Goal: Transaction & Acquisition: Book appointment/travel/reservation

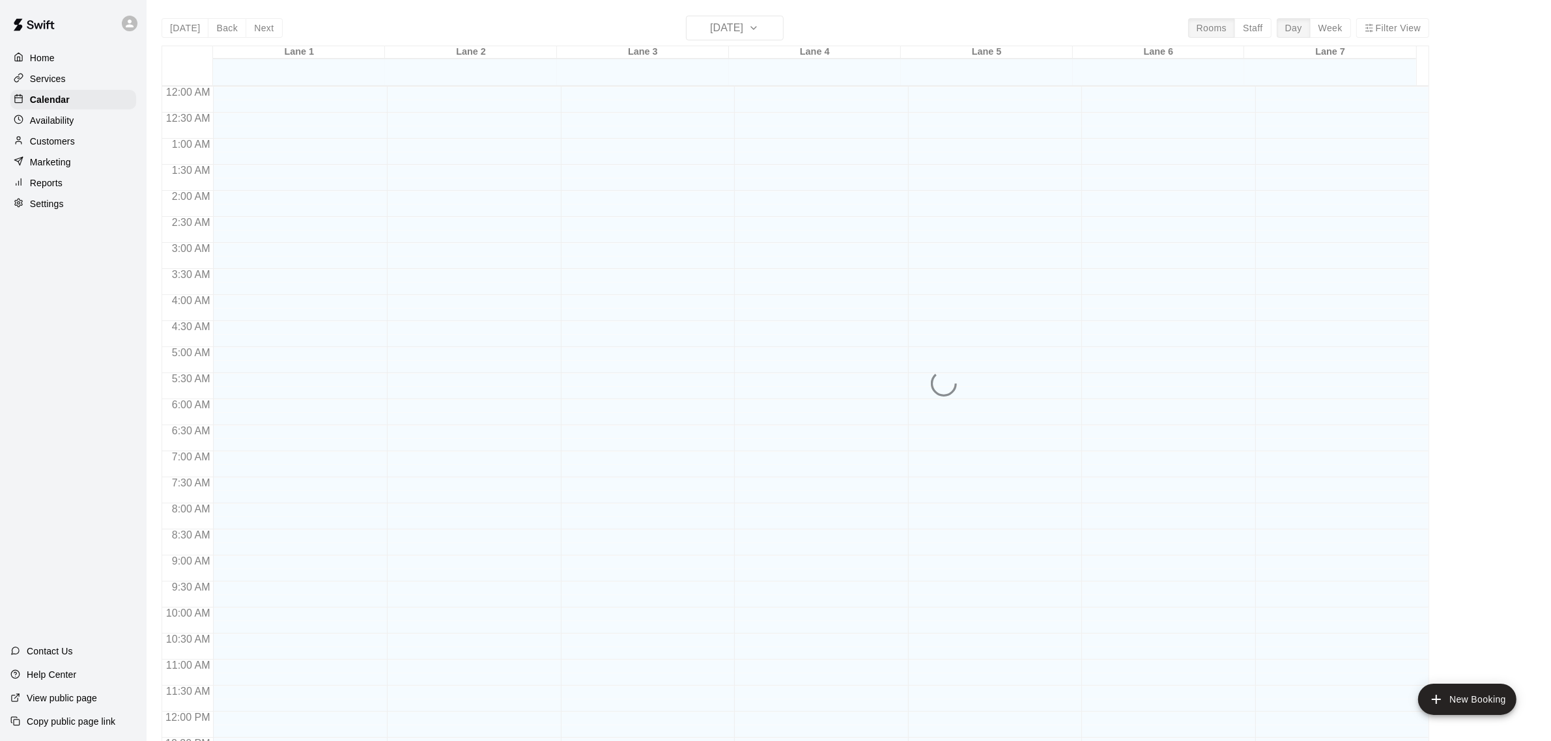
scroll to position [541, 0]
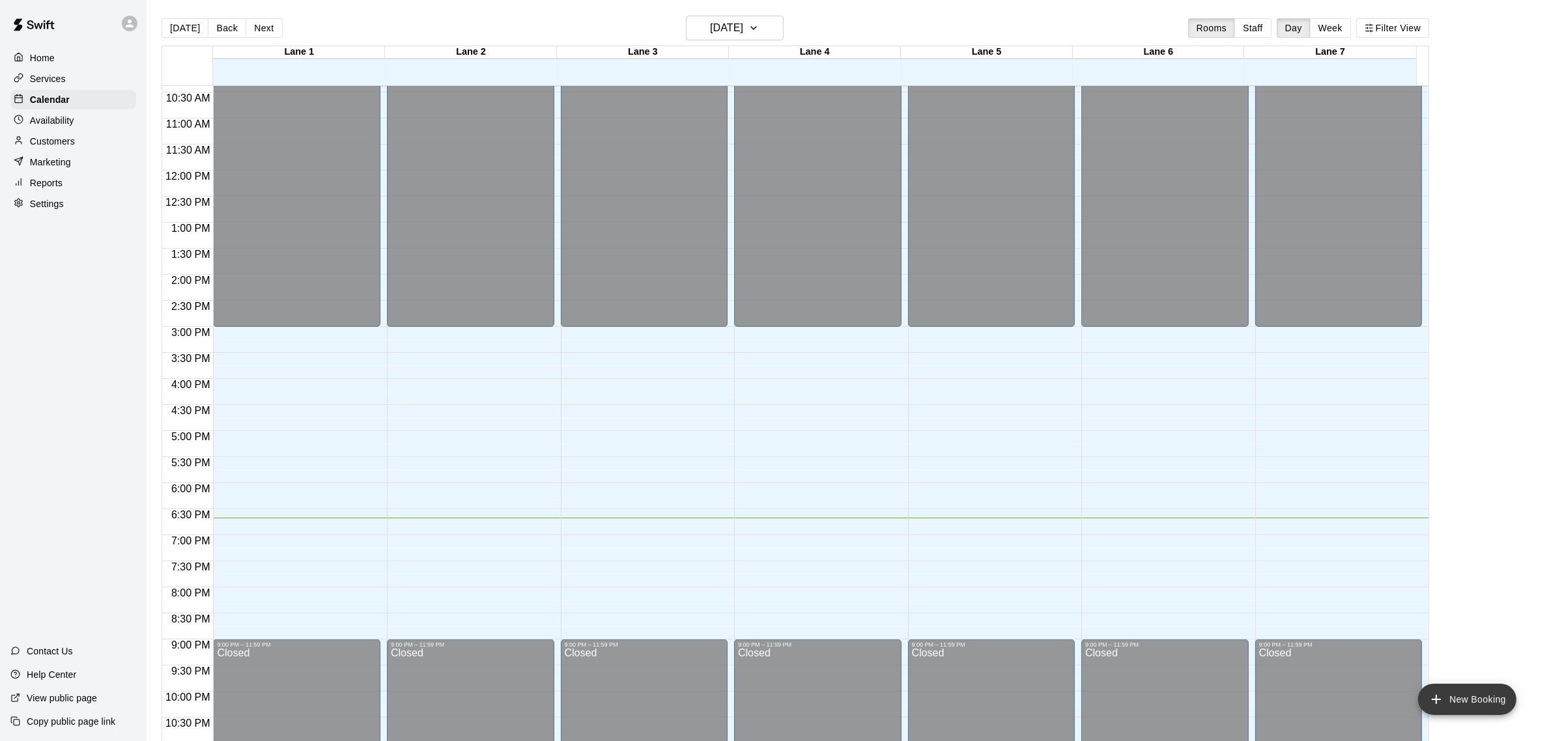
click at [1472, 699] on button "New Booking" at bounding box center [1467, 699] width 98 height 31
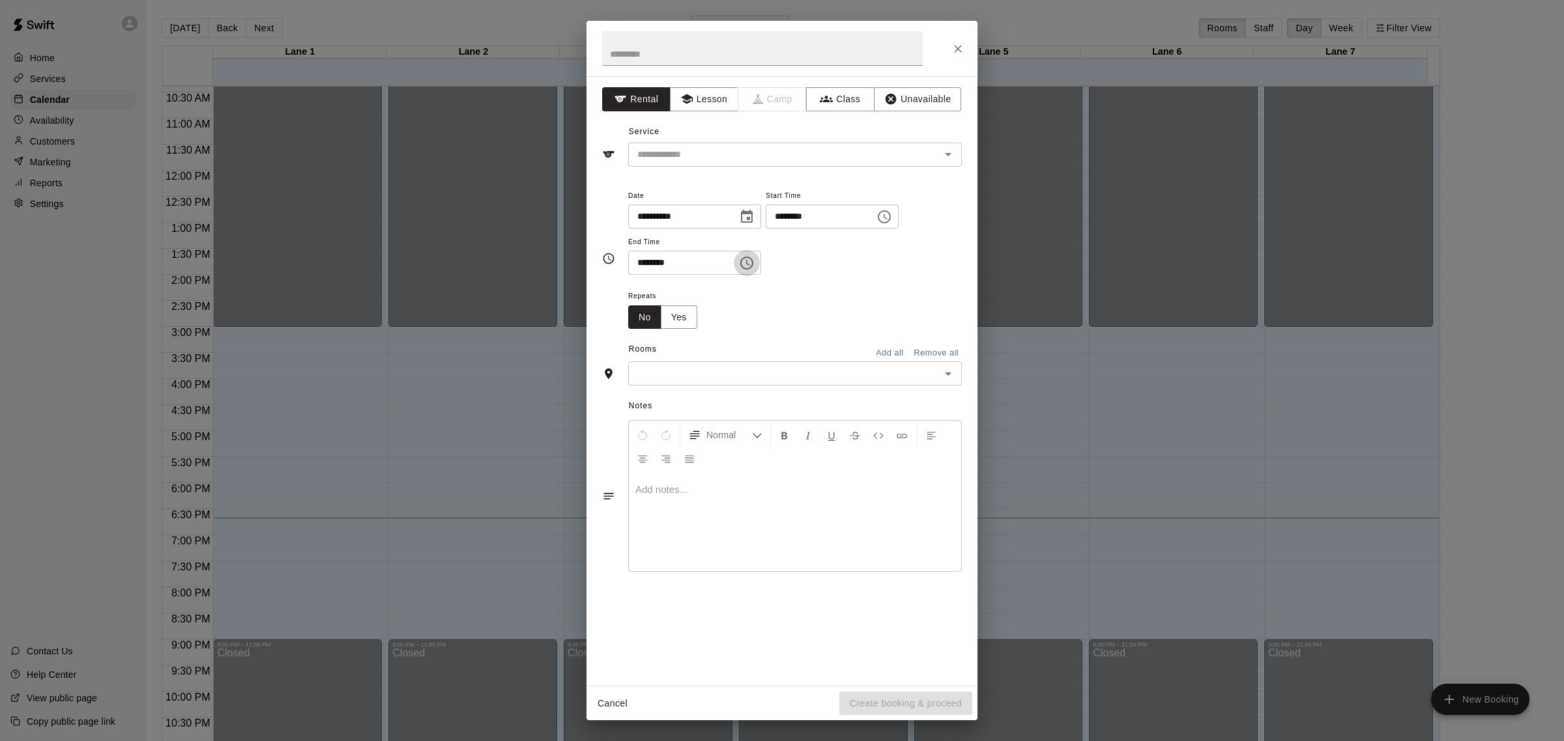
click at [754, 267] on icon "Choose time, selected time is 6:30 PM" at bounding box center [747, 263] width 16 height 16
click at [892, 214] on icon "Choose time, selected time is 6:00 PM" at bounding box center [884, 217] width 16 height 16
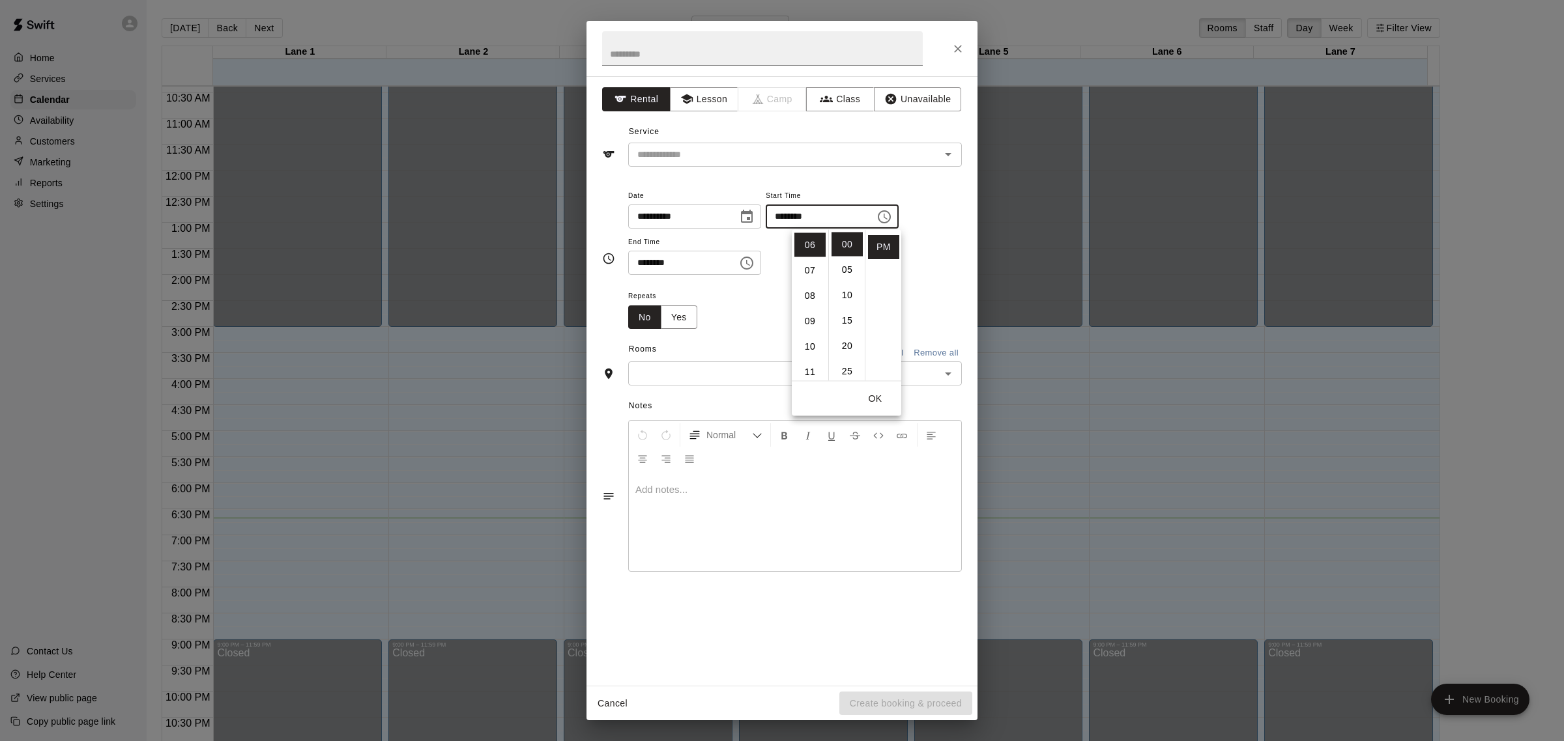
drag, startPoint x: 855, startPoint y: 216, endPoint x: 784, endPoint y: 223, distance: 72.0
click at [784, 223] on div "**********" at bounding box center [795, 232] width 334 height 88
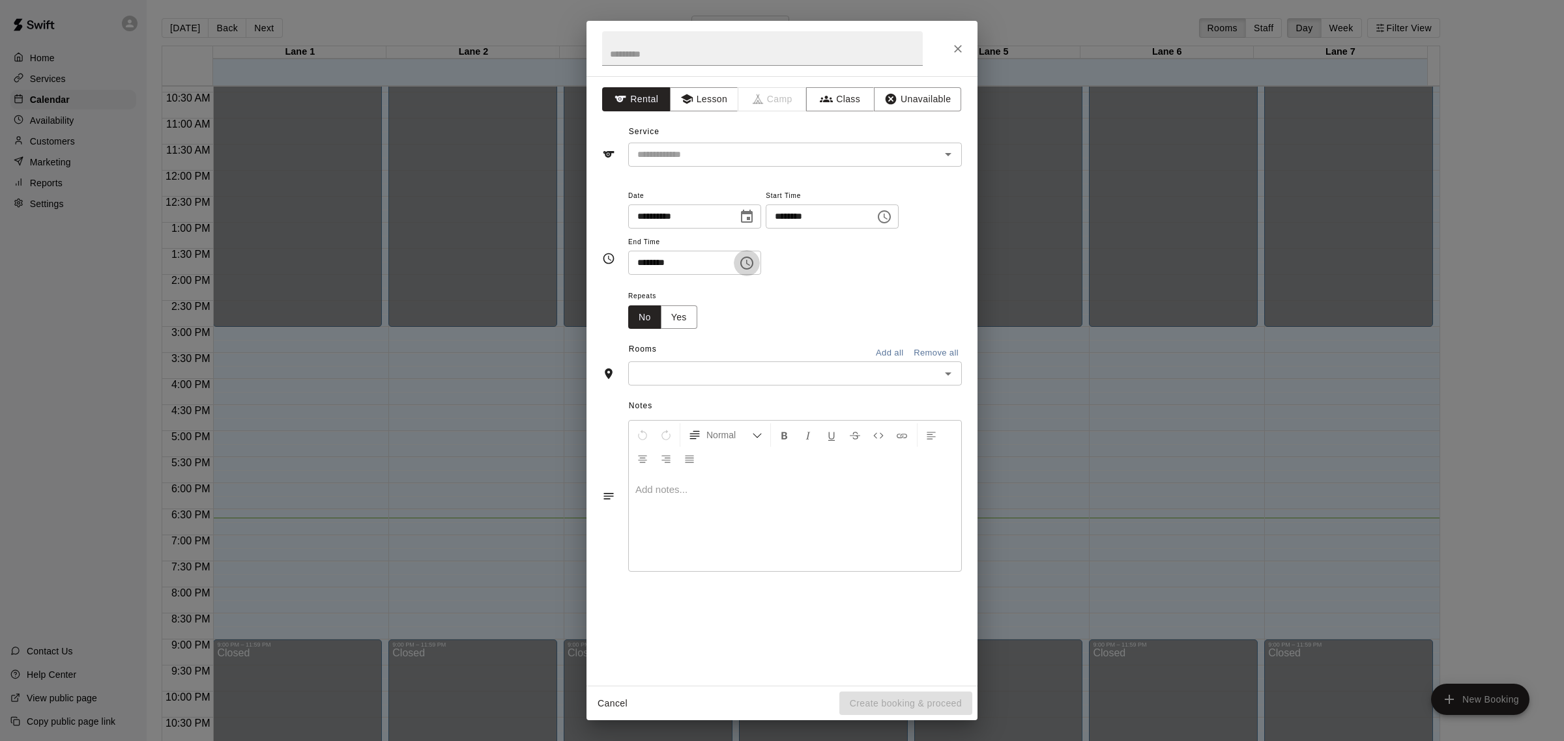
click at [754, 261] on icon "Choose time, selected time is 6:30 PM" at bounding box center [747, 263] width 16 height 16
click at [643, 319] on li "07" at bounding box center [646, 316] width 31 height 24
click at [682, 290] on li "00" at bounding box center [683, 290] width 31 height 24
type input "********"
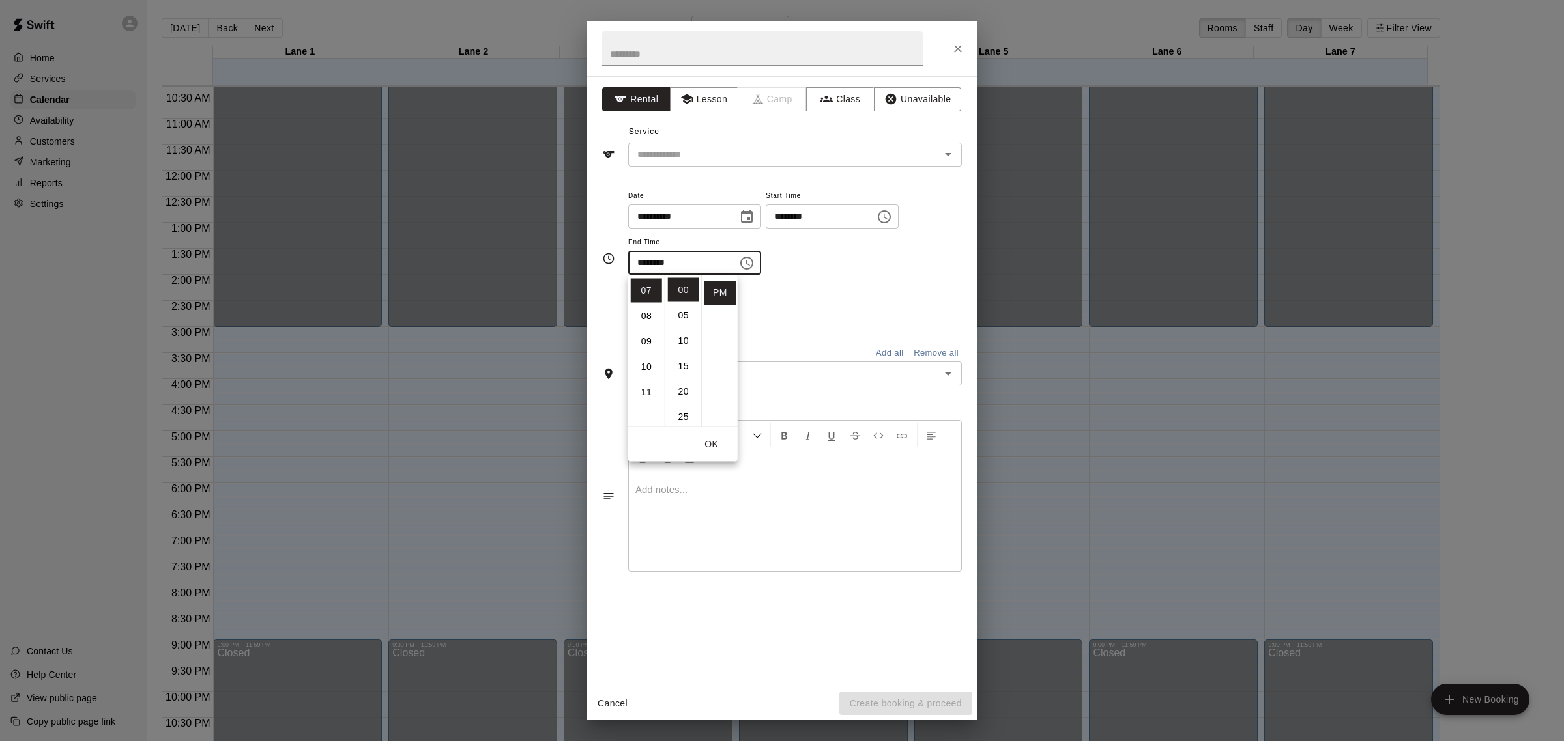
click at [846, 270] on div "**********" at bounding box center [795, 232] width 334 height 88
click at [735, 160] on input "text" at bounding box center [775, 155] width 287 height 16
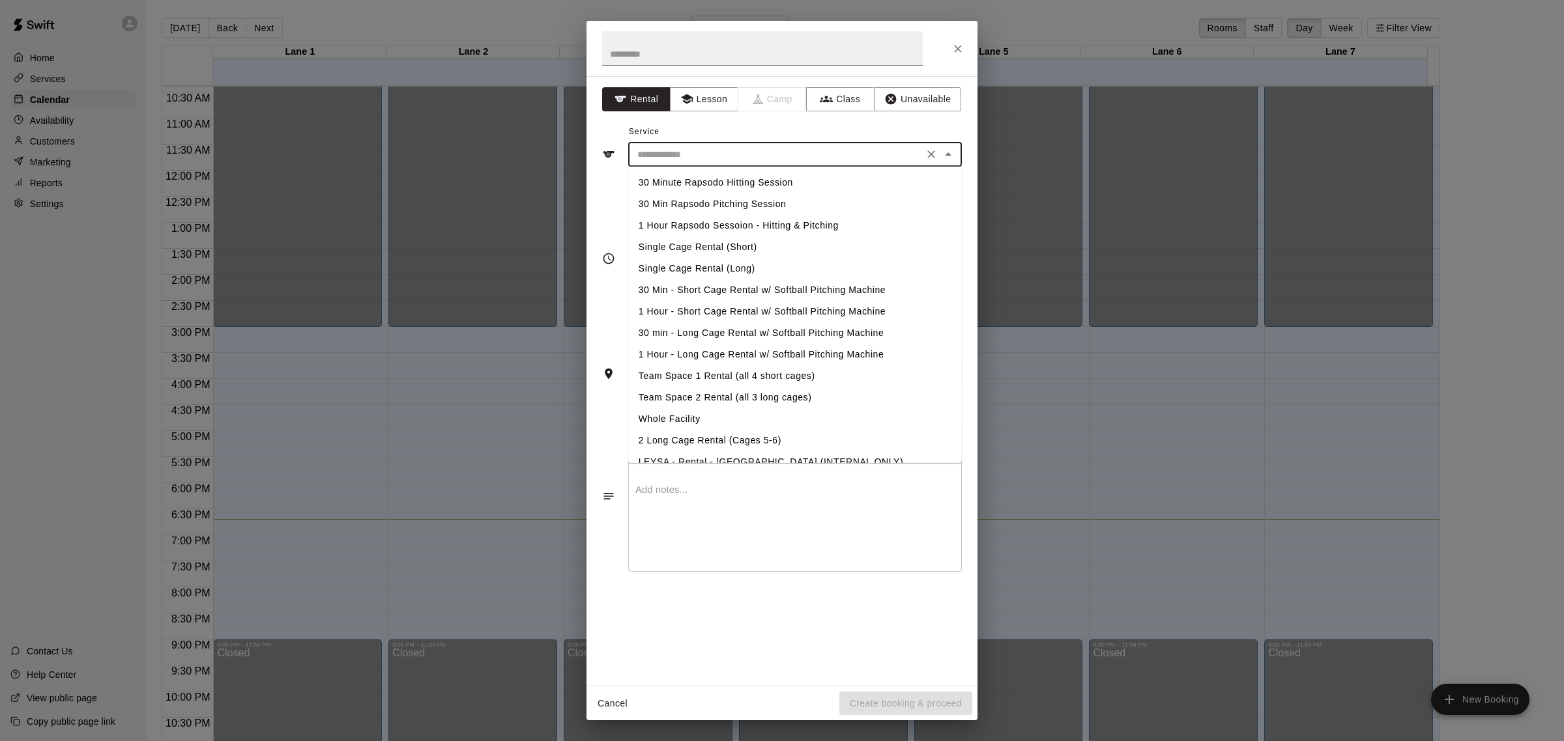
click at [713, 246] on li "Single Cage Rental (Short)" at bounding box center [795, 246] width 334 height 21
type input "**********"
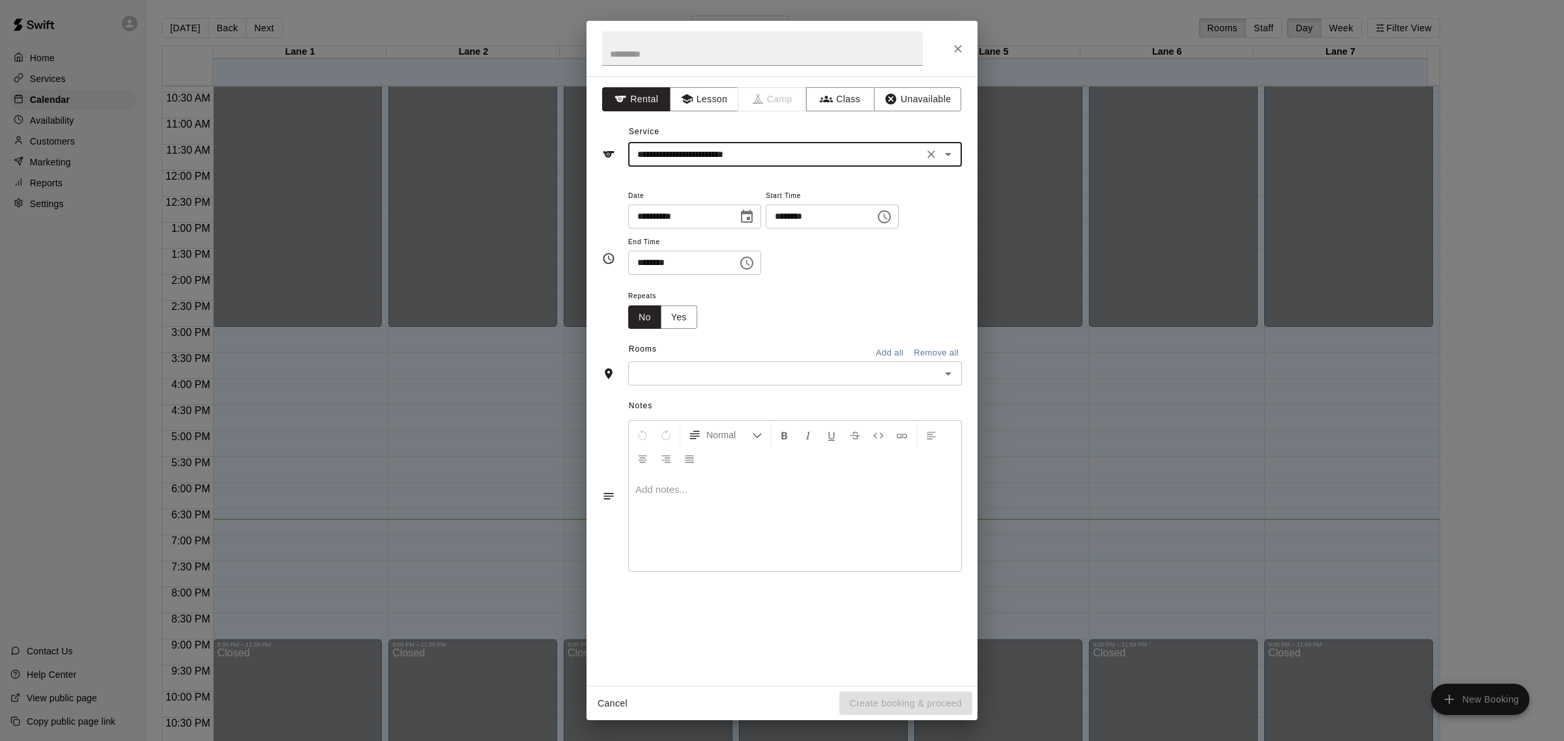
click at [711, 383] on div "​" at bounding box center [795, 374] width 334 height 24
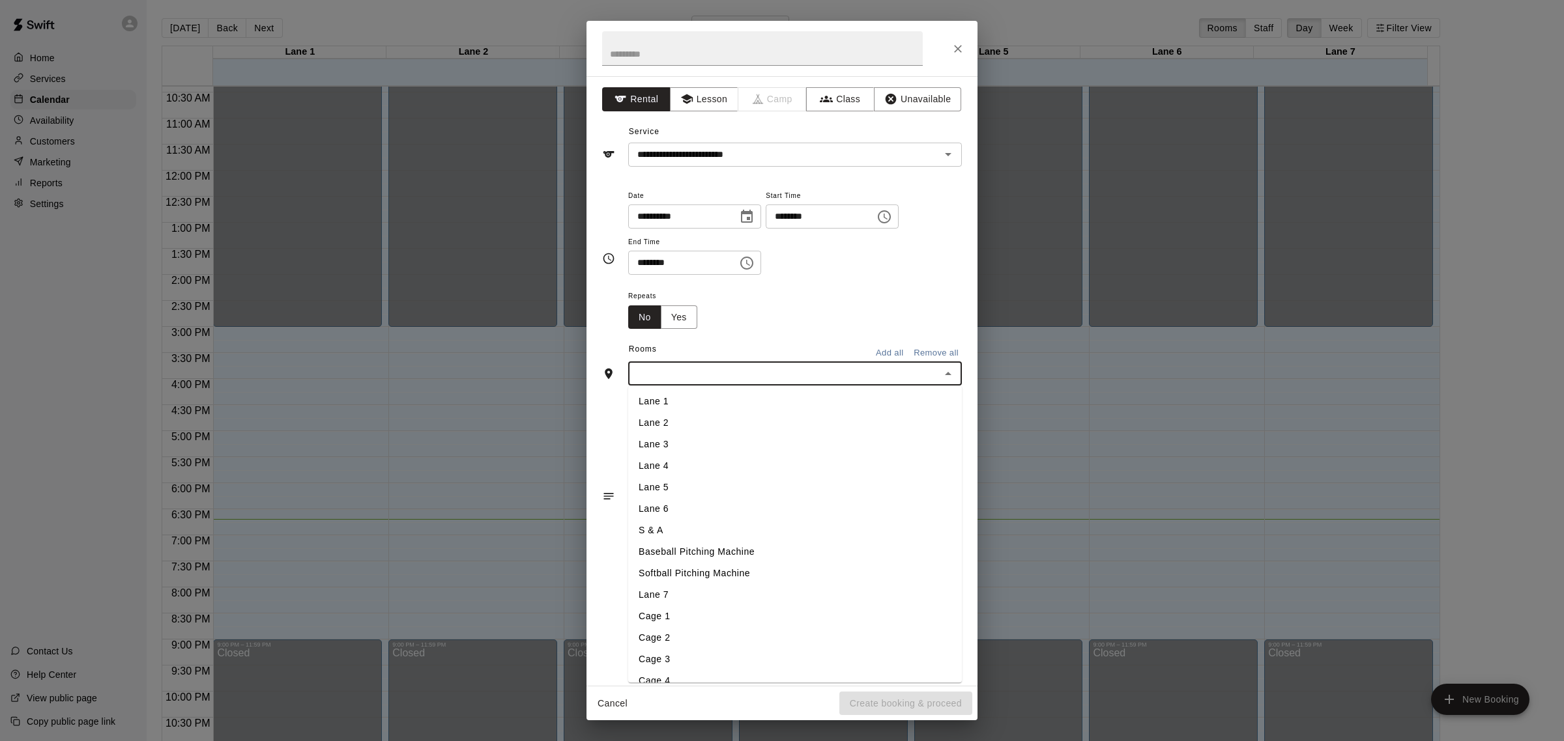
click at [705, 397] on li "Lane 1" at bounding box center [795, 402] width 334 height 21
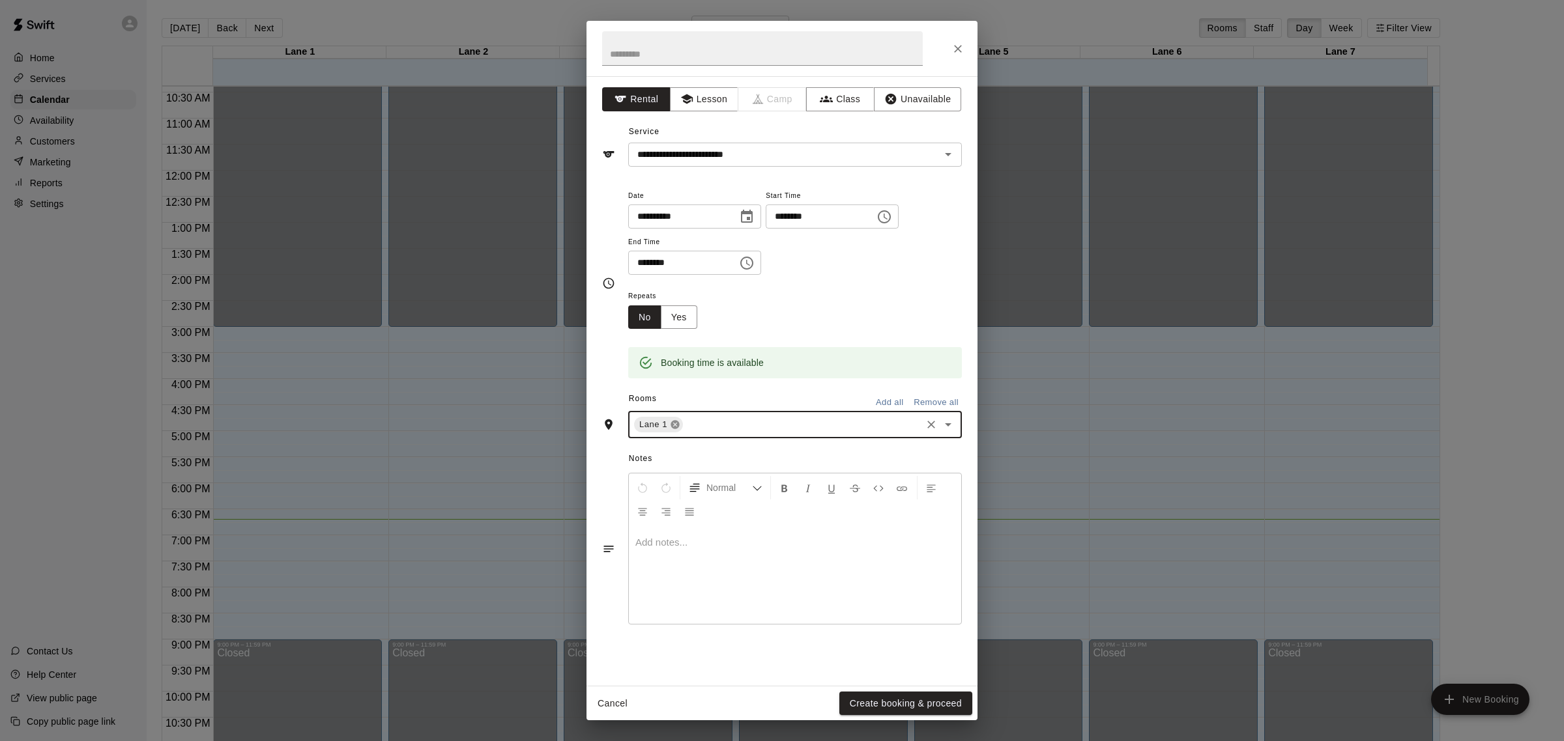
click at [672, 425] on icon at bounding box center [674, 425] width 8 height 8
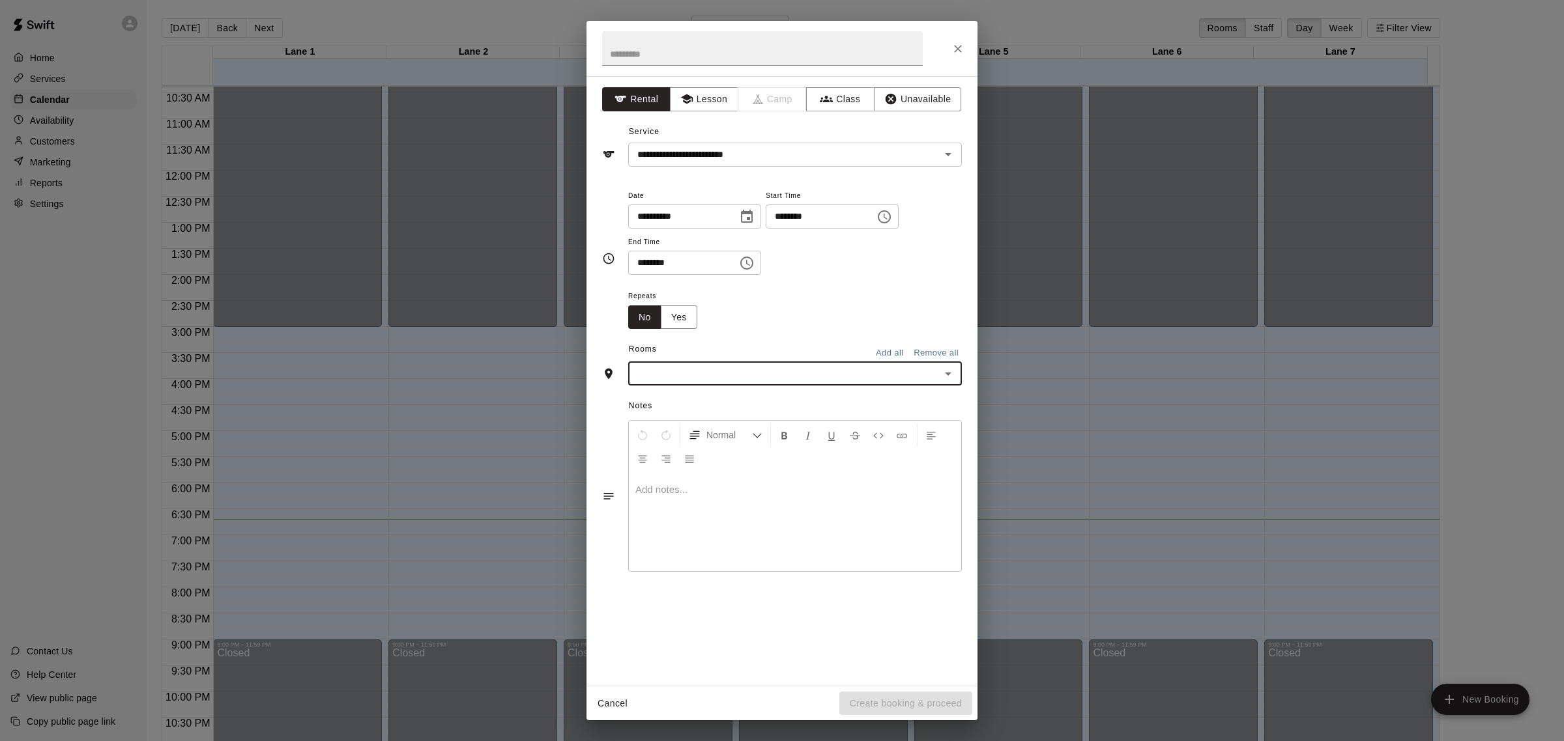
click at [671, 375] on input "text" at bounding box center [784, 373] width 304 height 16
click at [666, 440] on li "Lane 3" at bounding box center [795, 445] width 334 height 21
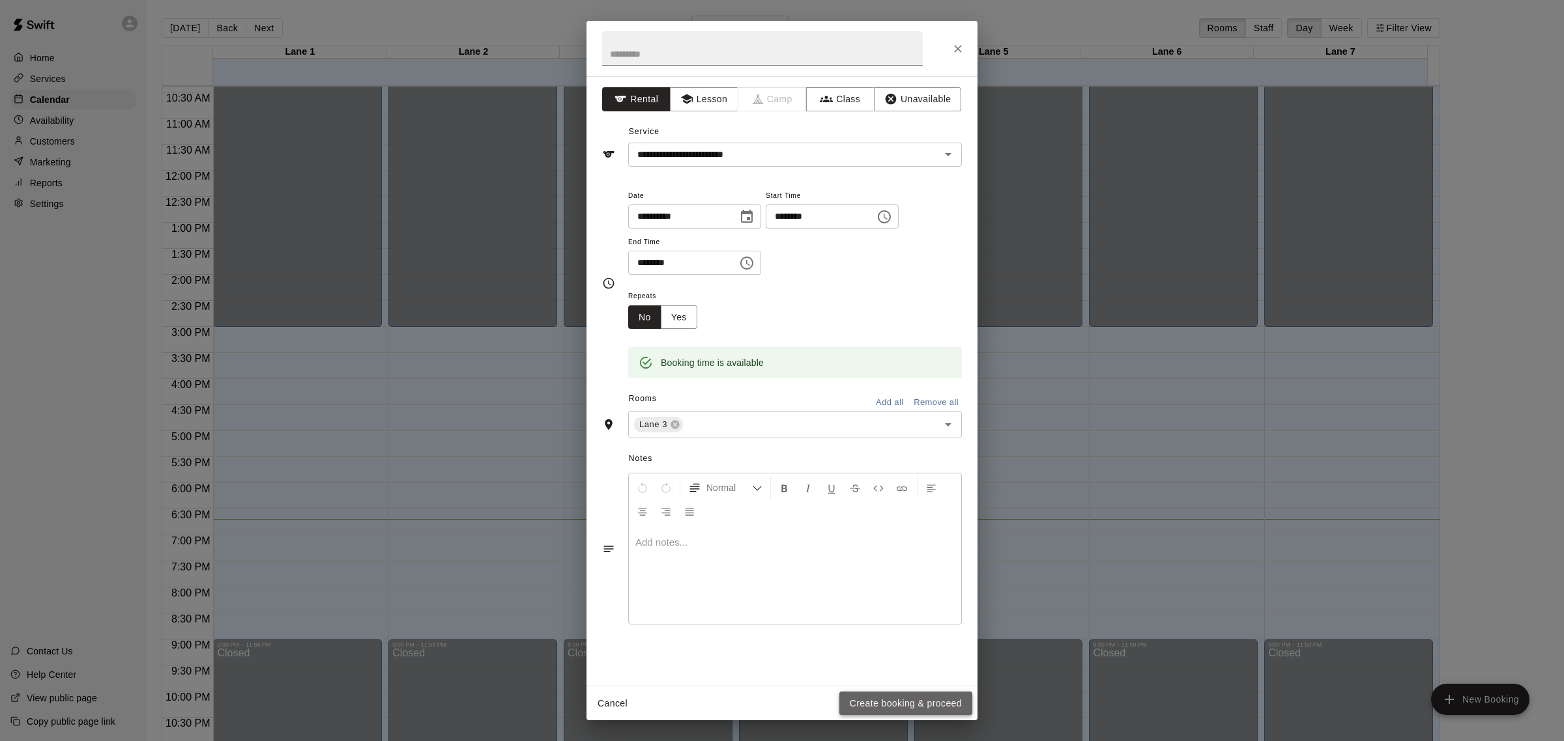
click at [908, 702] on button "Create booking & proceed" at bounding box center [905, 704] width 133 height 24
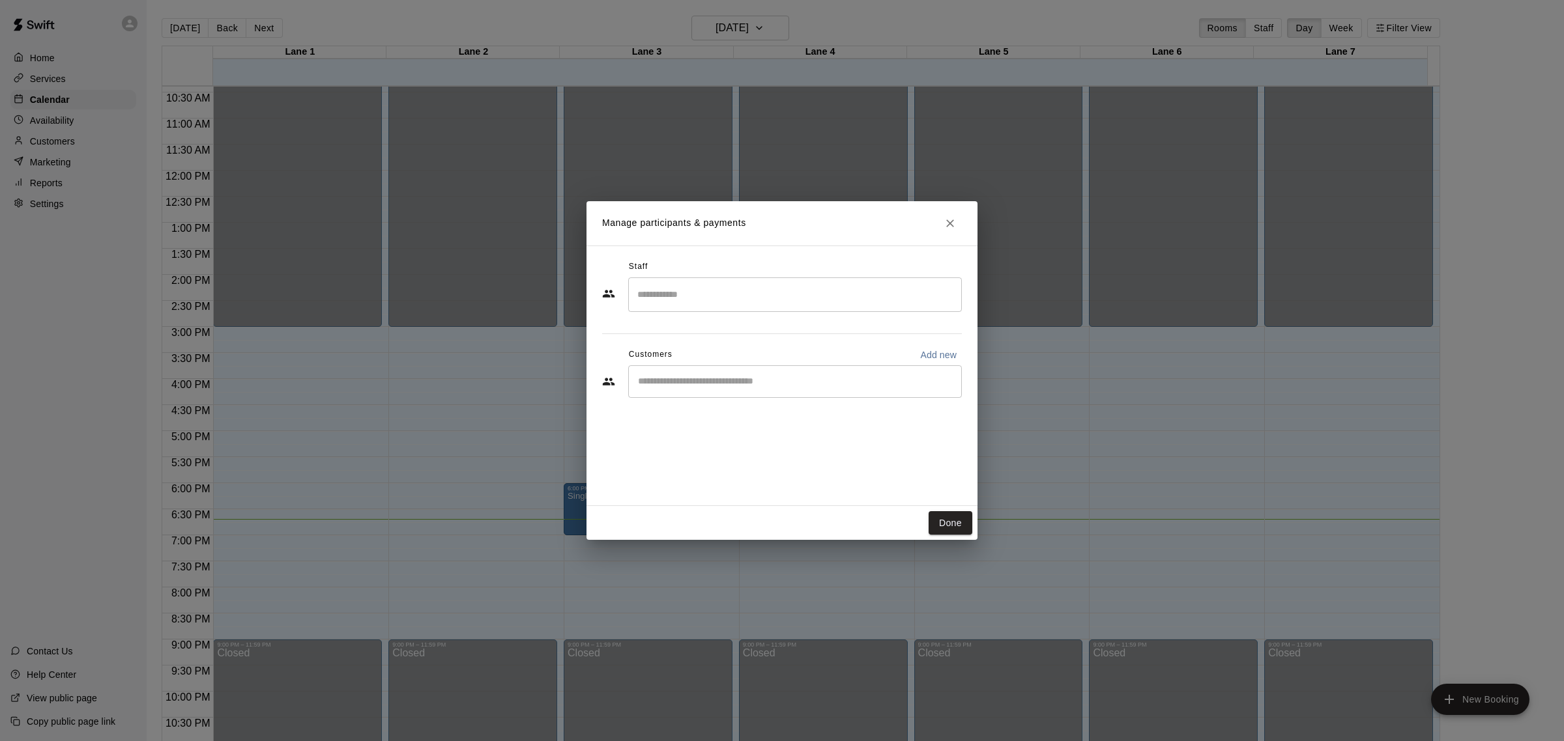
click at [811, 285] on input "Search staff" at bounding box center [795, 294] width 322 height 23
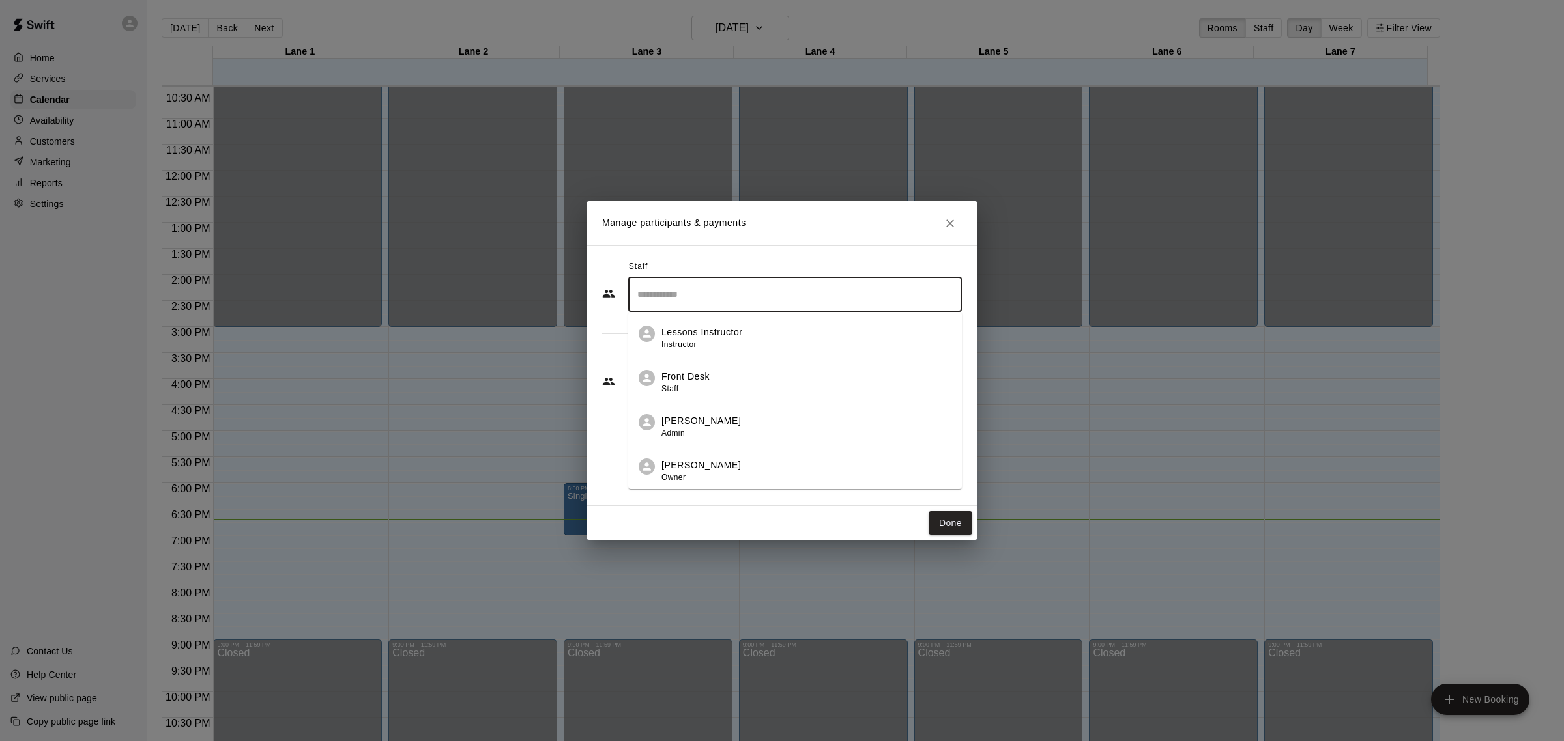
click at [751, 367] on li "Front Desk Staff" at bounding box center [795, 378] width 334 height 44
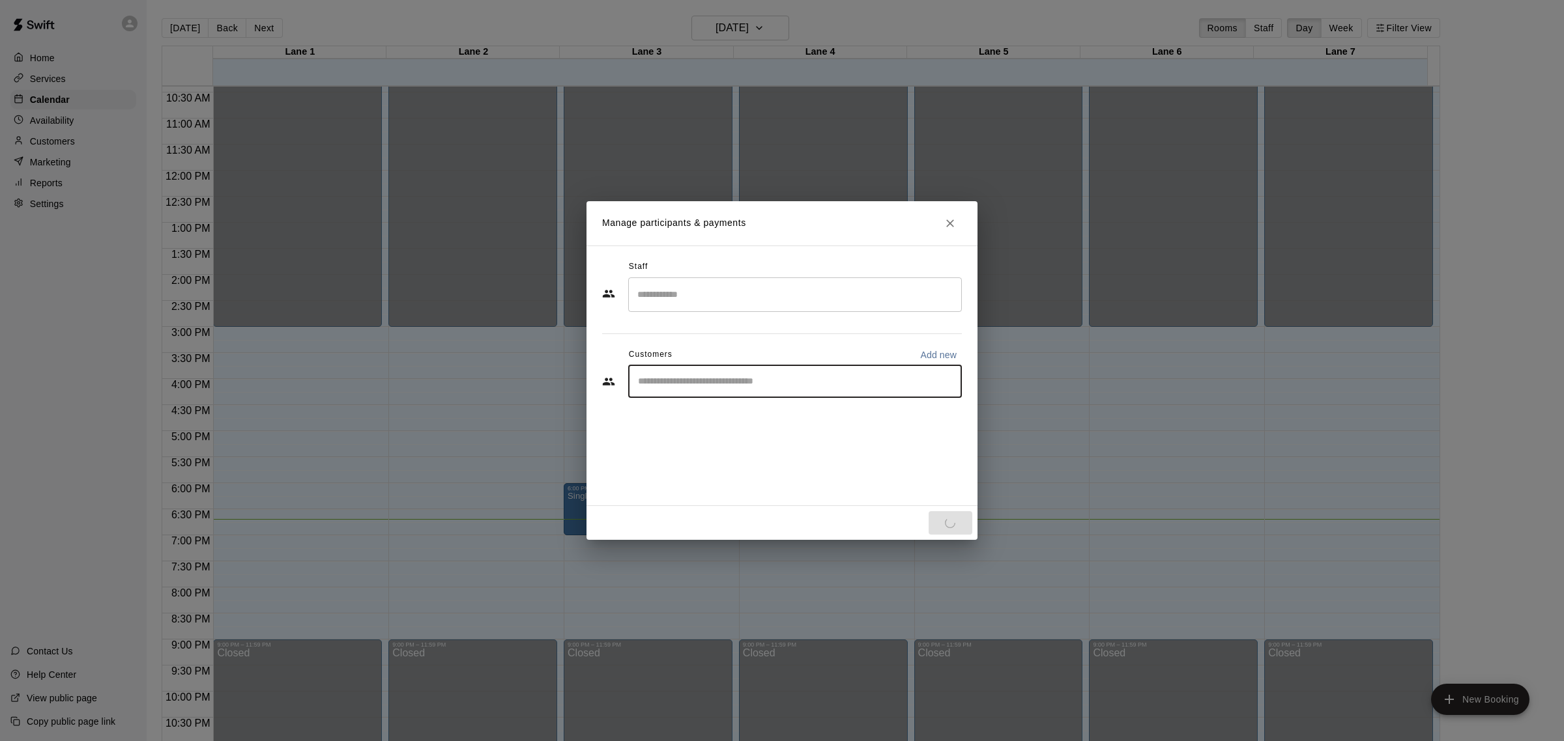
click at [757, 377] on input "Start typing to search customers..." at bounding box center [795, 381] width 322 height 13
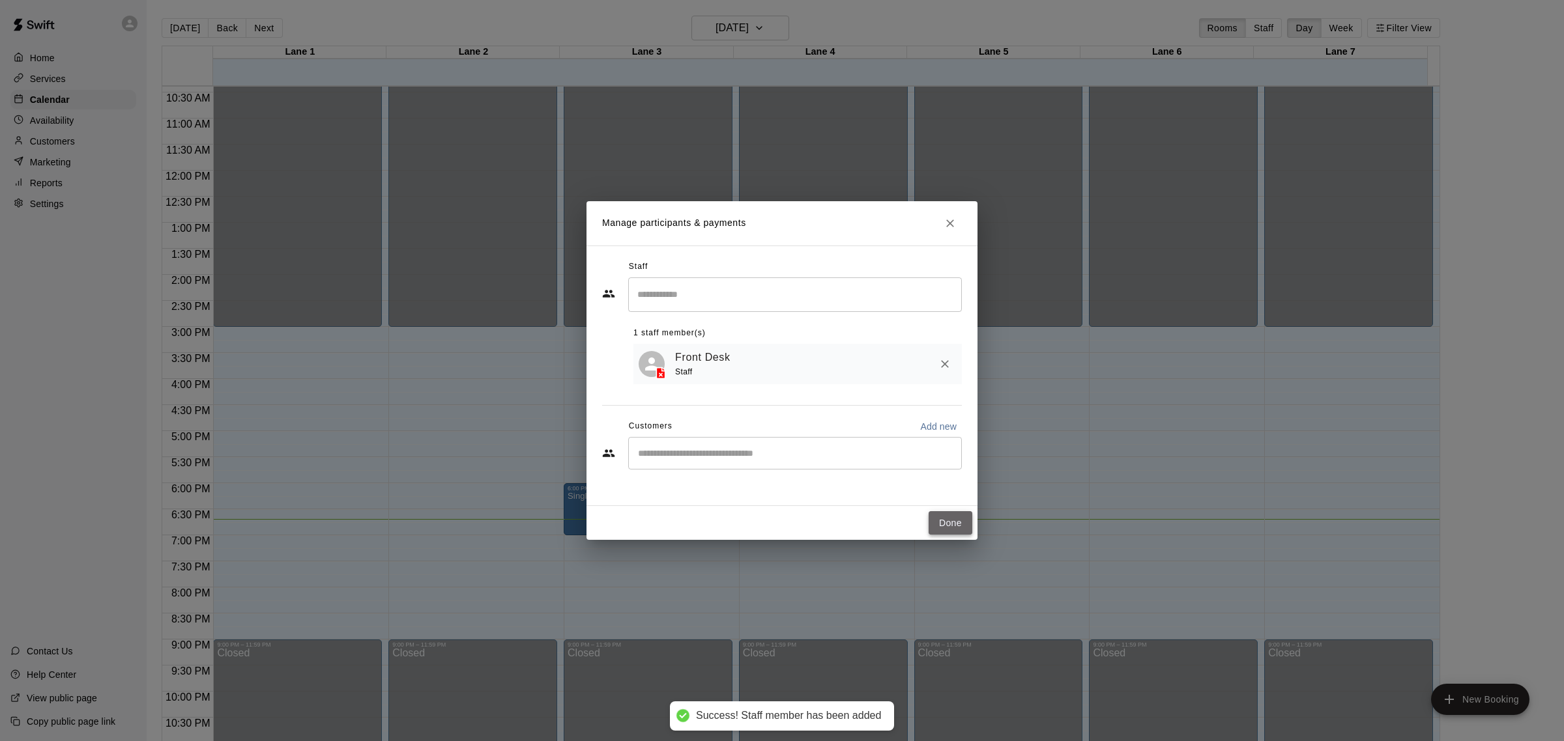
click at [962, 517] on button "Done" at bounding box center [950, 523] width 44 height 24
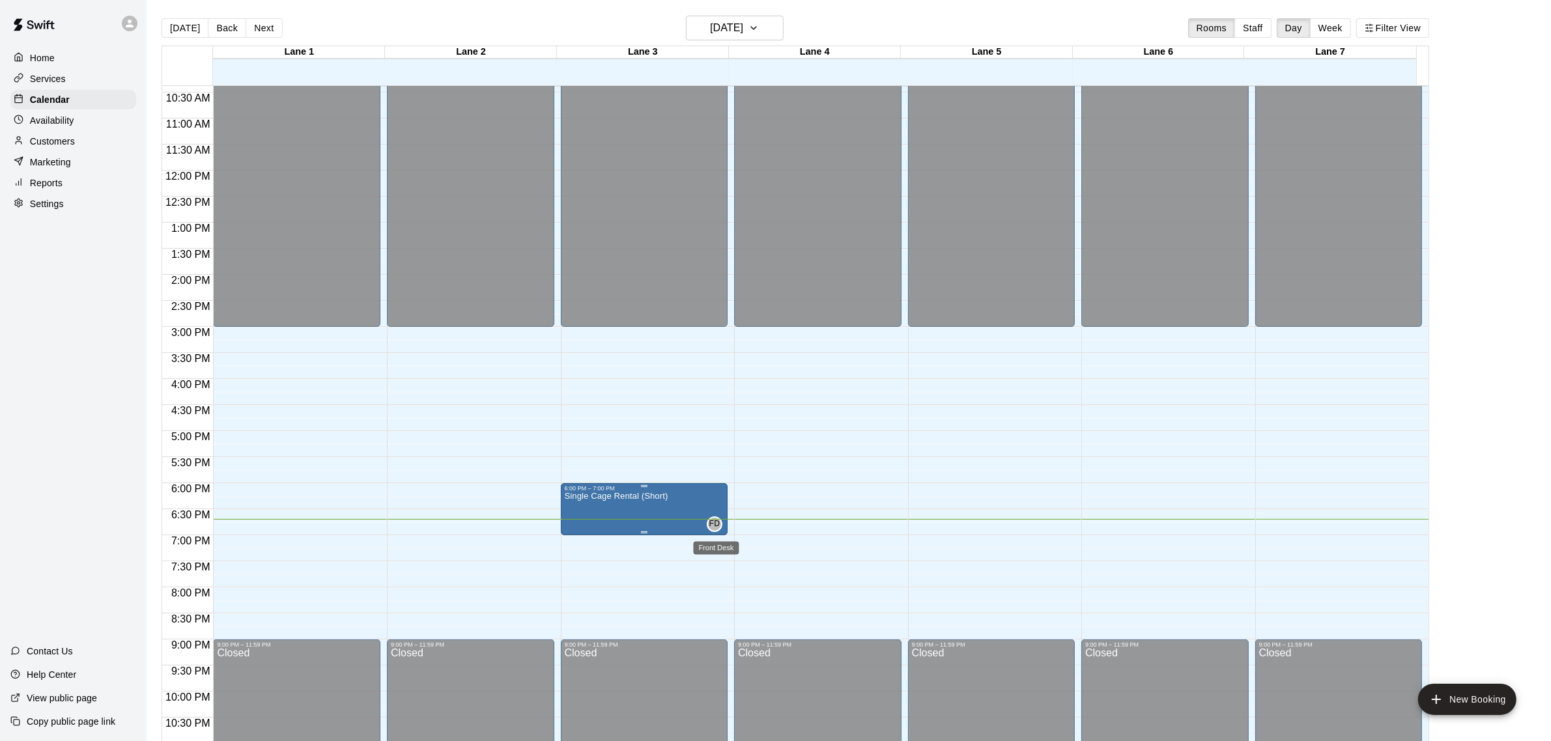
click at [717, 528] on span "FD" at bounding box center [714, 524] width 11 height 13
click at [721, 530] on icon "edit" at bounding box center [721, 532] width 12 height 12
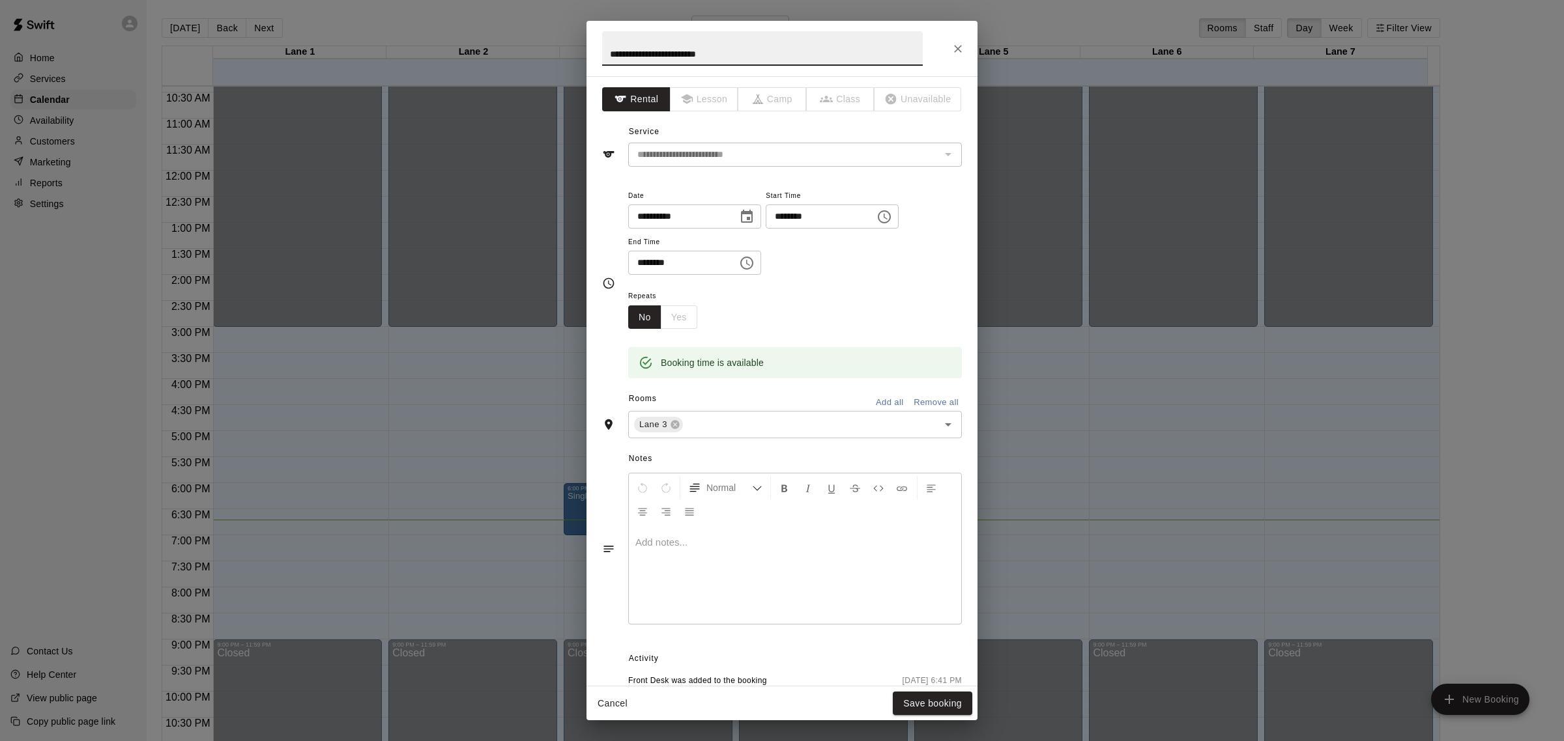
click at [878, 223] on icon "Choose time, selected time is 6:00 PM" at bounding box center [884, 216] width 13 height 13
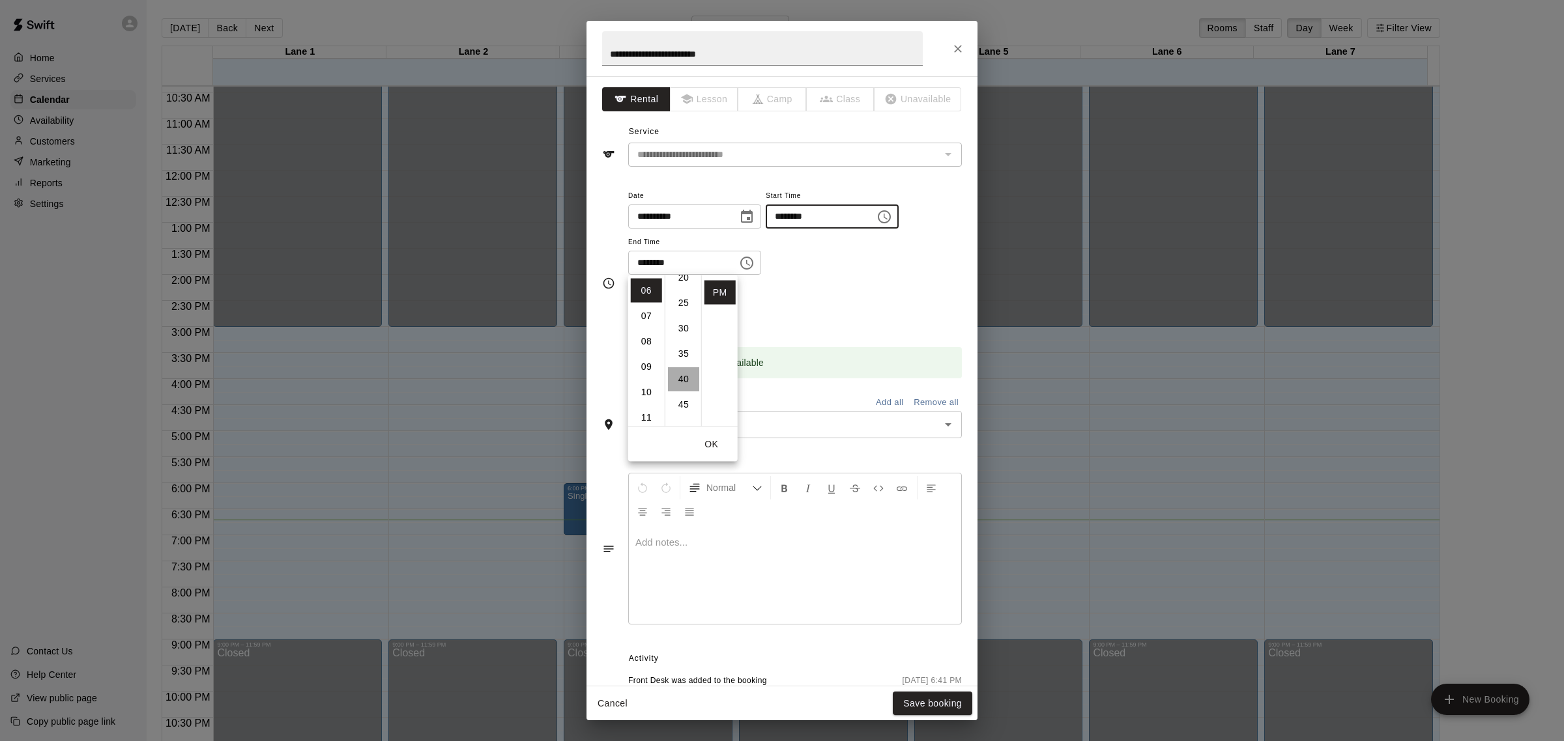
click at [678, 379] on li "40" at bounding box center [683, 379] width 31 height 24
type input "********"
click at [808, 276] on div "**********" at bounding box center [795, 232] width 334 height 88
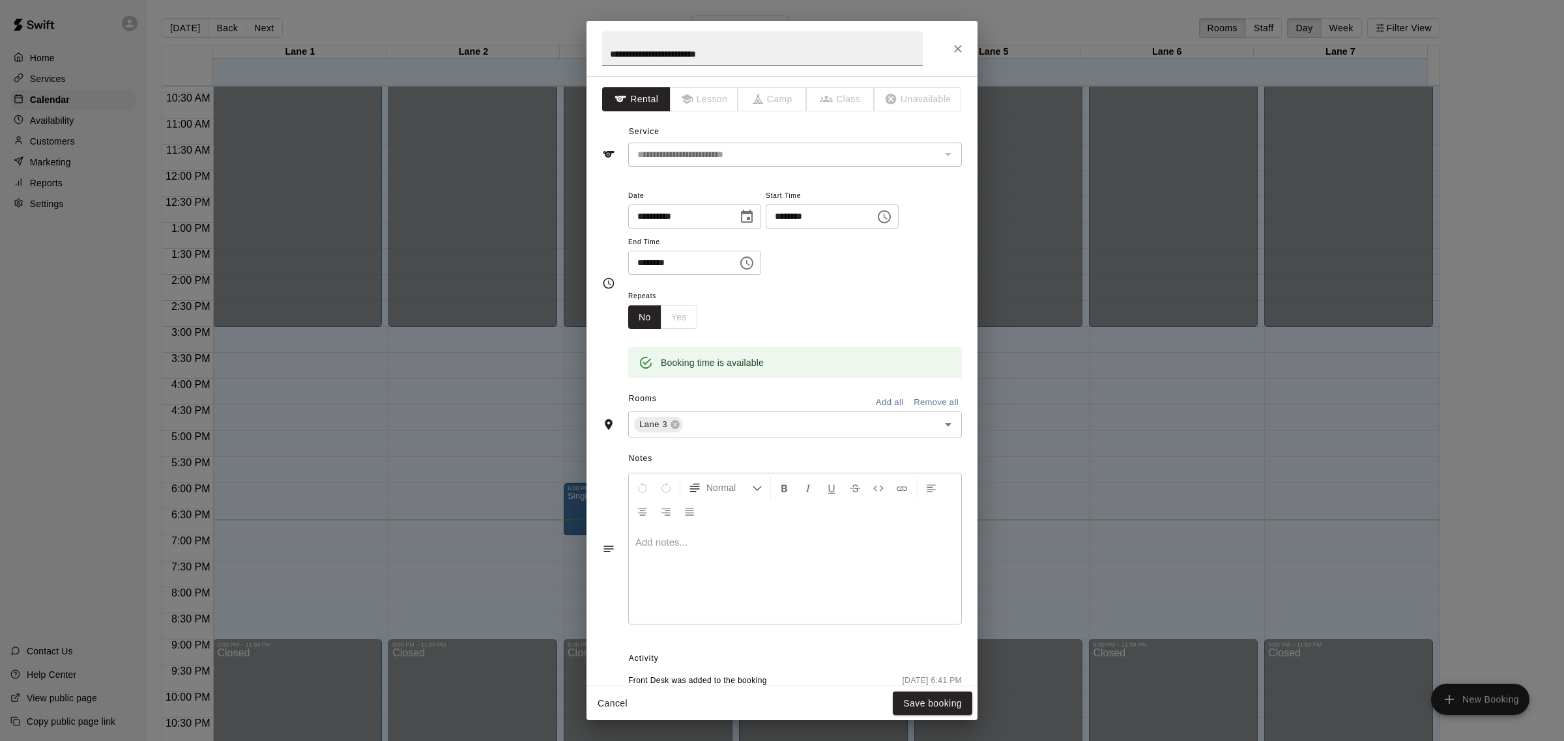
click at [754, 271] on icon "Choose time, selected time is 7:00 PM" at bounding box center [747, 263] width 16 height 16
click at [686, 375] on li "40" at bounding box center [683, 377] width 31 height 24
type input "********"
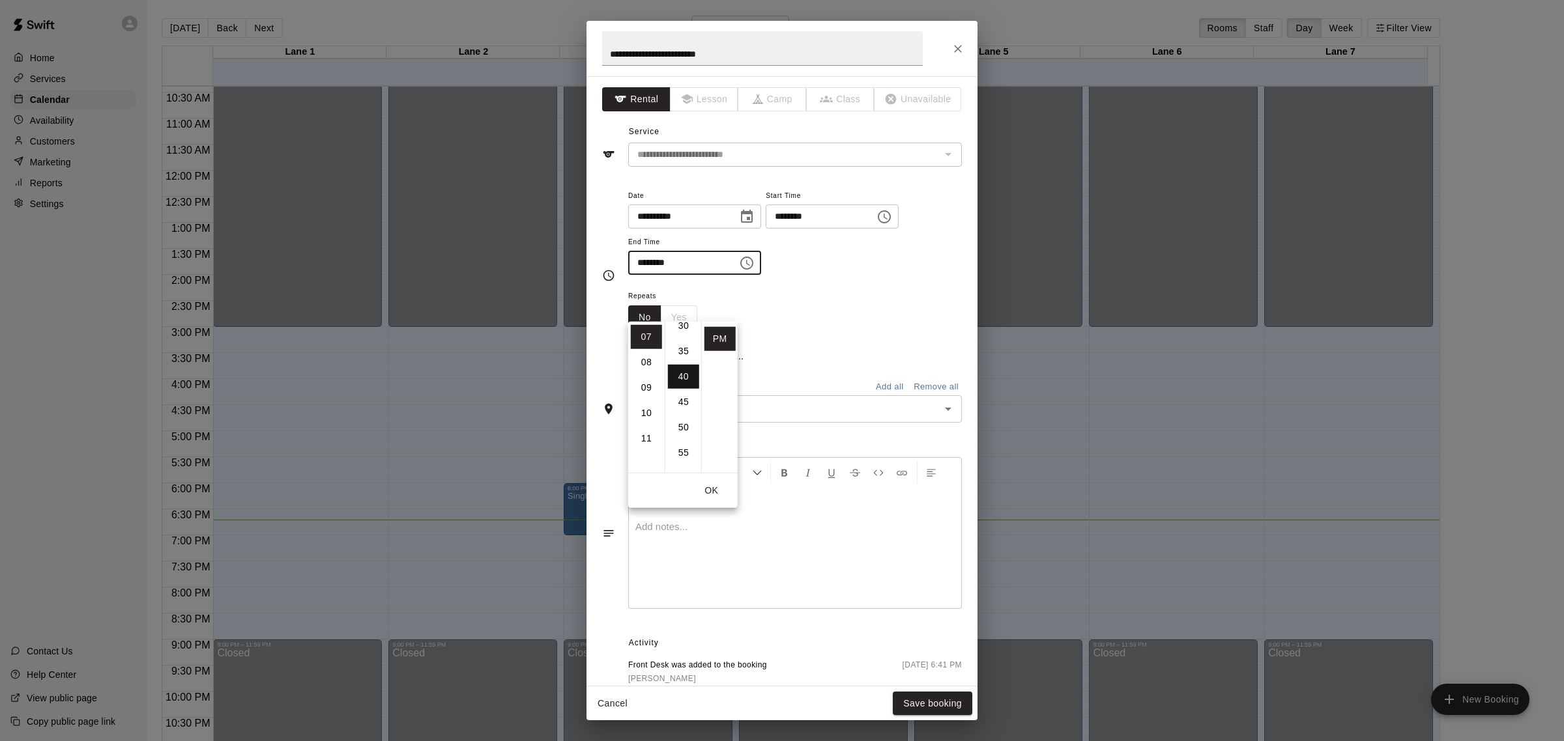
scroll to position [203, 0]
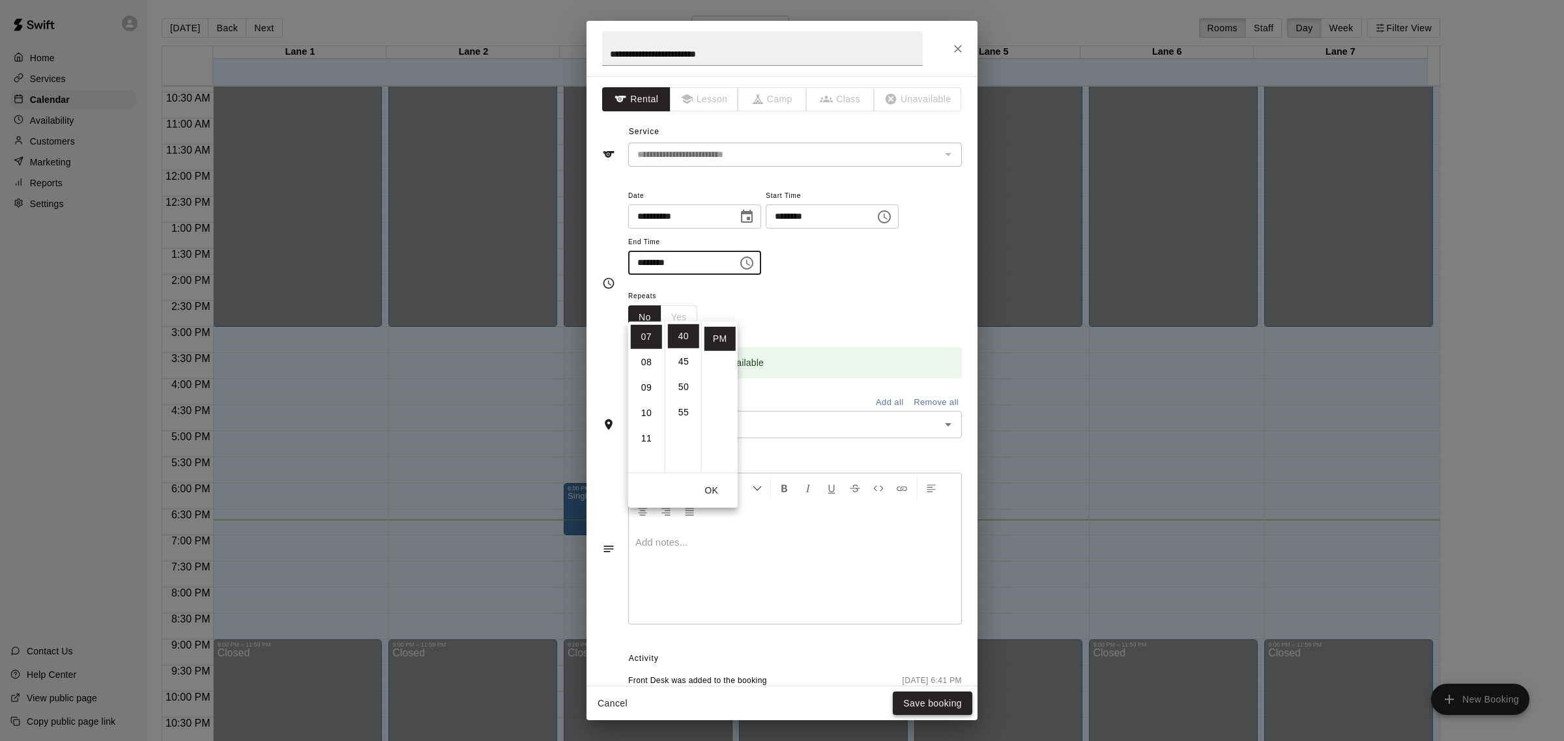
click at [926, 704] on button "Save booking" at bounding box center [932, 704] width 79 height 24
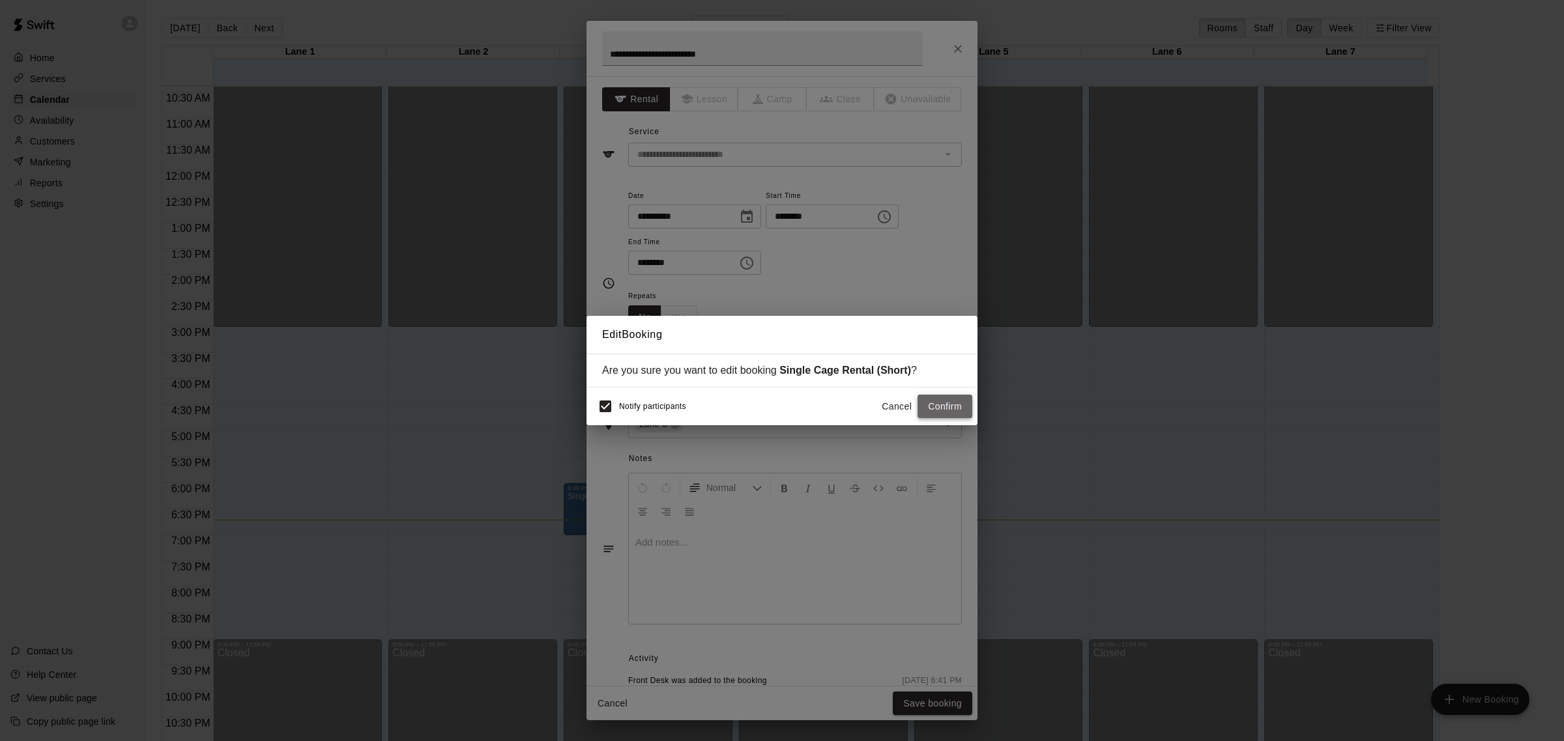
click at [939, 408] on button "Confirm" at bounding box center [944, 407] width 55 height 24
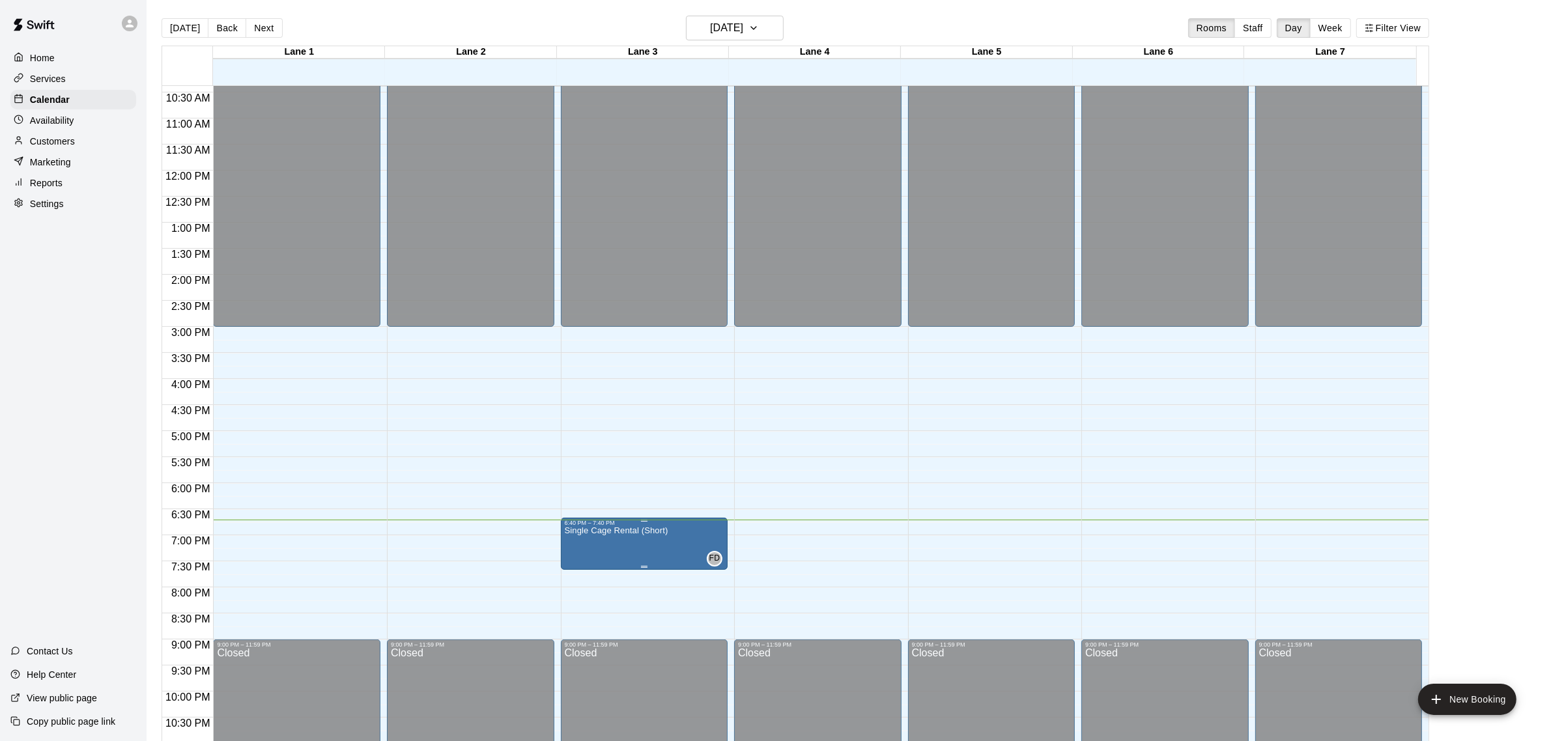
click at [583, 542] on icon "edit" at bounding box center [577, 542] width 16 height 16
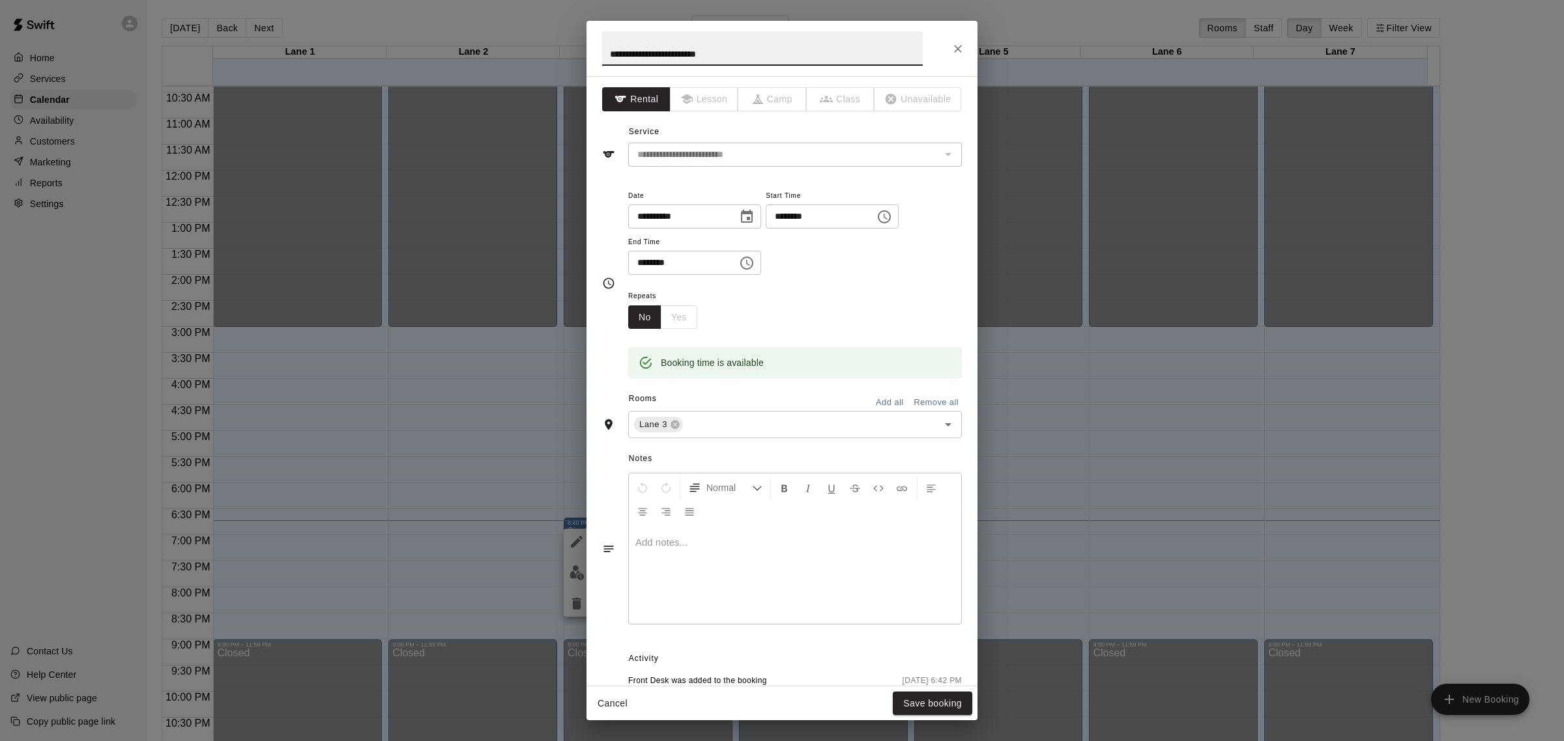
click at [659, 604] on div at bounding box center [795, 575] width 332 height 98
click at [919, 711] on button "Save booking" at bounding box center [932, 704] width 79 height 24
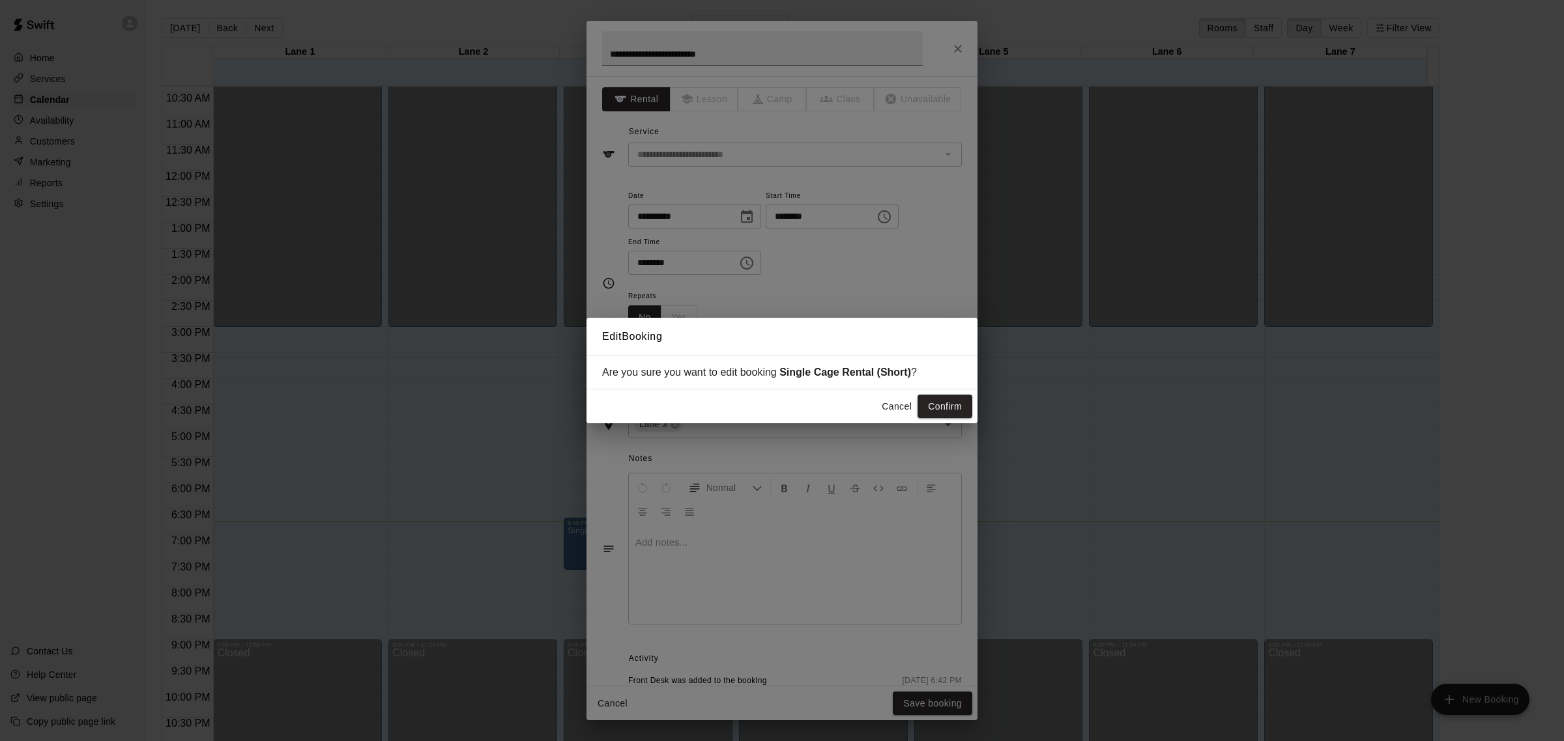
click at [956, 403] on button "Confirm" at bounding box center [944, 407] width 55 height 24
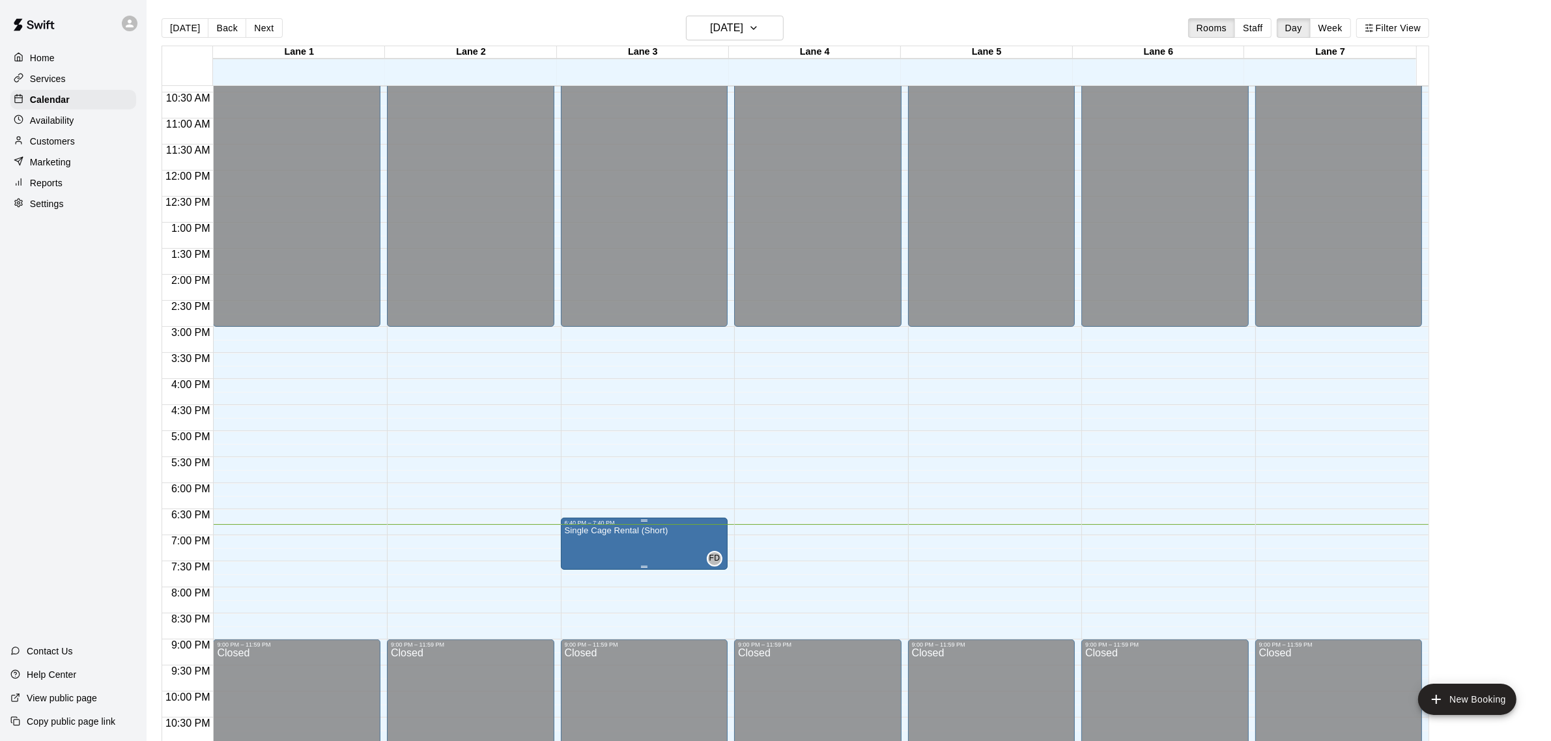
click at [577, 579] on img "edit" at bounding box center [576, 573] width 15 height 15
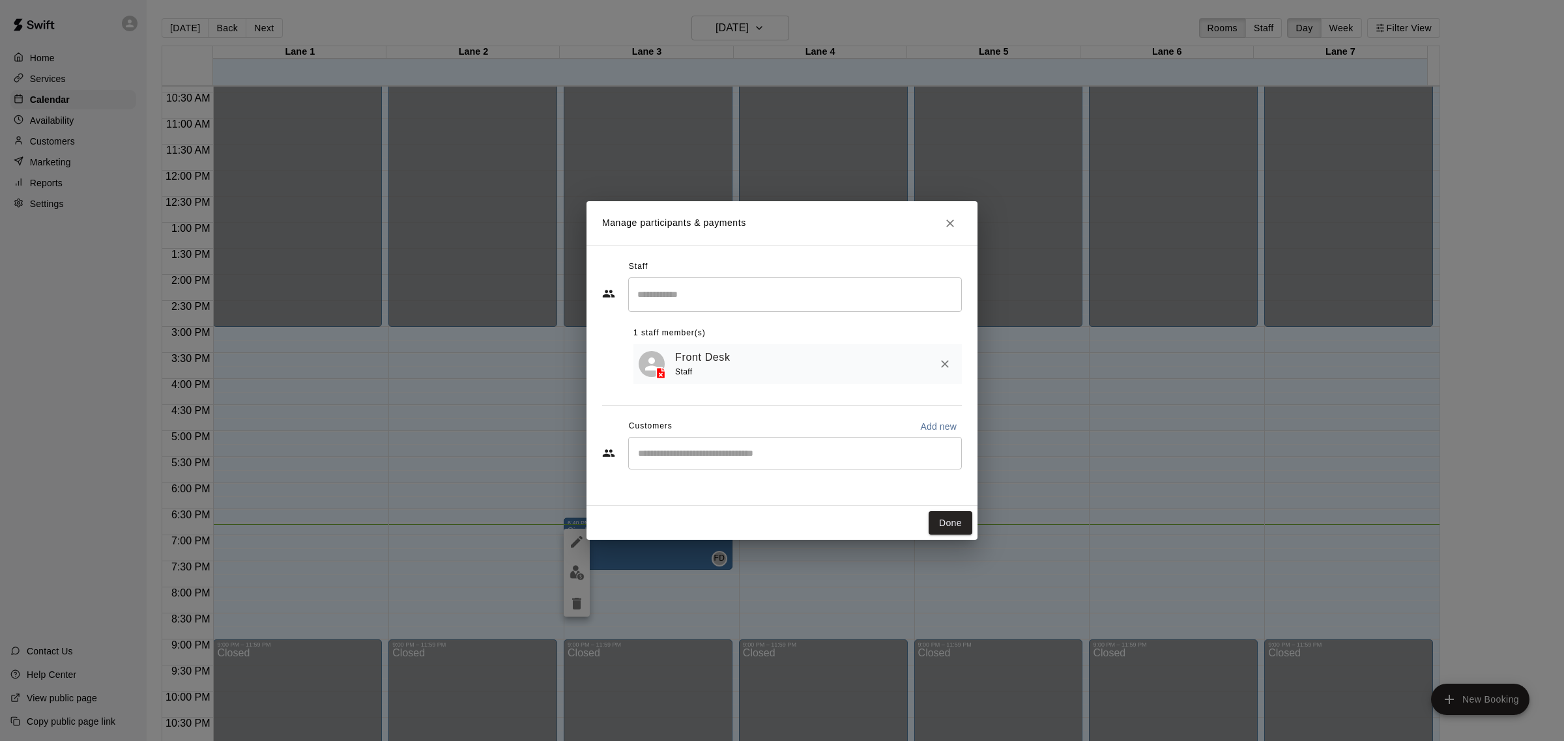
click at [644, 463] on div "​" at bounding box center [795, 453] width 334 height 33
click at [942, 429] on p "Add new" at bounding box center [938, 426] width 36 height 13
select select "**"
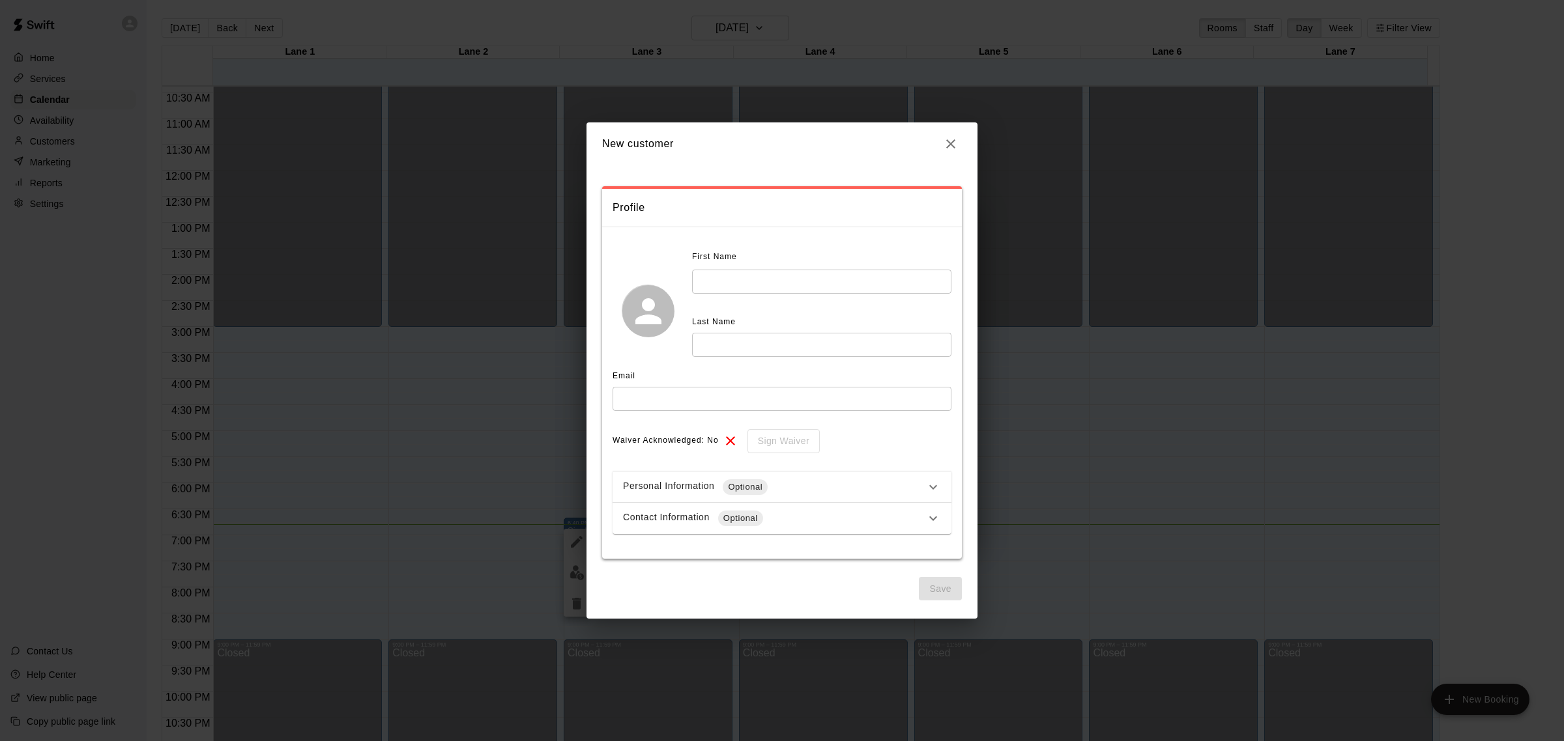
click at [900, 288] on input "text" at bounding box center [821, 282] width 259 height 24
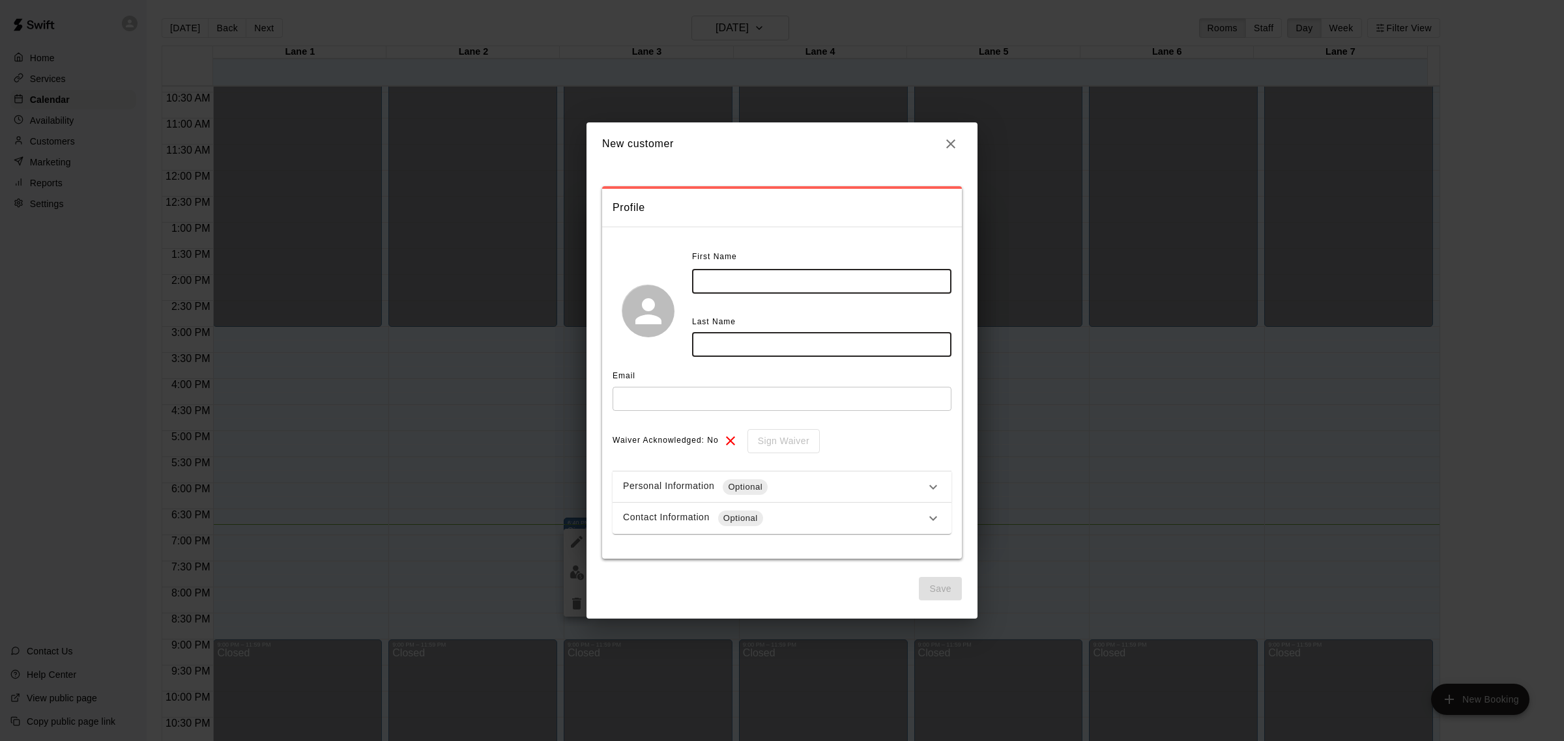
click at [948, 145] on icon "button" at bounding box center [951, 144] width 16 height 16
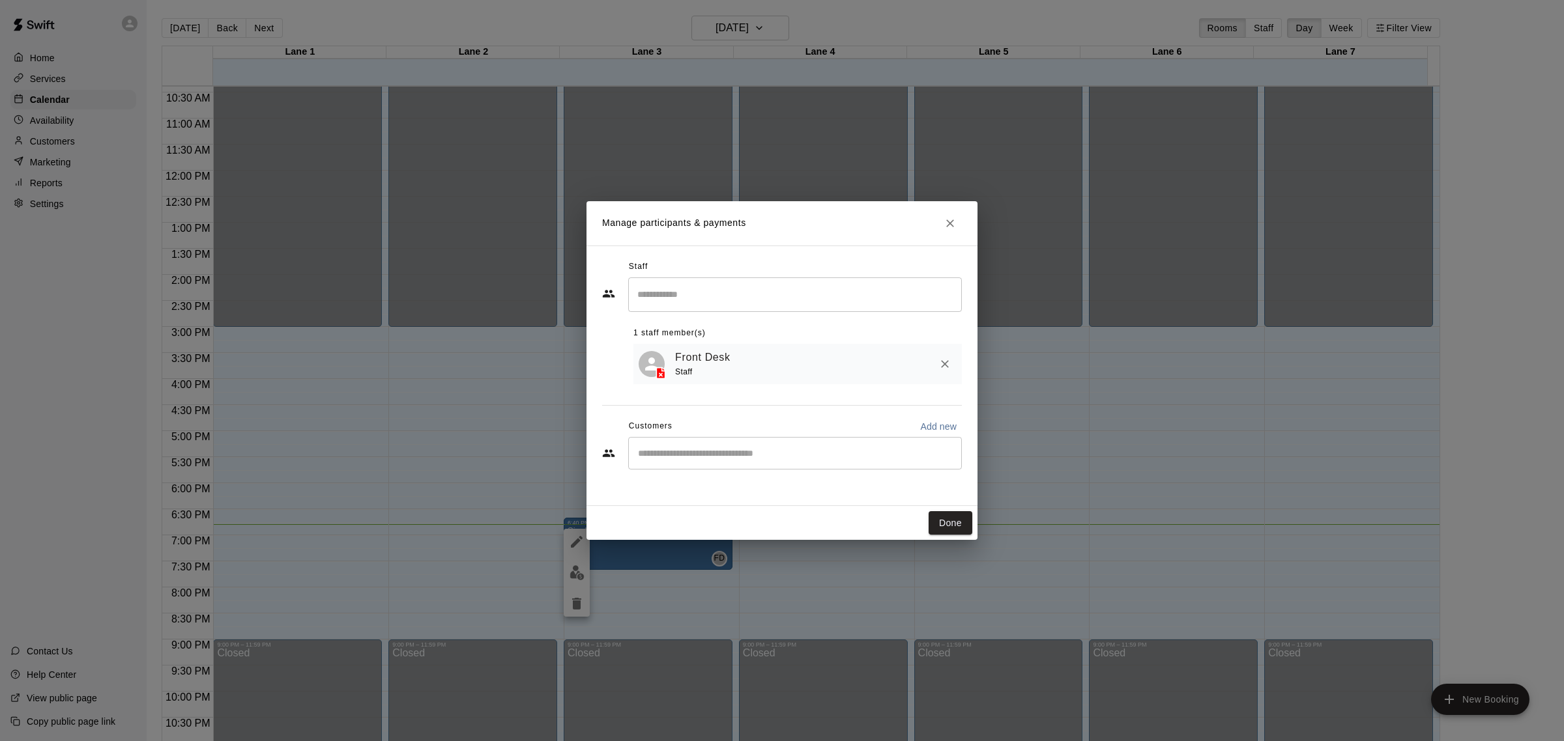
click at [822, 362] on div "Front Desk Staff" at bounding box center [815, 364] width 281 height 31
click at [805, 294] on input "Search staff" at bounding box center [795, 294] width 322 height 23
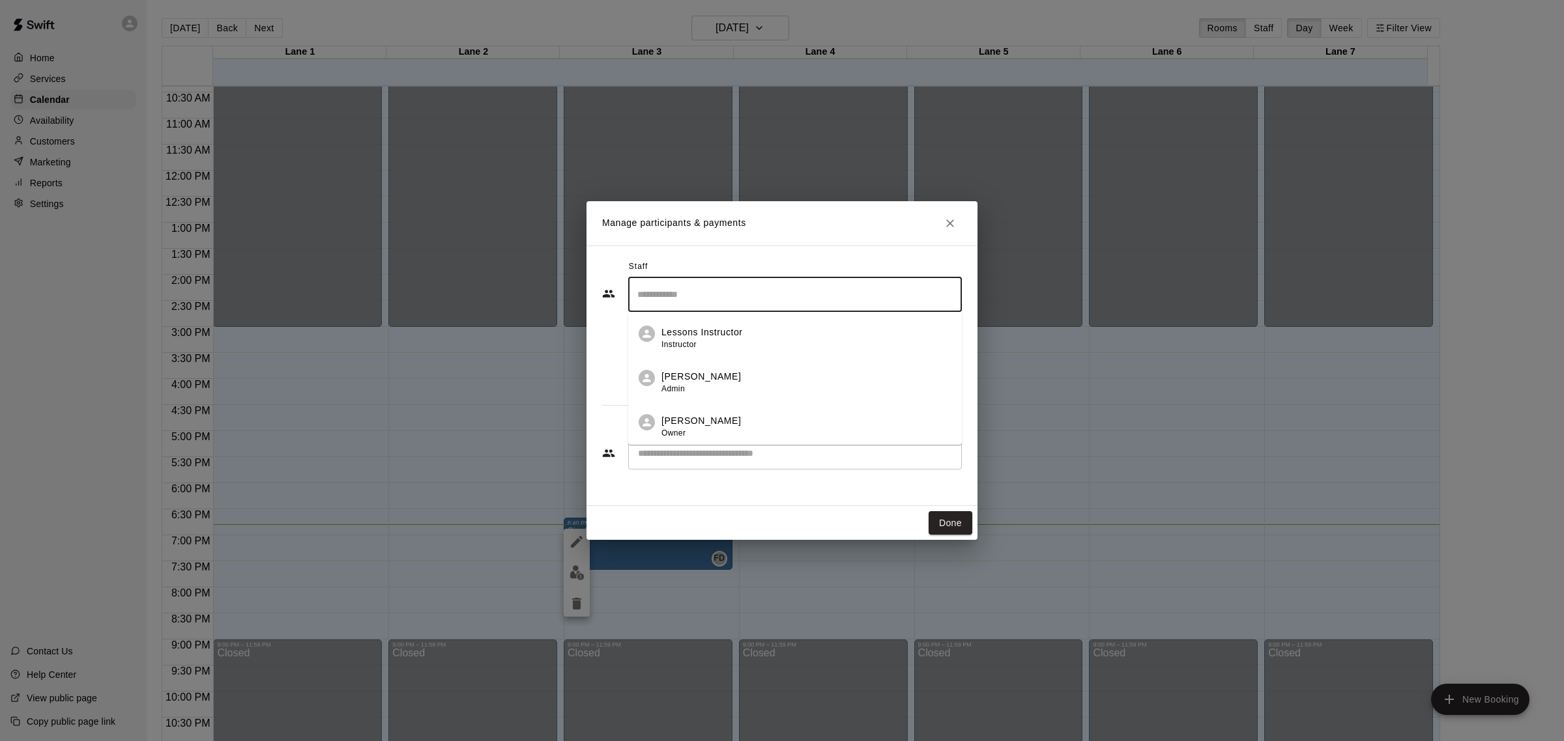
click at [1072, 369] on div "Manage participants & payments Staff ​ Lessons Instructor Instructor Nelson Per…" at bounding box center [782, 370] width 1564 height 741
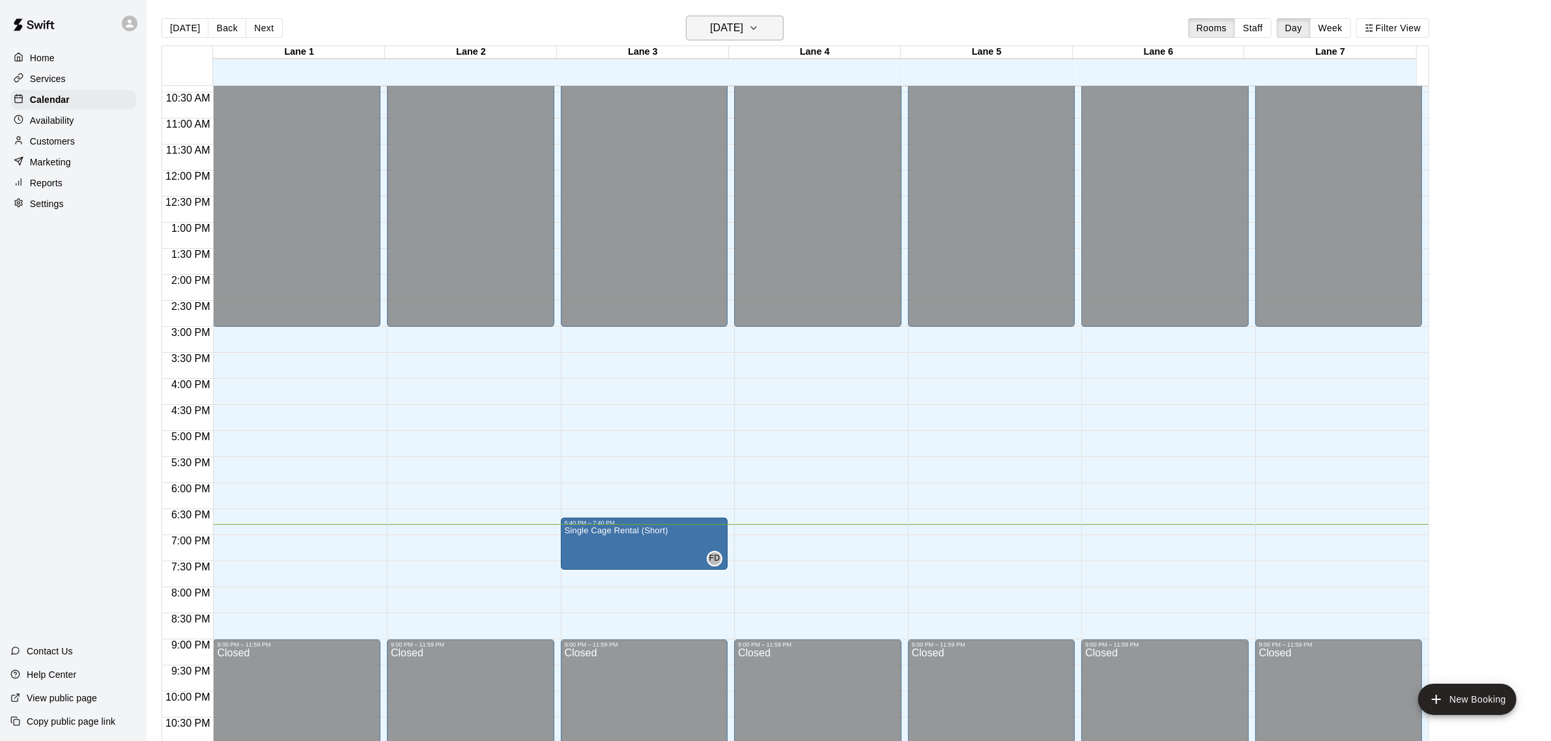
click at [743, 27] on h6 "[DATE]" at bounding box center [726, 28] width 33 height 18
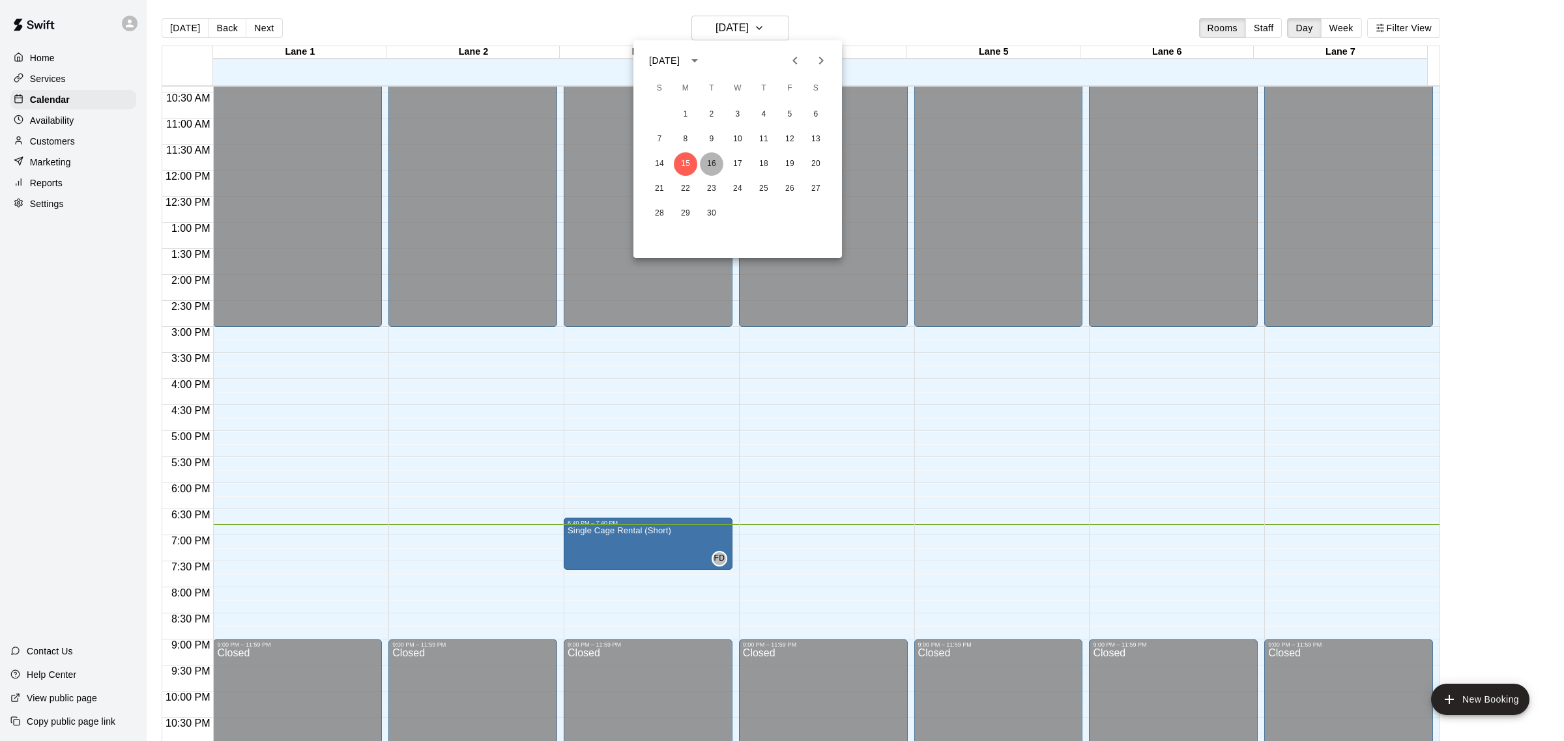
click at [710, 161] on button "16" at bounding box center [711, 163] width 23 height 23
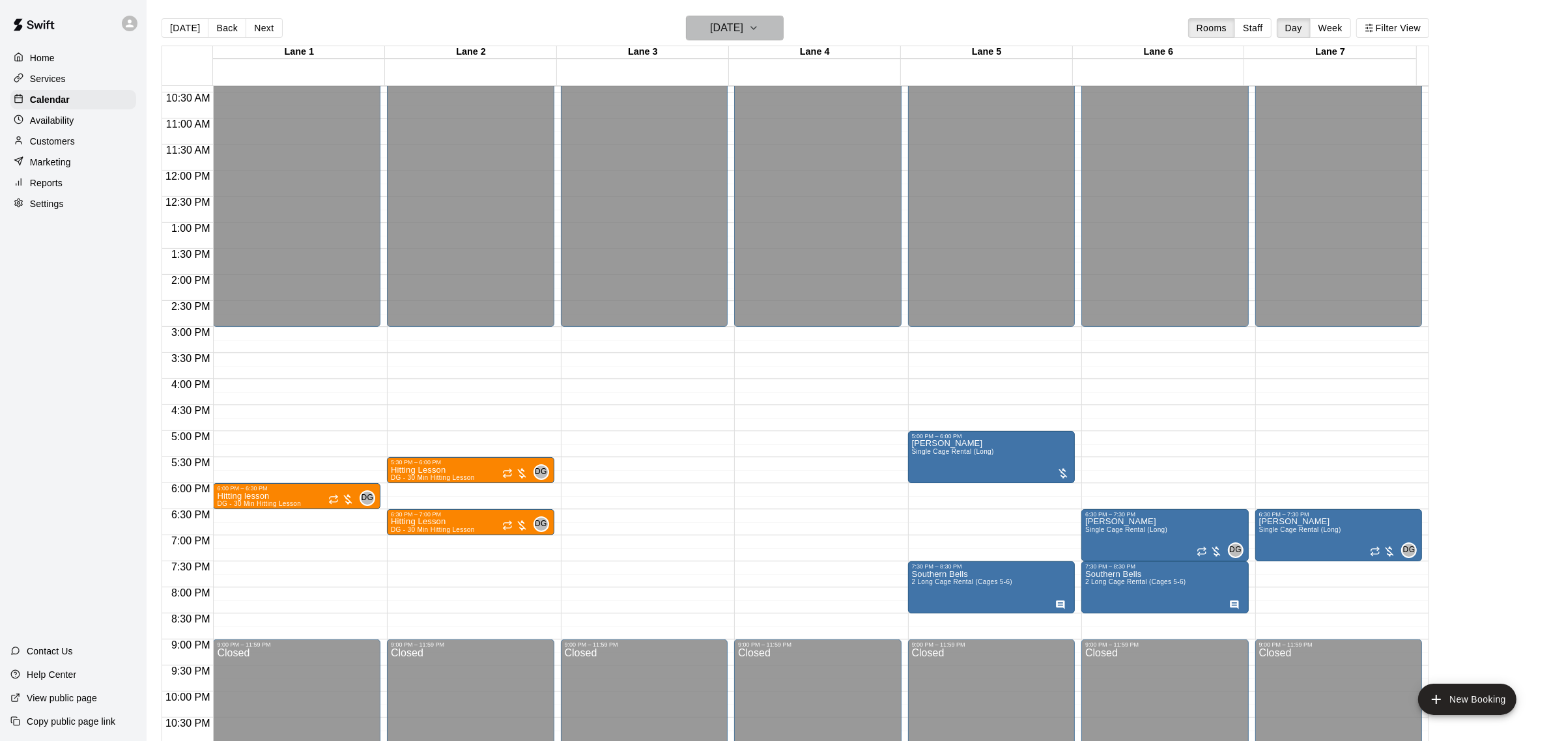
click at [759, 34] on icon "button" at bounding box center [754, 28] width 10 height 16
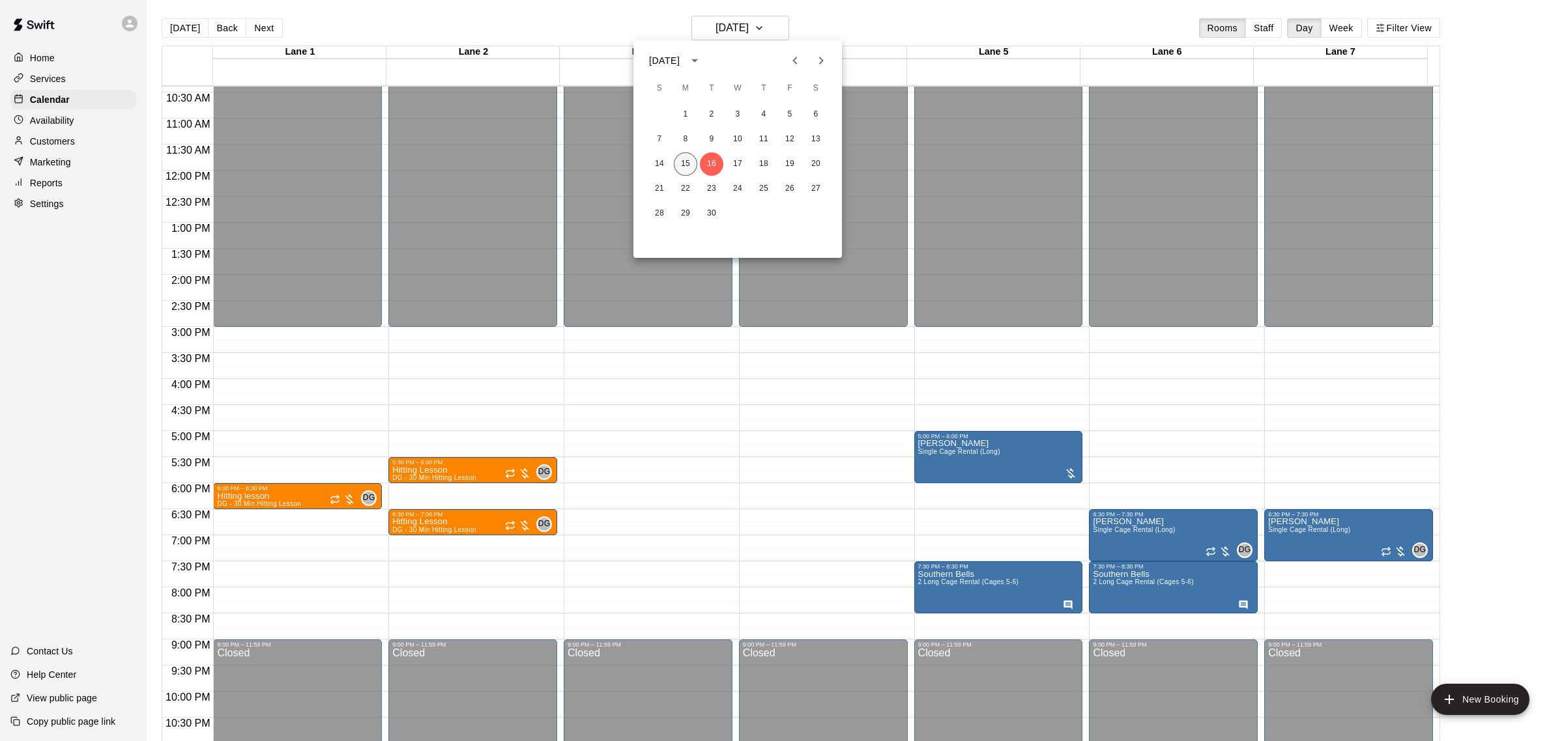
click at [694, 166] on button "15" at bounding box center [685, 163] width 23 height 23
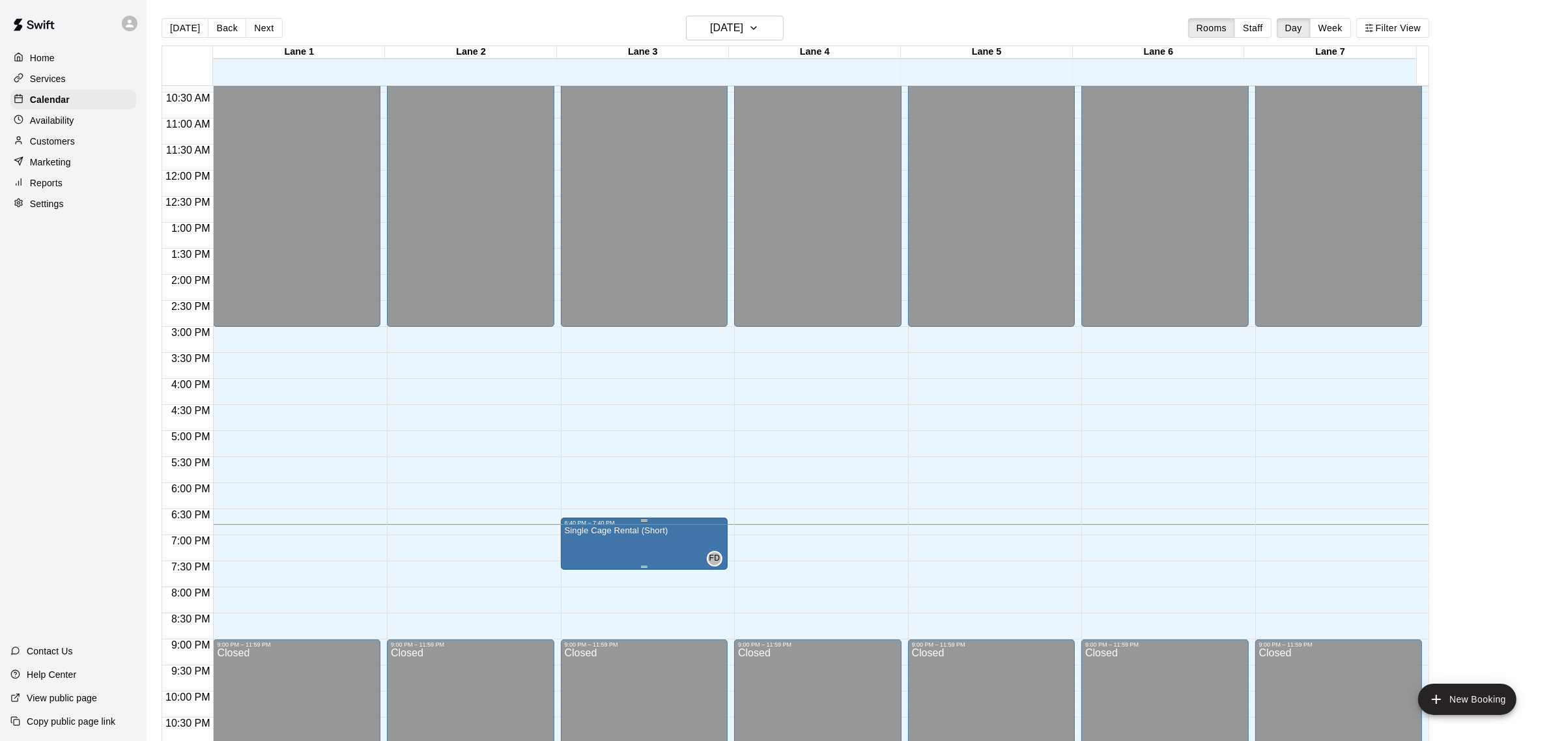
click at [713, 552] on span "FD 0" at bounding box center [717, 559] width 10 height 16
click at [718, 570] on icon "edit" at bounding box center [725, 566] width 16 height 16
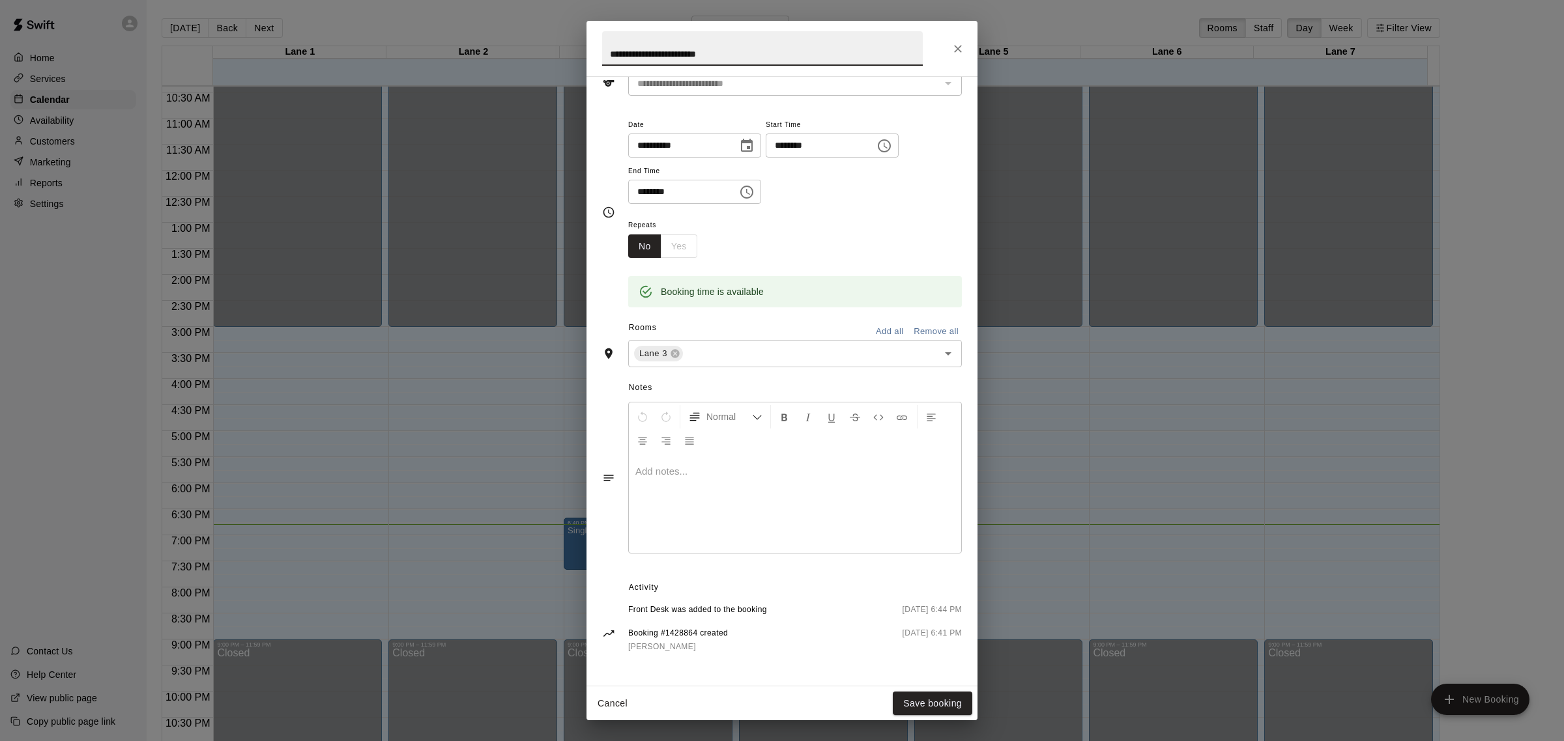
scroll to position [119, 0]
click at [963, 47] on icon "Close" at bounding box center [957, 48] width 13 height 13
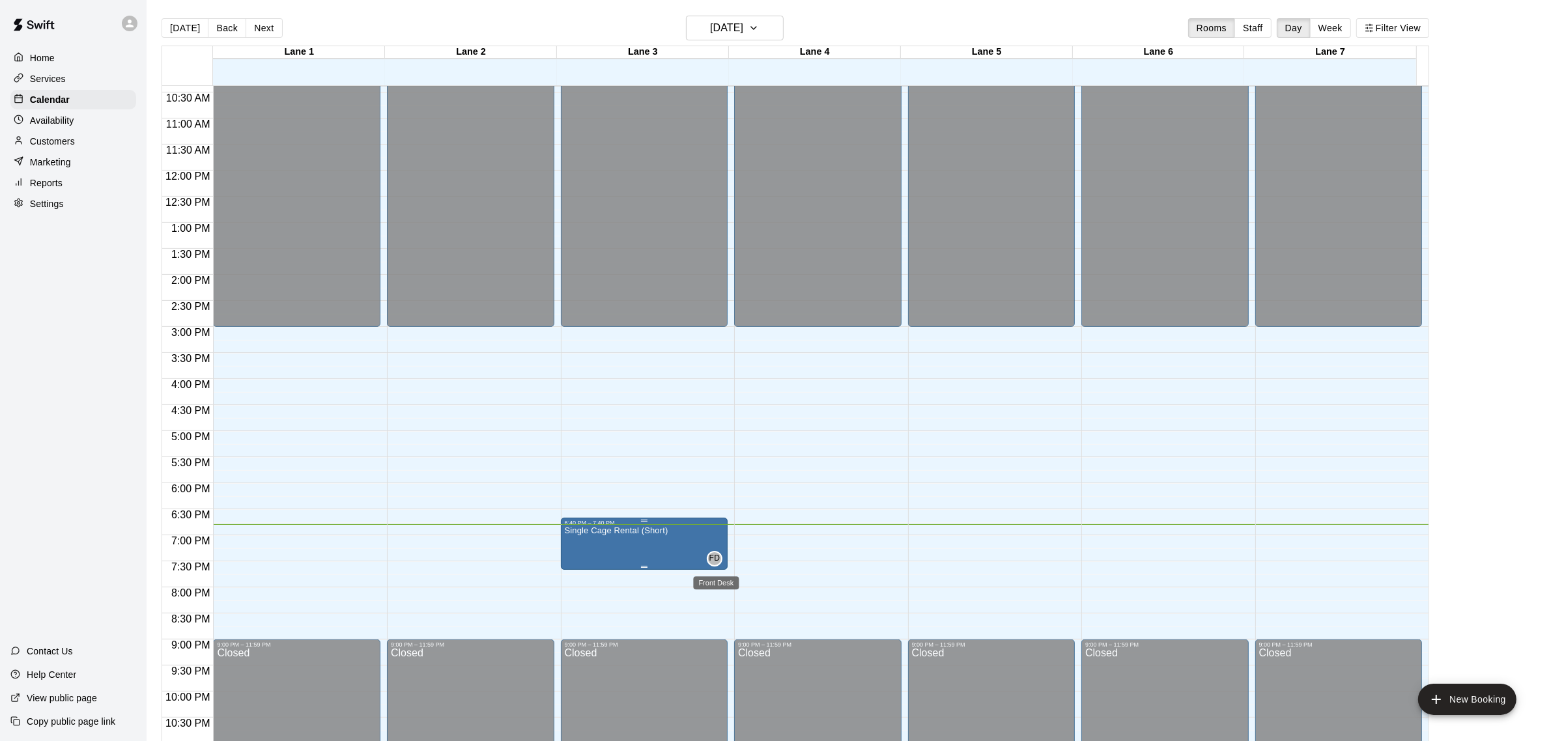
click at [715, 564] on span "FD" at bounding box center [714, 558] width 11 height 13
click at [904, 562] on div at bounding box center [782, 370] width 1564 height 741
click at [1443, 702] on icon "add" at bounding box center [1437, 700] width 16 height 16
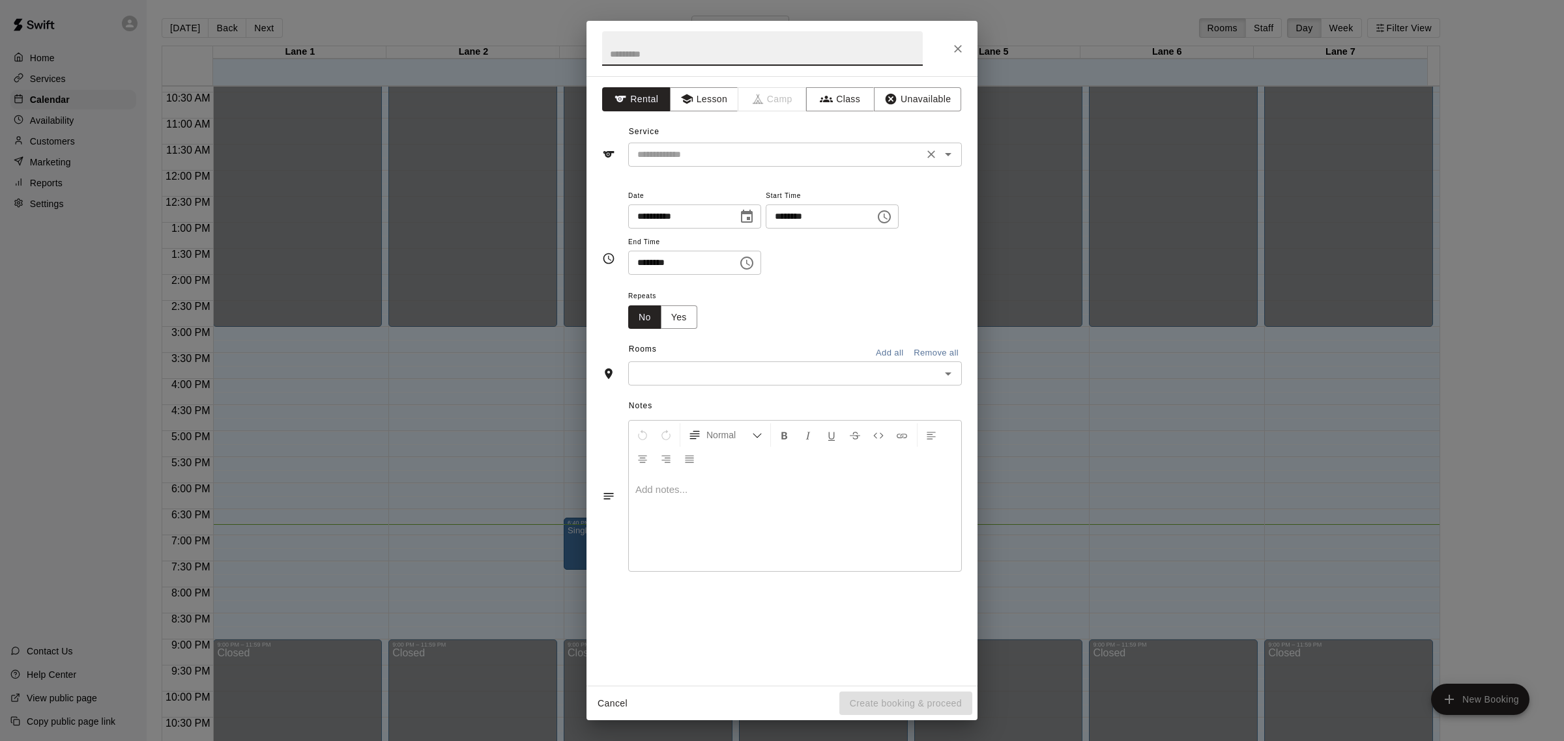
click at [862, 160] on input "text" at bounding box center [775, 155] width 287 height 16
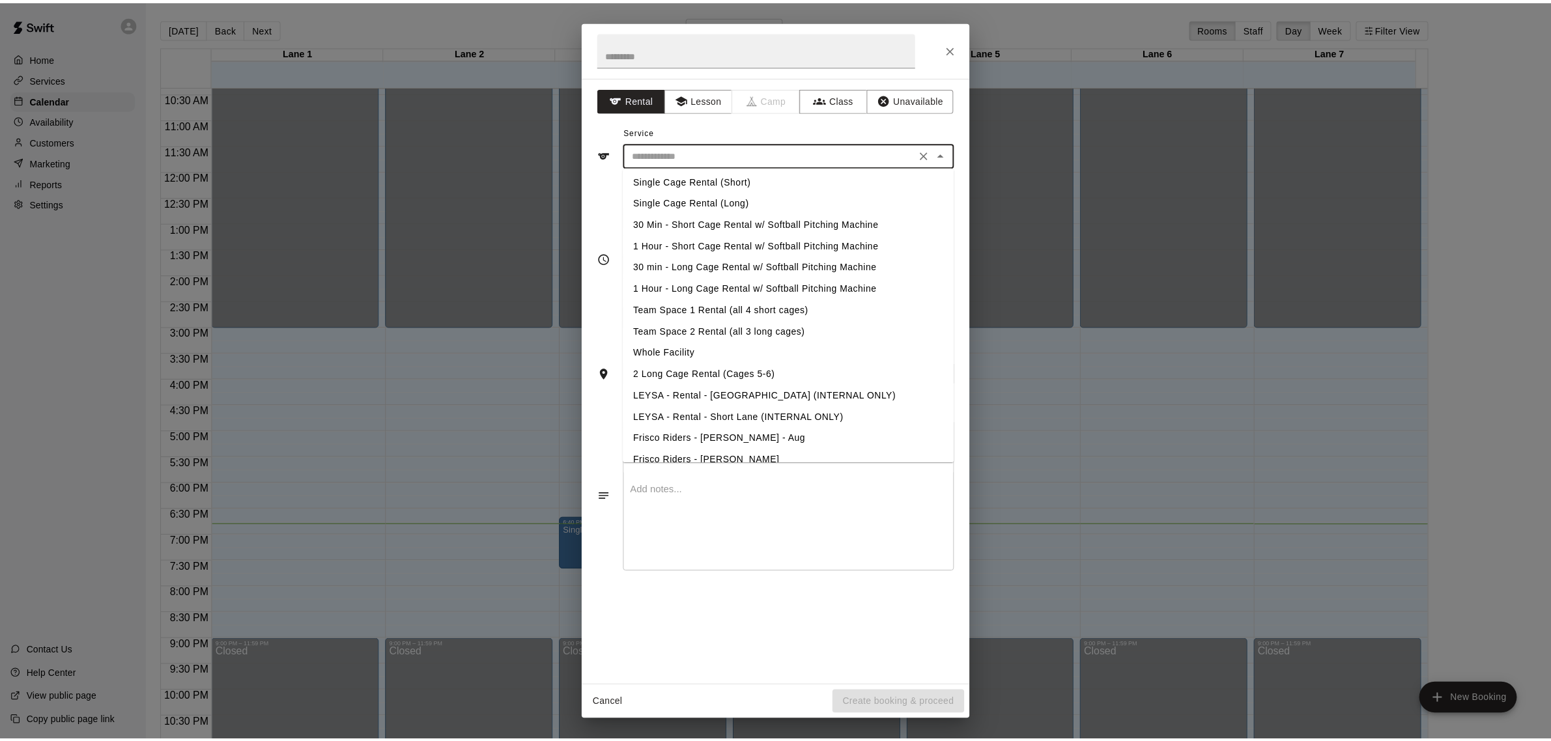
scroll to position [0, 0]
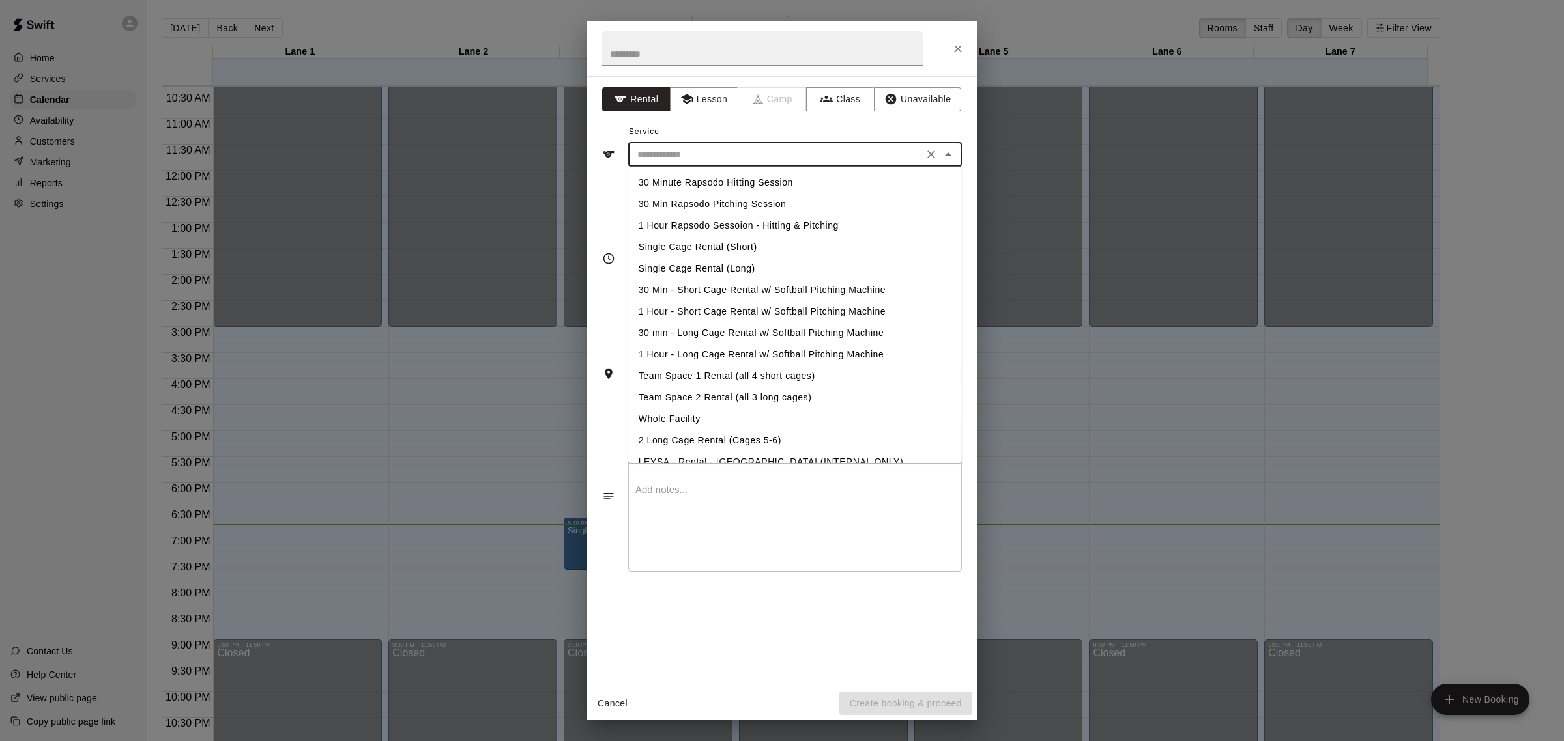
click at [696, 245] on li "Single Cage Rental (Short)" at bounding box center [795, 246] width 334 height 21
type input "**********"
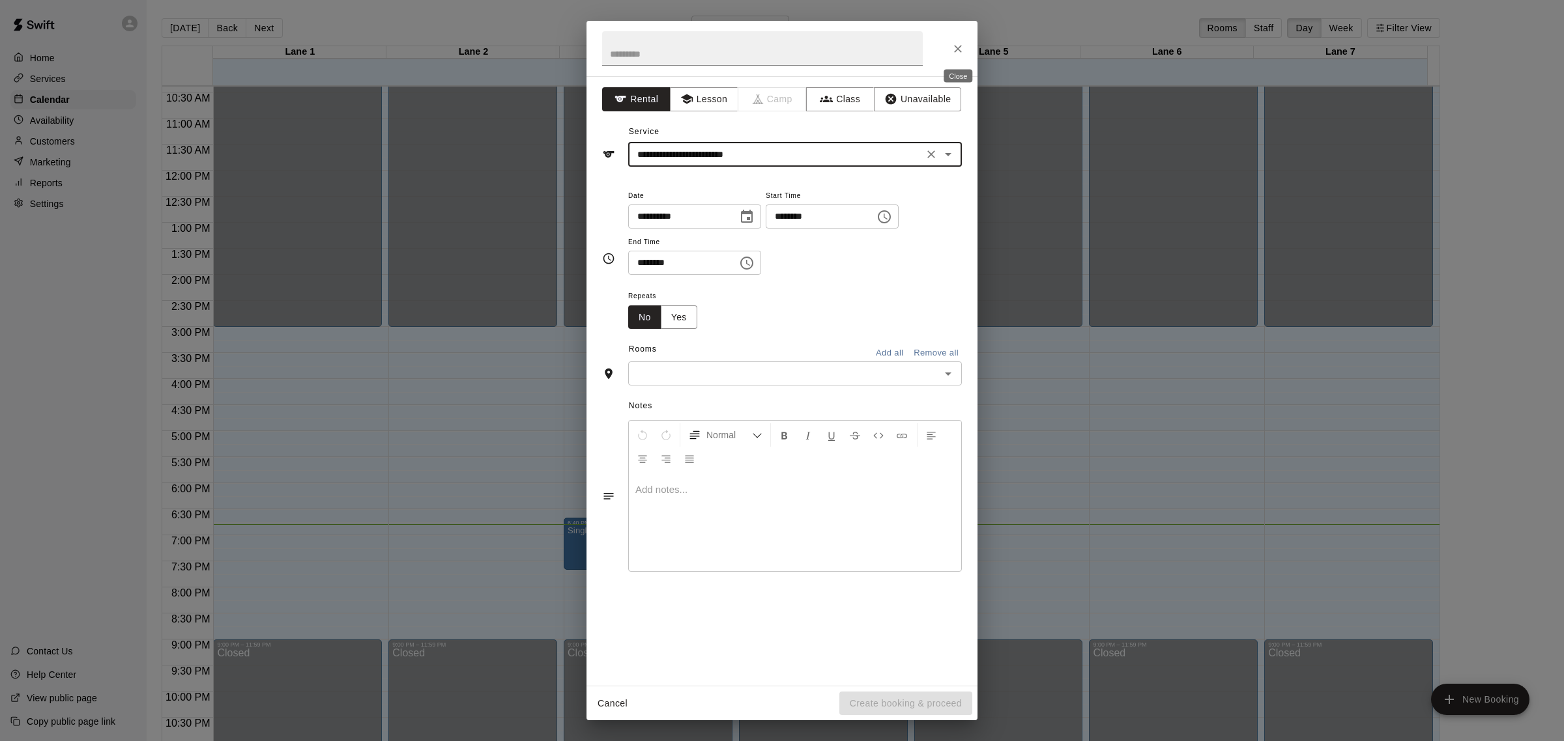
click at [954, 44] on icon "Close" at bounding box center [957, 48] width 13 height 13
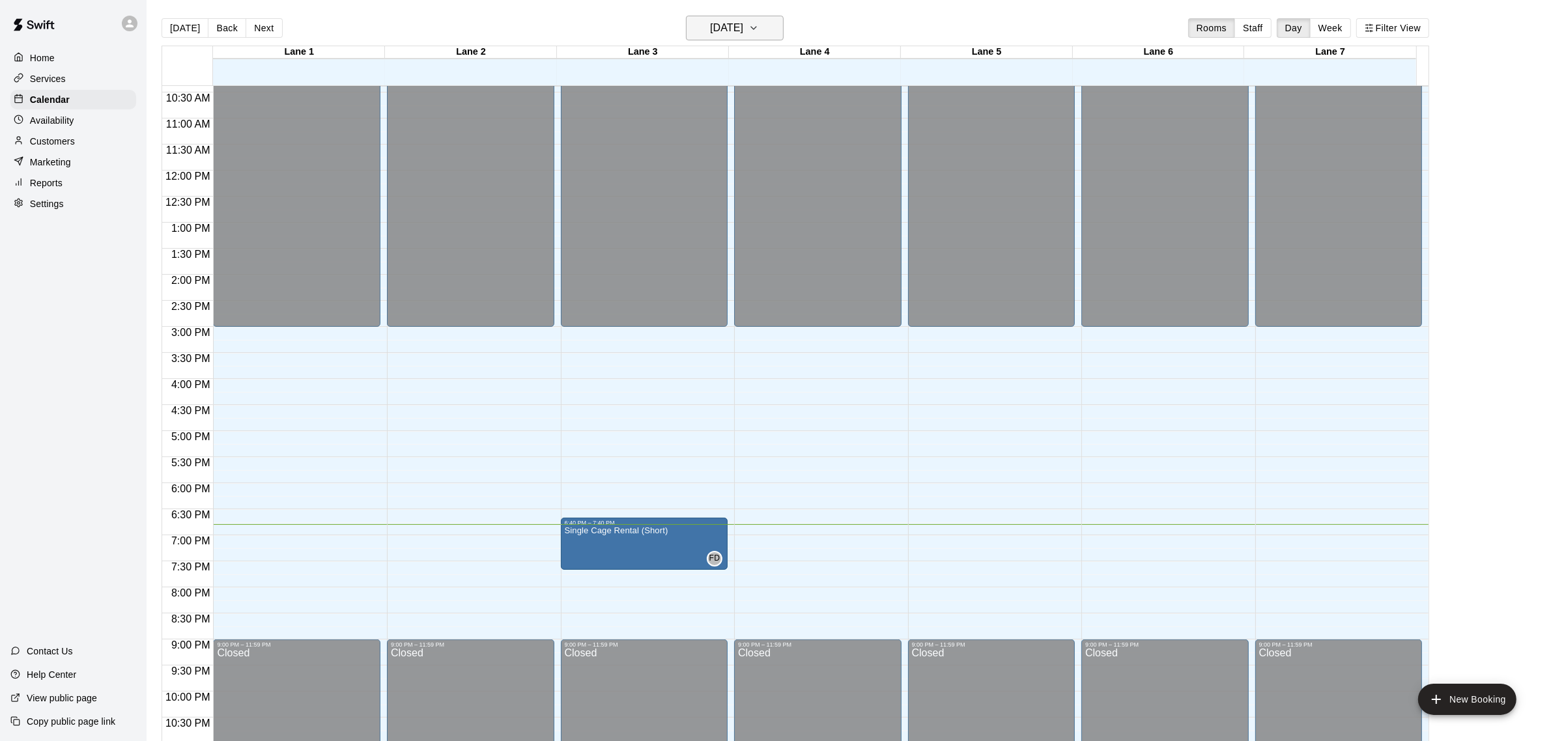
click at [769, 27] on button "[DATE]" at bounding box center [735, 28] width 98 height 25
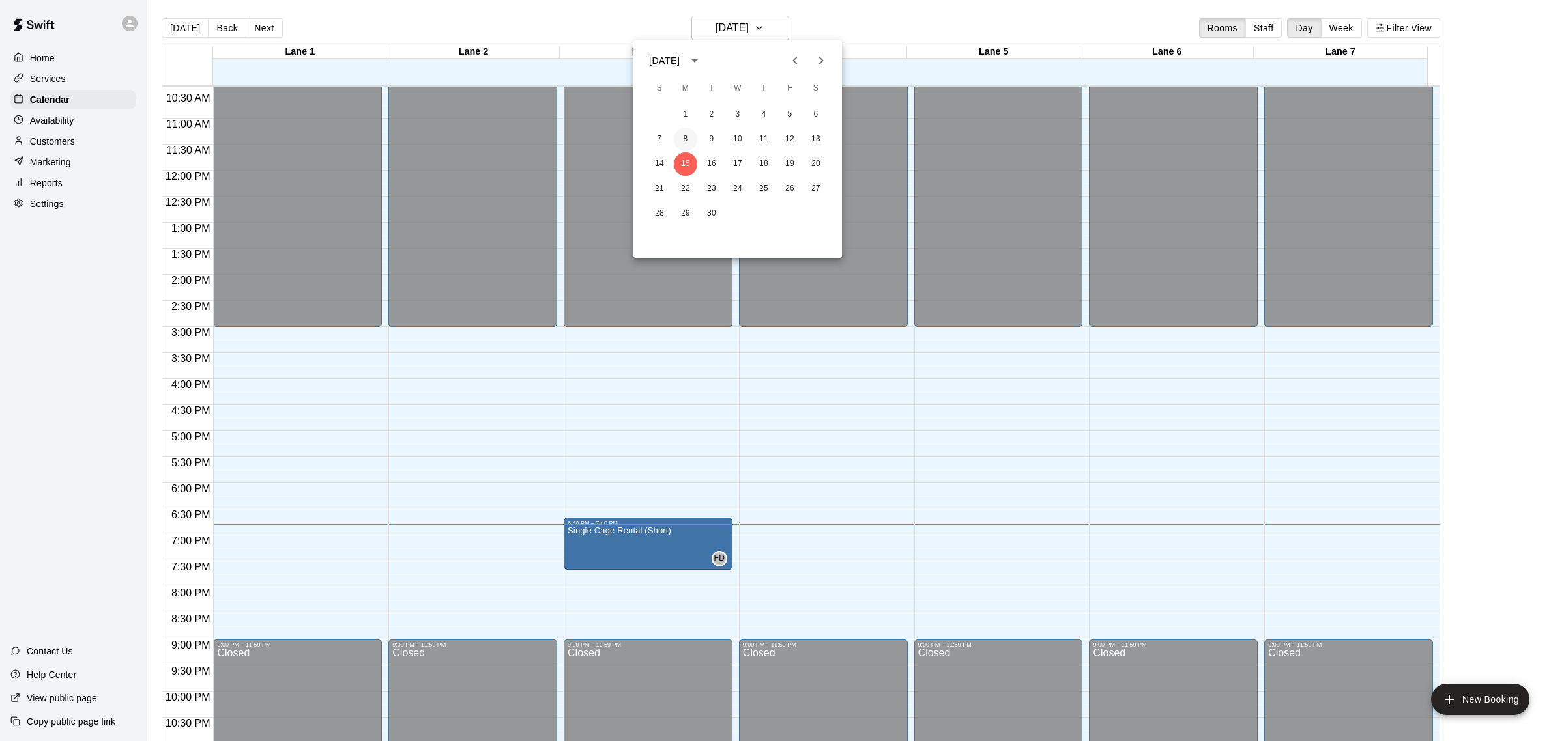
click at [686, 140] on button "8" at bounding box center [685, 139] width 23 height 23
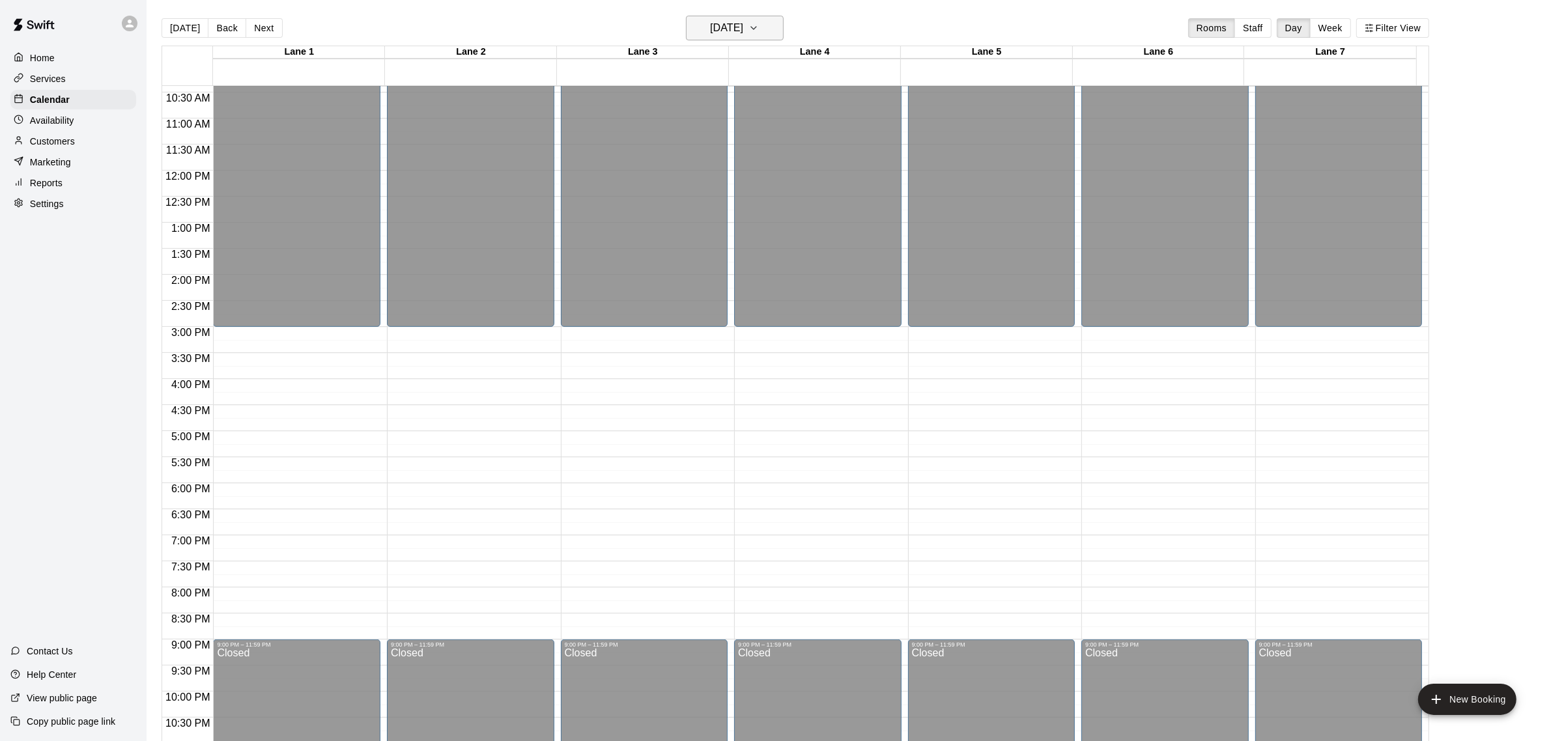
click at [743, 33] on h6 "Monday Sep 08" at bounding box center [726, 28] width 33 height 18
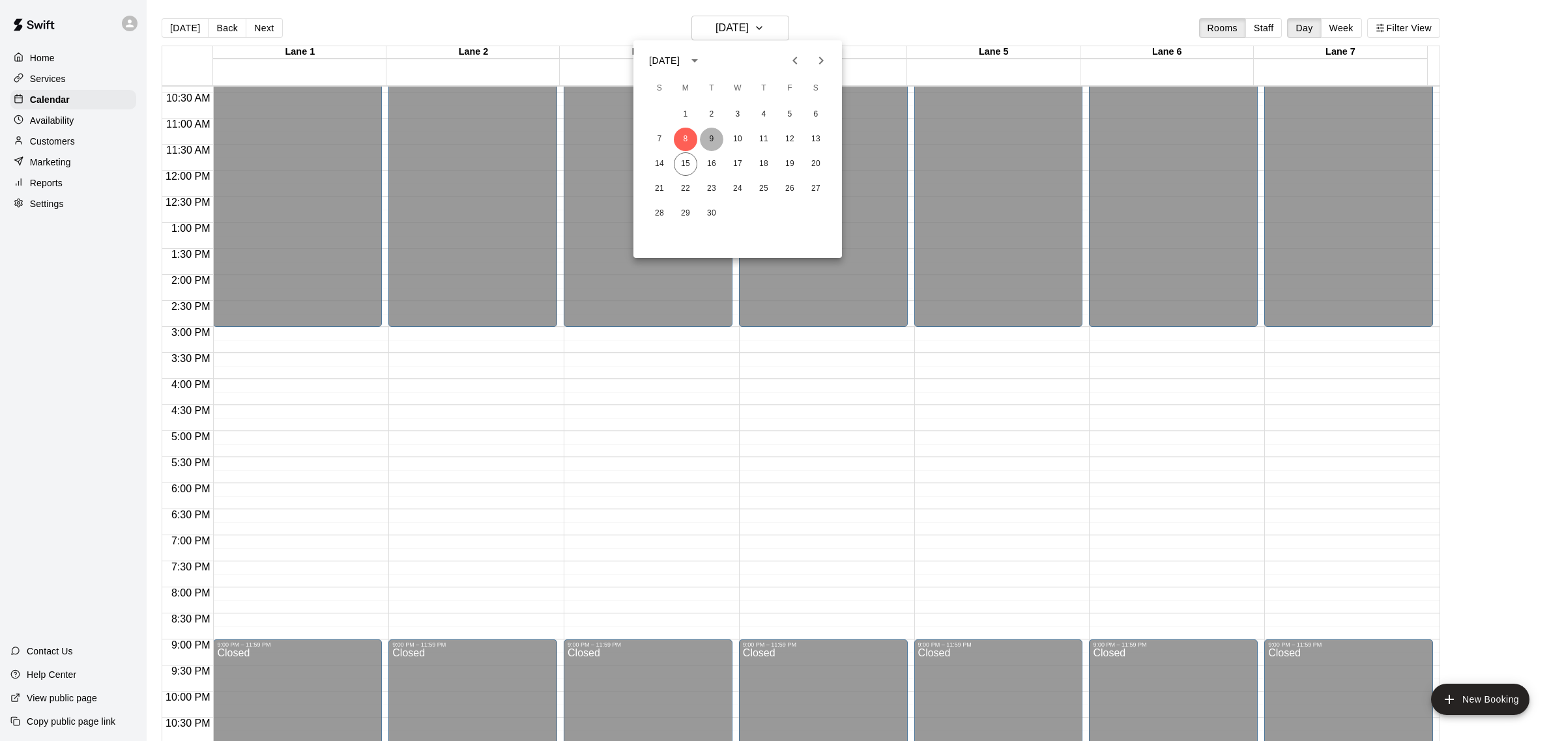
click at [708, 135] on button "9" at bounding box center [711, 139] width 23 height 23
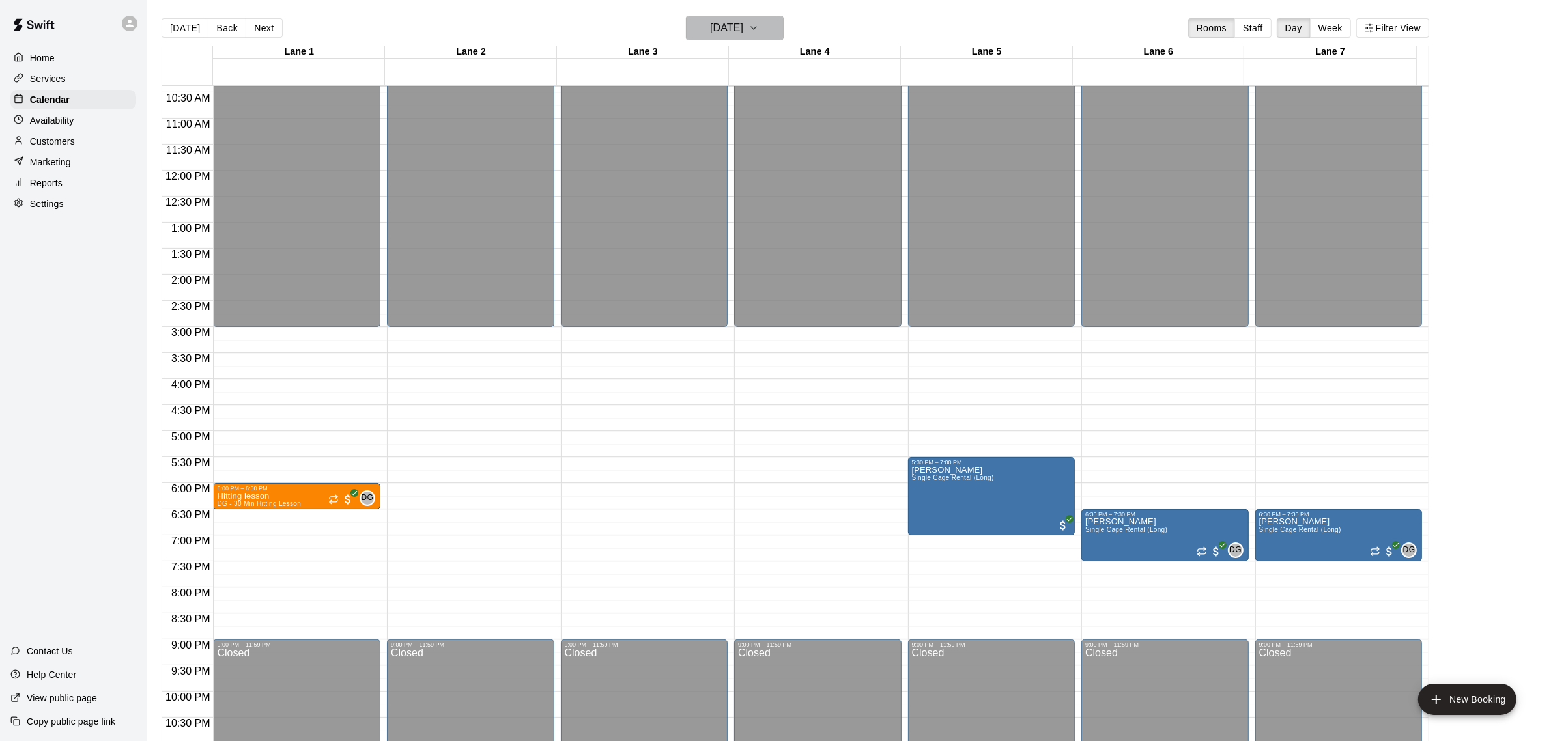
click at [759, 34] on icon "button" at bounding box center [754, 28] width 10 height 16
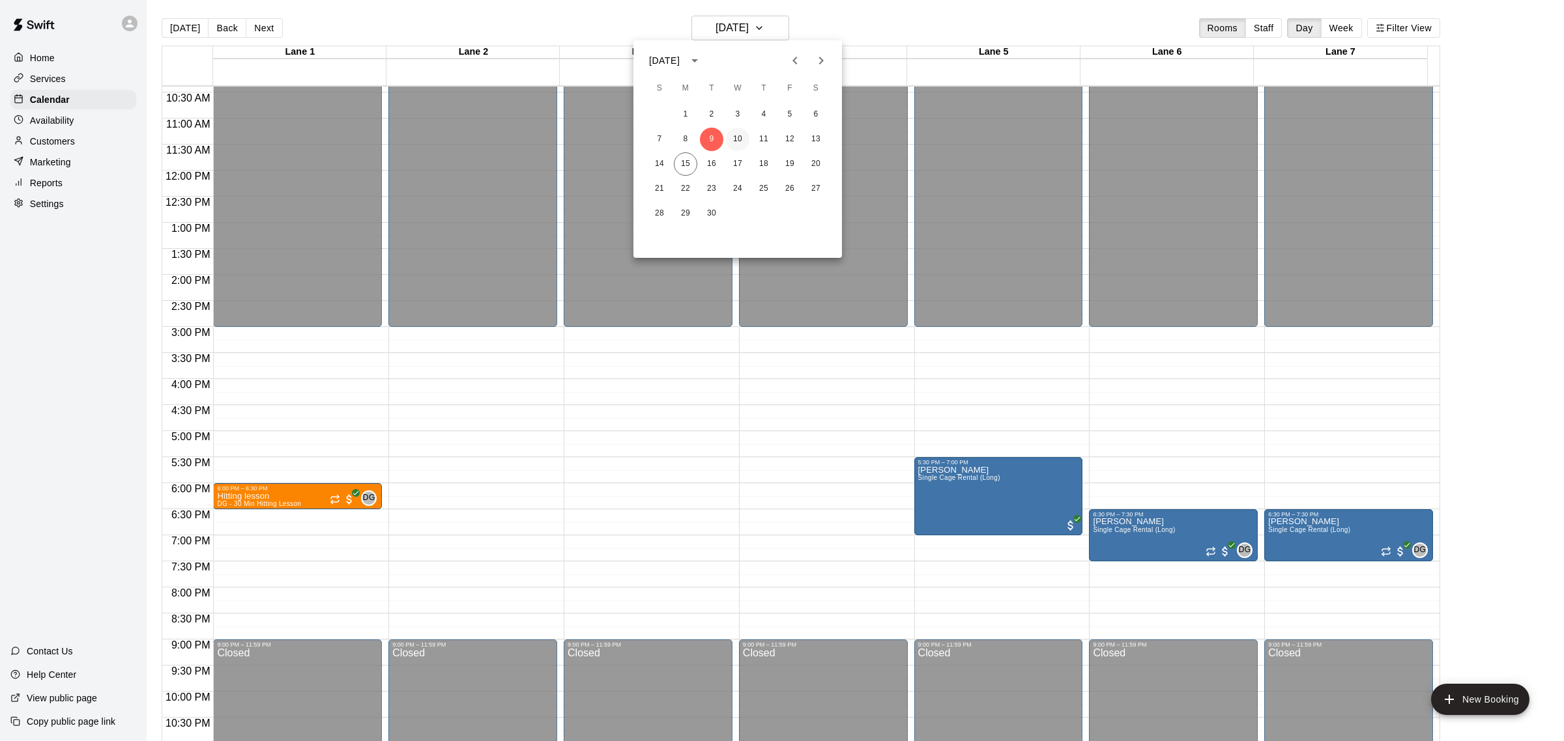
click at [744, 136] on button "10" at bounding box center [737, 139] width 23 height 23
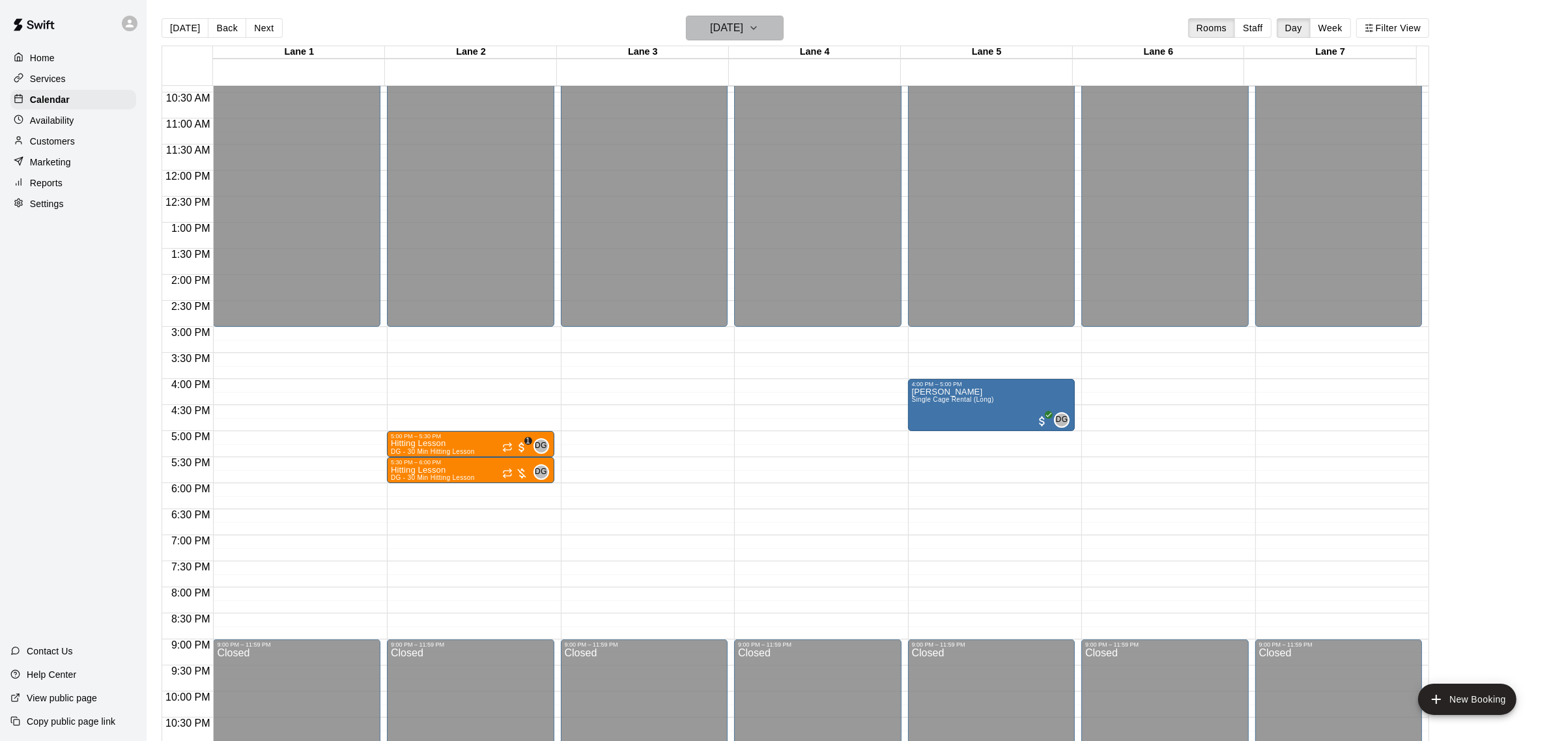
click at [759, 33] on icon "button" at bounding box center [754, 28] width 10 height 16
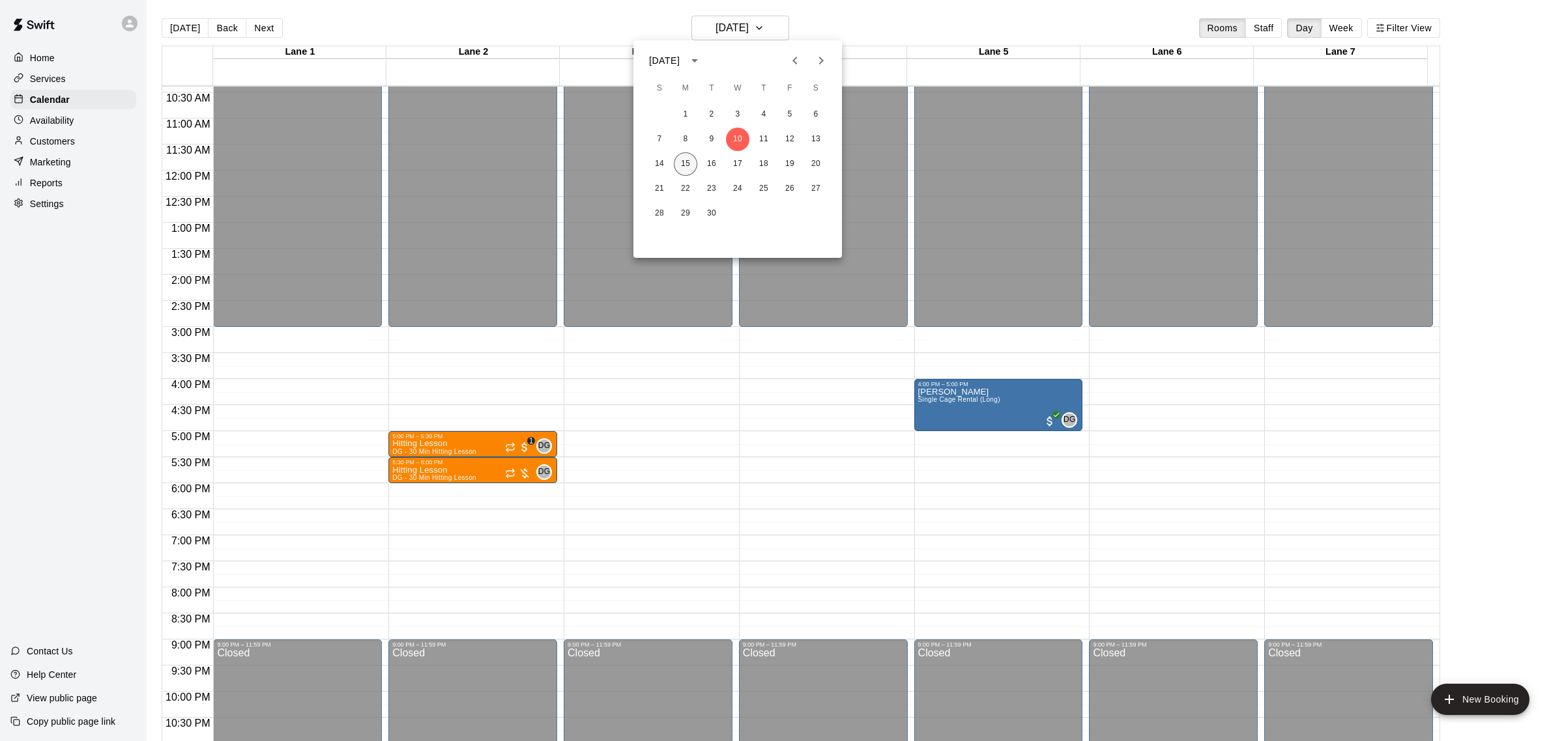
click at [692, 167] on button "15" at bounding box center [685, 163] width 23 height 23
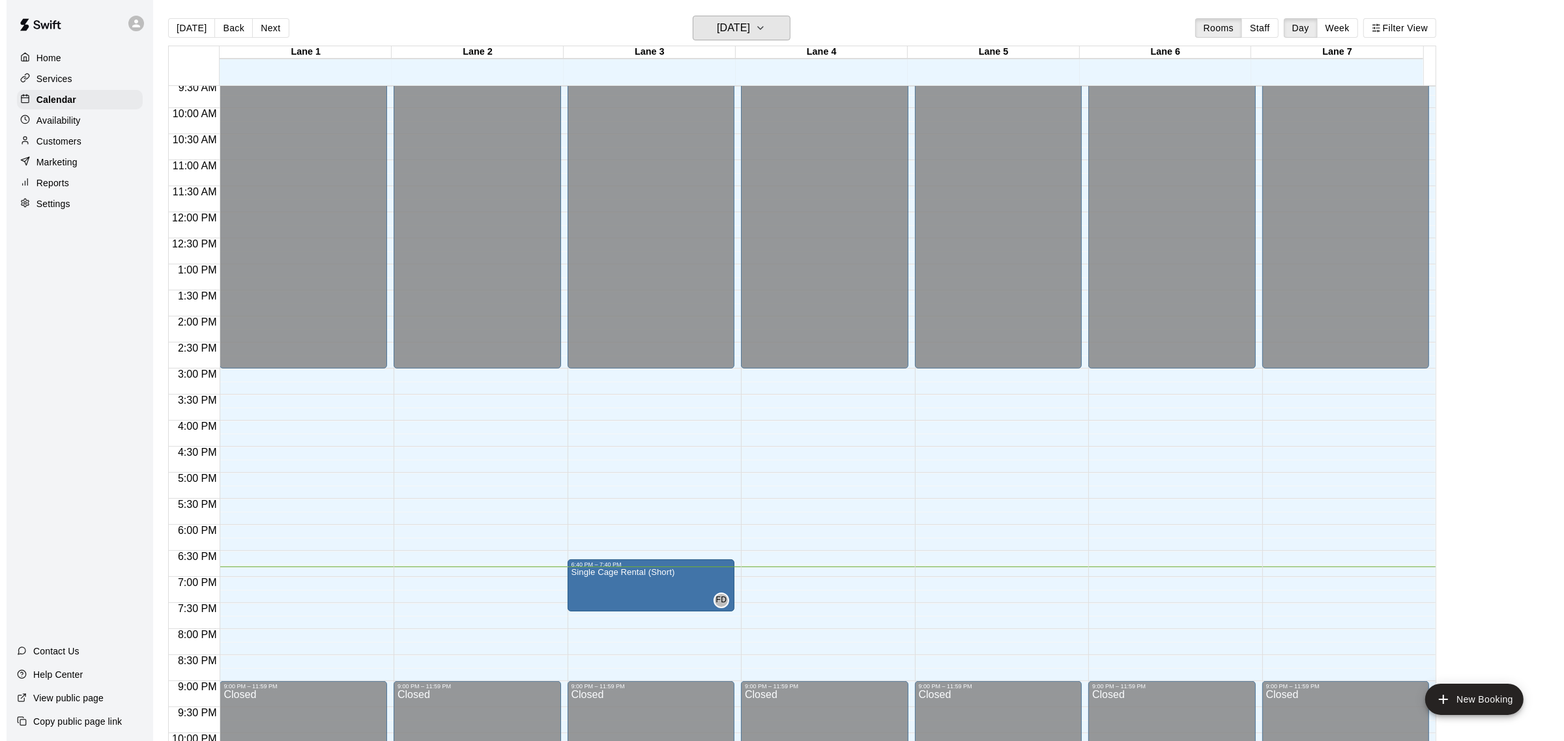
scroll to position [581, 0]
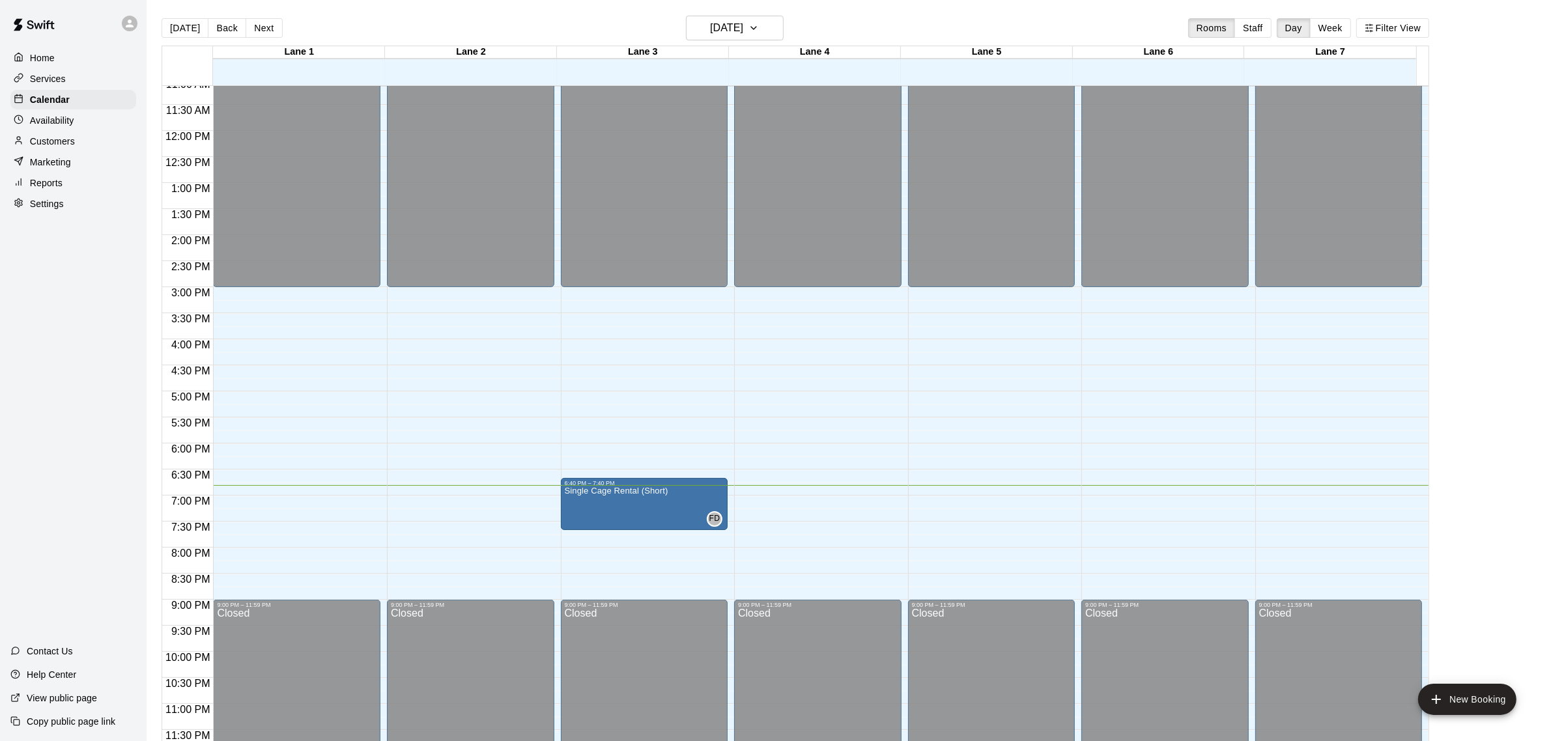
click at [1503, 463] on main "Today Back Next Monday Sep 15 Rooms Staff Day Week Filter View Lane 1 15 Mon La…" at bounding box center [849, 386] width 1394 height 741
click at [571, 502] on icon "edit" at bounding box center [577, 502] width 16 height 16
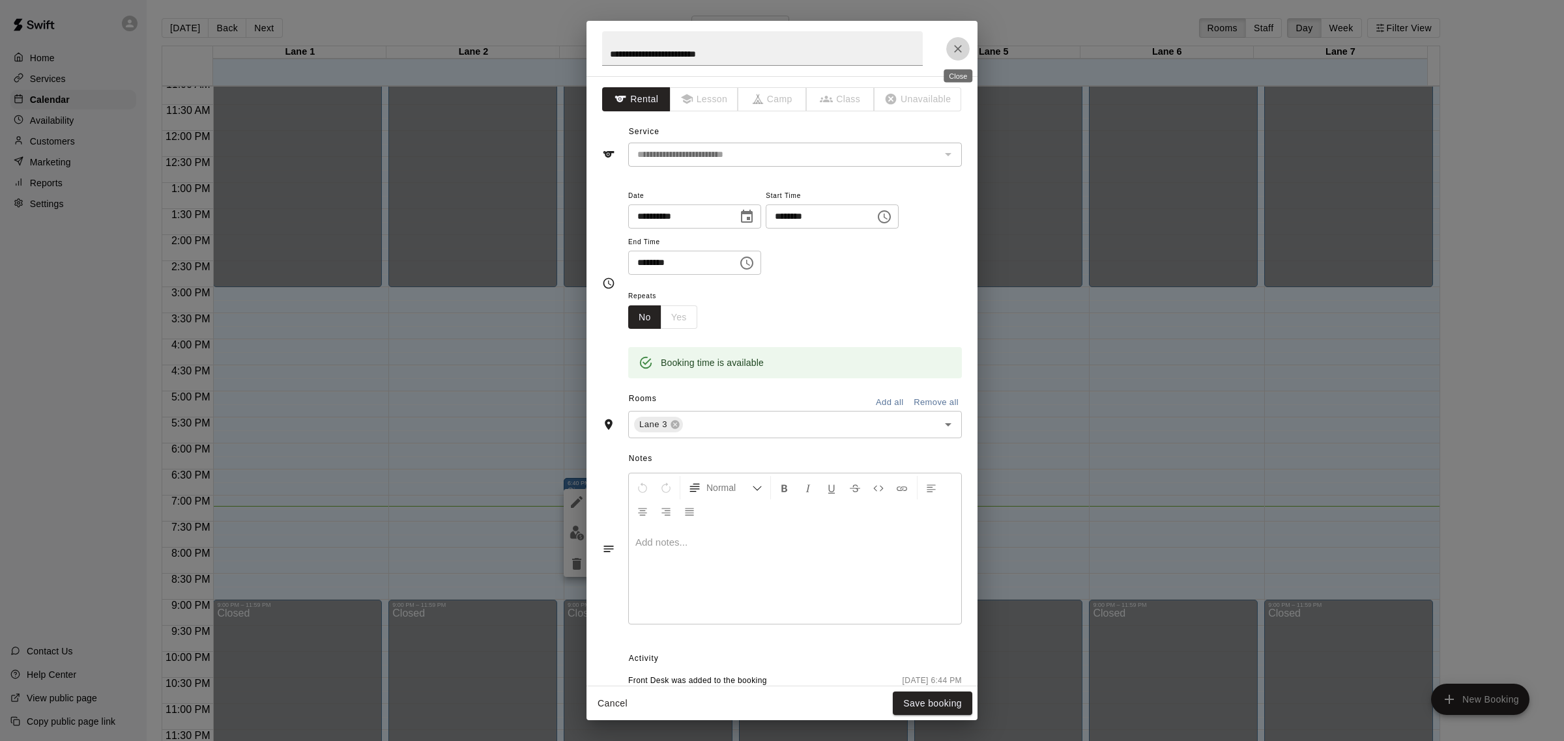
click at [962, 50] on icon "Close" at bounding box center [957, 48] width 13 height 13
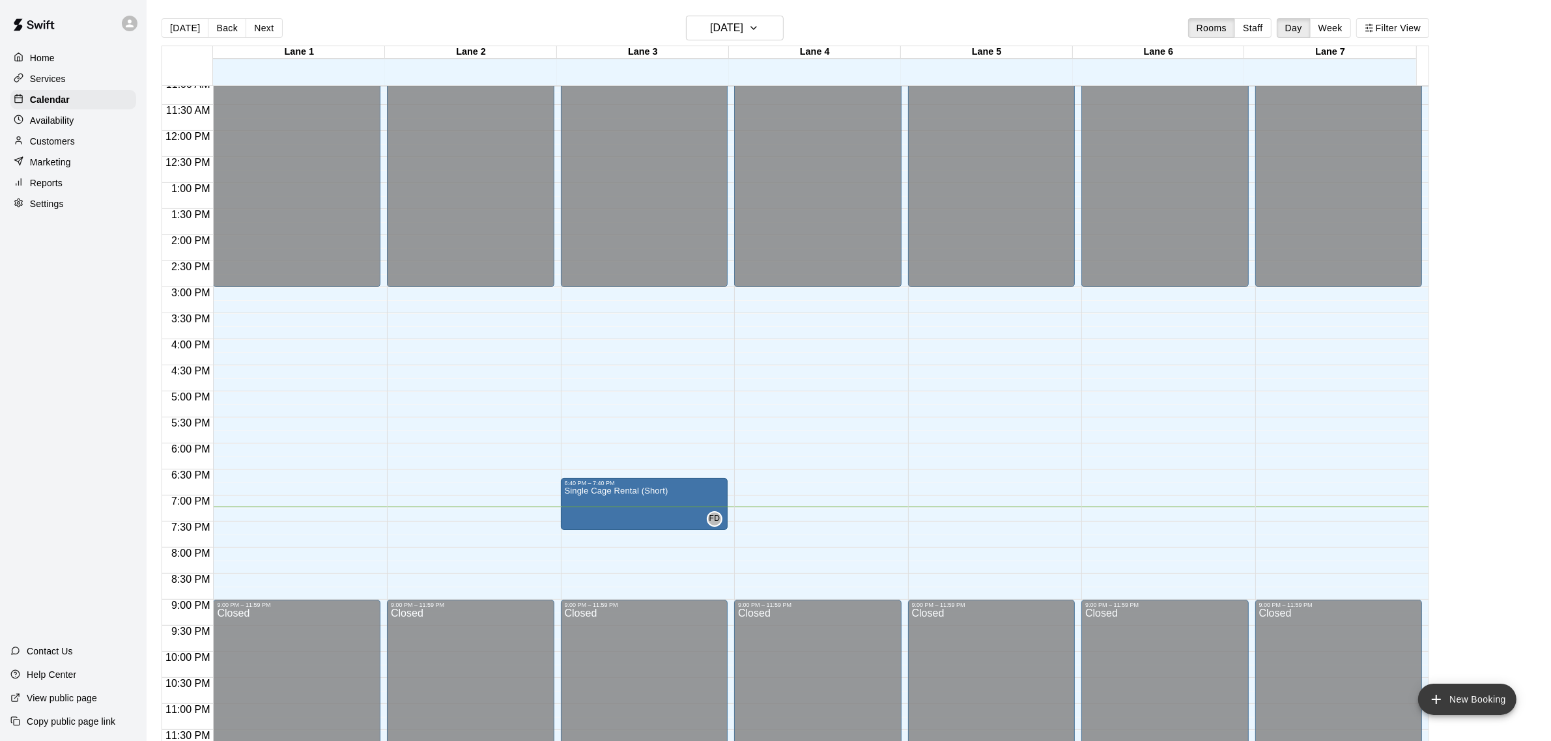
click at [1435, 704] on icon "add" at bounding box center [1437, 700] width 16 height 16
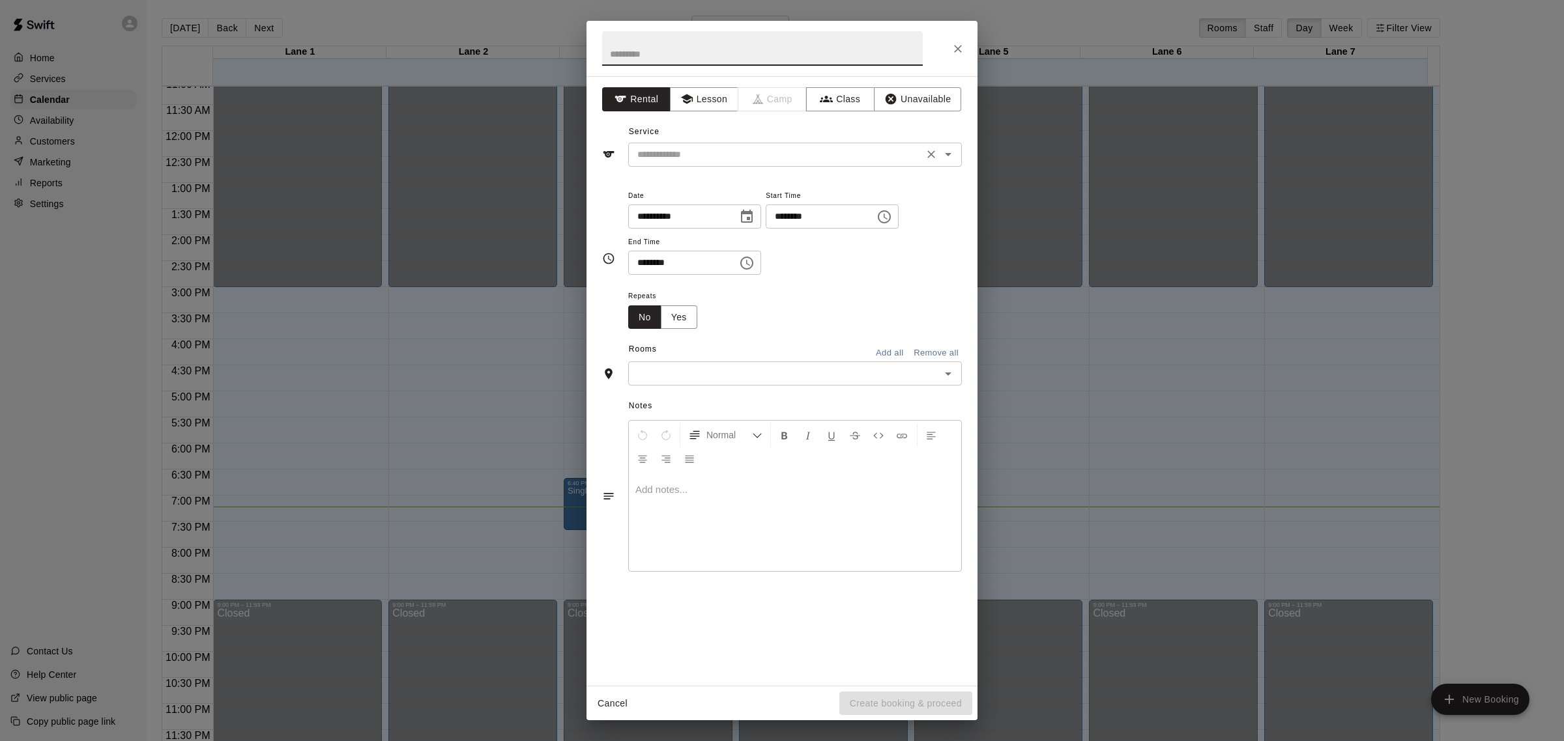
click at [806, 156] on input "text" at bounding box center [775, 155] width 287 height 16
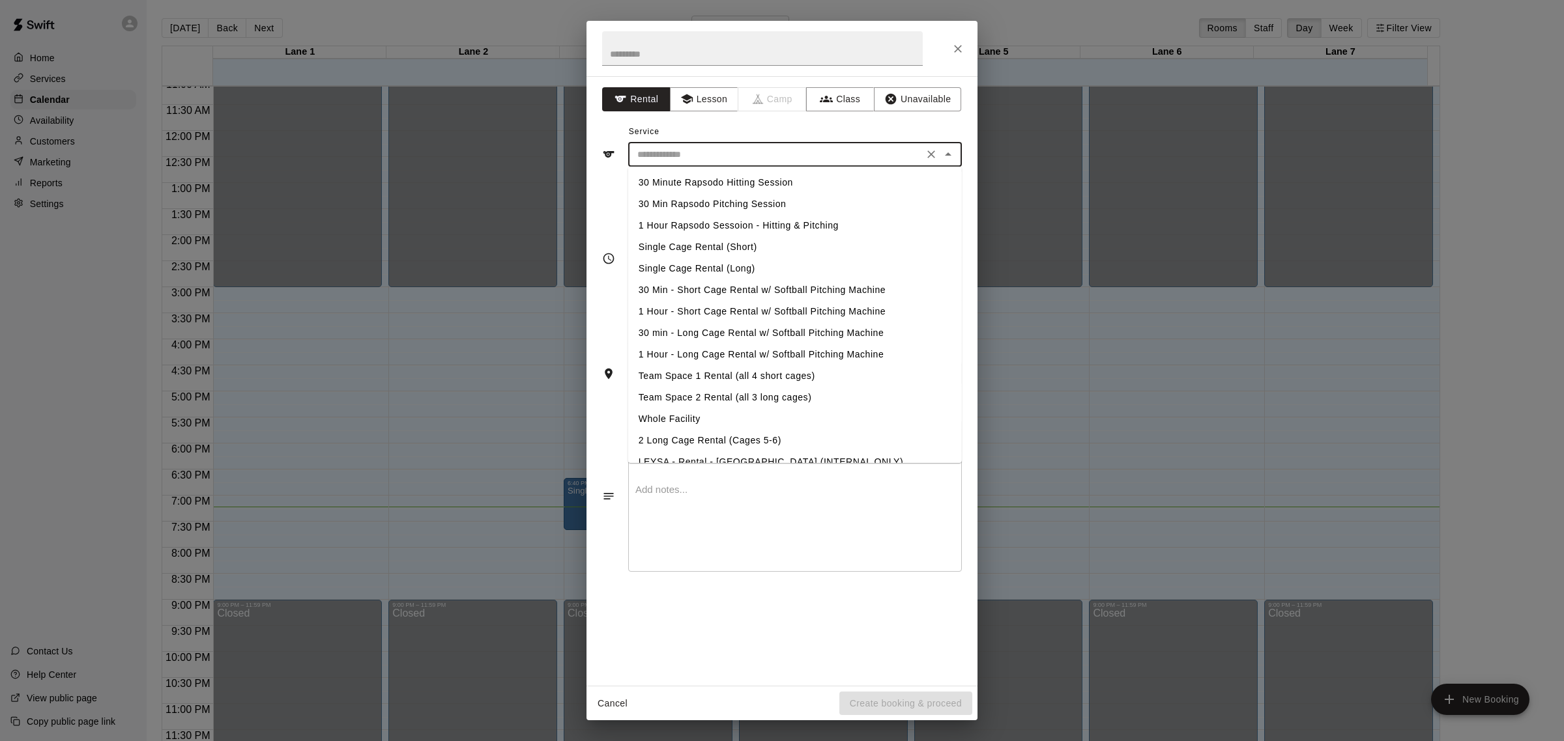
click at [723, 248] on li "Single Cage Rental (Short)" at bounding box center [795, 246] width 334 height 21
type input "**********"
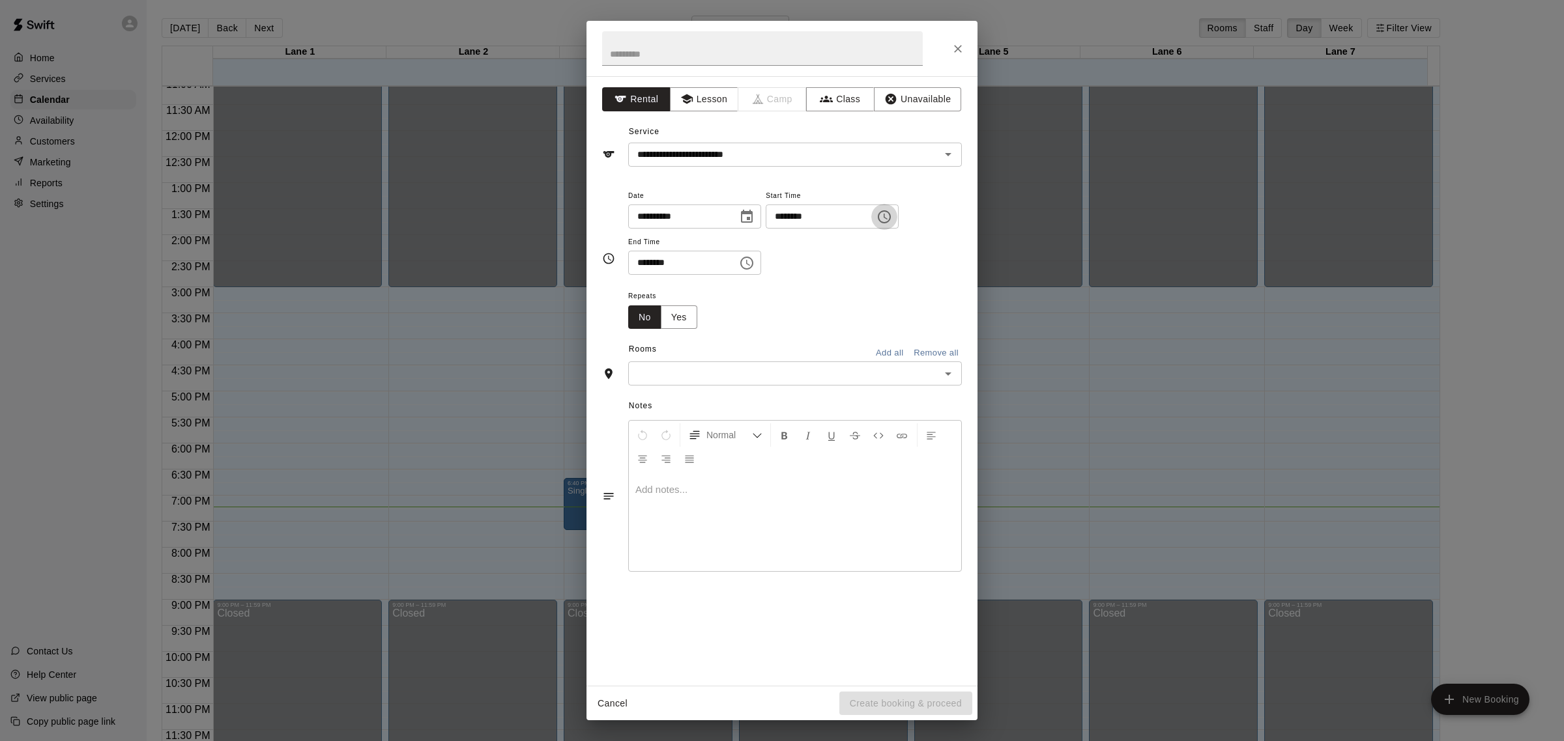
click at [892, 222] on icon "Choose time, selected time is 6:00 PM" at bounding box center [884, 217] width 16 height 16
click at [844, 248] on li "40" at bounding box center [846, 252] width 31 height 24
type input "********"
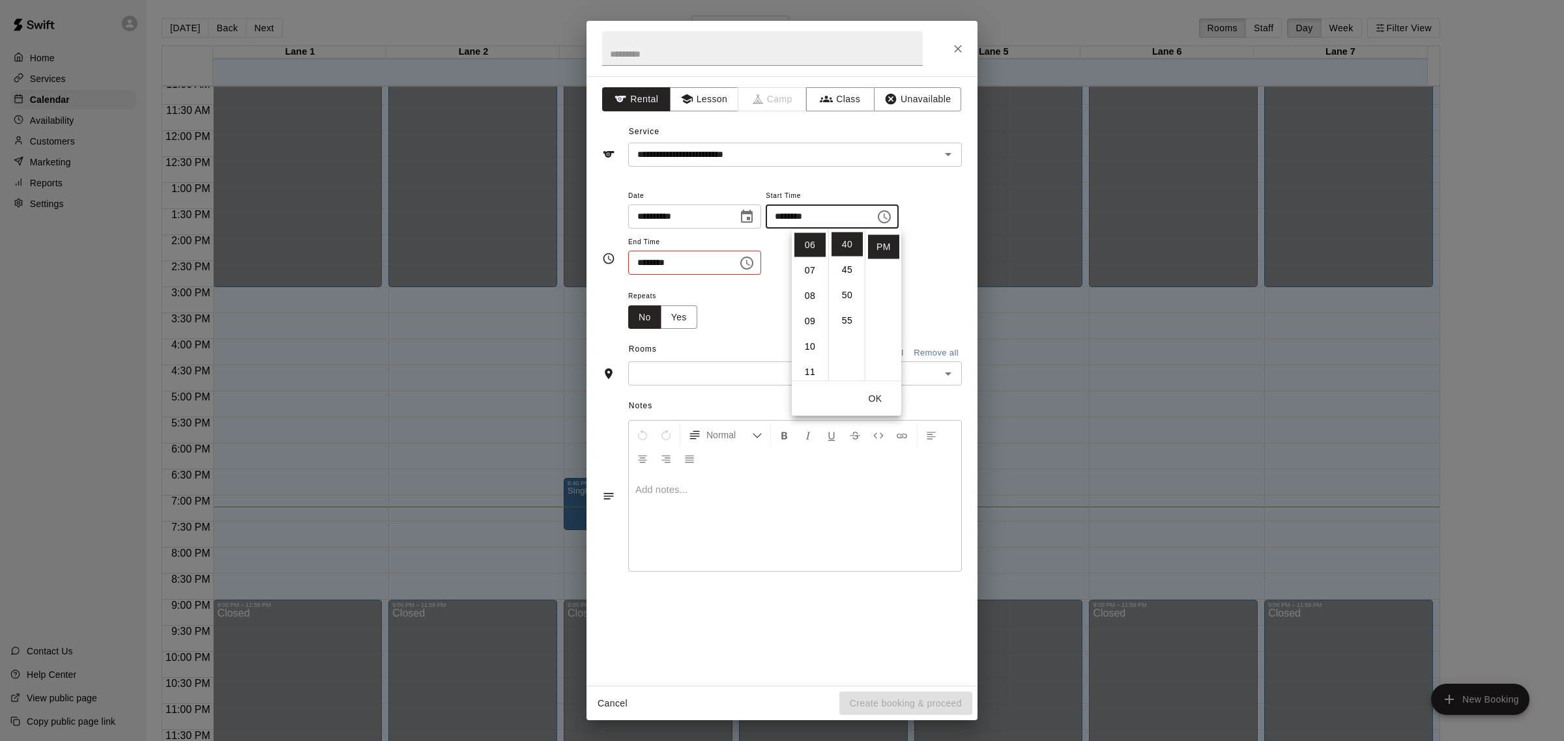
click at [754, 263] on icon "Choose time, selected time is 6:30 PM" at bounding box center [747, 263] width 16 height 16
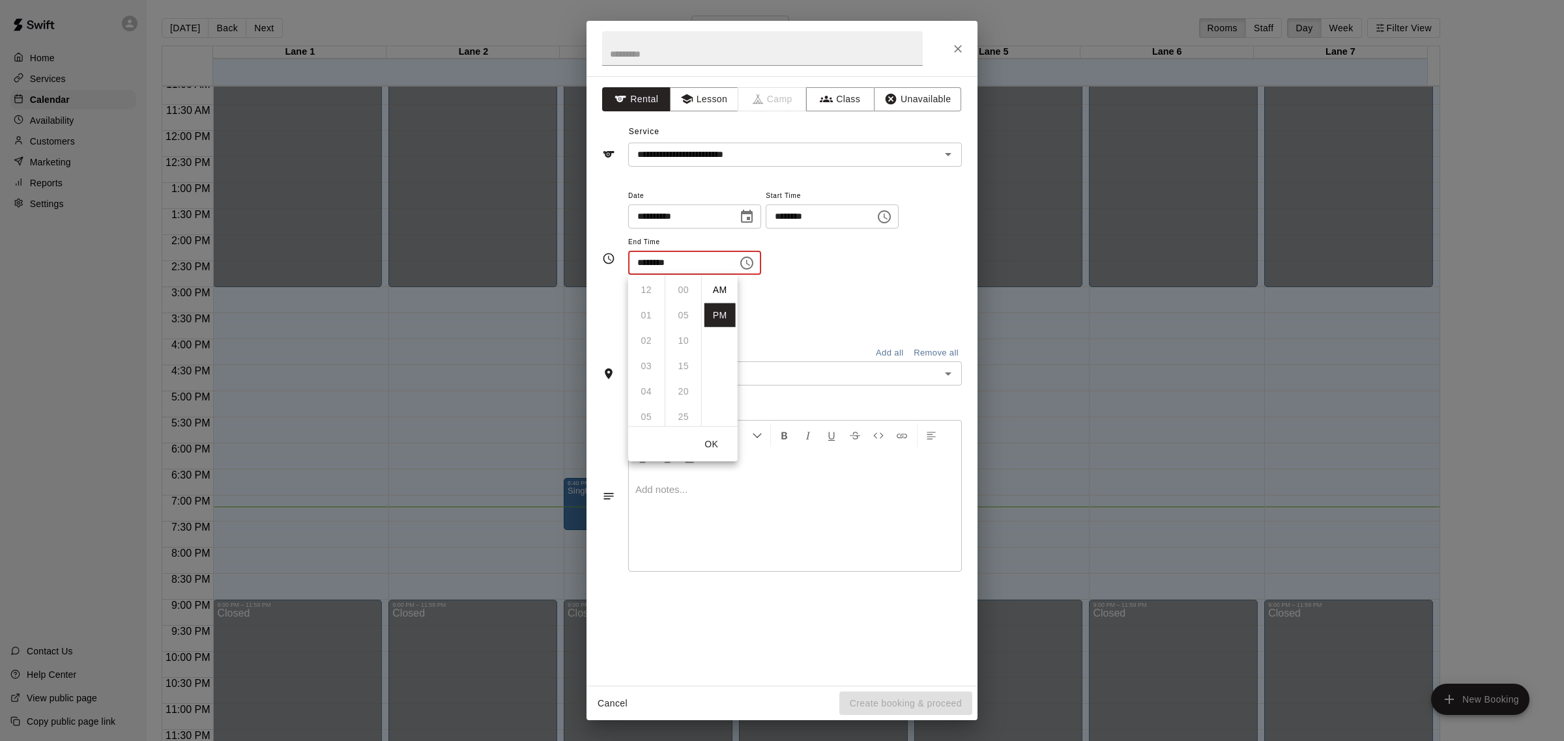
scroll to position [23, 0]
click at [649, 317] on li "07" at bounding box center [646, 316] width 31 height 24
click at [678, 332] on li "40" at bounding box center [683, 342] width 31 height 24
type input "********"
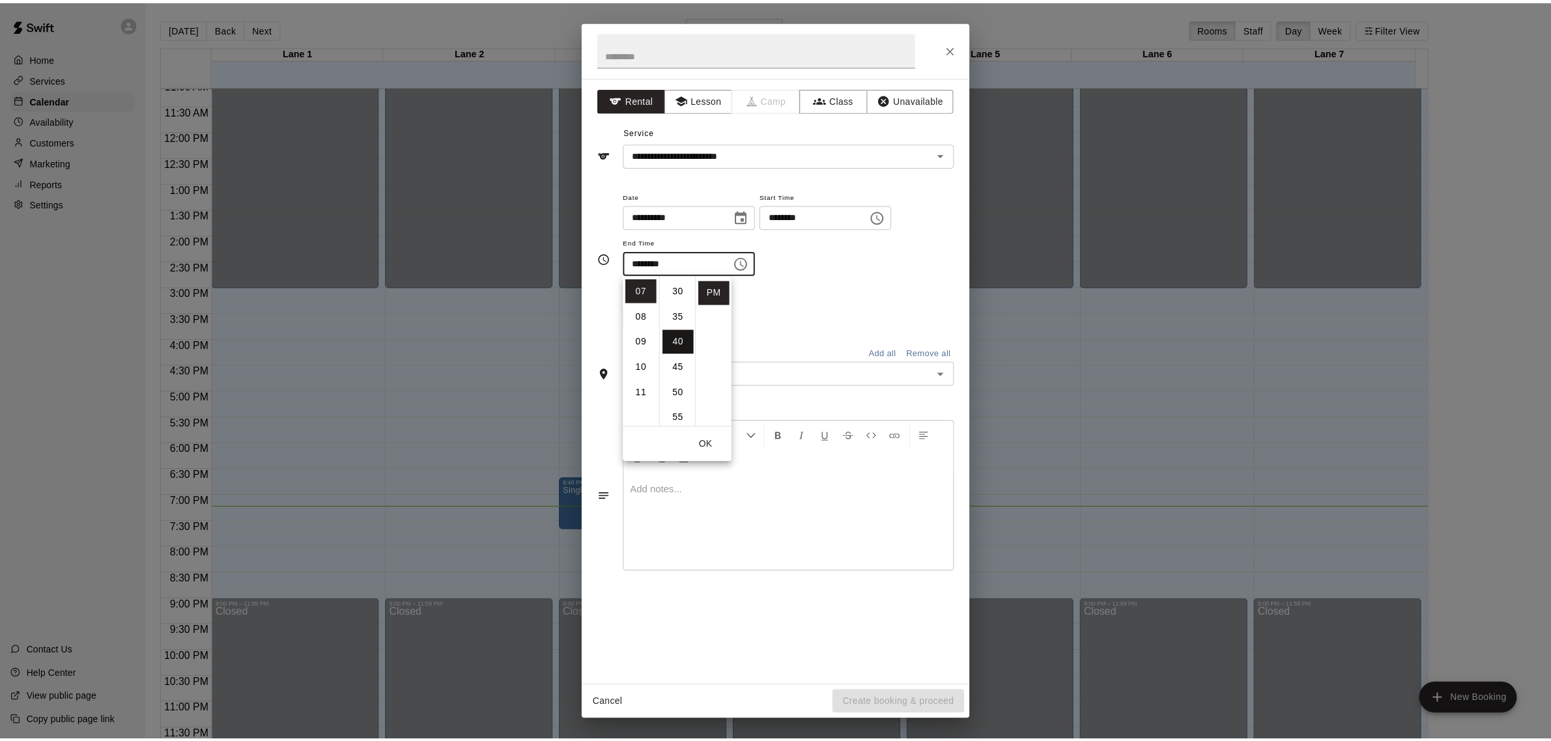
scroll to position [203, 0]
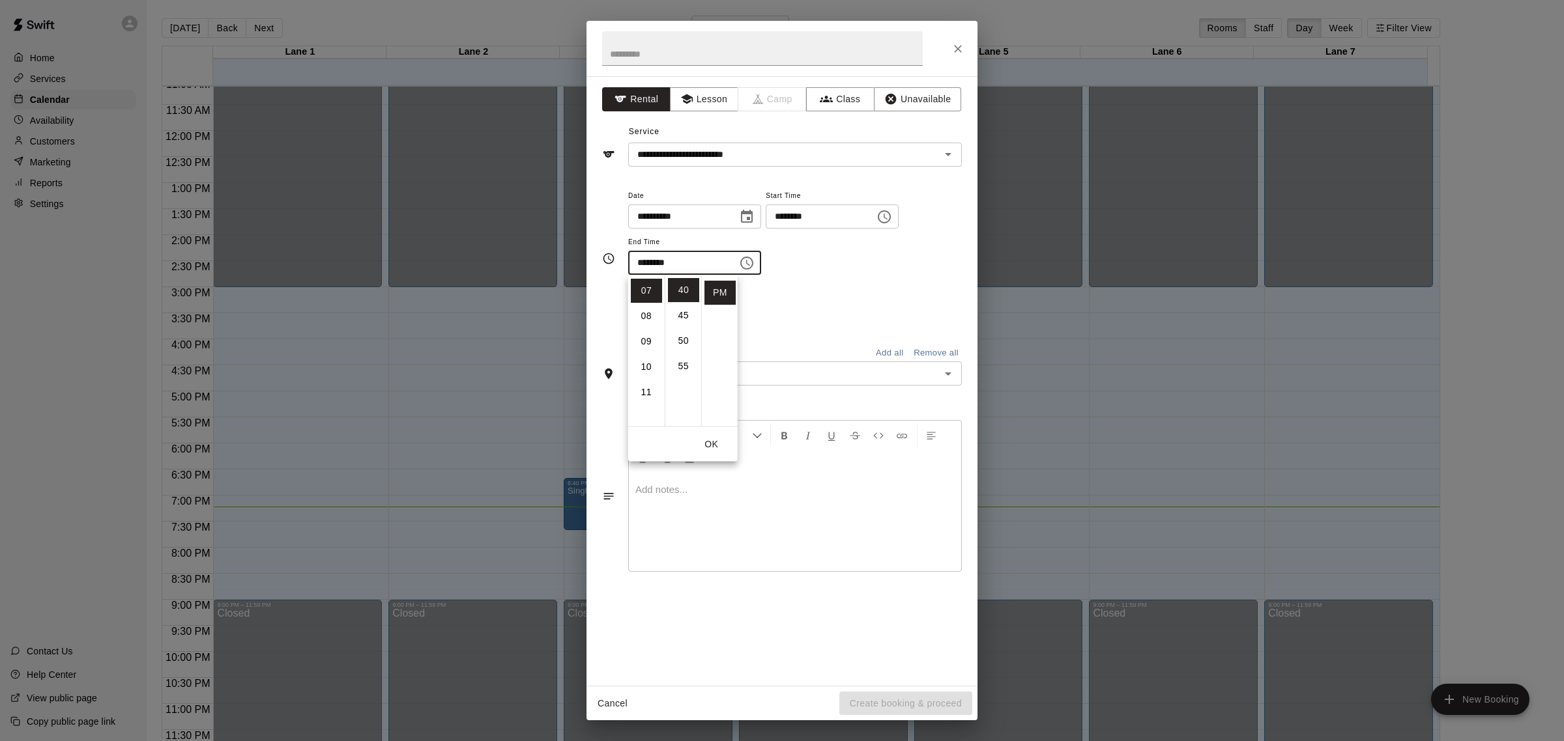
click at [799, 295] on div "Repeats No Yes" at bounding box center [795, 308] width 334 height 41
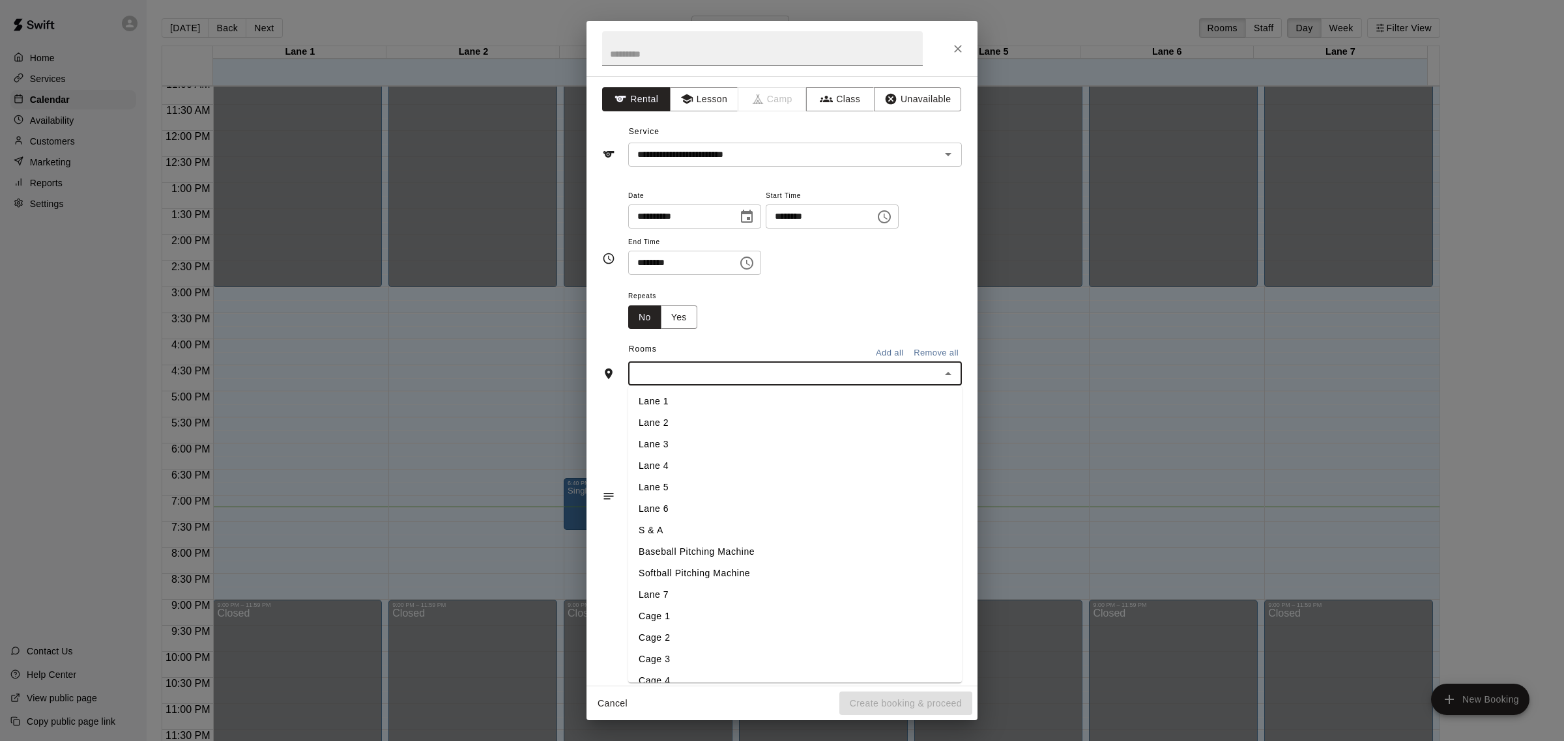
click at [800, 375] on input "text" at bounding box center [784, 373] width 304 height 16
click at [704, 448] on li "Lane 3" at bounding box center [795, 445] width 334 height 21
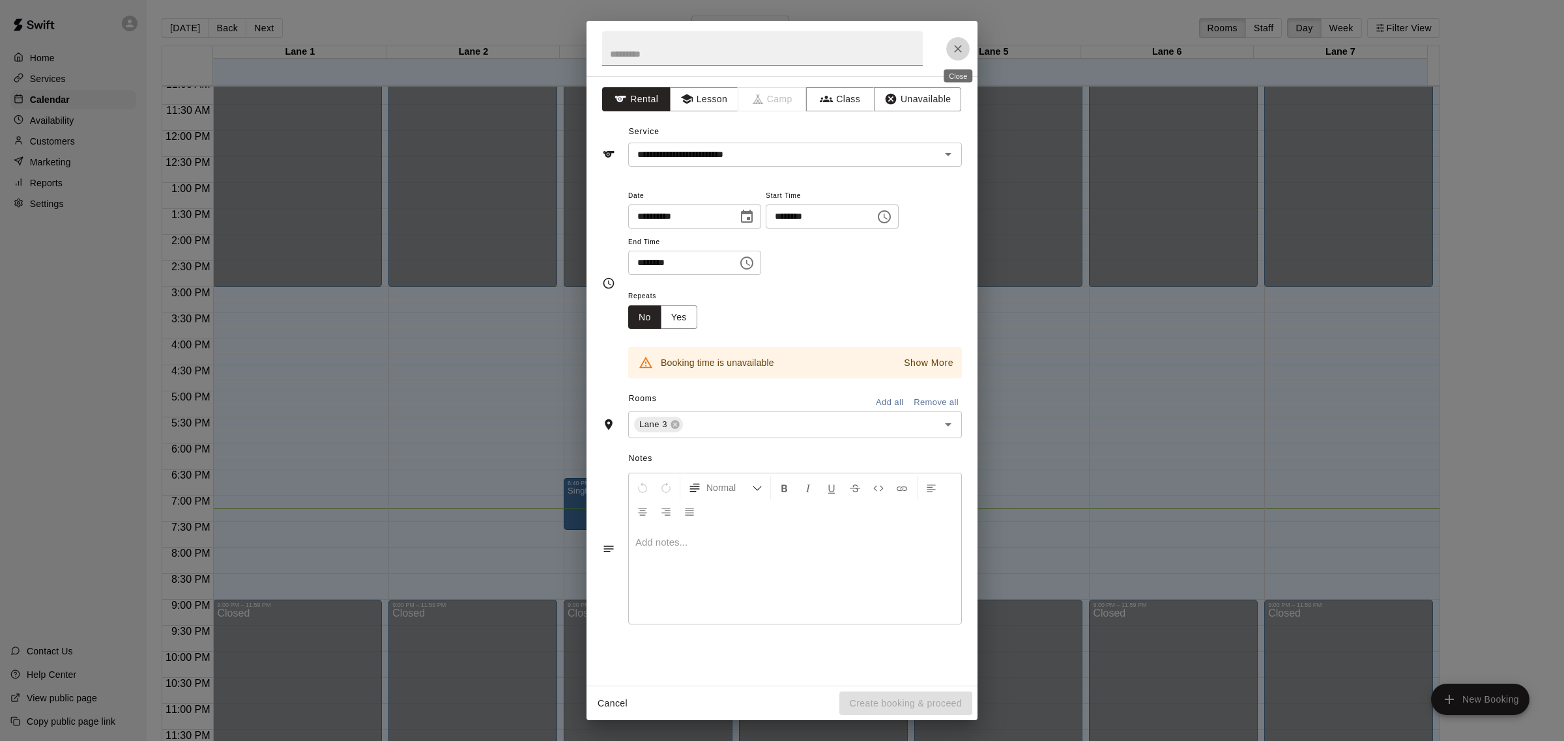
click at [953, 47] on icon "Close" at bounding box center [957, 48] width 13 height 13
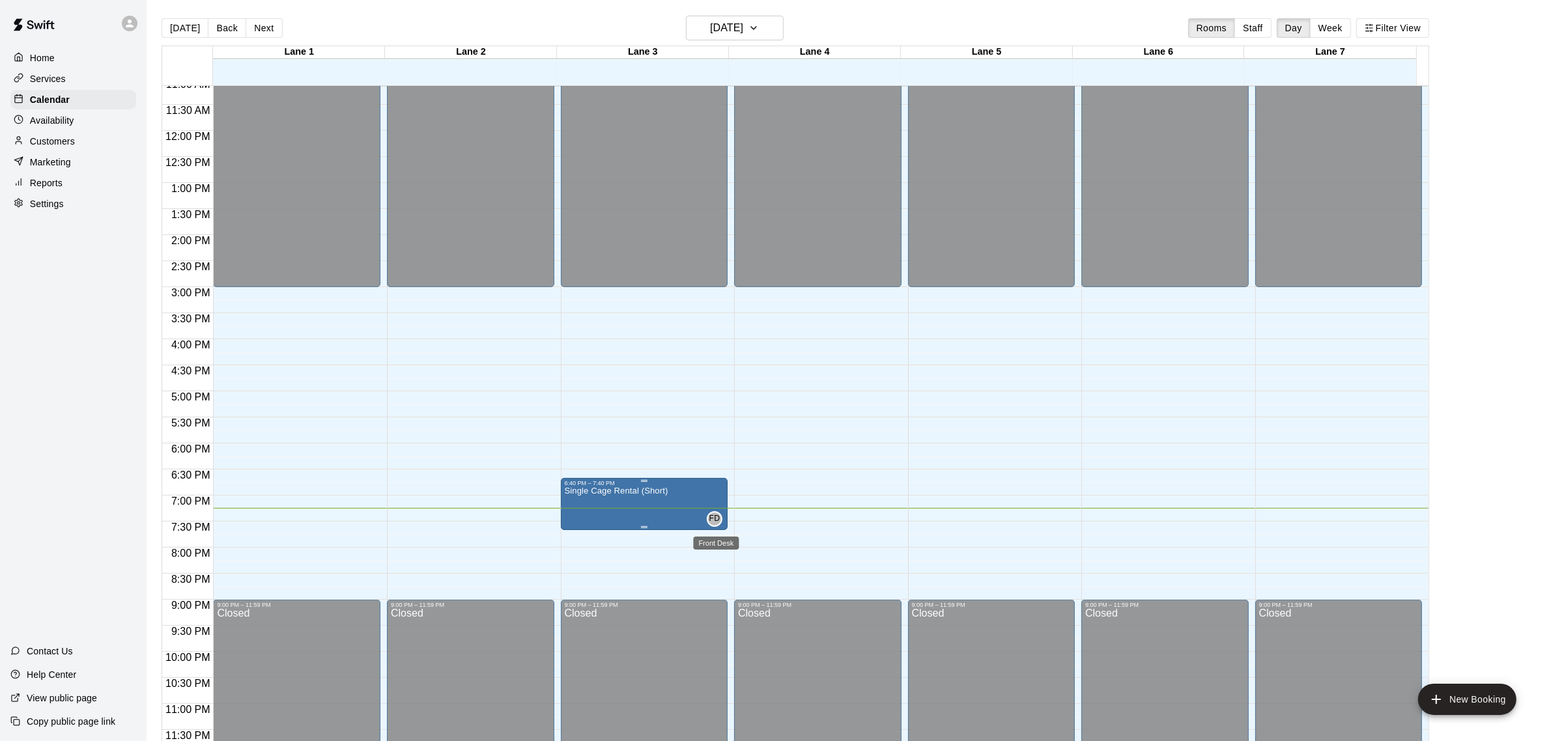
click at [715, 525] on span "FD" at bounding box center [714, 519] width 11 height 13
click at [721, 526] on icon "edit" at bounding box center [721, 527] width 12 height 12
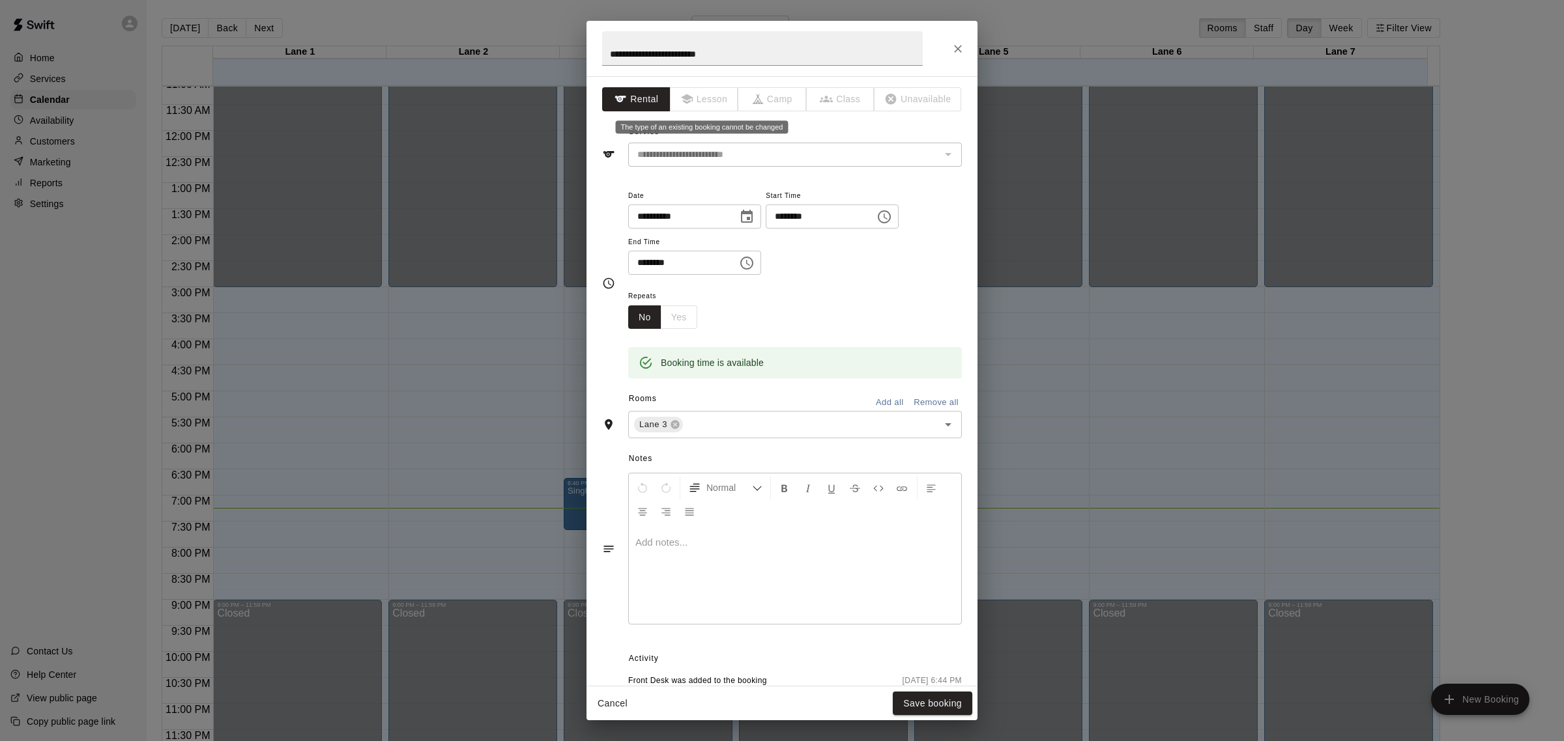
click at [710, 102] on span "Lesson" at bounding box center [704, 99] width 68 height 24
click at [932, 276] on div "**********" at bounding box center [795, 232] width 334 height 88
click at [870, 272] on div "**********" at bounding box center [795, 232] width 334 height 88
click at [613, 702] on button "Cancel" at bounding box center [613, 704] width 42 height 24
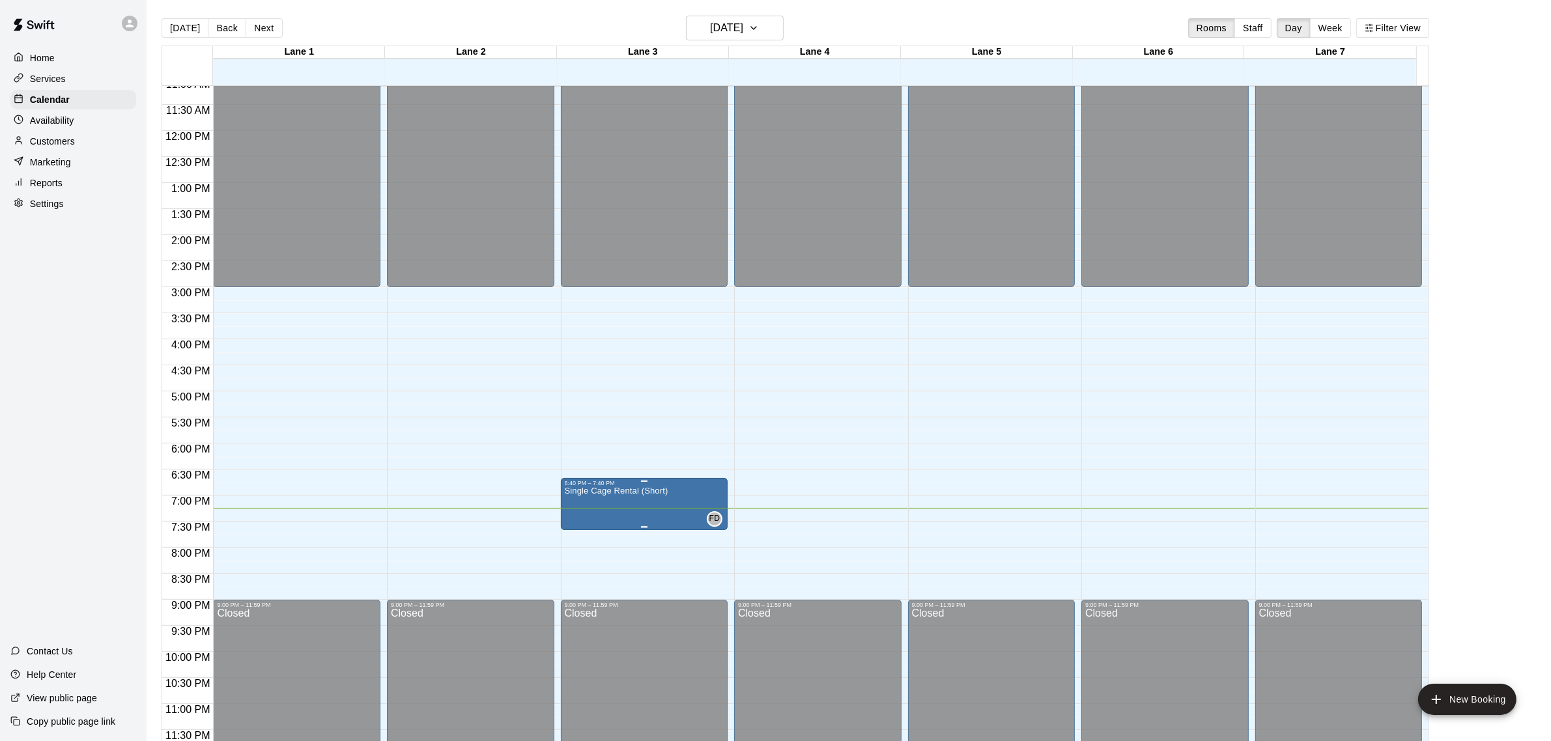
click at [578, 535] on img "edit" at bounding box center [576, 533] width 15 height 15
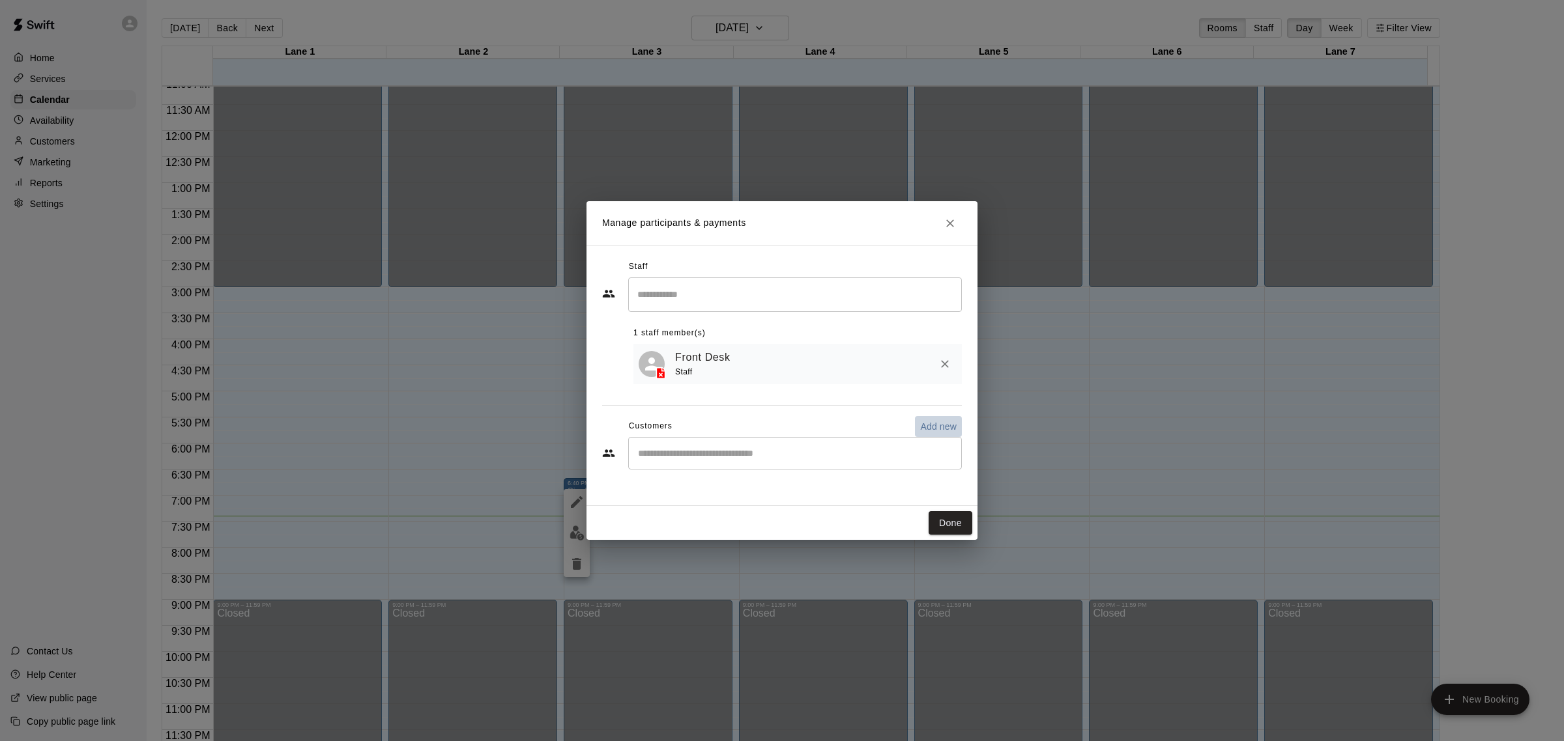
click at [932, 433] on p "Add new" at bounding box center [938, 426] width 36 height 13
select select "**"
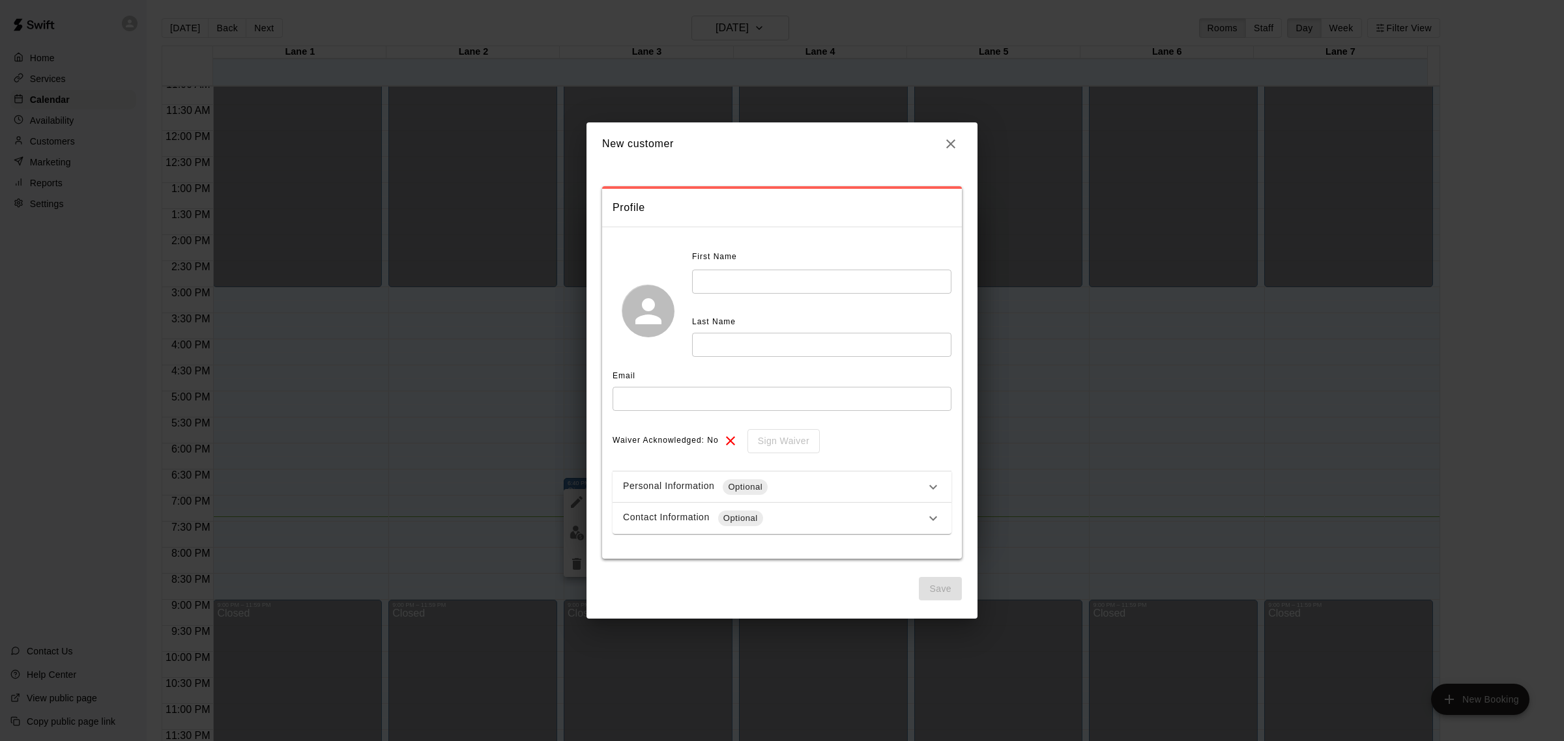
click at [949, 145] on icon "button" at bounding box center [951, 144] width 16 height 16
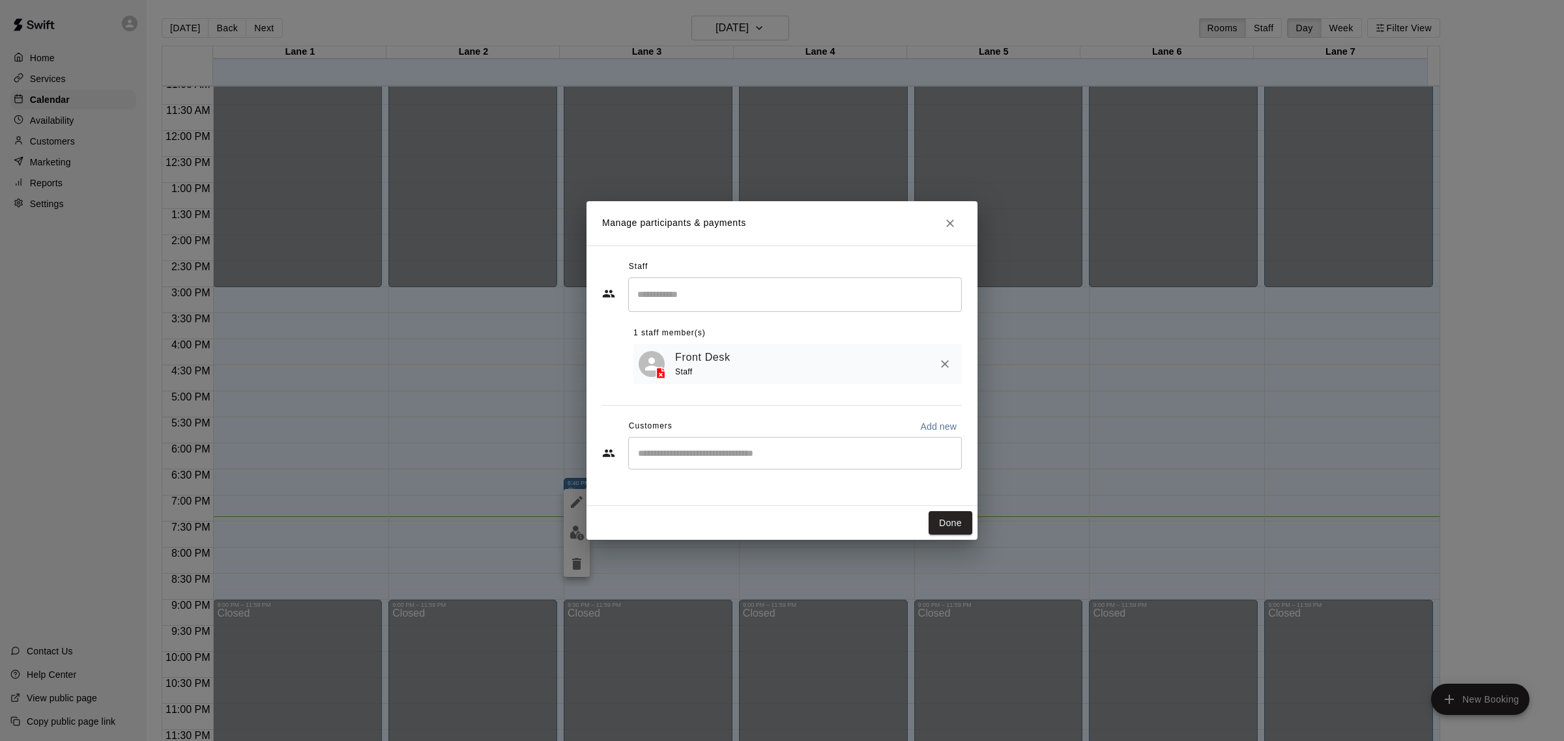
click at [952, 222] on icon "Close" at bounding box center [950, 224] width 8 height 8
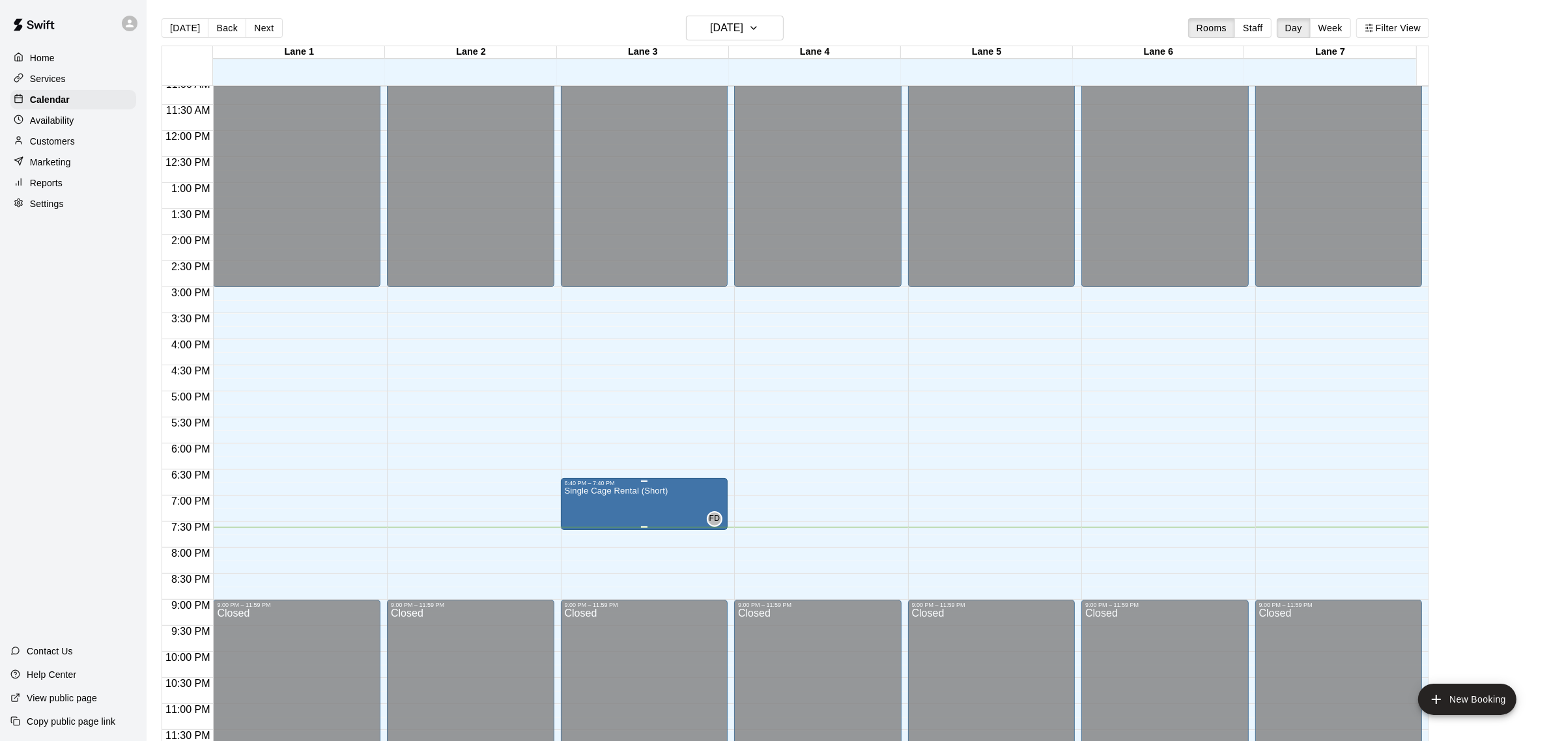
click at [642, 491] on p "Single Cage Rental (Short)" at bounding box center [617, 491] width 104 height 0
click at [584, 541] on button "edit" at bounding box center [577, 536] width 26 height 25
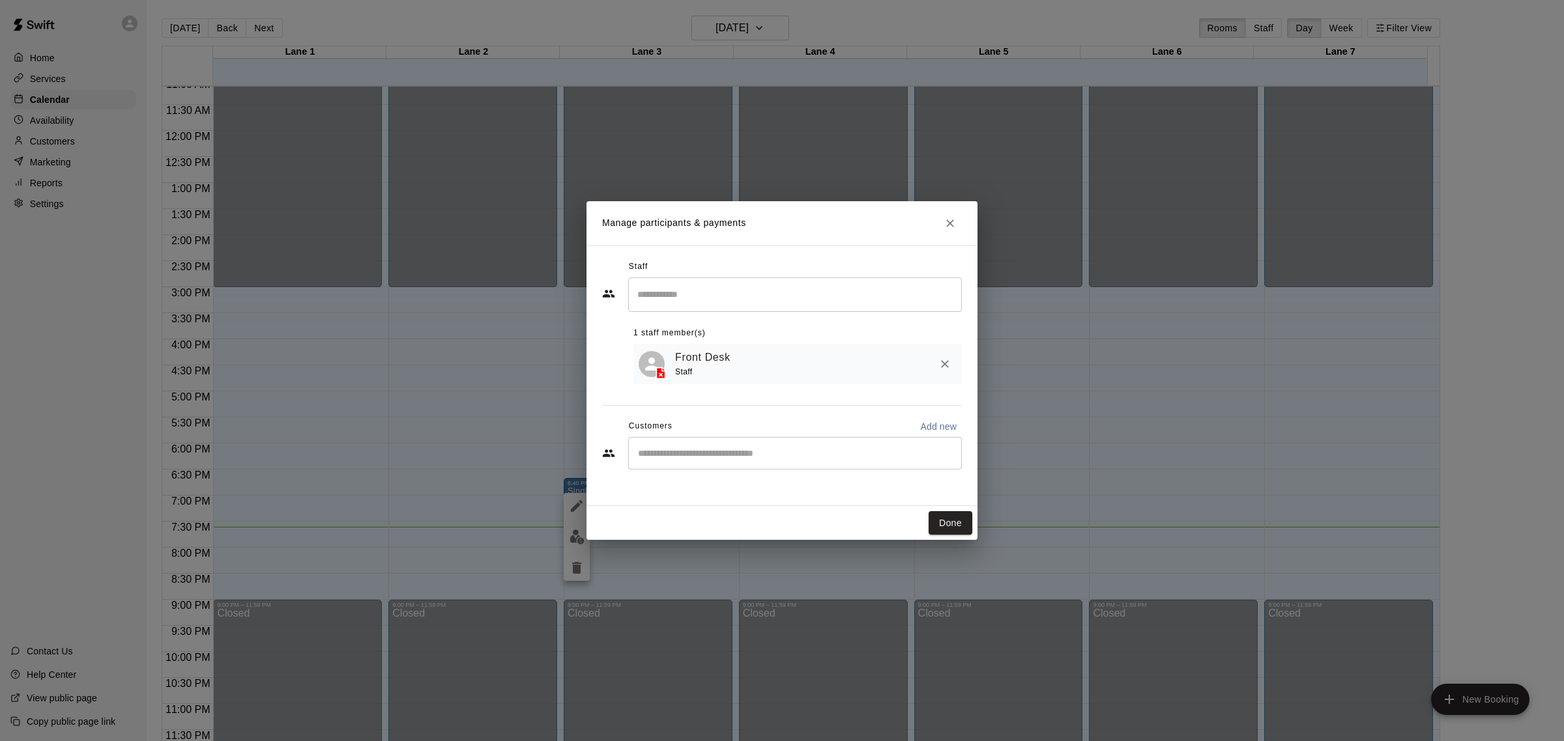
click at [927, 430] on p "Add new" at bounding box center [938, 426] width 36 height 13
select select "**"
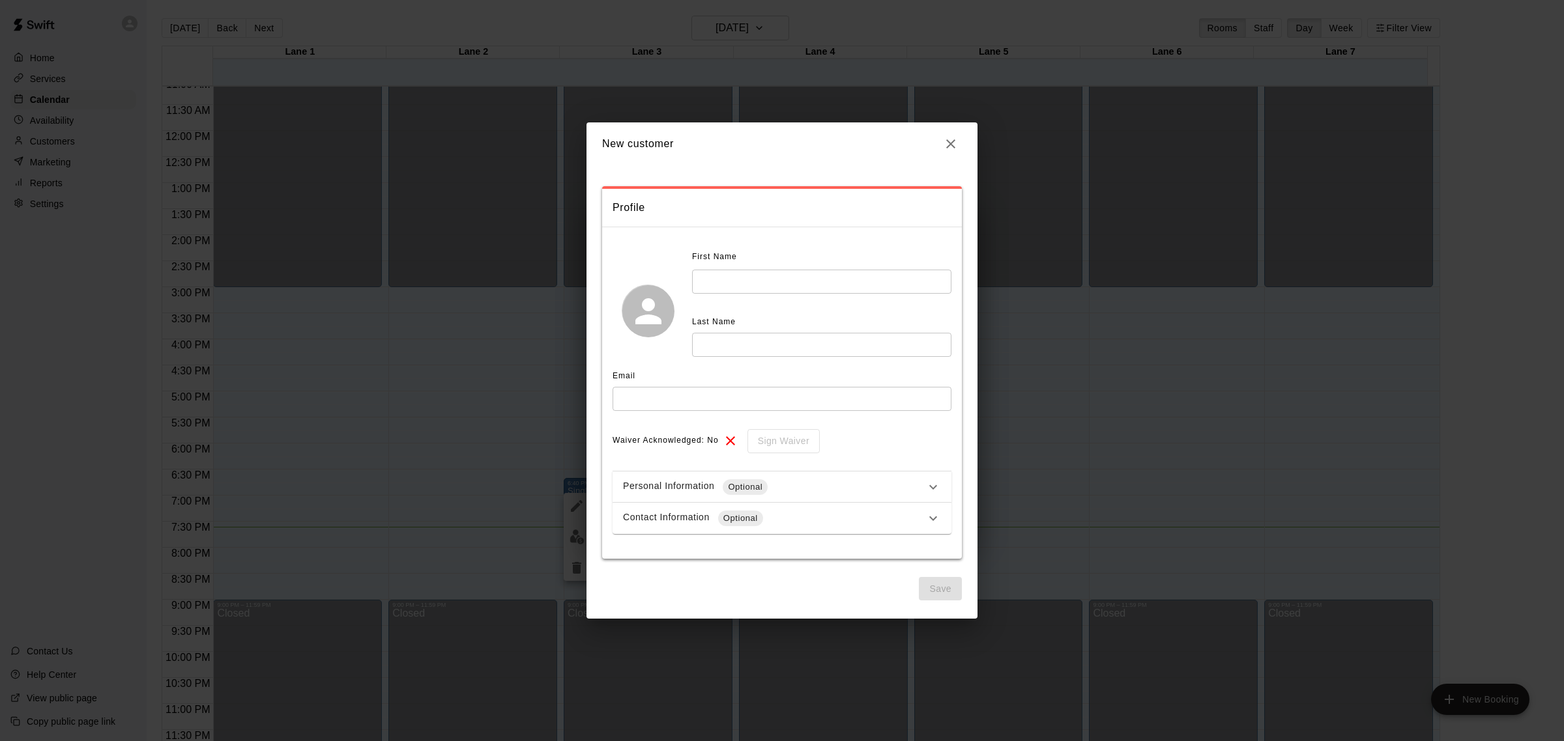
click at [719, 285] on input "text" at bounding box center [821, 282] width 259 height 24
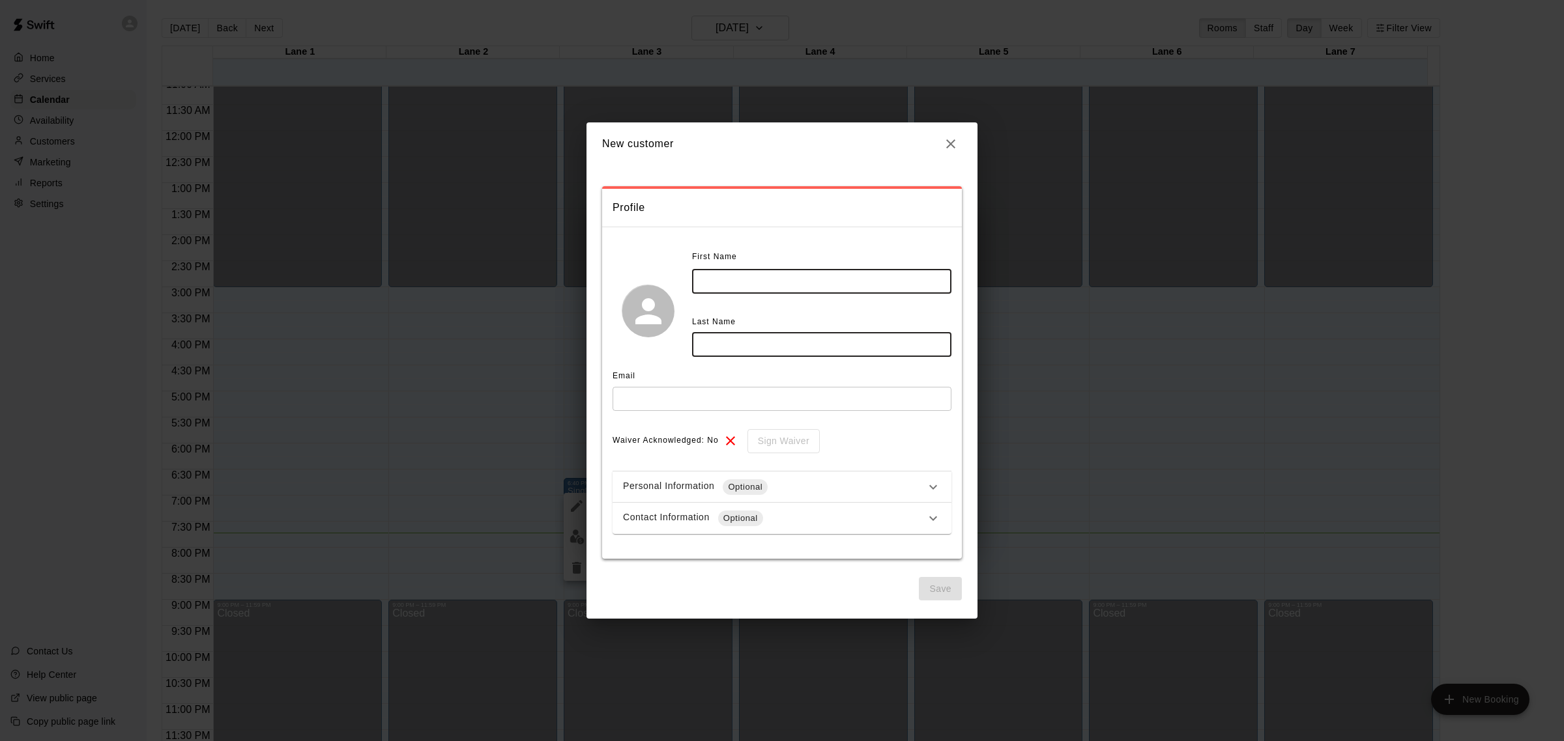
click at [861, 275] on input "text" at bounding box center [821, 282] width 259 height 24
click at [857, 285] on input "text" at bounding box center [821, 282] width 259 height 24
click at [857, 284] on input "text" at bounding box center [821, 282] width 259 height 24
click at [868, 278] on input "text" at bounding box center [821, 282] width 259 height 24
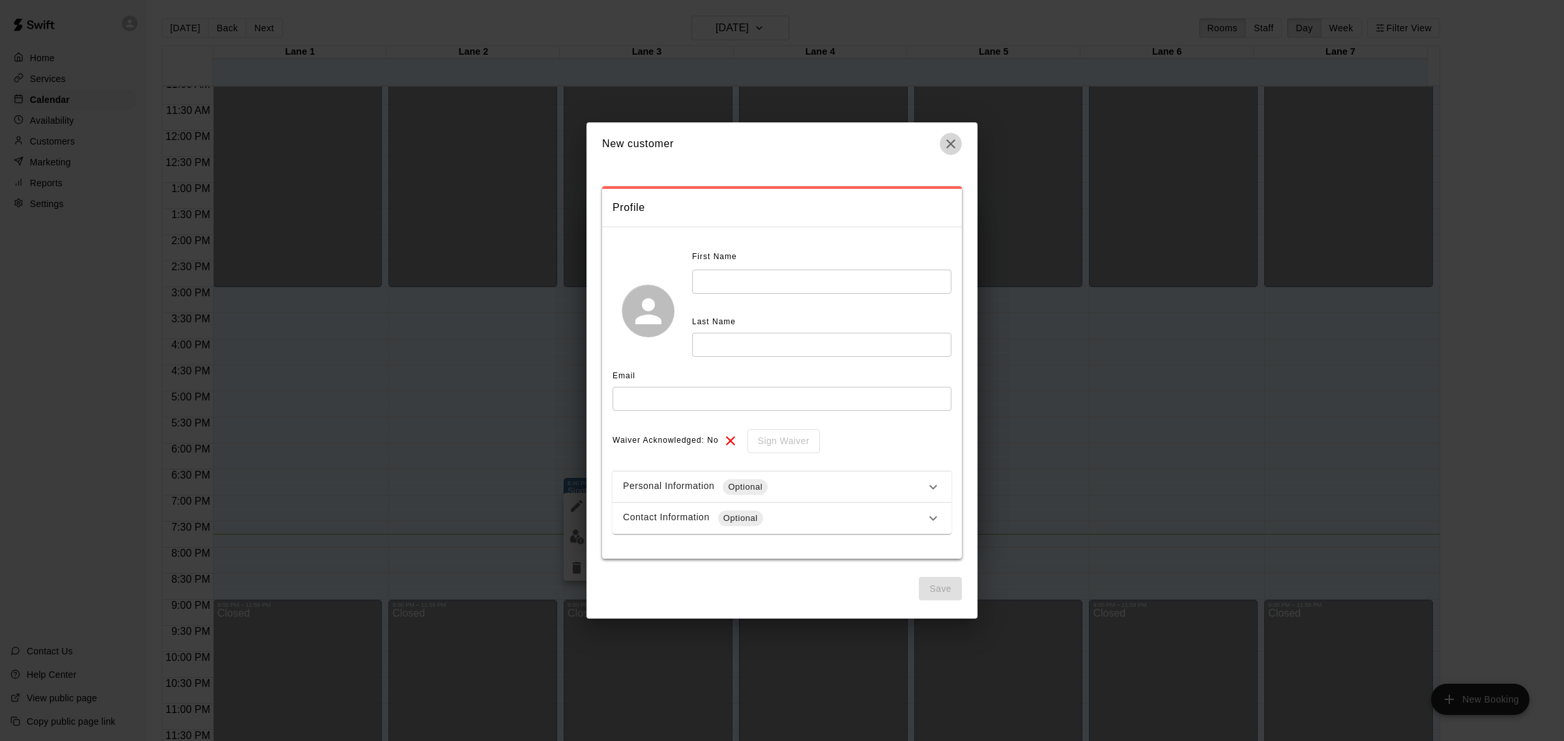
click at [953, 145] on icon "button" at bounding box center [951, 144] width 16 height 16
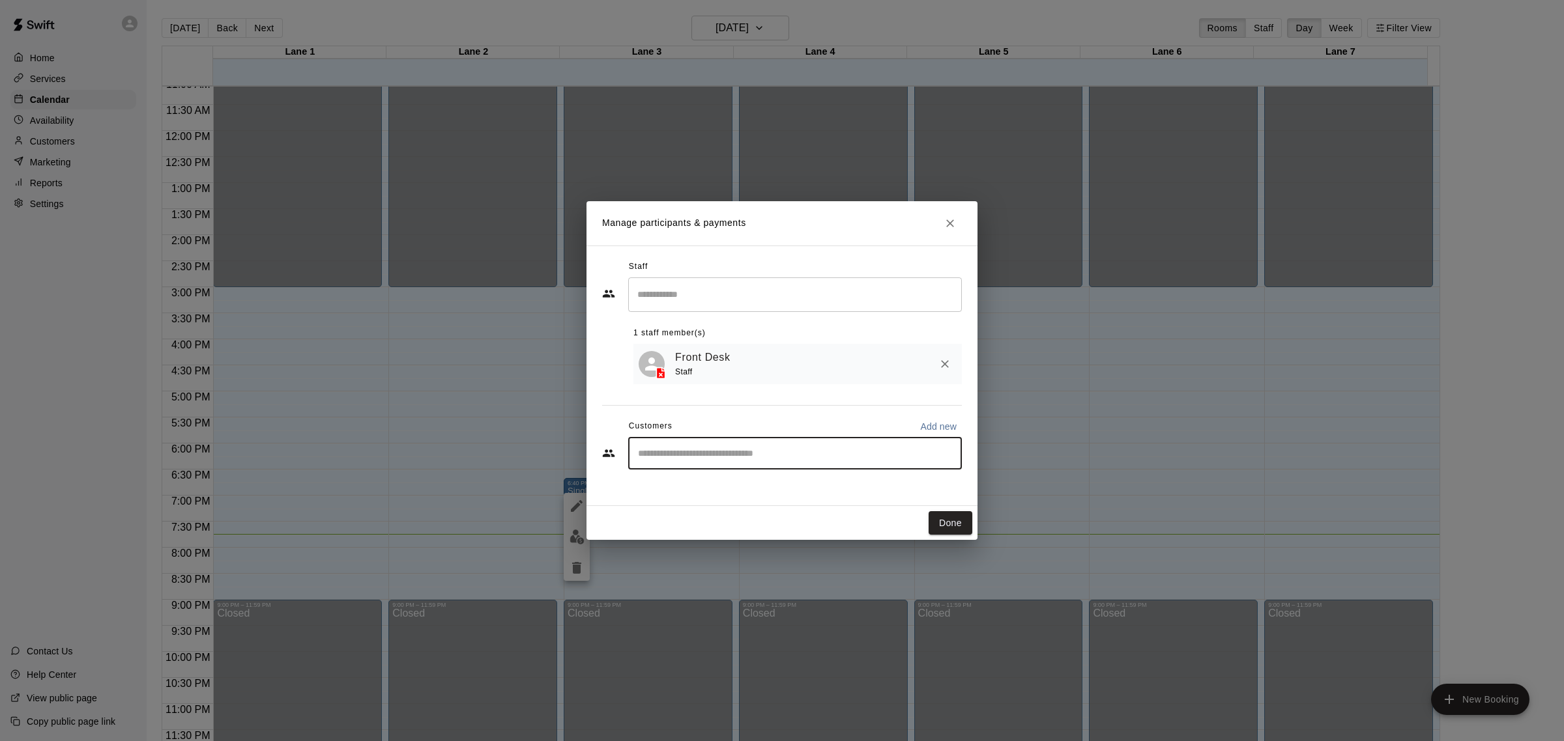
click at [797, 457] on input "Start typing to search customers..." at bounding box center [795, 453] width 322 height 13
click at [769, 457] on input "Start typing to search customers..." at bounding box center [795, 453] width 322 height 13
click at [784, 460] on input "Start typing to search customers..." at bounding box center [795, 453] width 322 height 13
type input "*"
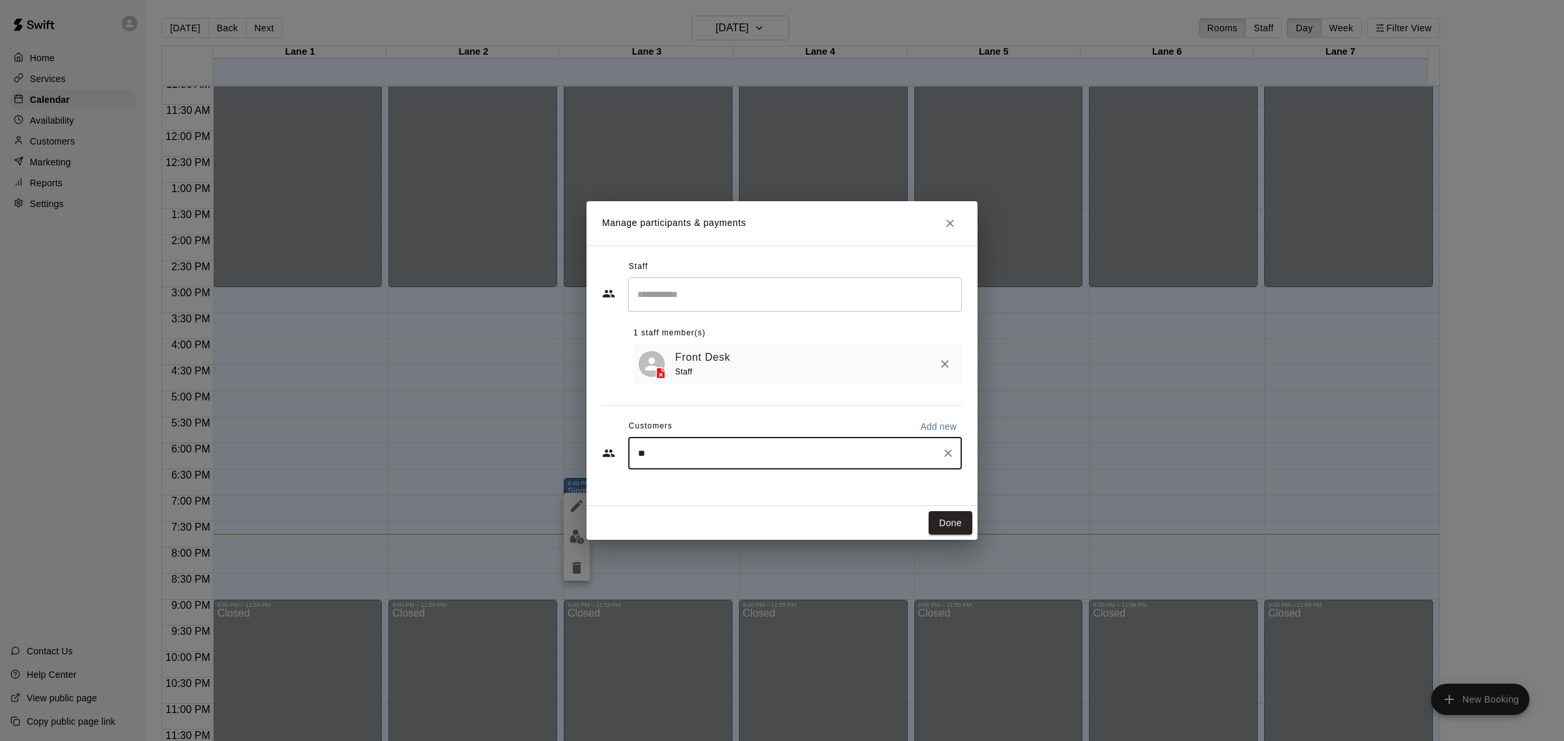
type input "*"
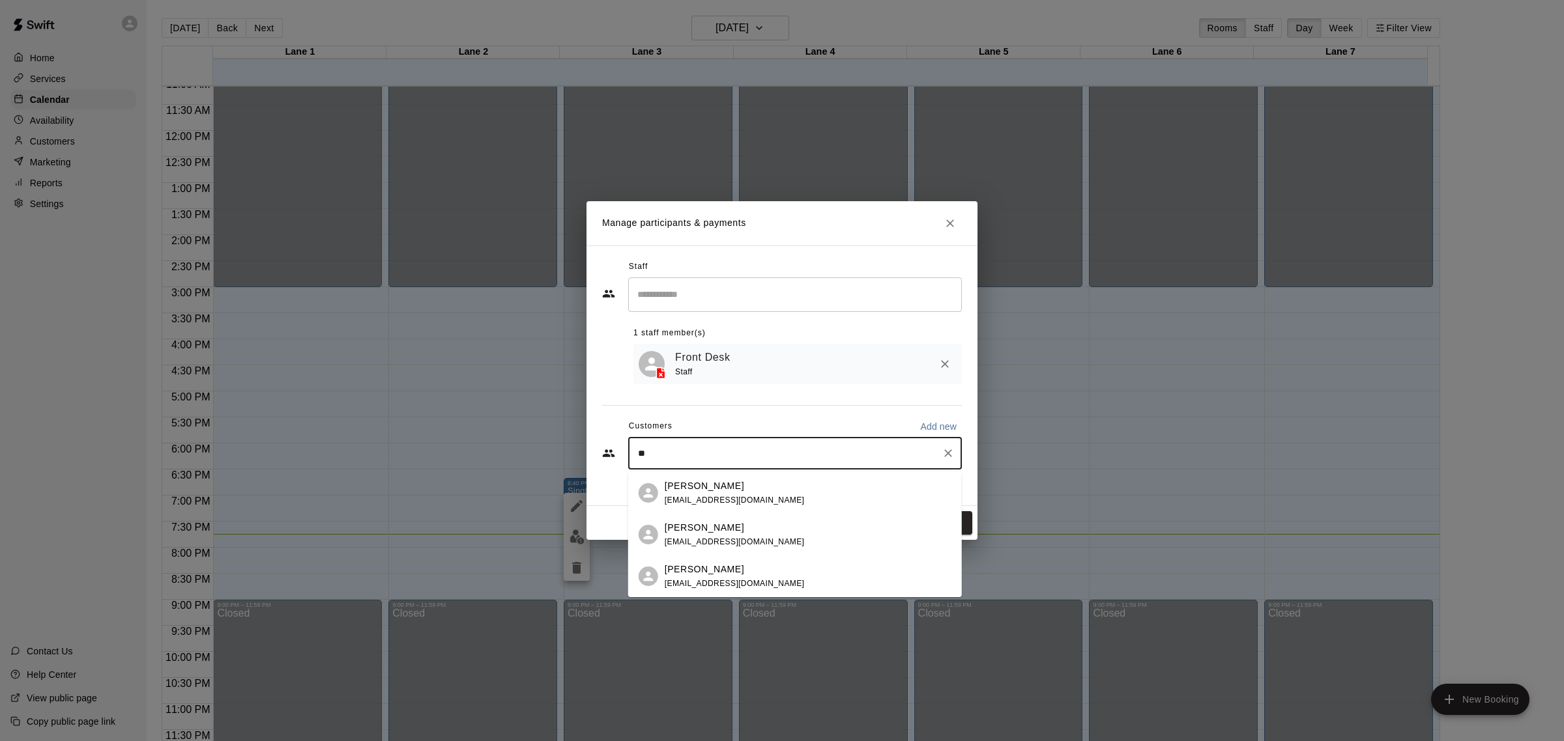
type input "*"
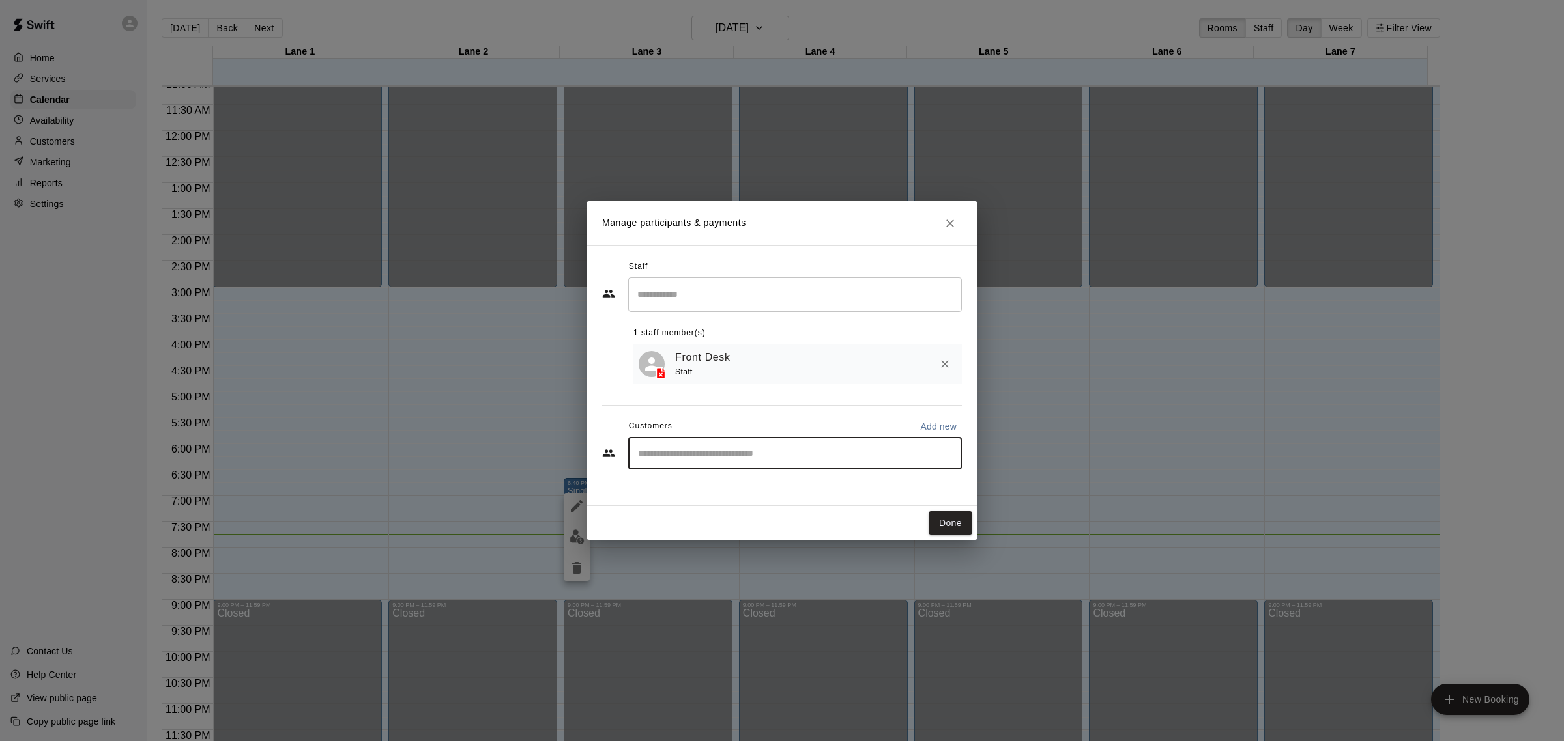
click at [955, 429] on p "Add new" at bounding box center [938, 426] width 36 height 13
select select "**"
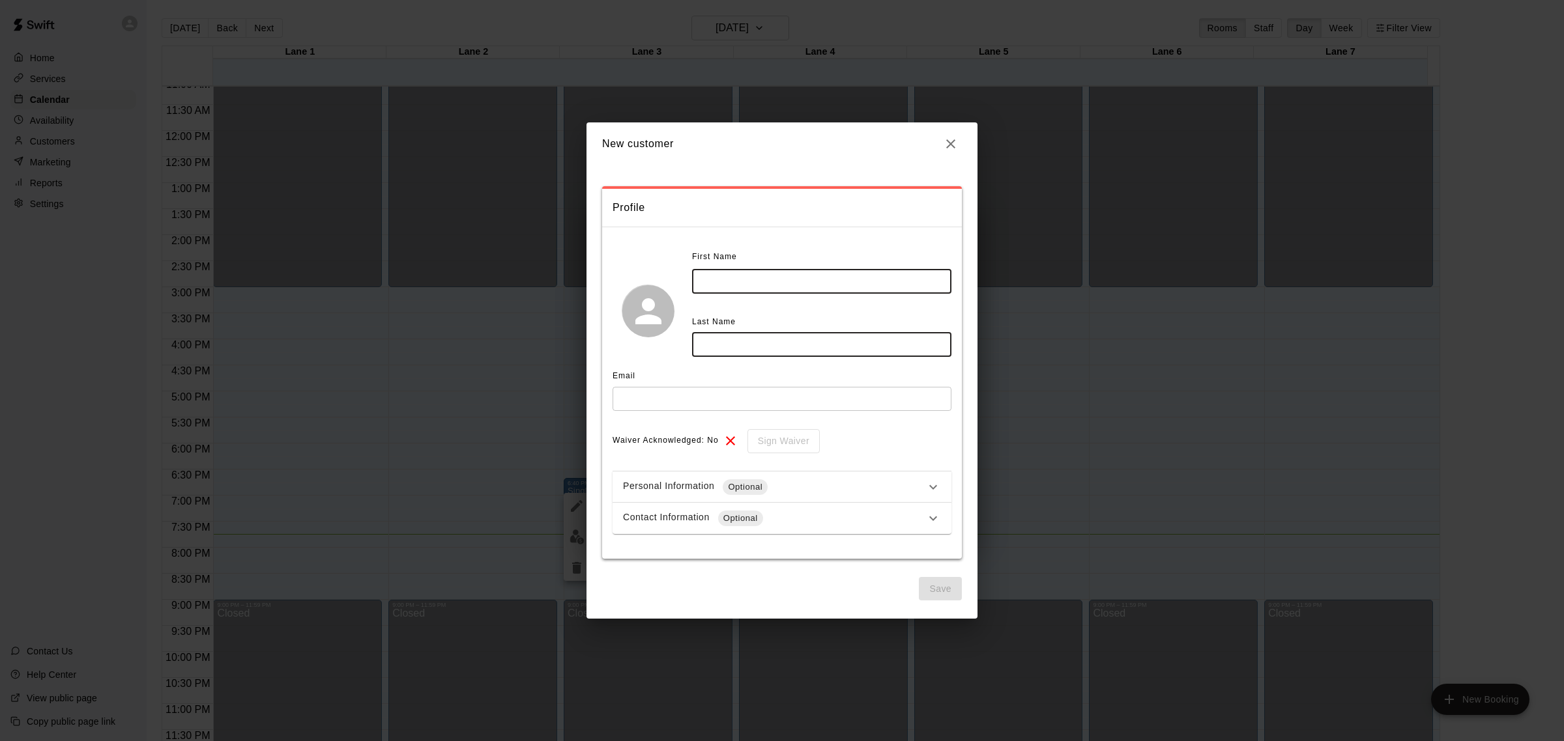
click at [796, 280] on input "text" at bounding box center [821, 282] width 259 height 24
type input "*"
click at [711, 278] on input "****" at bounding box center [821, 282] width 259 height 24
type input "****"
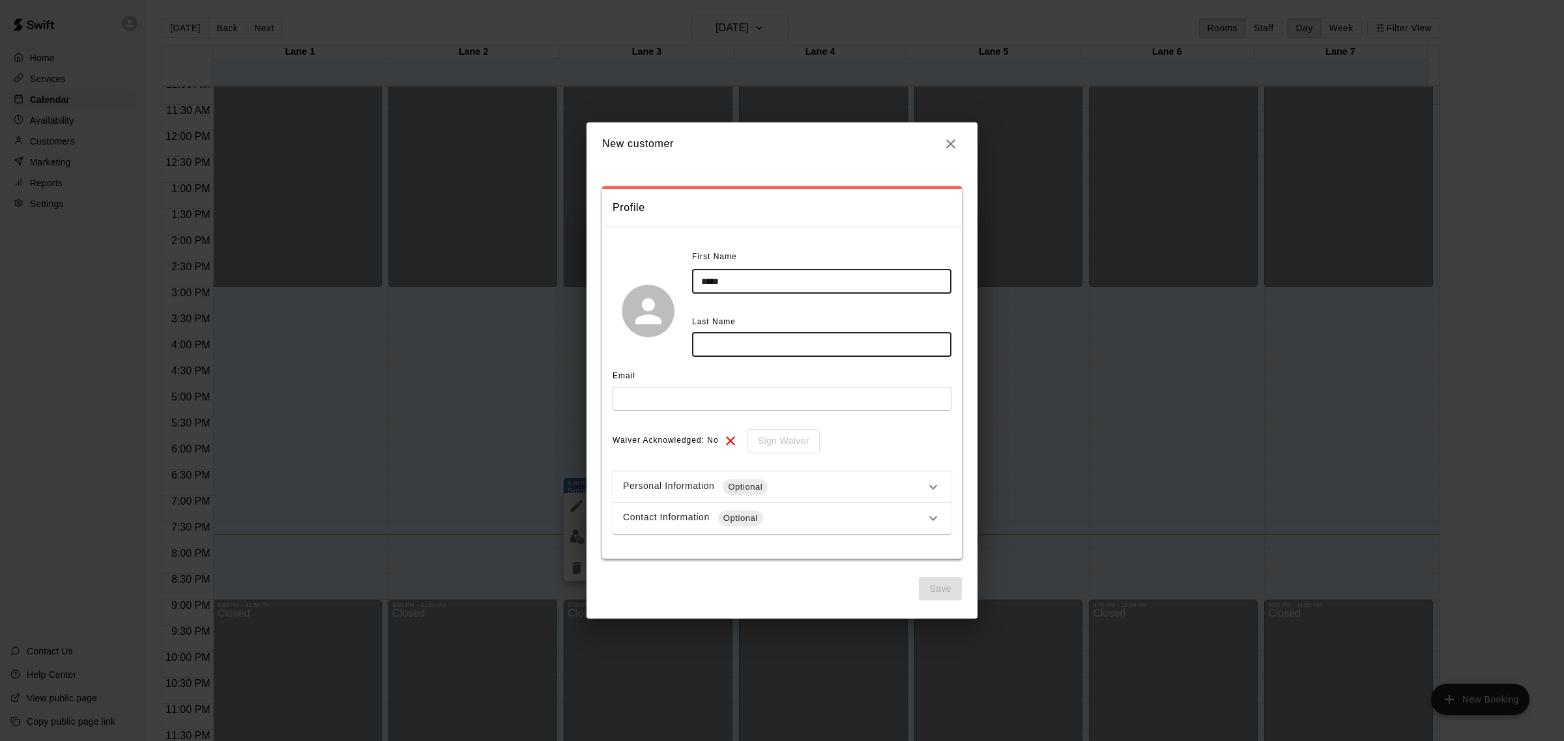
click at [748, 343] on input "text" at bounding box center [821, 345] width 259 height 24
click at [747, 343] on input "text" at bounding box center [821, 345] width 259 height 24
type input "*"
type input "*******"
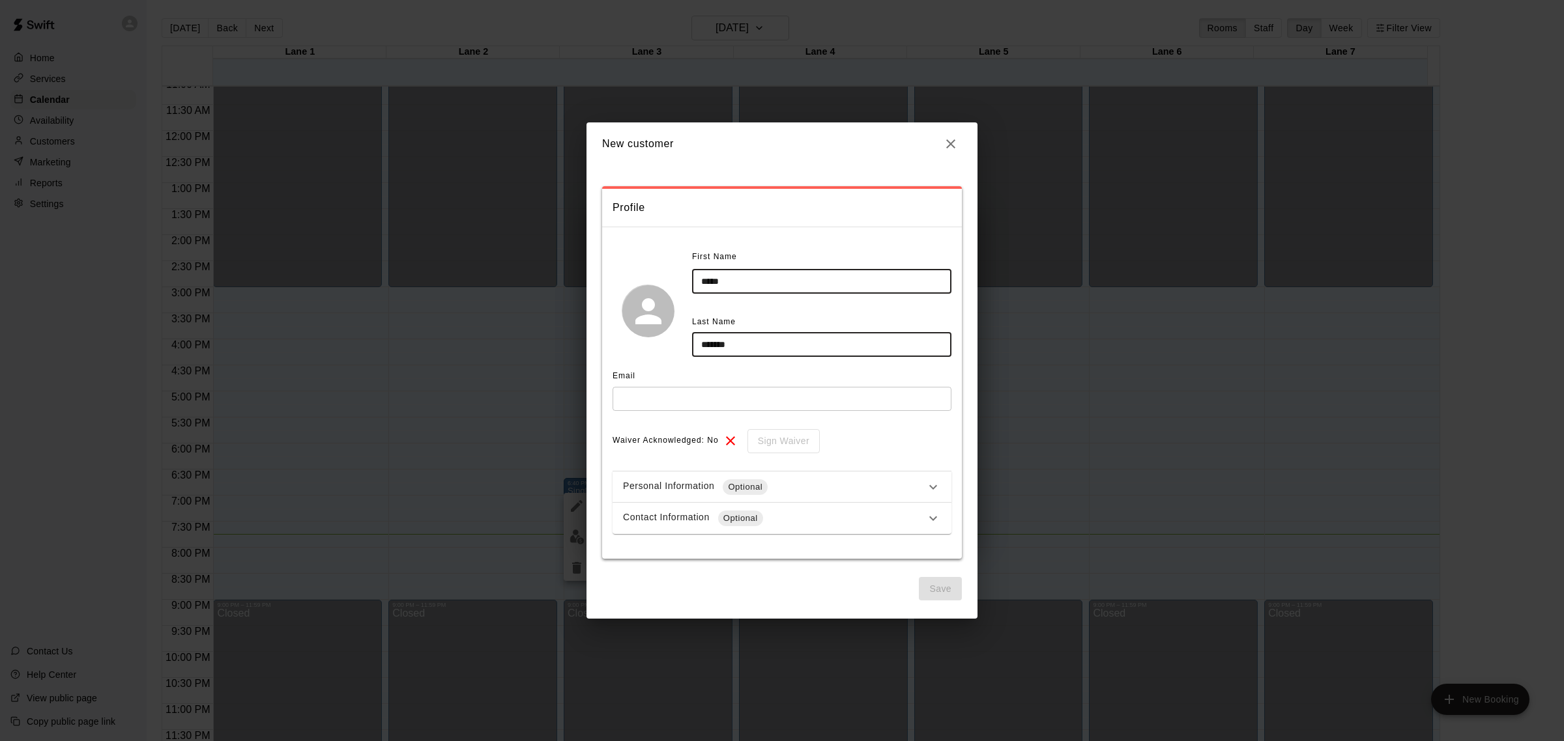
click at [639, 402] on input "text" at bounding box center [781, 399] width 339 height 24
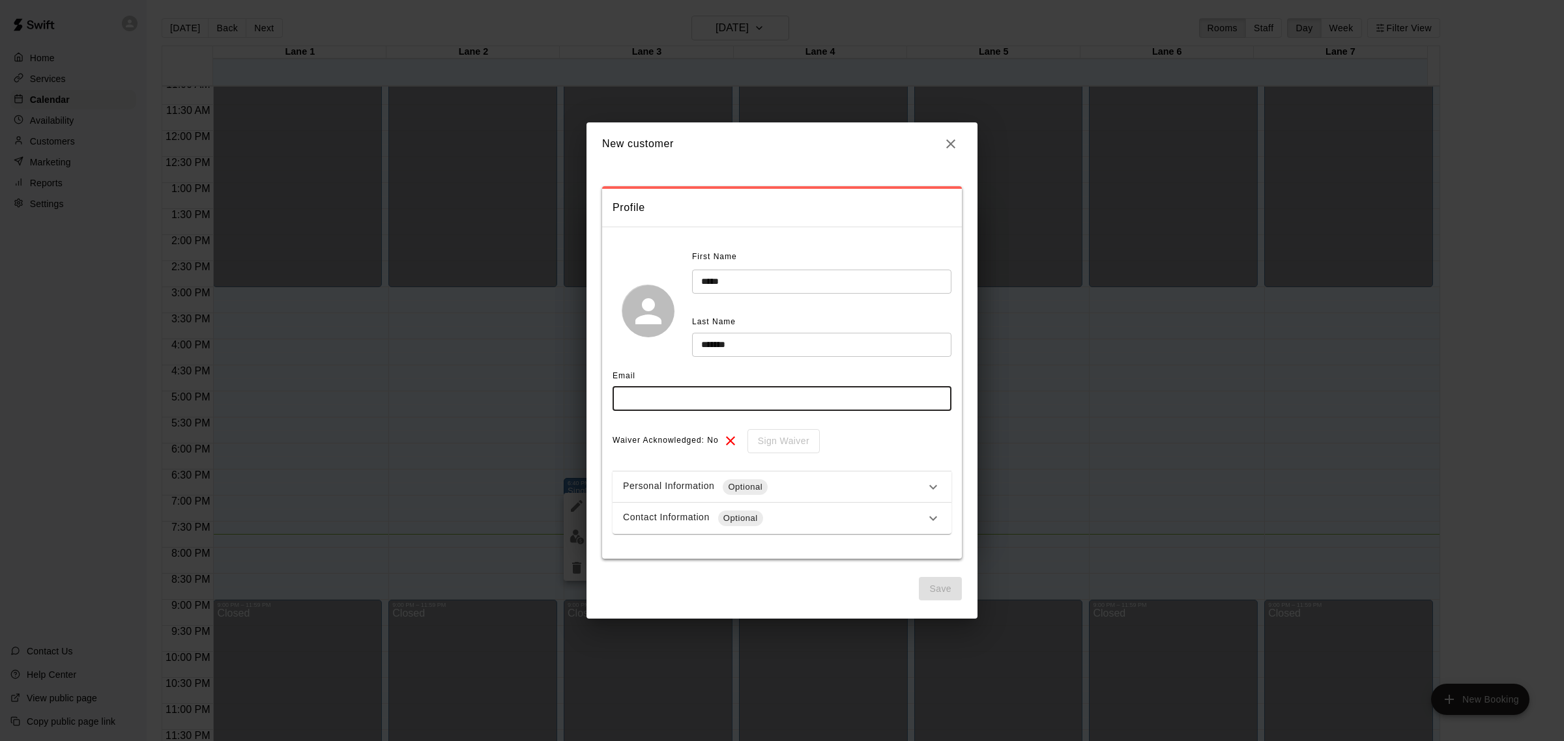
click at [640, 402] on input "text" at bounding box center [781, 399] width 339 height 24
type input "**********"
click at [728, 444] on icon at bounding box center [731, 441] width 16 height 16
click at [771, 444] on div "Sign Waiver" at bounding box center [778, 441] width 81 height 24
click at [786, 446] on div "Sign Waiver" at bounding box center [778, 441] width 81 height 24
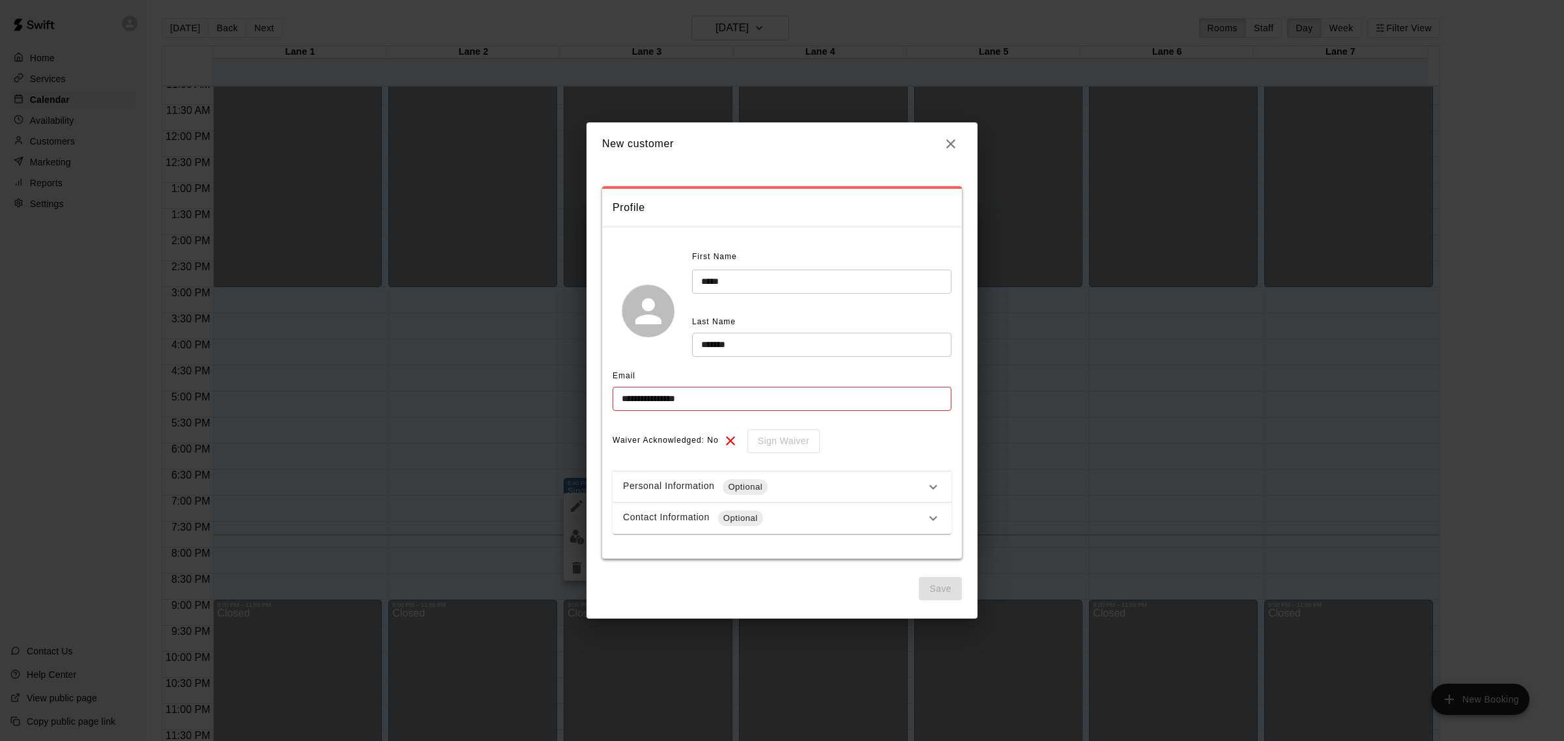
click at [896, 463] on div "**********" at bounding box center [781, 390] width 339 height 287
click at [935, 587] on span "Save" at bounding box center [940, 589] width 43 height 24
drag, startPoint x: 750, startPoint y: 451, endPoint x: 759, endPoint y: 445, distance: 10.8
click at [751, 450] on div "Sign Waiver" at bounding box center [778, 441] width 81 height 24
click at [728, 446] on icon at bounding box center [731, 441] width 16 height 16
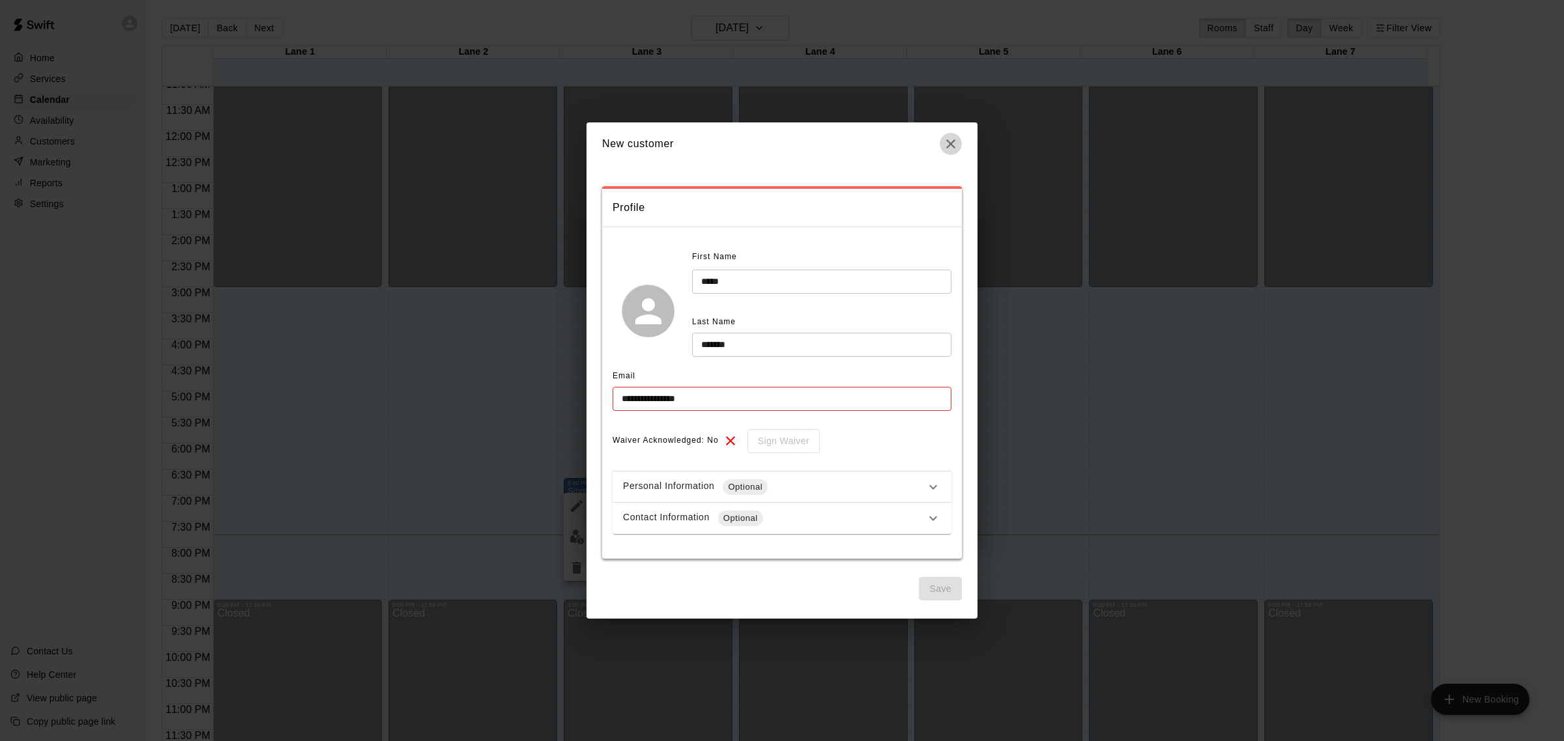
click at [946, 138] on icon "button" at bounding box center [951, 144] width 16 height 16
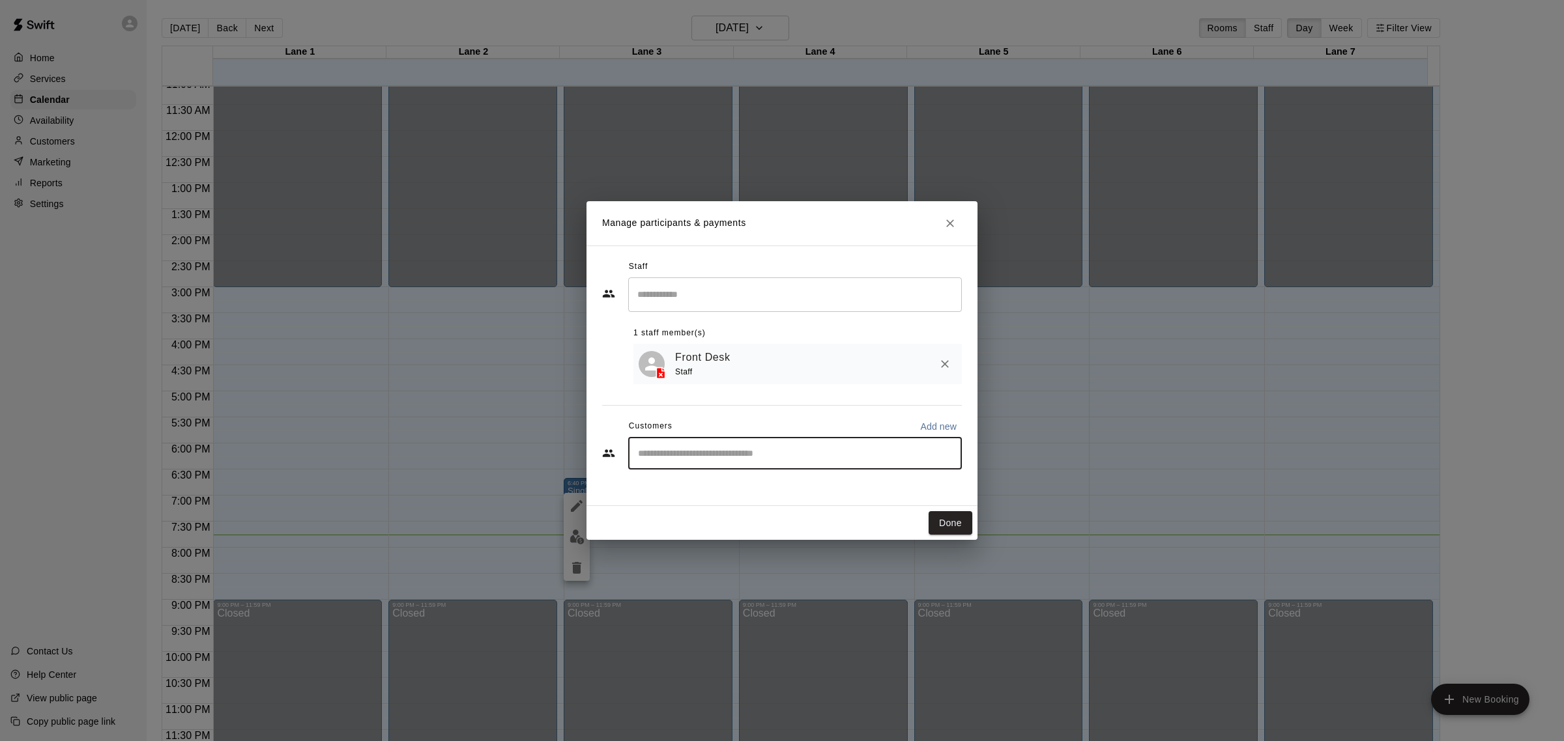
click at [746, 458] on input "Start typing to search customers..." at bounding box center [795, 453] width 322 height 13
type input "**"
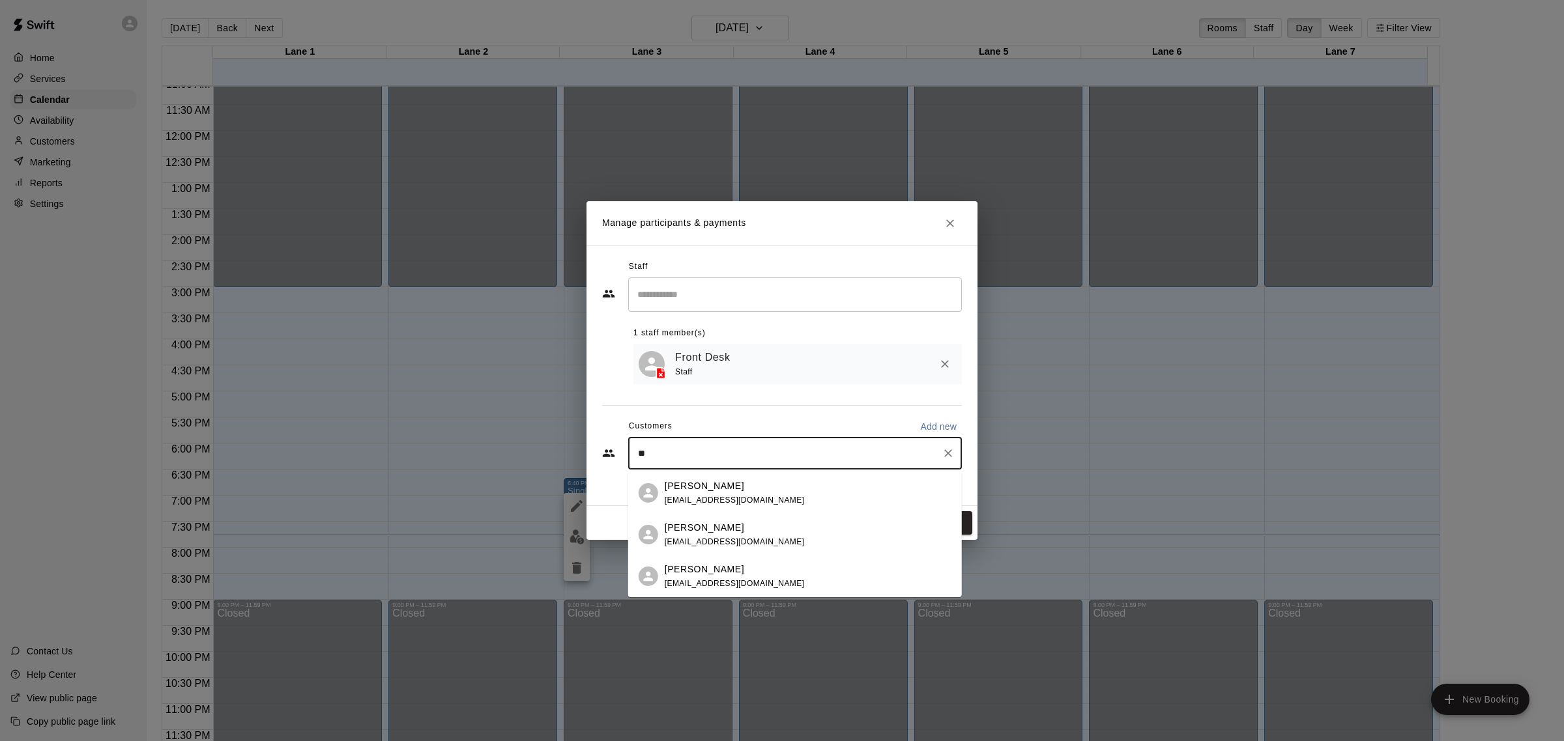
click at [730, 543] on div "Joe A arcito2@aol.com" at bounding box center [808, 535] width 287 height 28
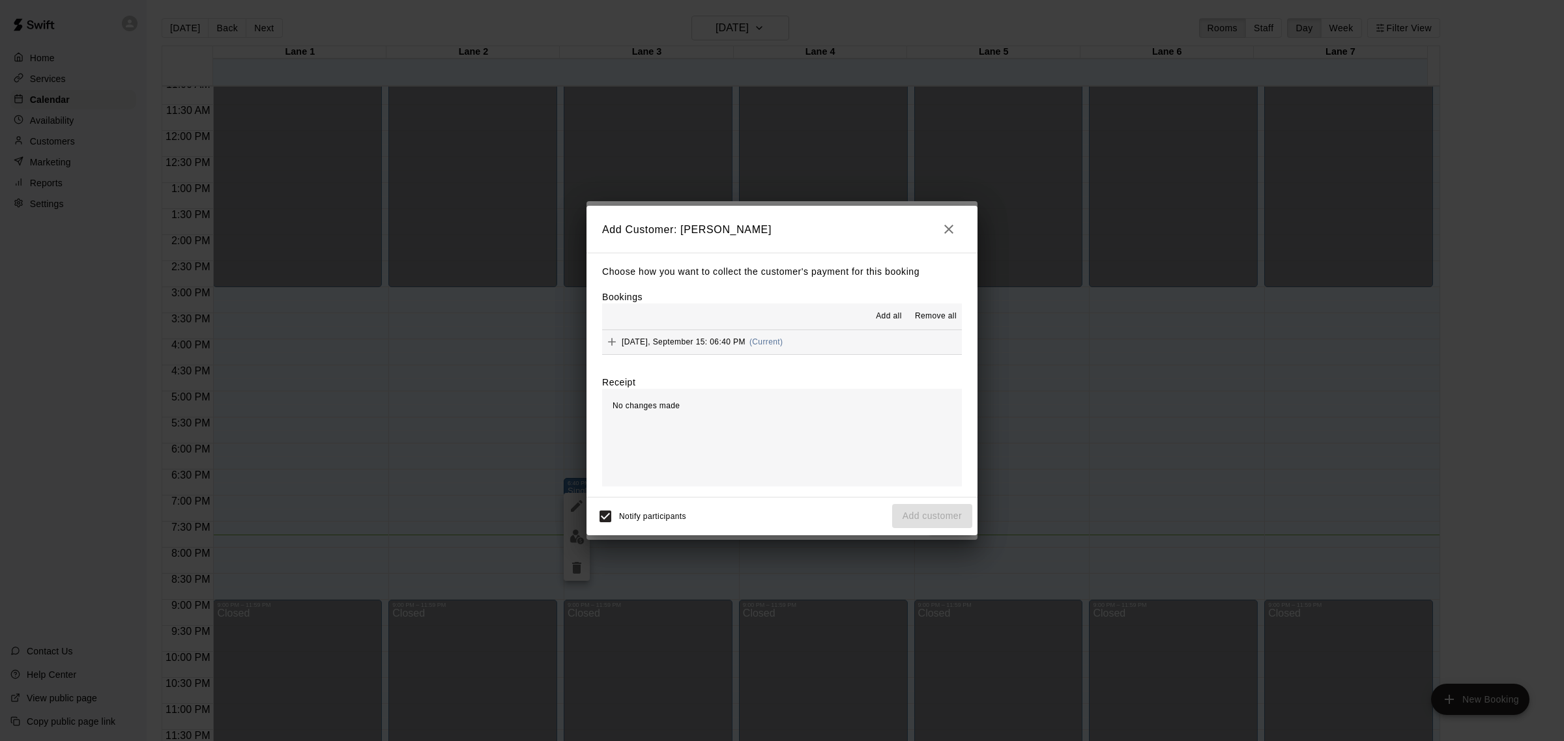
click at [809, 350] on button "Monday, September 15: 06:40 PM (Current)" at bounding box center [782, 342] width 360 height 24
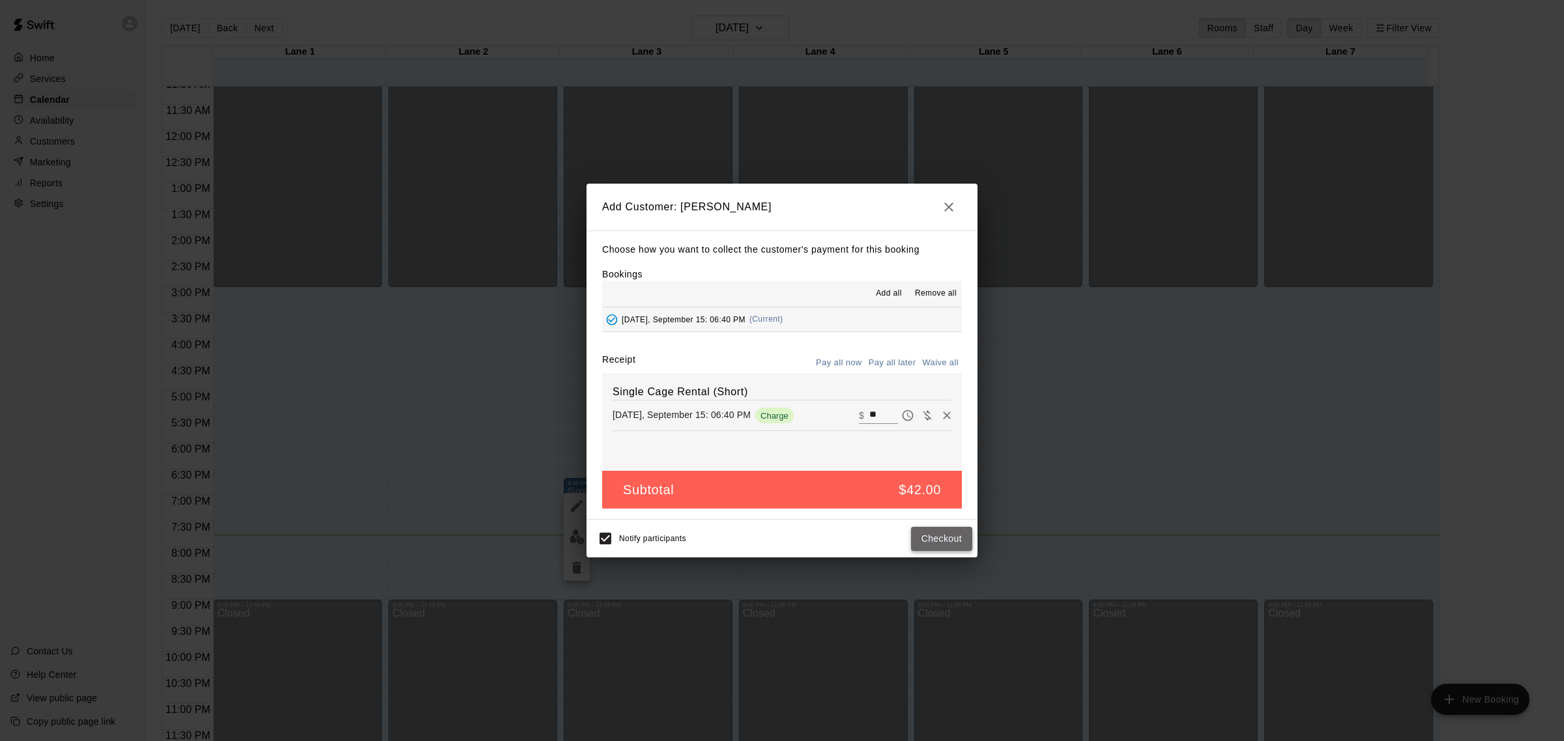
click at [953, 544] on button "Checkout" at bounding box center [941, 539] width 61 height 24
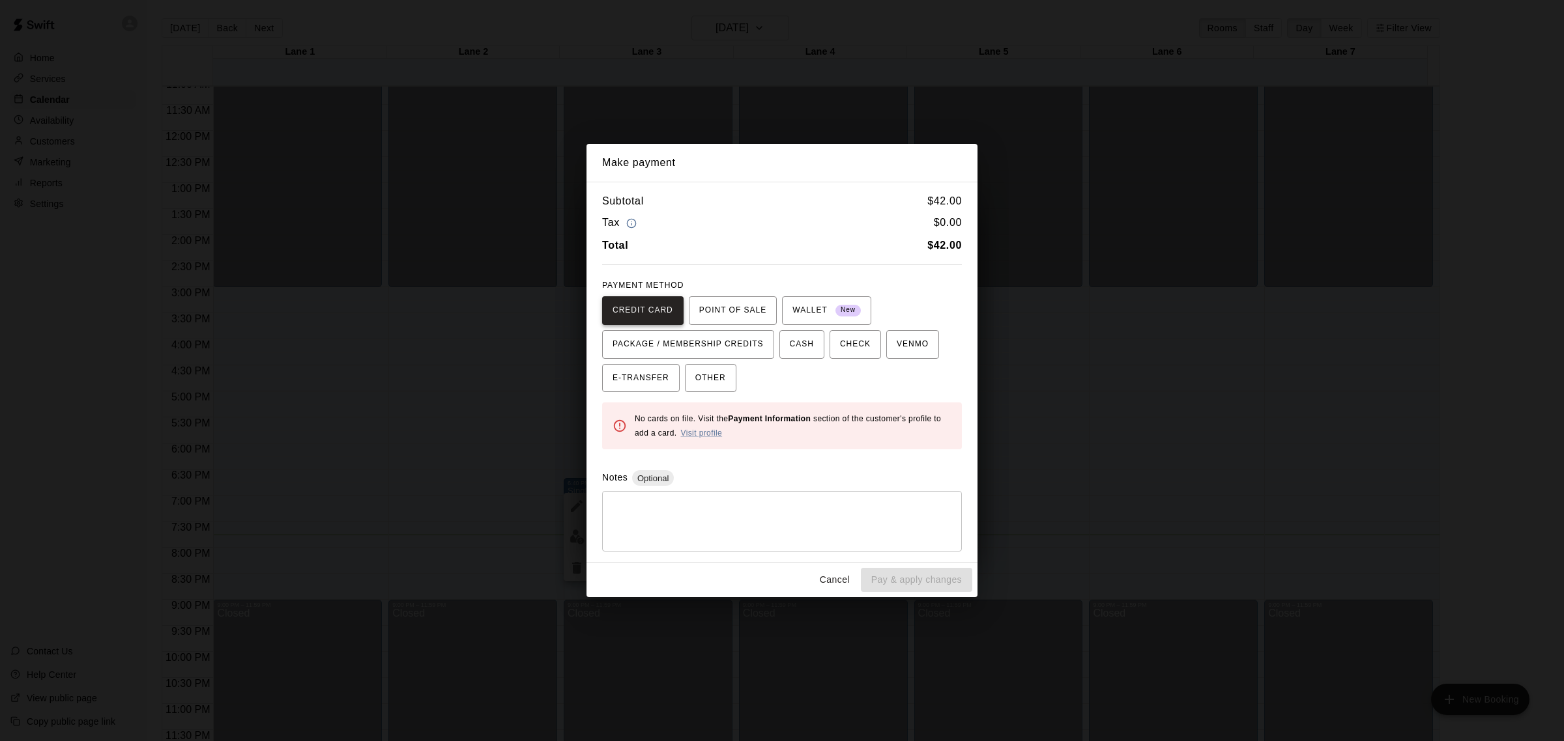
click at [622, 305] on span "CREDIT CARD" at bounding box center [642, 310] width 61 height 21
click at [637, 308] on span "CREDIT CARD" at bounding box center [642, 310] width 61 height 21
click at [646, 306] on span "CREDIT CARD" at bounding box center [642, 310] width 61 height 21
click at [668, 310] on span "CREDIT CARD" at bounding box center [642, 310] width 61 height 21
click at [787, 453] on div "Subtotal $ 42.00 Tax $ 0.00 Total $ 42.00 PAYMENT METHOD CREDIT CARD POINT OF S…" at bounding box center [781, 372] width 391 height 381
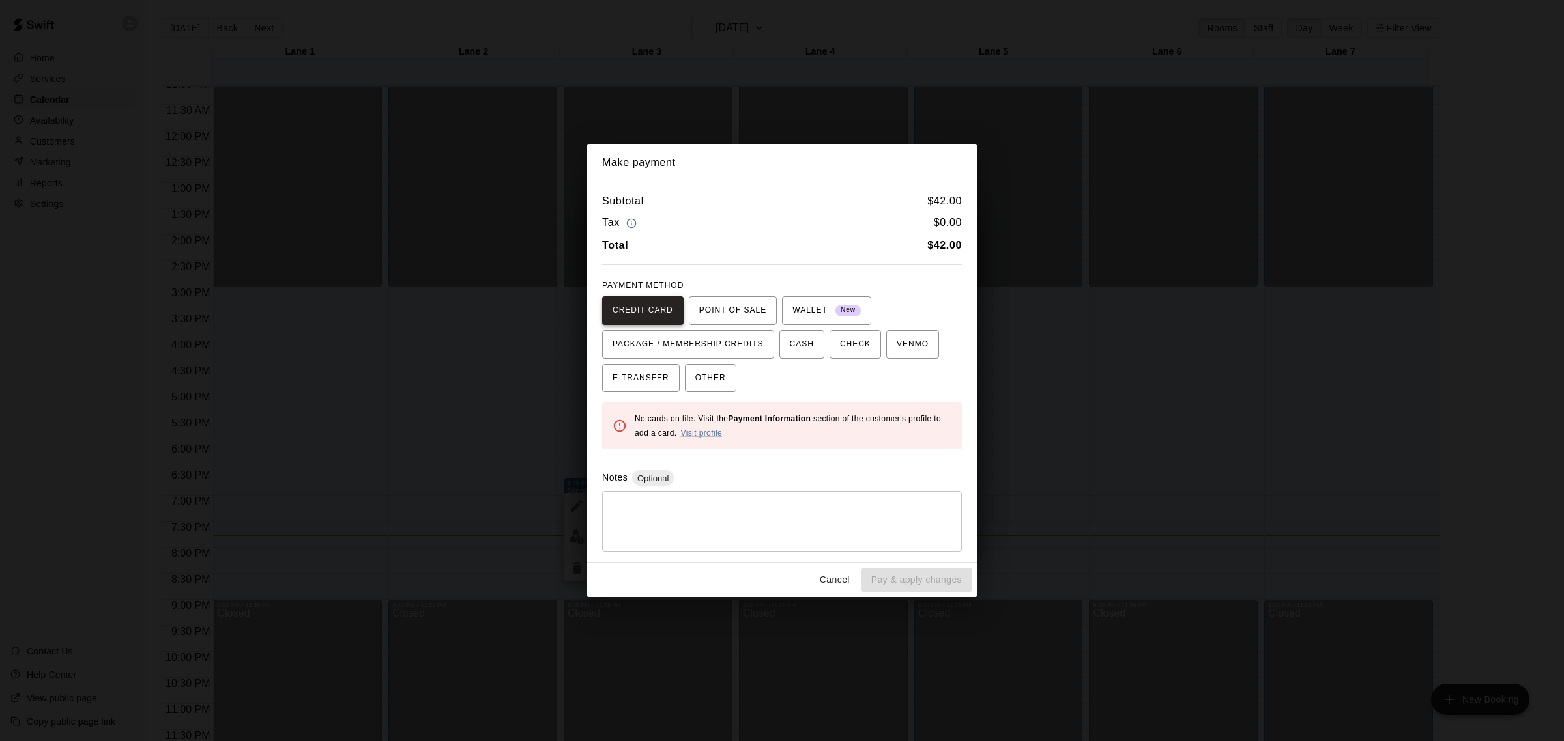
click at [650, 301] on span "CREDIT CARD" at bounding box center [642, 310] width 61 height 21
click at [650, 302] on span "CREDIT CARD" at bounding box center [642, 310] width 61 height 21
click at [660, 304] on span "CREDIT CARD" at bounding box center [642, 310] width 61 height 21
click at [696, 437] on link "Visit profile" at bounding box center [701, 433] width 42 height 9
click at [672, 302] on span "CREDIT CARD" at bounding box center [642, 310] width 61 height 21
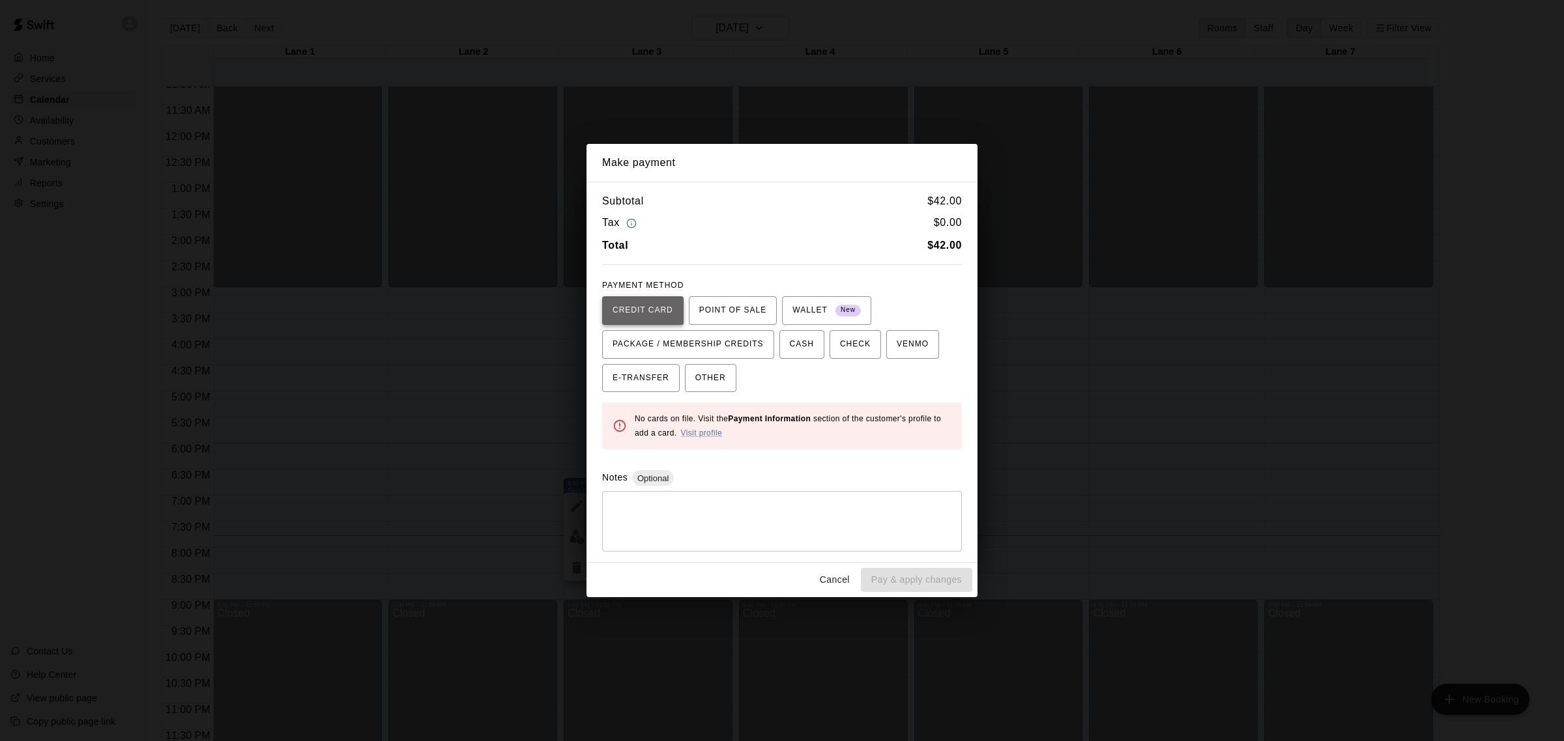
click at [672, 302] on span "CREDIT CARD" at bounding box center [642, 310] width 61 height 21
click at [708, 434] on link "Visit profile" at bounding box center [701, 433] width 42 height 9
click at [893, 584] on div "Cancel Pay & apply changes" at bounding box center [781, 580] width 391 height 35
click at [740, 308] on span "POINT OF SALE" at bounding box center [732, 310] width 67 height 21
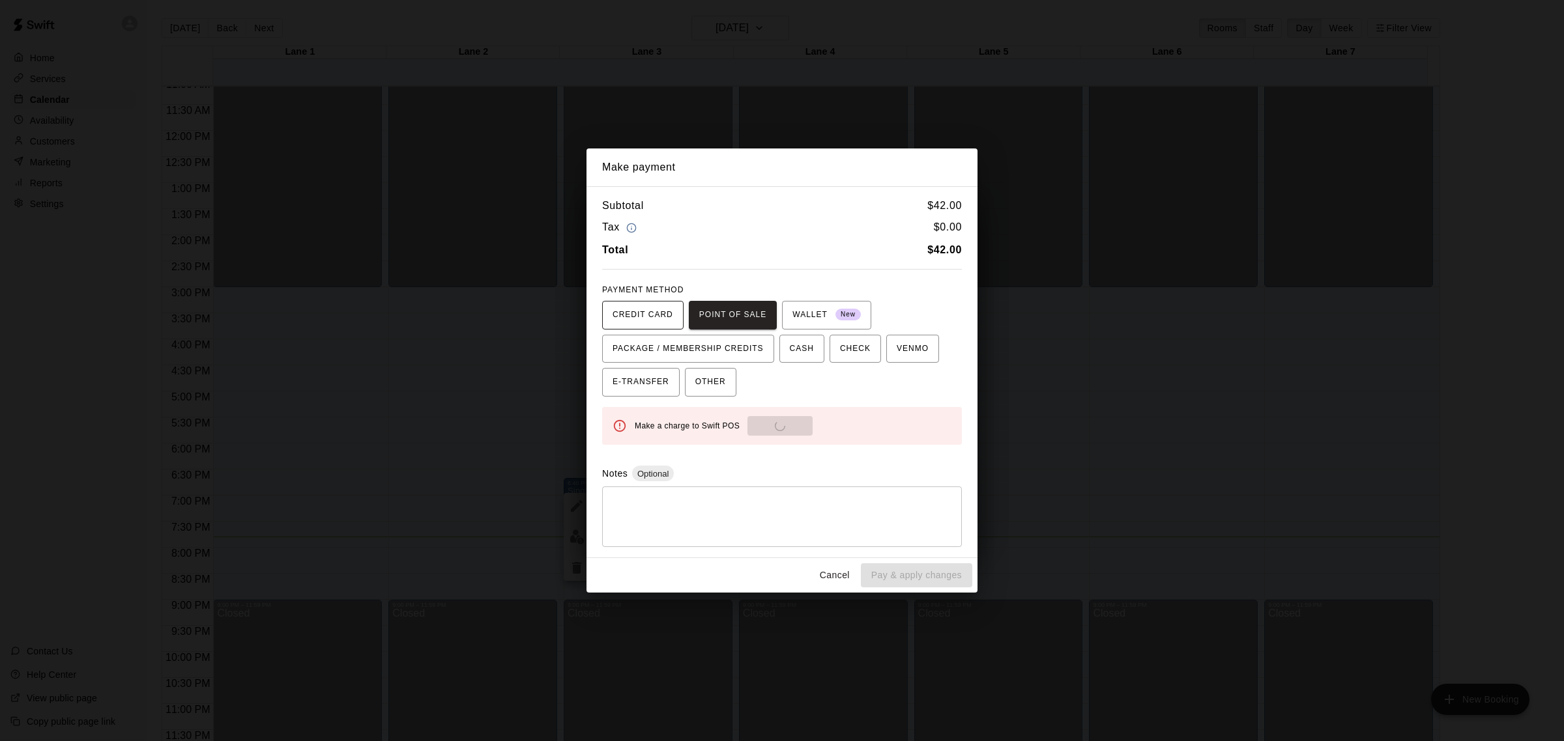
click at [623, 310] on span "CREDIT CARD" at bounding box center [642, 315] width 61 height 21
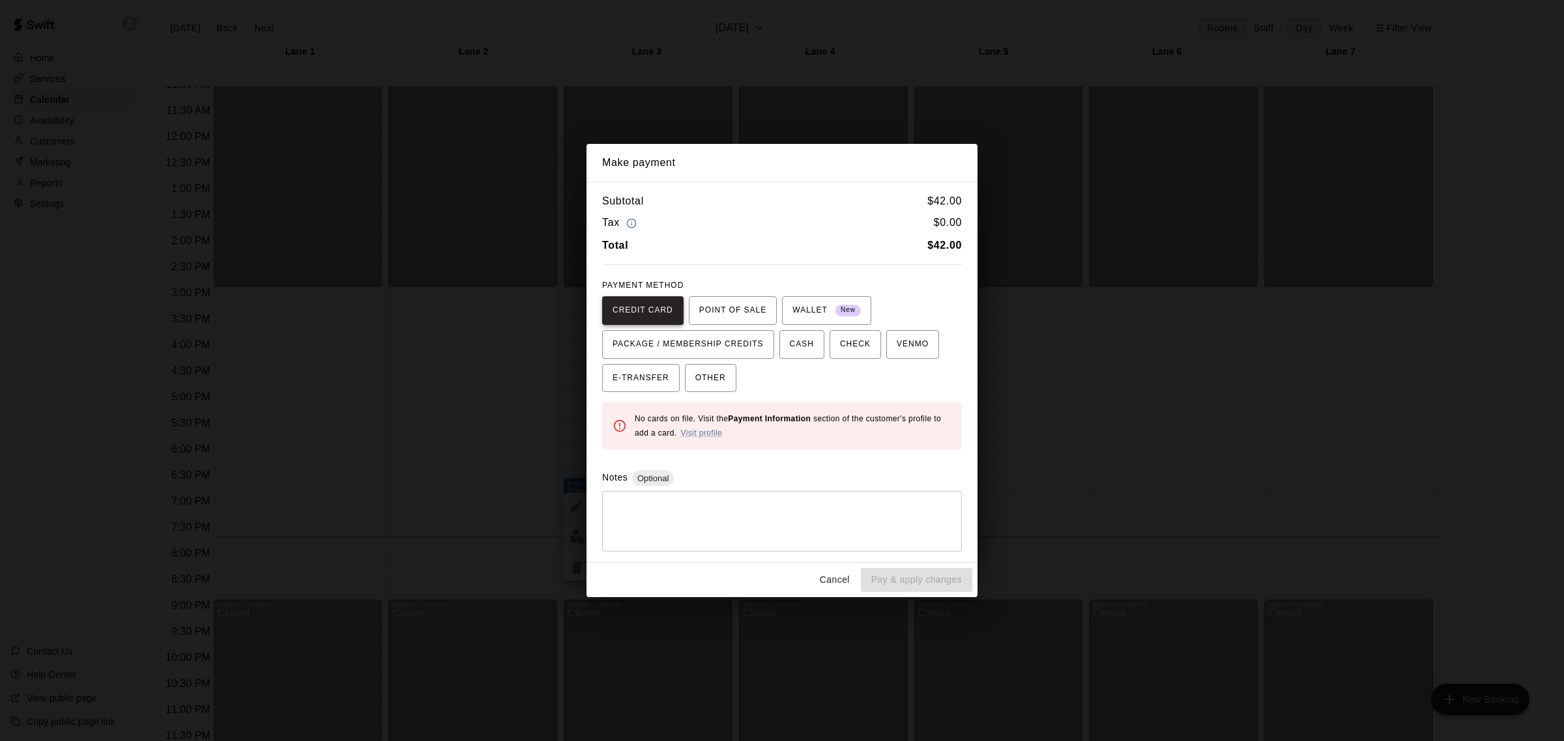
click at [623, 310] on span "CREDIT CARD" at bounding box center [642, 310] width 61 height 21
click at [932, 478] on div "Notes Optional" at bounding box center [782, 478] width 360 height 16
click at [655, 314] on span "CREDIT CARD" at bounding box center [642, 310] width 61 height 21
click at [838, 583] on button "Cancel" at bounding box center [835, 580] width 42 height 24
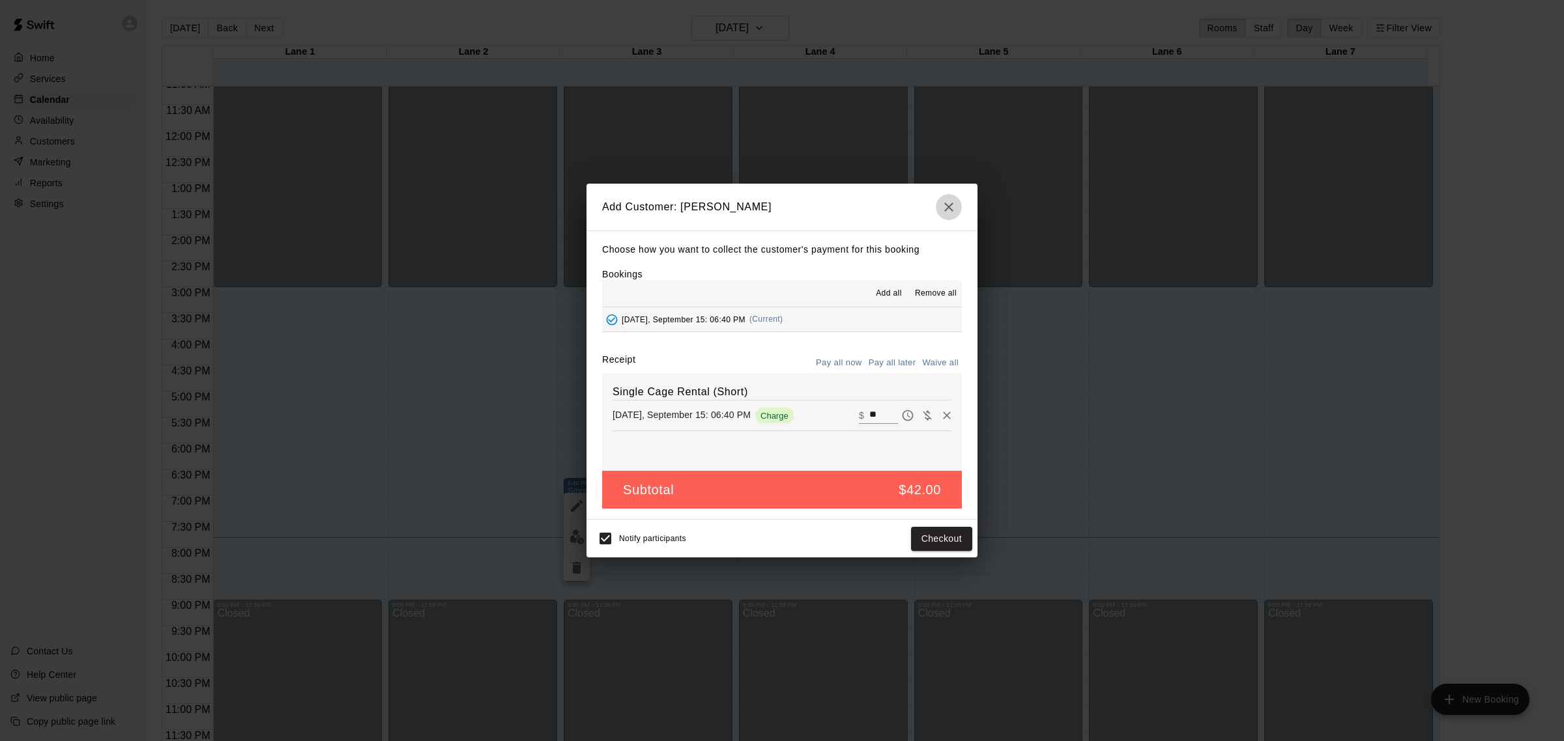
click at [950, 203] on icon "button" at bounding box center [949, 207] width 16 height 16
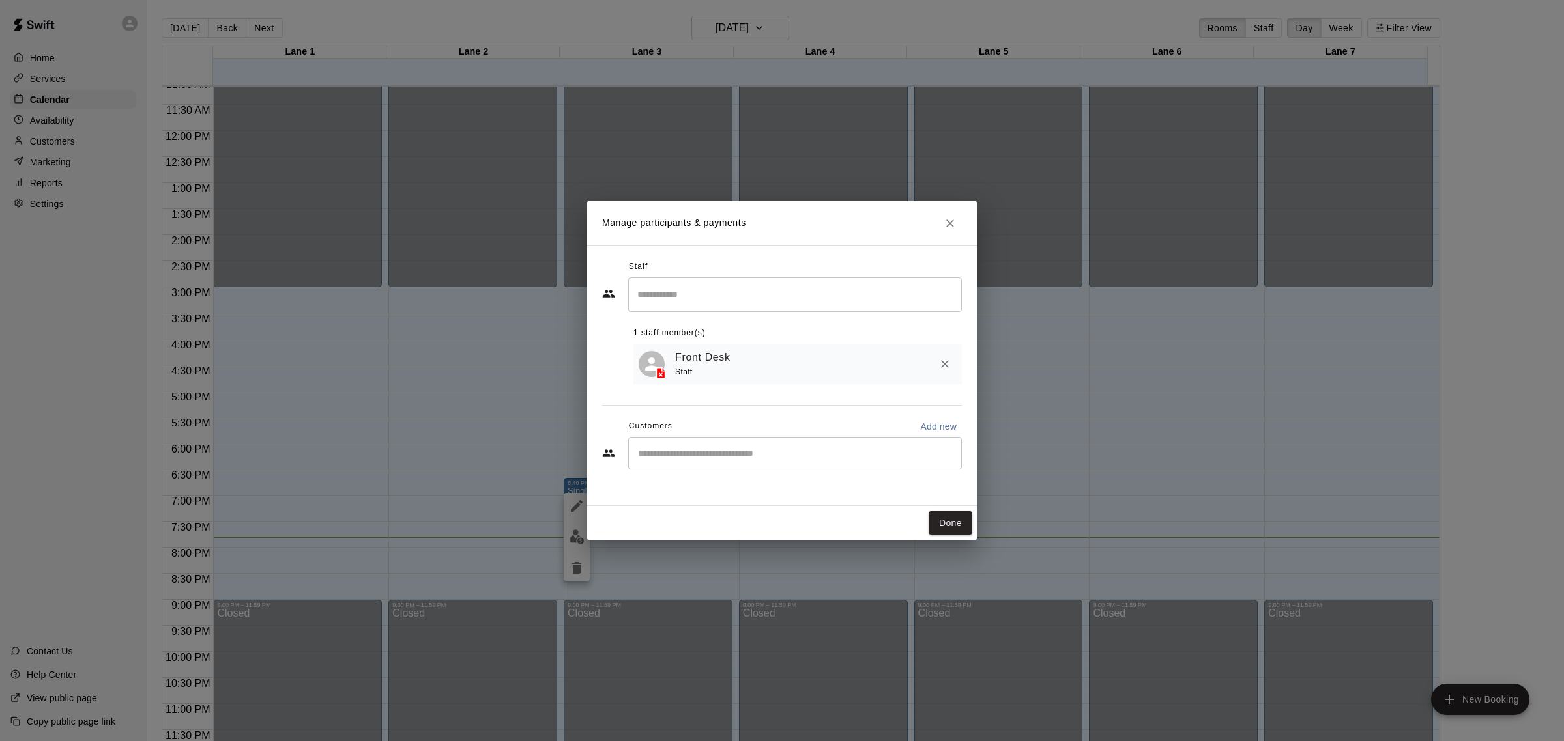
click at [915, 431] on button "Add new" at bounding box center [938, 426] width 47 height 21
select select "**"
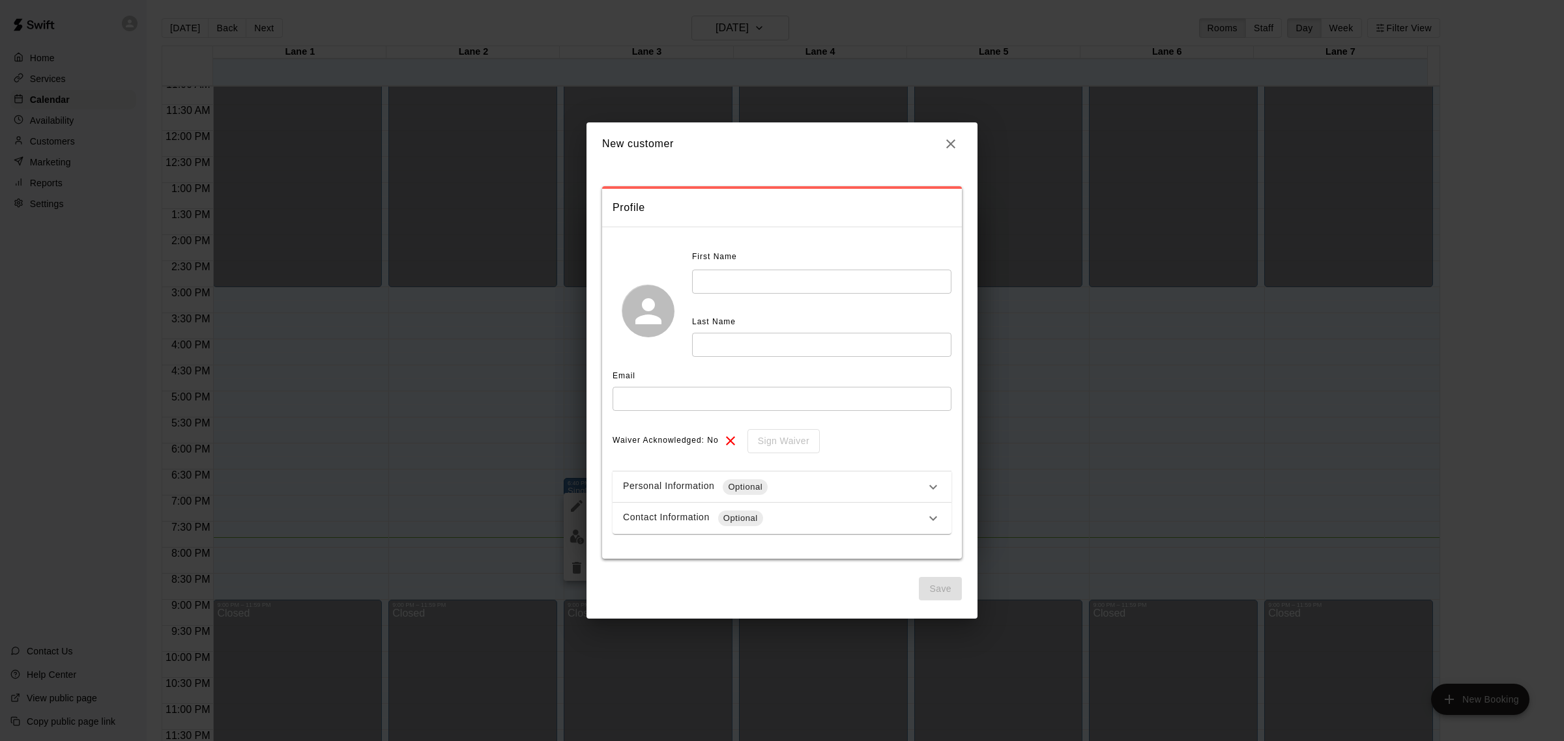
click at [922, 425] on div "**********" at bounding box center [781, 390] width 339 height 287
click at [811, 278] on input "text" at bounding box center [821, 282] width 259 height 24
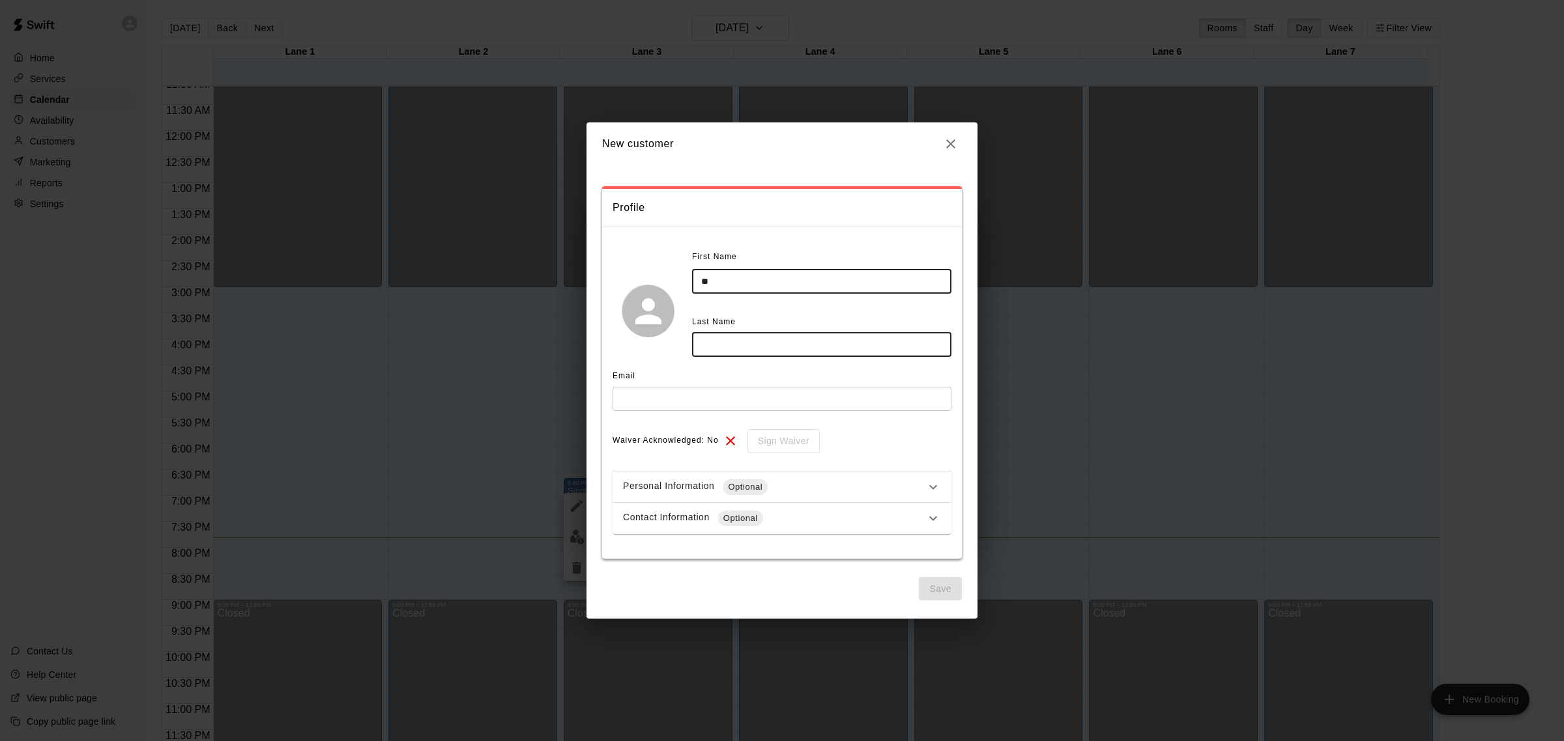
type input "*"
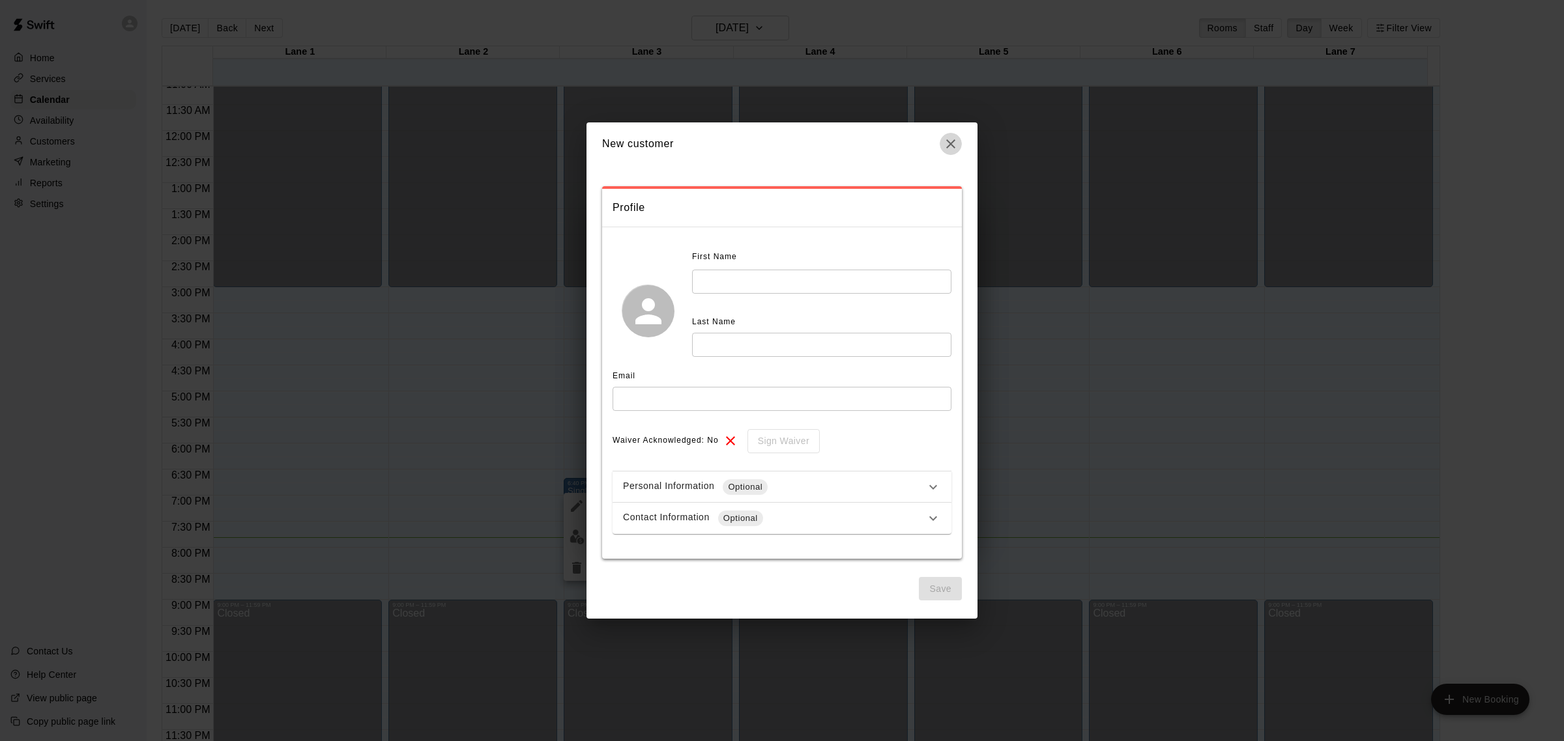
click at [949, 138] on icon "button" at bounding box center [951, 144] width 16 height 16
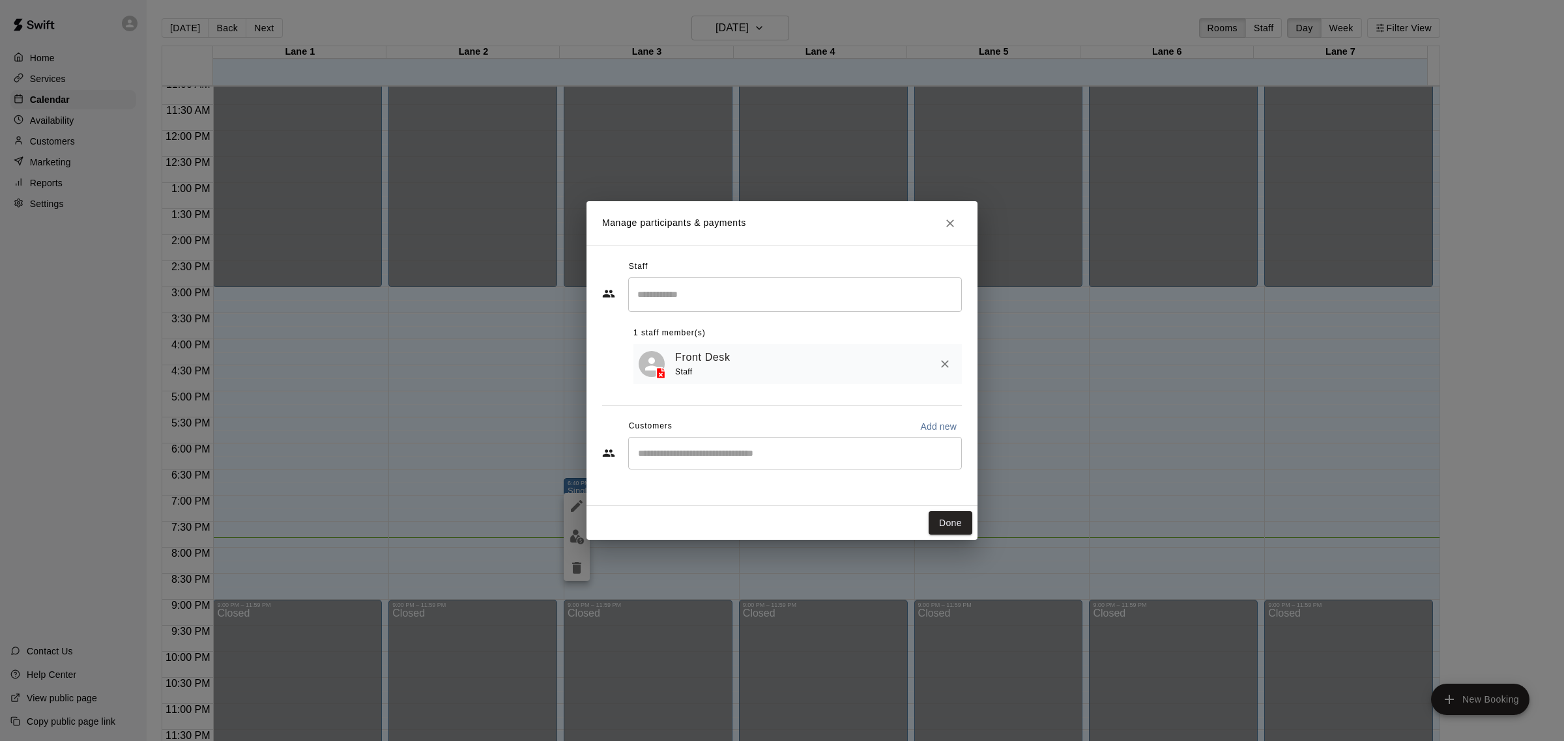
click at [704, 463] on div "​" at bounding box center [795, 453] width 334 height 33
click at [956, 431] on button "Add new" at bounding box center [938, 426] width 47 height 21
select select "**"
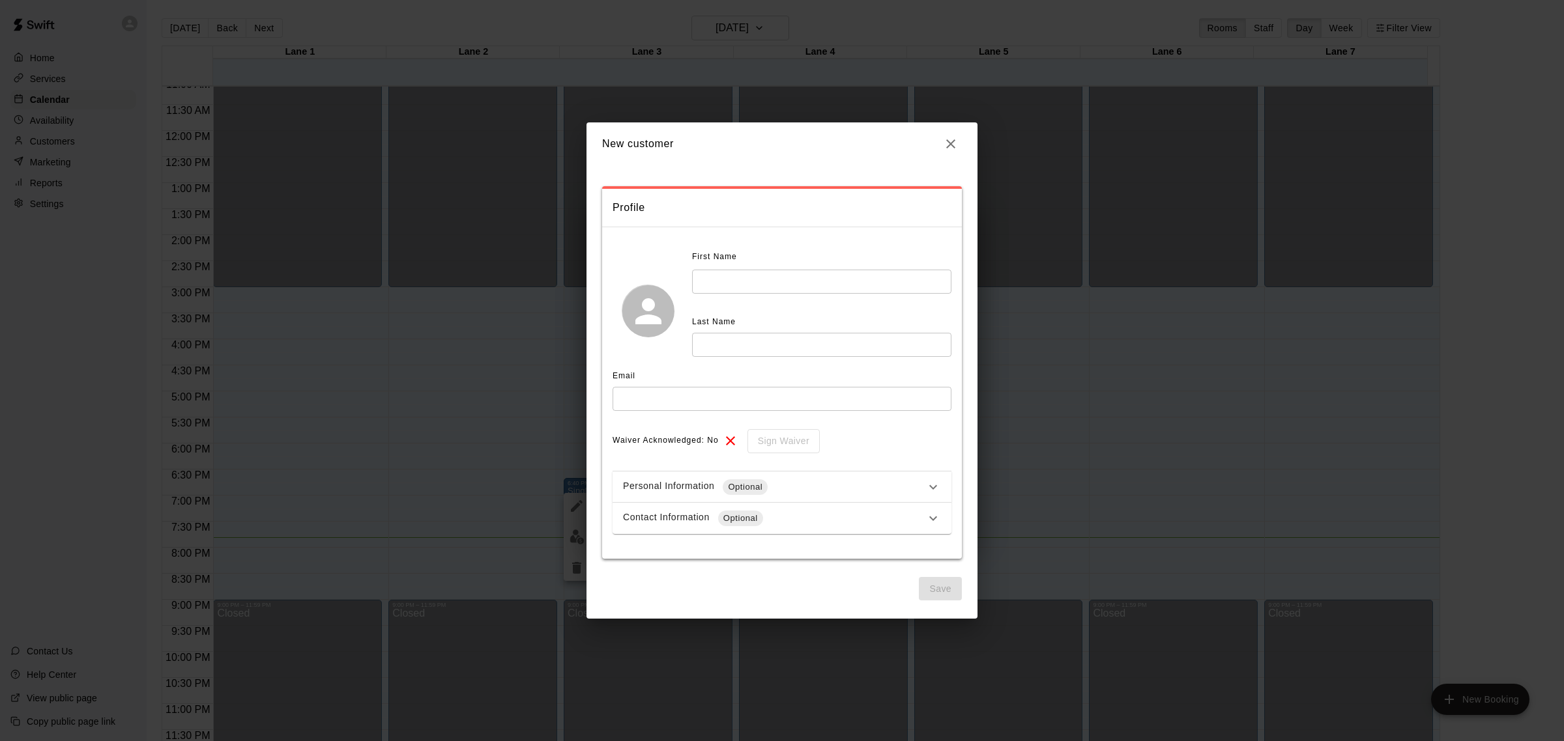
click at [717, 284] on input "text" at bounding box center [821, 282] width 259 height 24
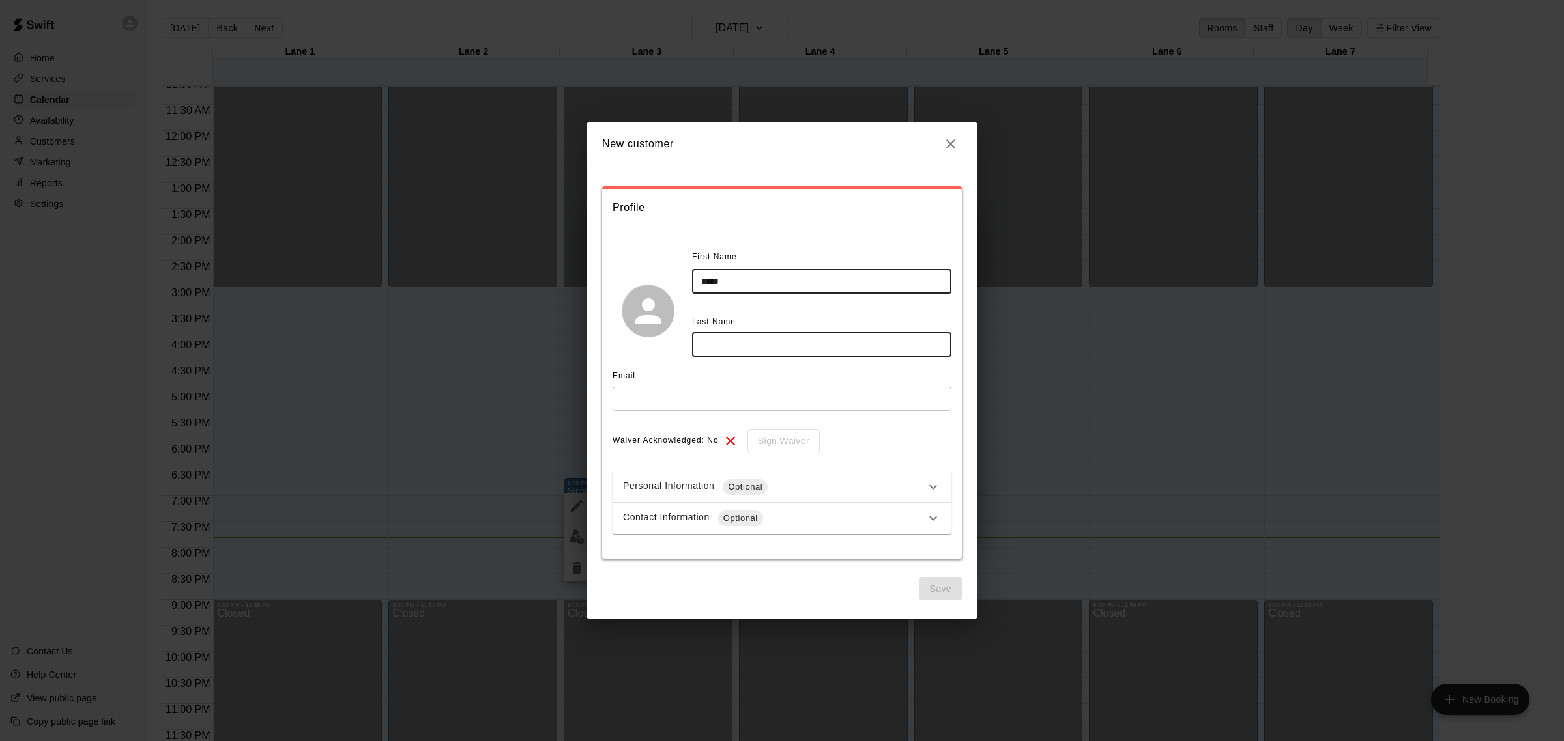
type input "****"
click at [731, 336] on input "text" at bounding box center [821, 345] width 259 height 24
type input "*******"
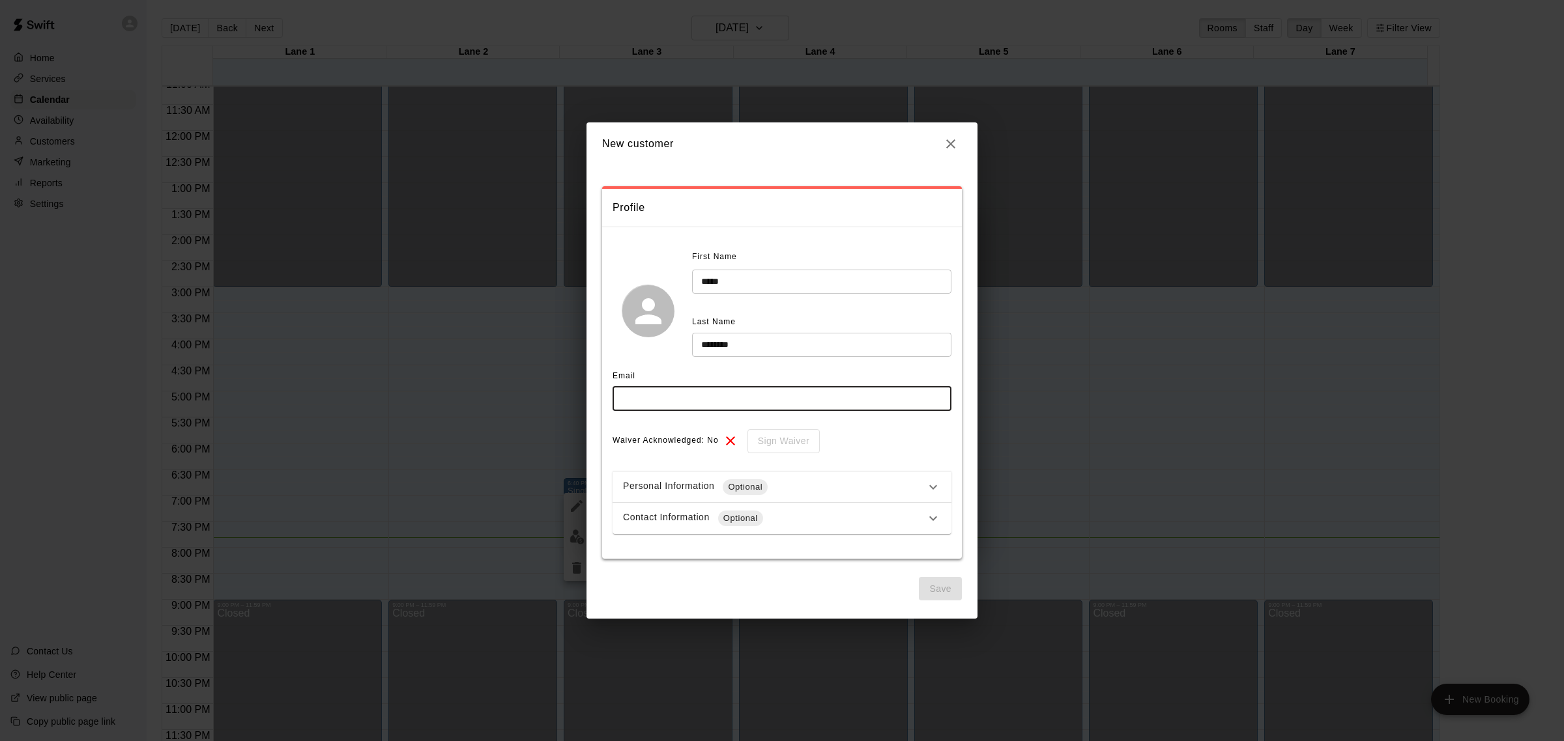
click at [773, 409] on input "text" at bounding box center [781, 399] width 339 height 24
type input "**********"
click at [955, 590] on button "Save" at bounding box center [940, 589] width 43 height 24
select select "**"
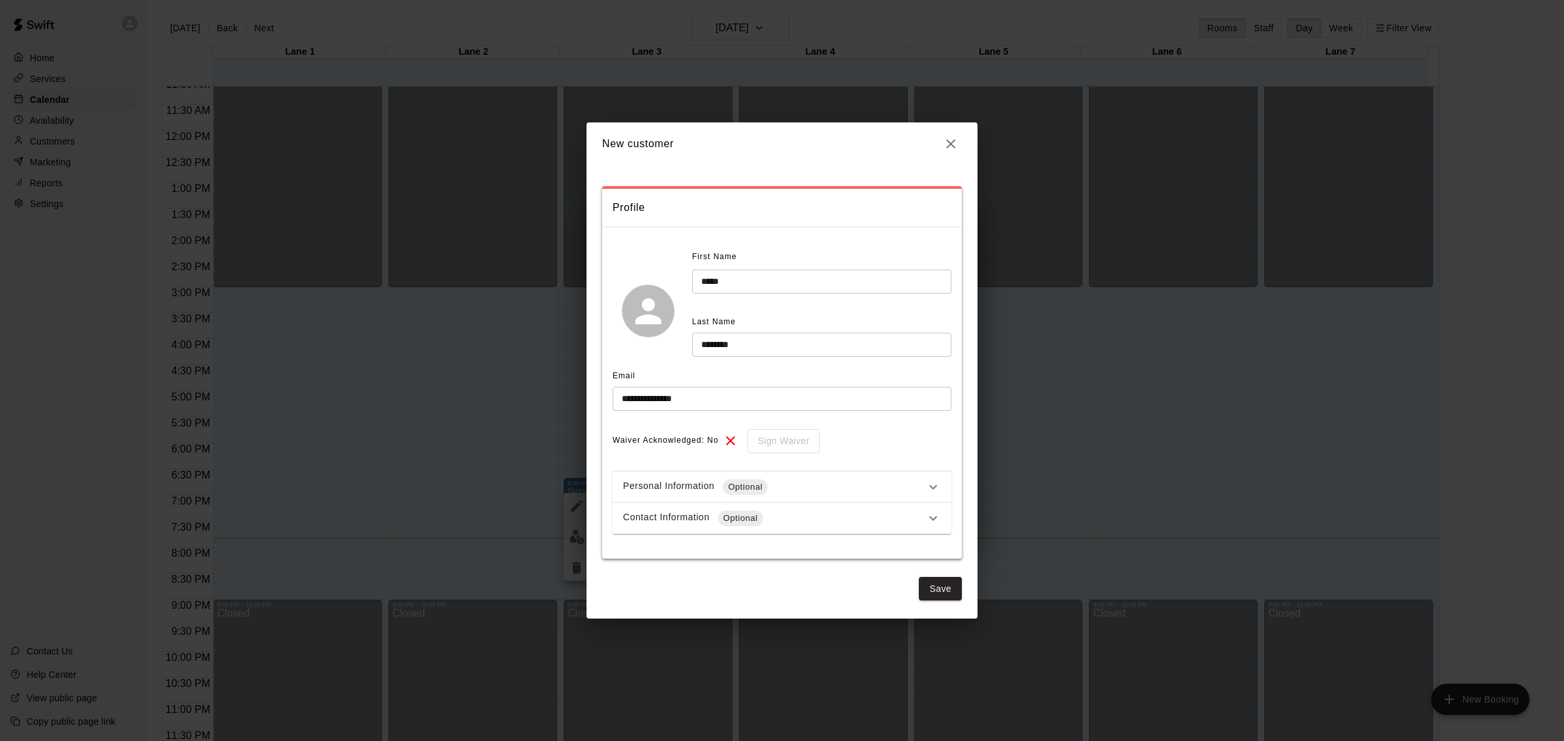
click at [923, 597] on button "Save" at bounding box center [940, 589] width 43 height 24
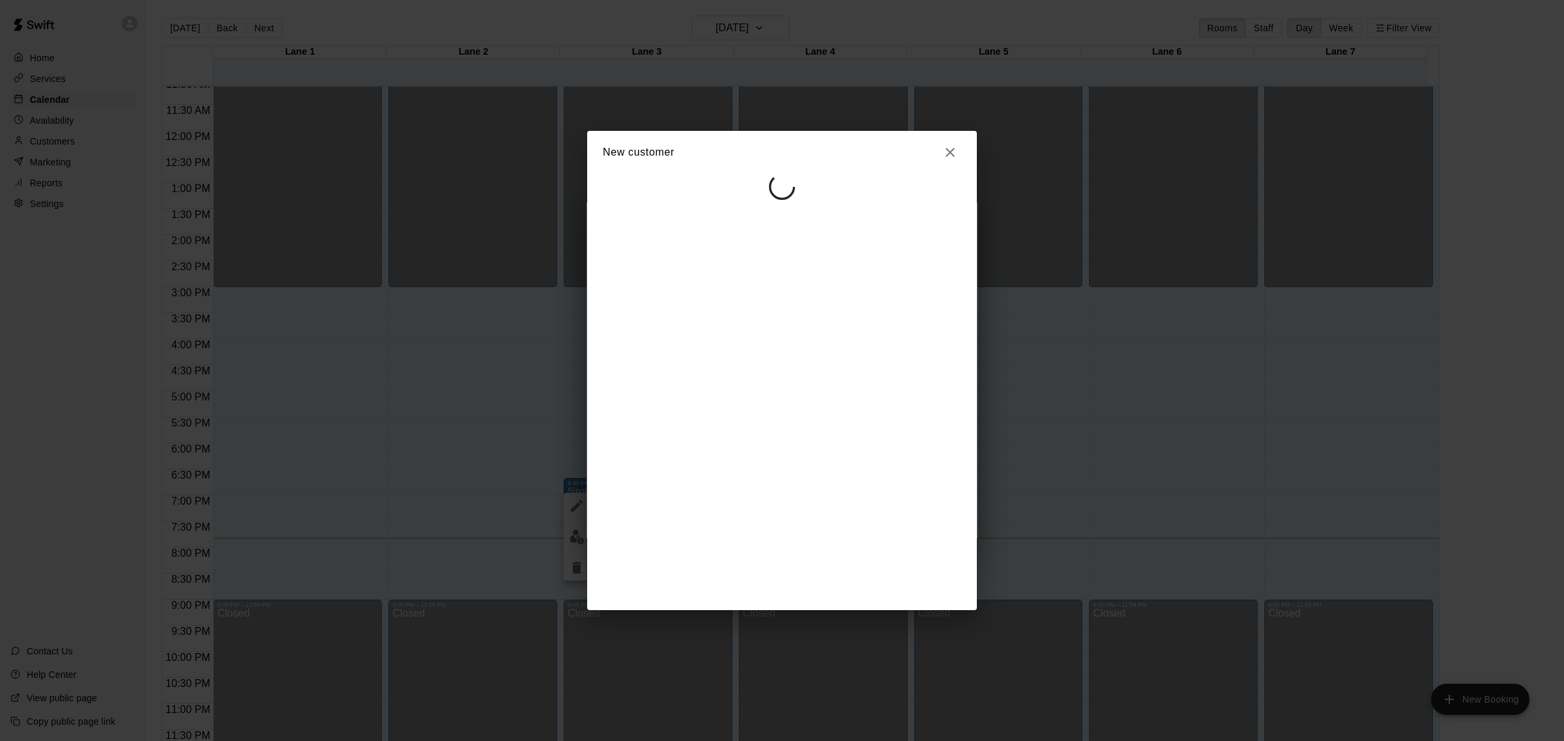
select select "**"
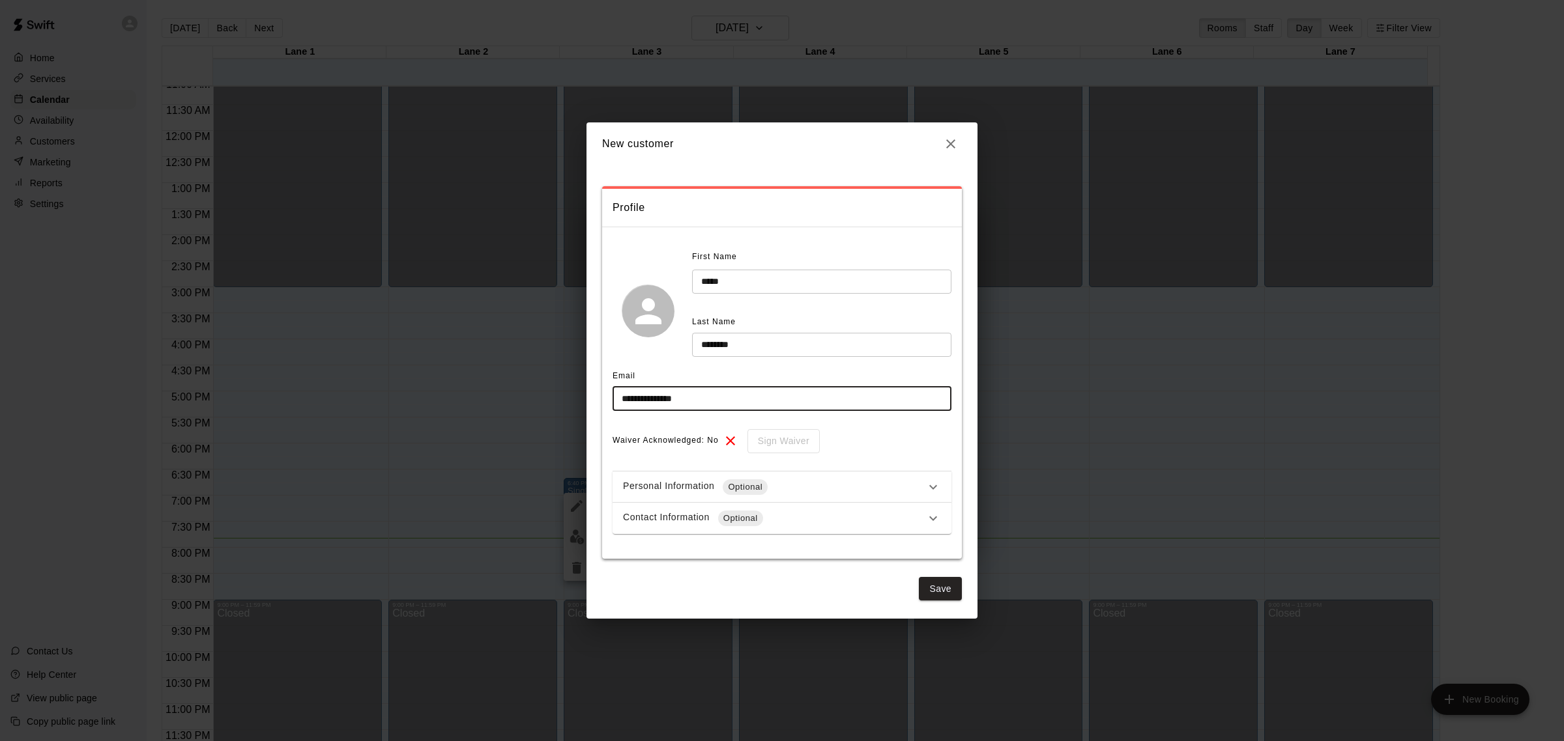
drag, startPoint x: 735, startPoint y: 393, endPoint x: 410, endPoint y: 340, distance: 328.7
click at [410, 340] on div "**********" at bounding box center [782, 370] width 1564 height 741
click at [873, 399] on input "text" at bounding box center [781, 399] width 339 height 24
click at [868, 402] on input "text" at bounding box center [781, 399] width 339 height 24
type input "**********"
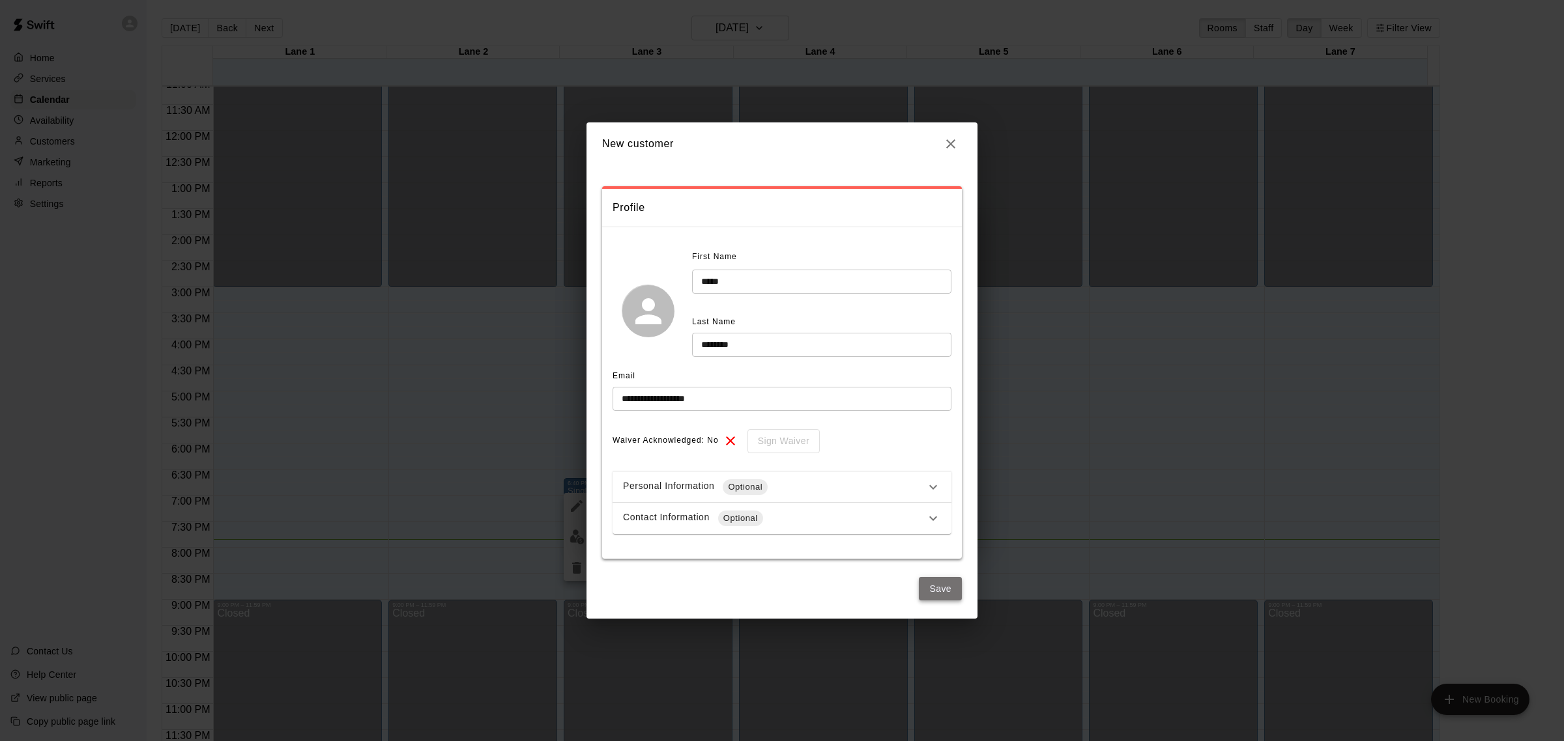
click at [932, 581] on button "Save" at bounding box center [940, 589] width 43 height 24
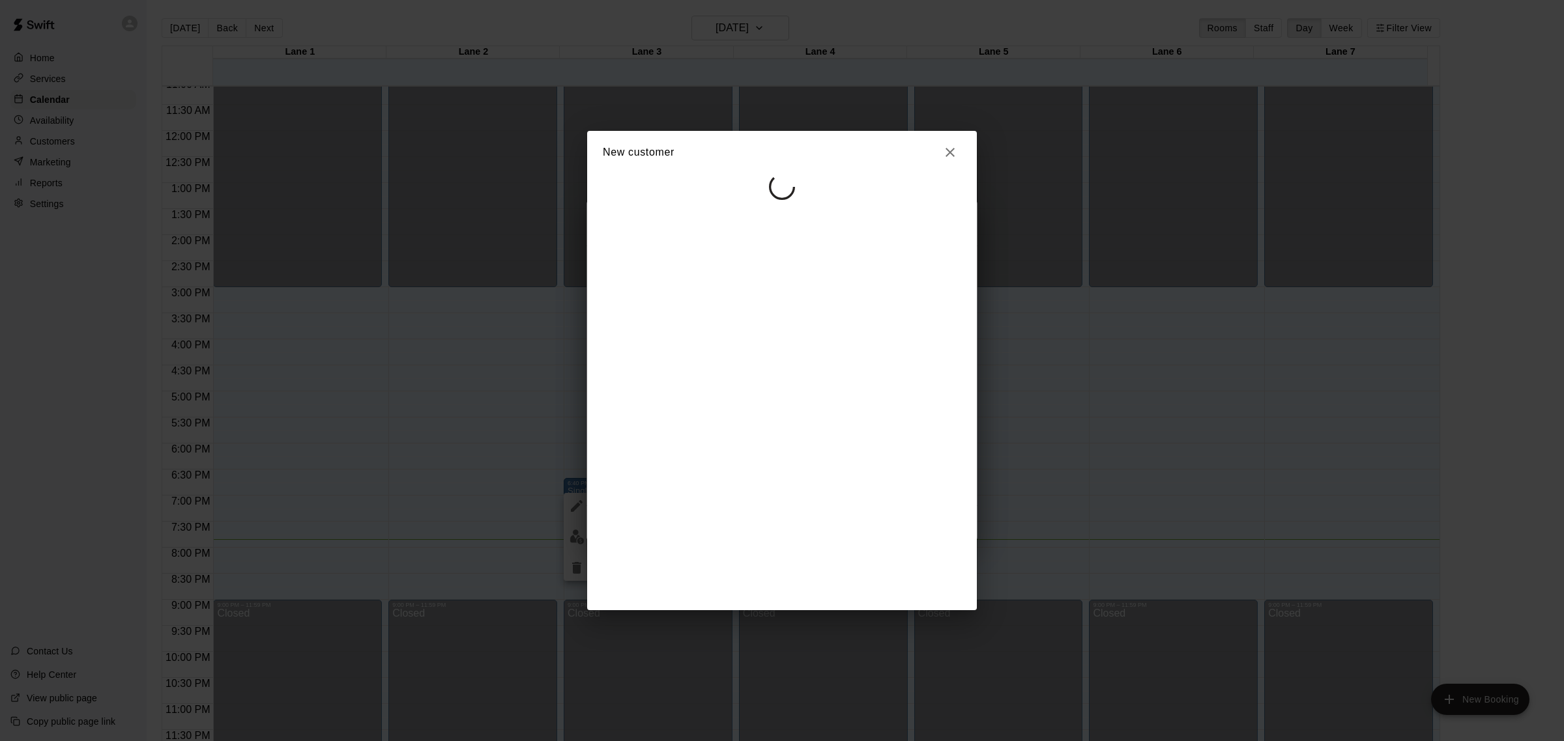
select select "**"
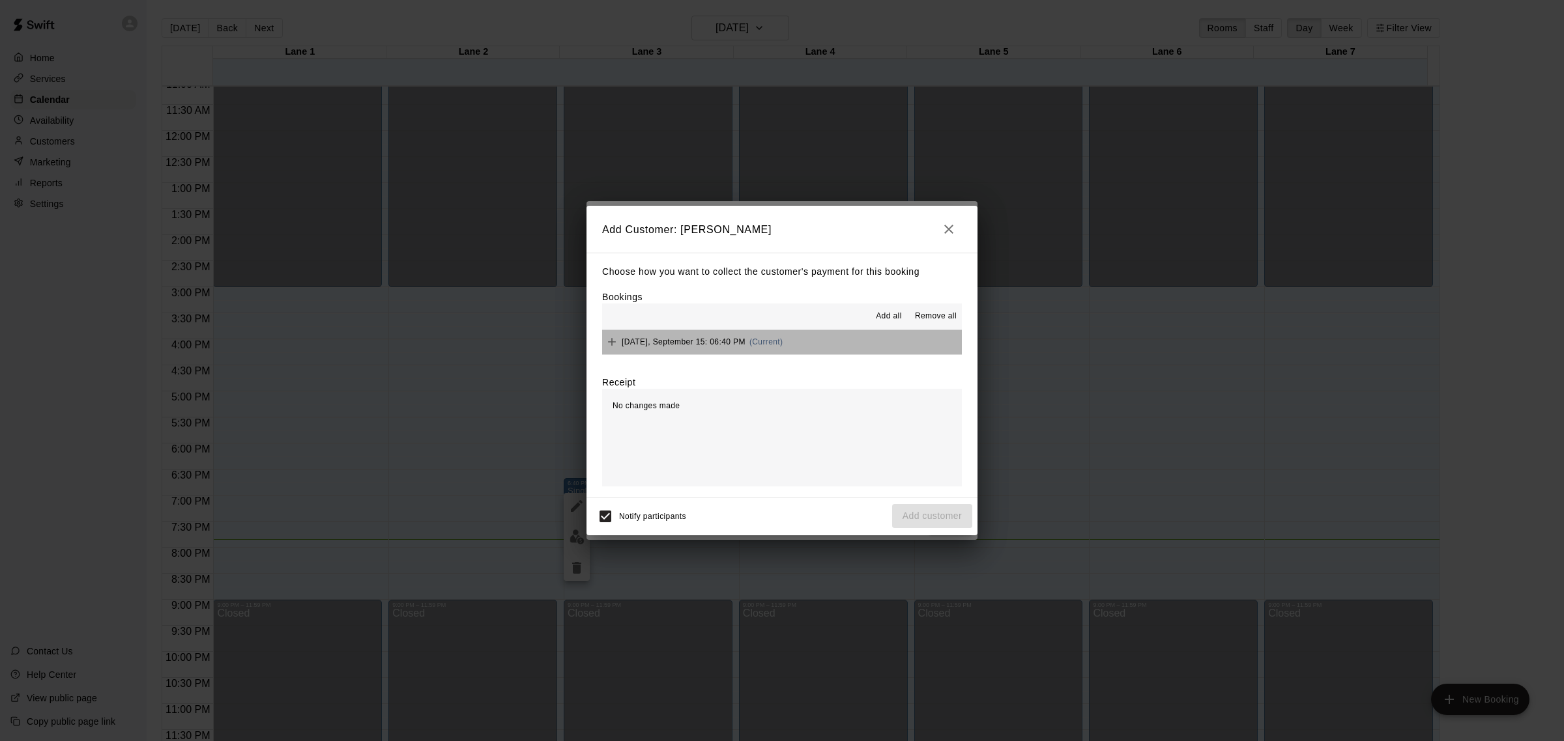
click at [867, 349] on button "Monday, September 15: 06:40 PM (Current)" at bounding box center [782, 342] width 360 height 24
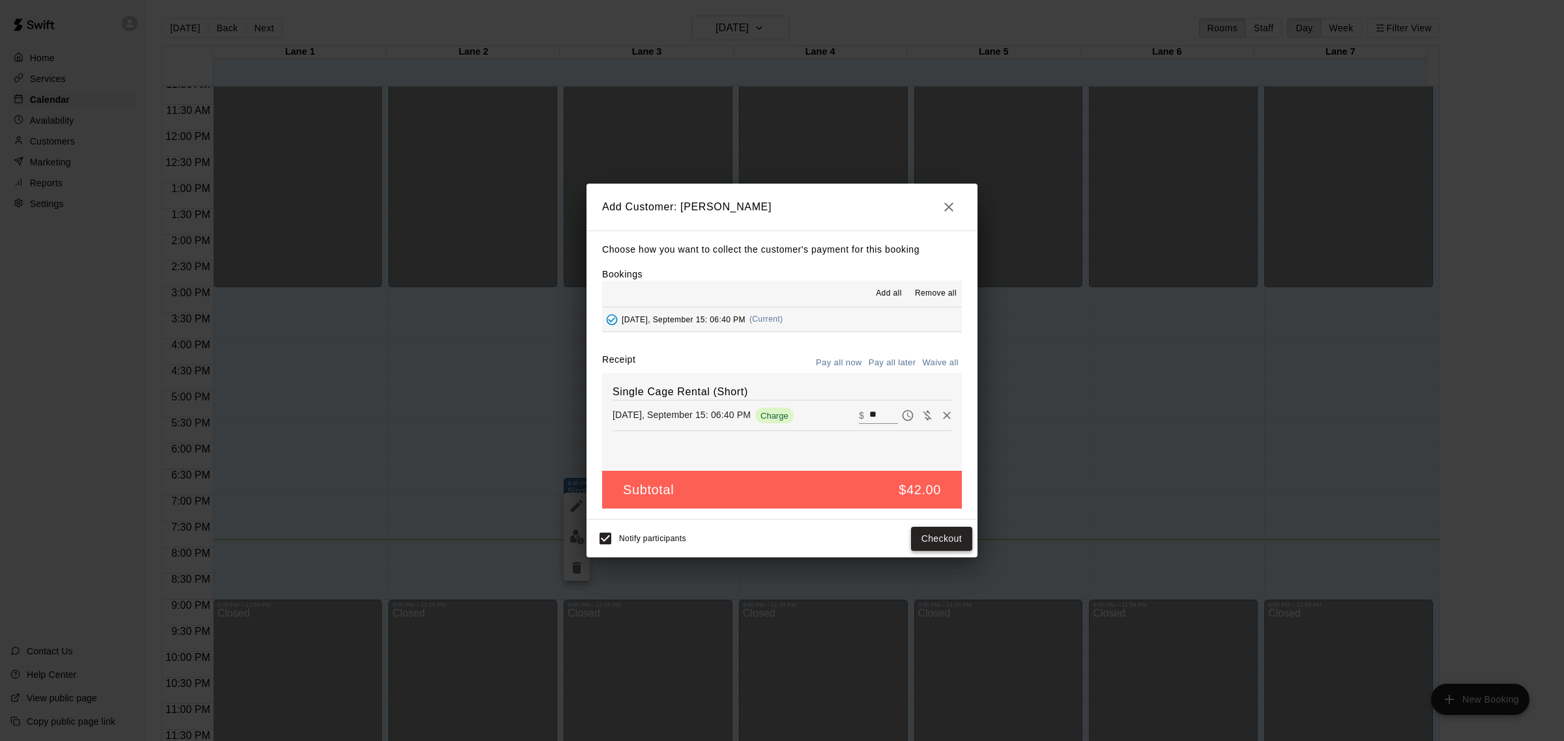
click at [949, 544] on button "Checkout" at bounding box center [941, 539] width 61 height 24
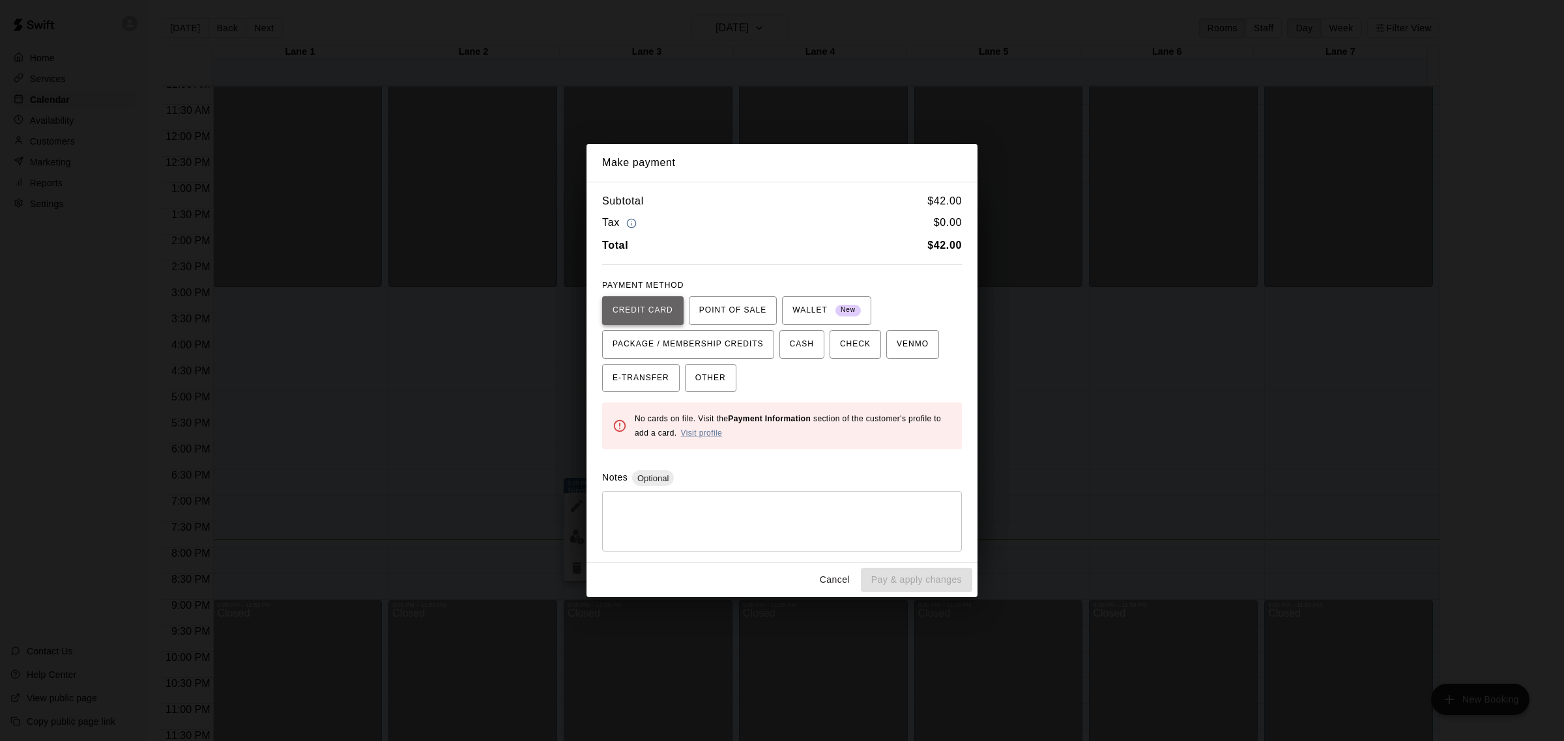
click at [636, 317] on span "CREDIT CARD" at bounding box center [642, 310] width 61 height 21
click at [717, 380] on span "OTHER" at bounding box center [710, 378] width 31 height 21
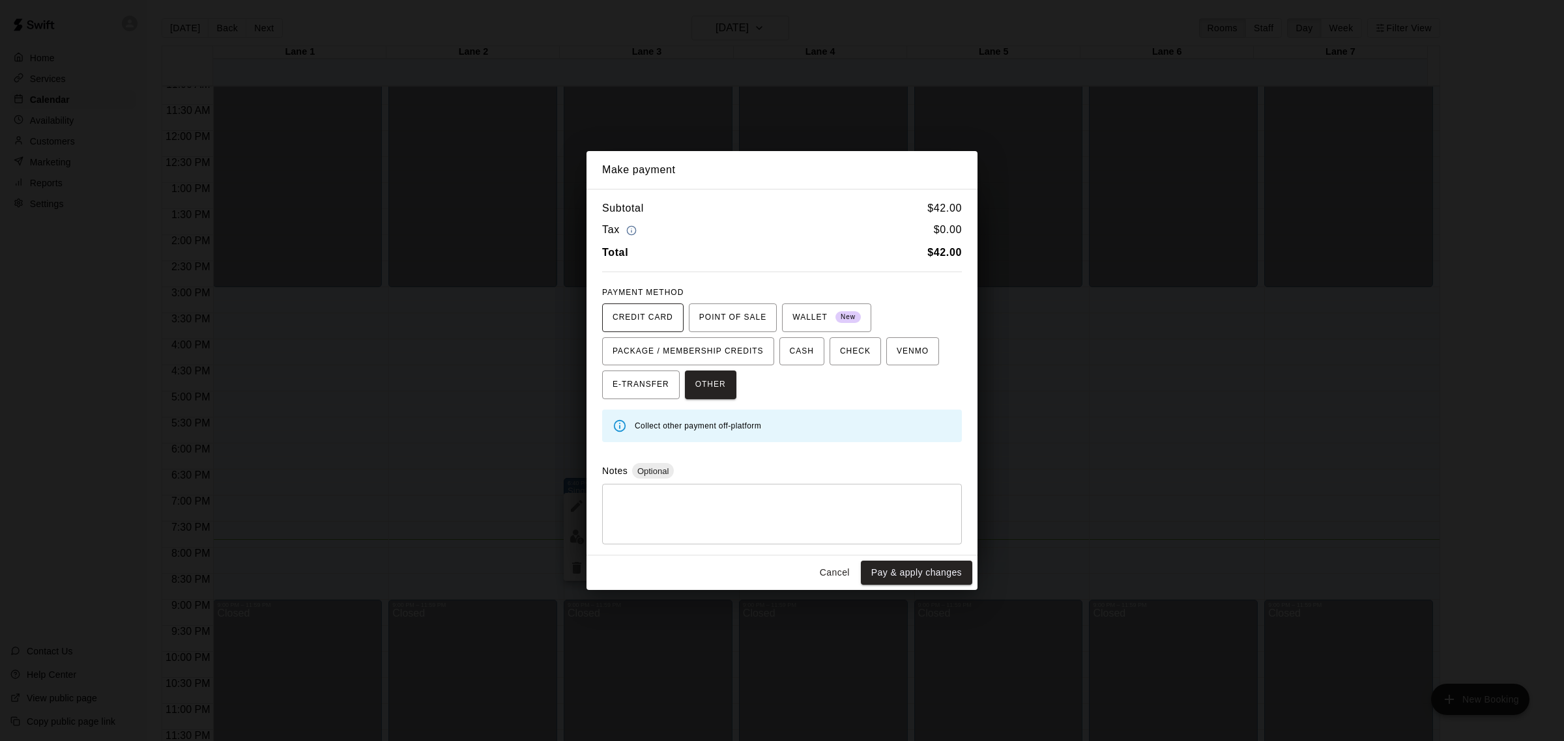
click at [638, 321] on span "CREDIT CARD" at bounding box center [642, 318] width 61 height 21
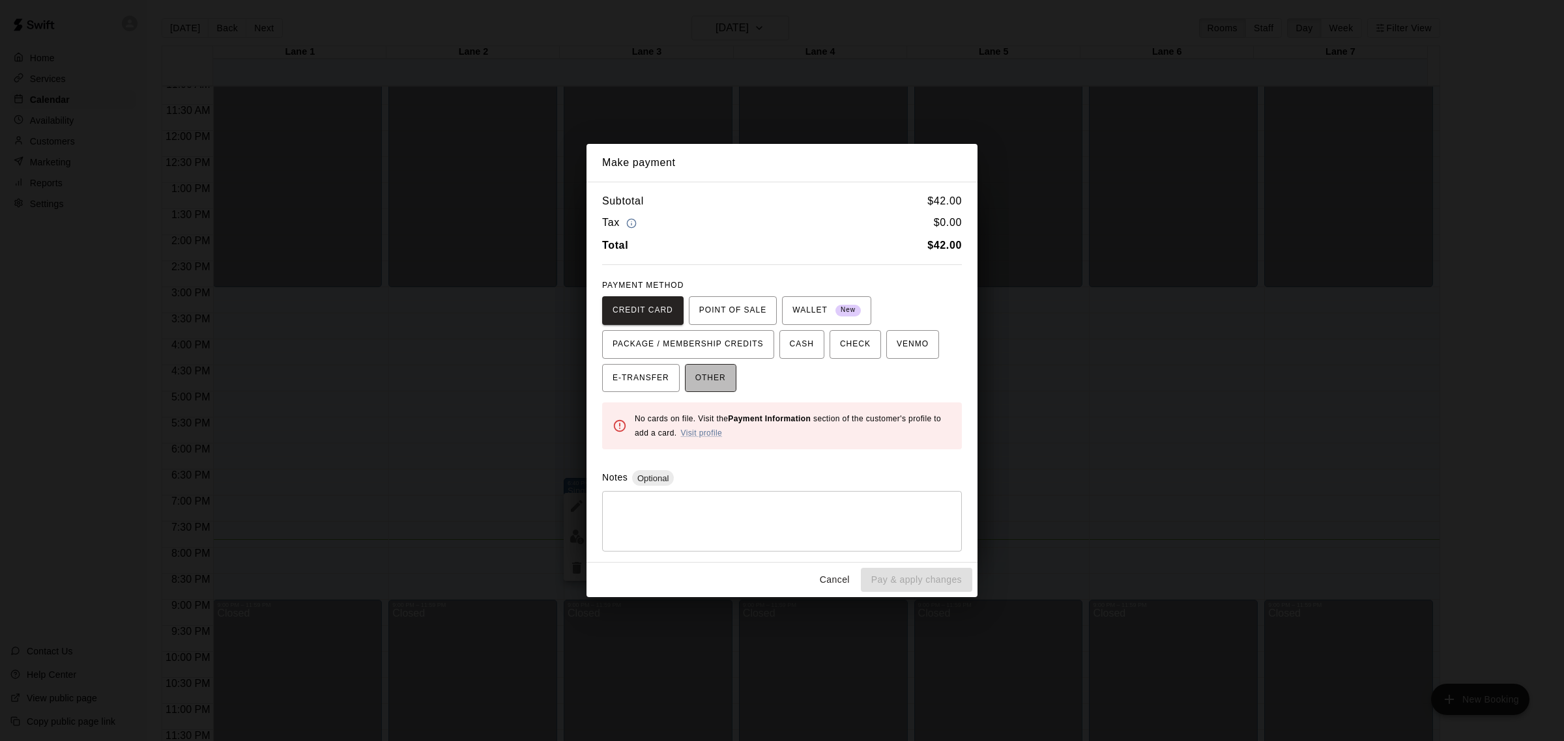
click at [724, 380] on span "OTHER" at bounding box center [710, 378] width 31 height 21
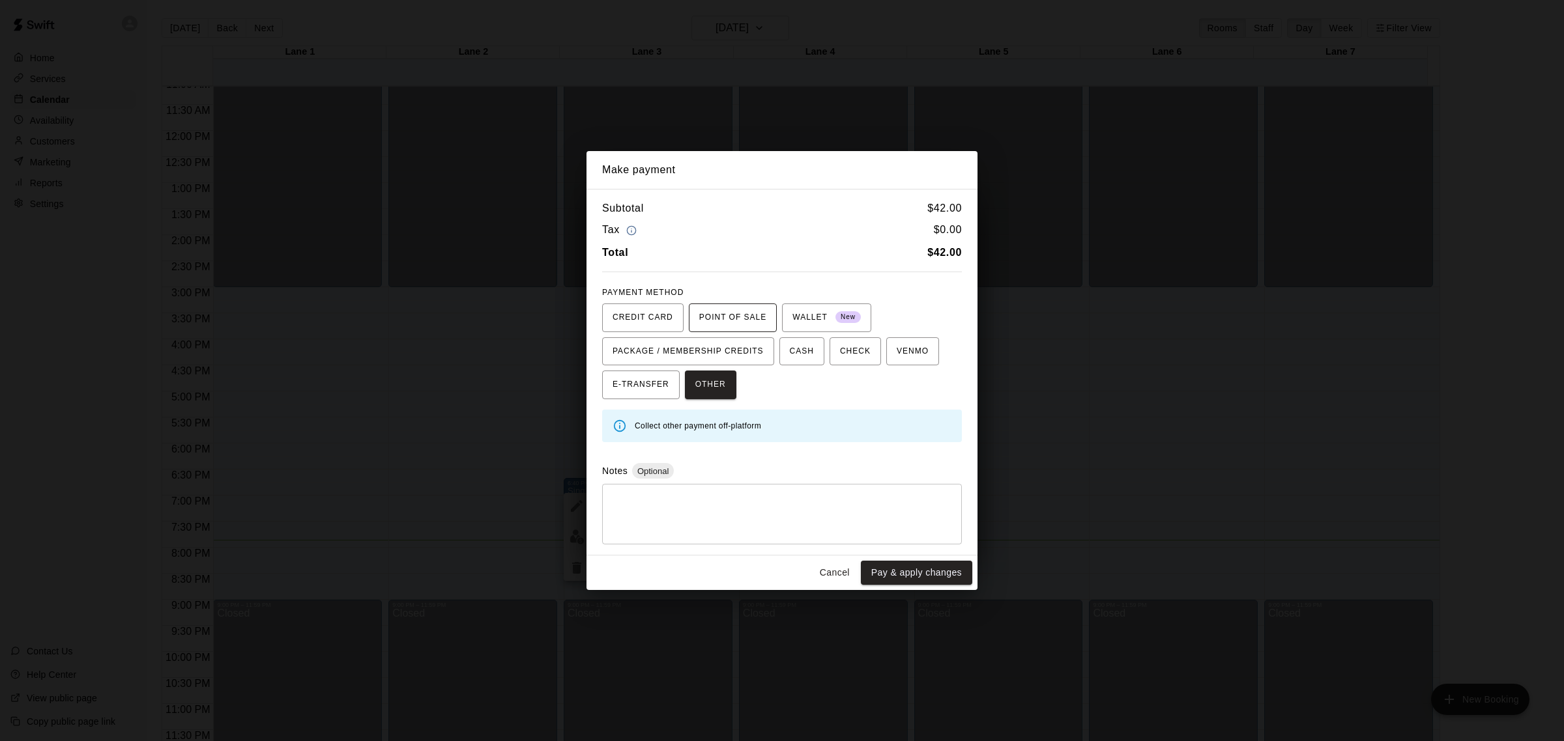
click at [758, 320] on span "POINT OF SALE" at bounding box center [732, 318] width 67 height 21
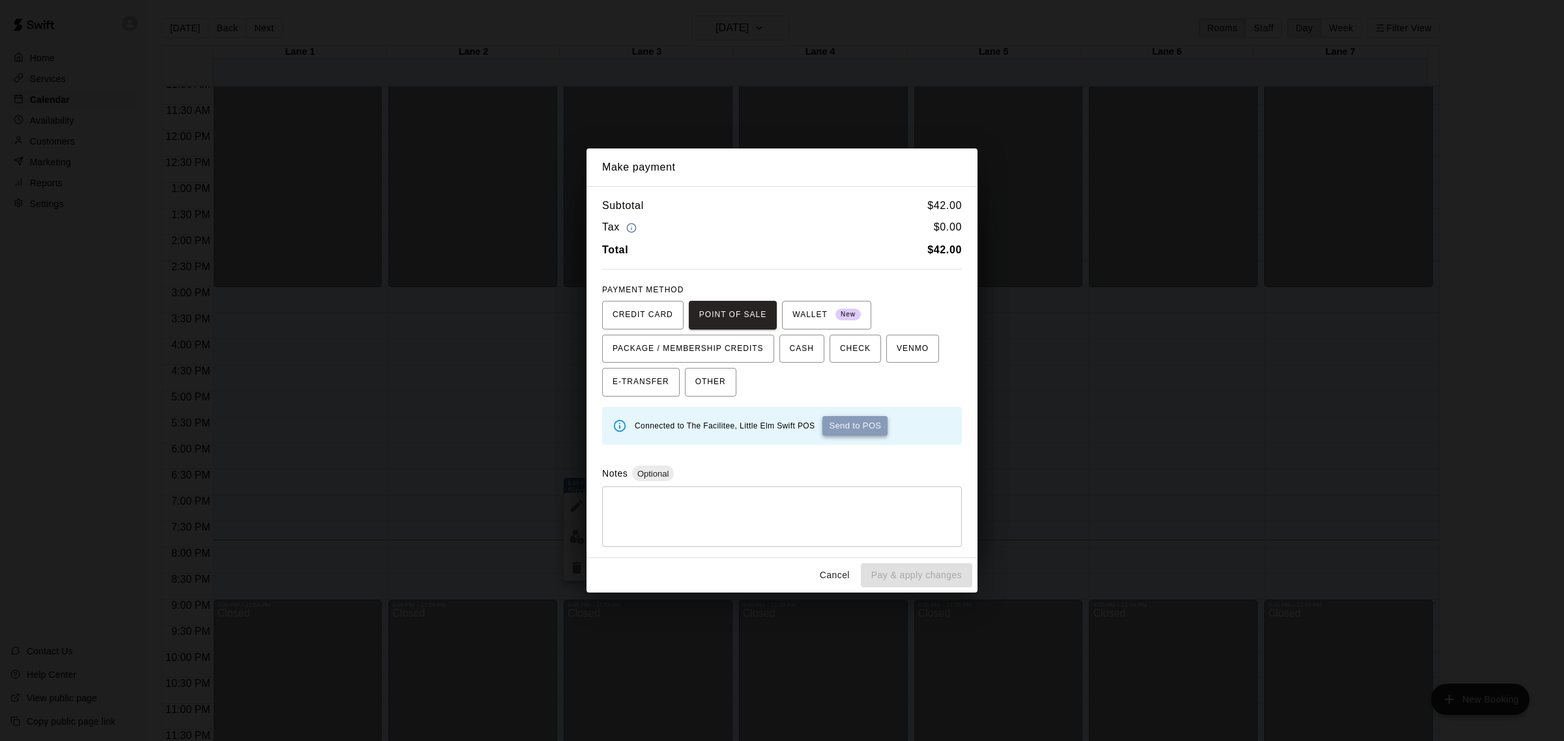
click at [855, 427] on button "Send to POS" at bounding box center [854, 426] width 65 height 20
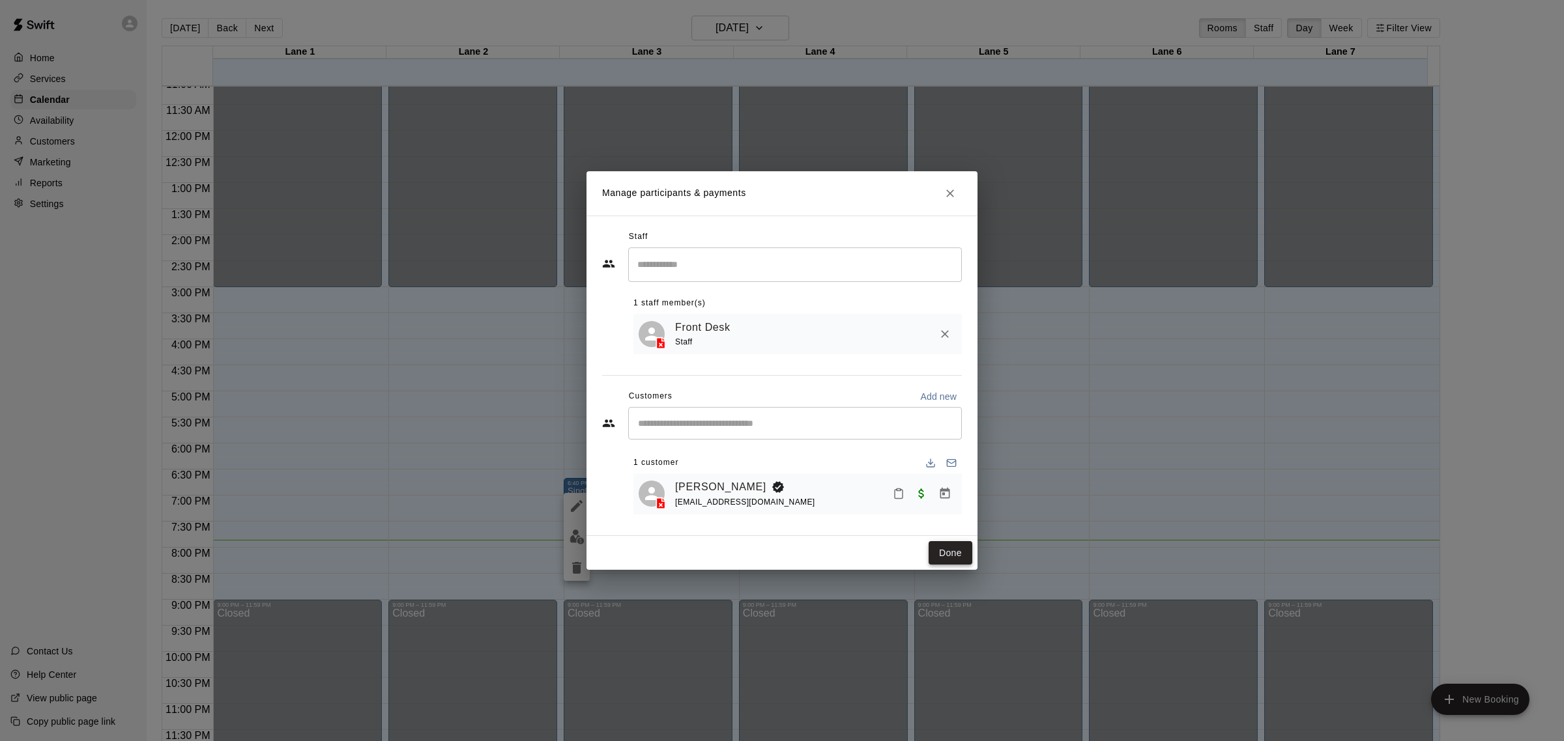
click at [956, 554] on button "Done" at bounding box center [950, 553] width 44 height 24
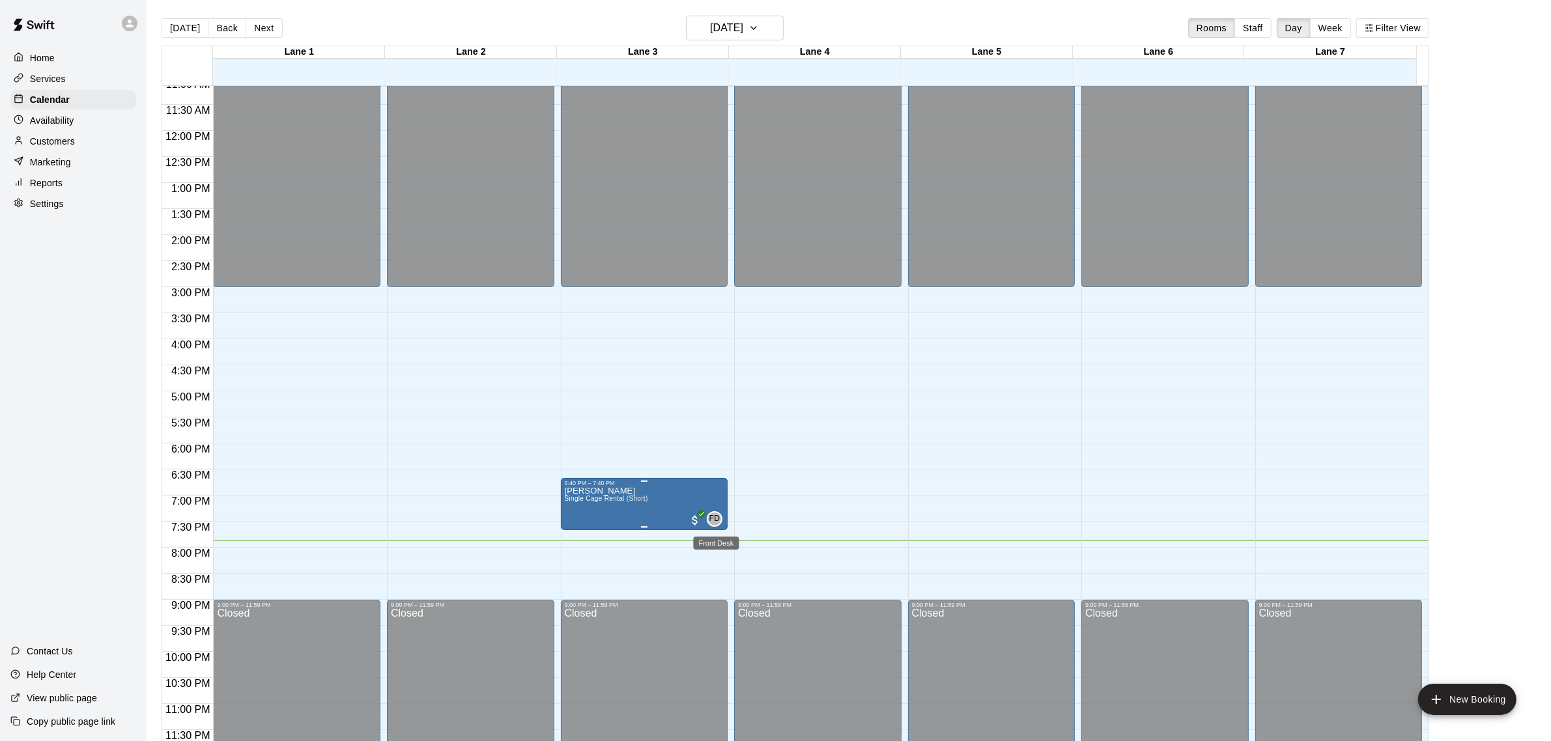
click at [715, 519] on span "FD" at bounding box center [714, 519] width 11 height 13
click at [1028, 577] on div at bounding box center [782, 370] width 1564 height 741
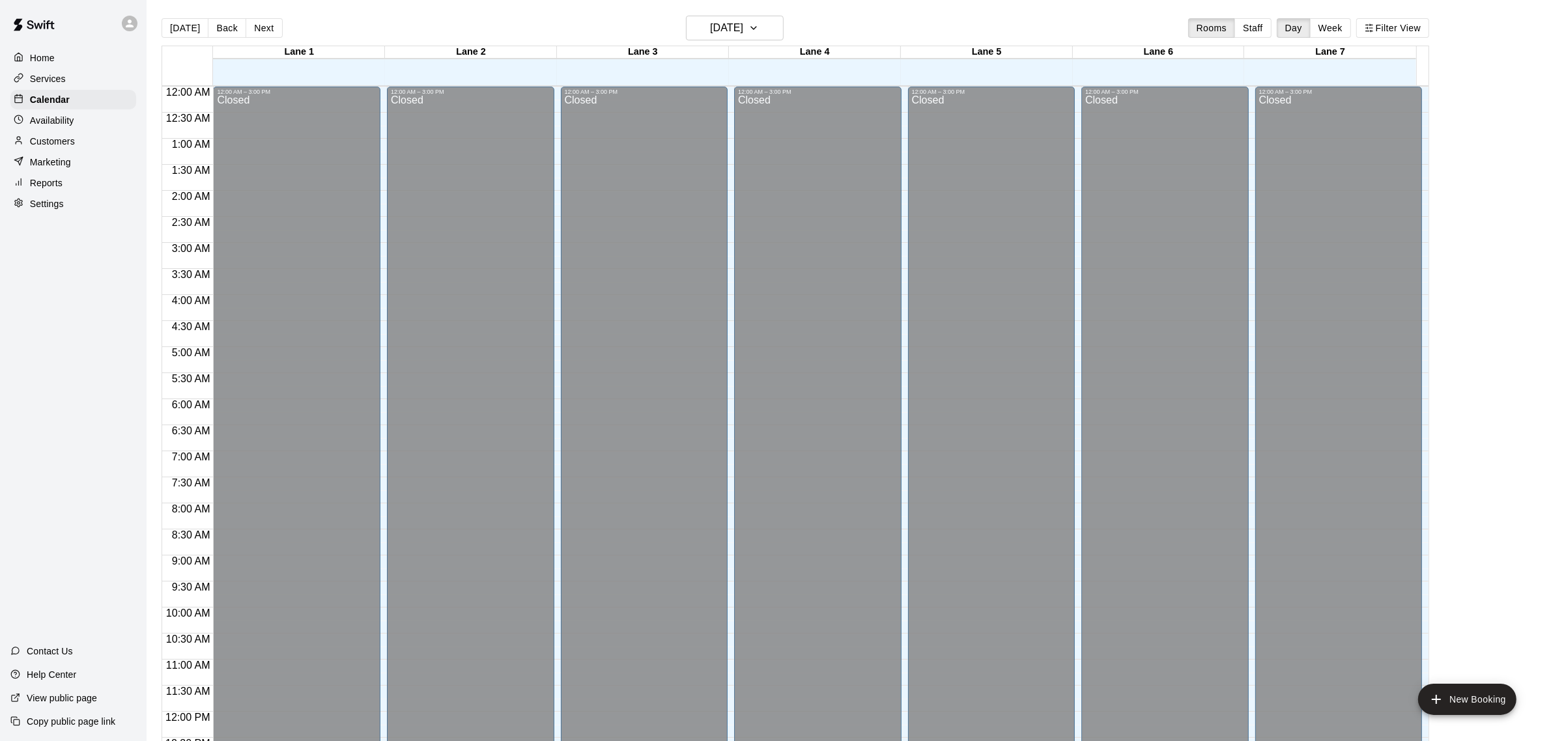
scroll to position [581, 0]
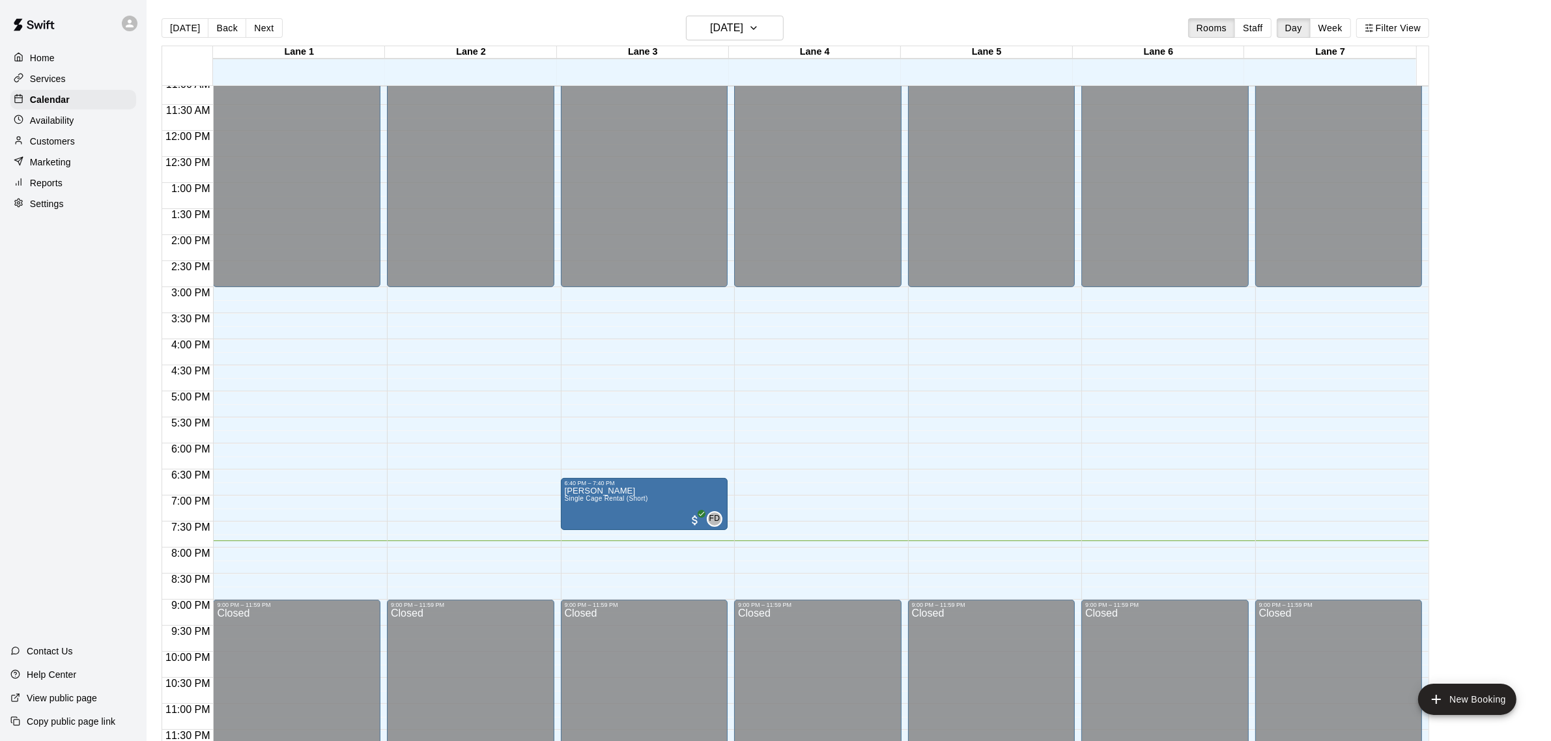
click at [1481, 513] on main "Today Back Next Monday Sep 15 Rooms Staff Day Week Filter View Lane 1 15 Mon La…" at bounding box center [849, 386] width 1394 height 741
click at [709, 517] on span "FD" at bounding box center [714, 519] width 11 height 13
click at [722, 558] on img "edit" at bounding box center [721, 556] width 15 height 15
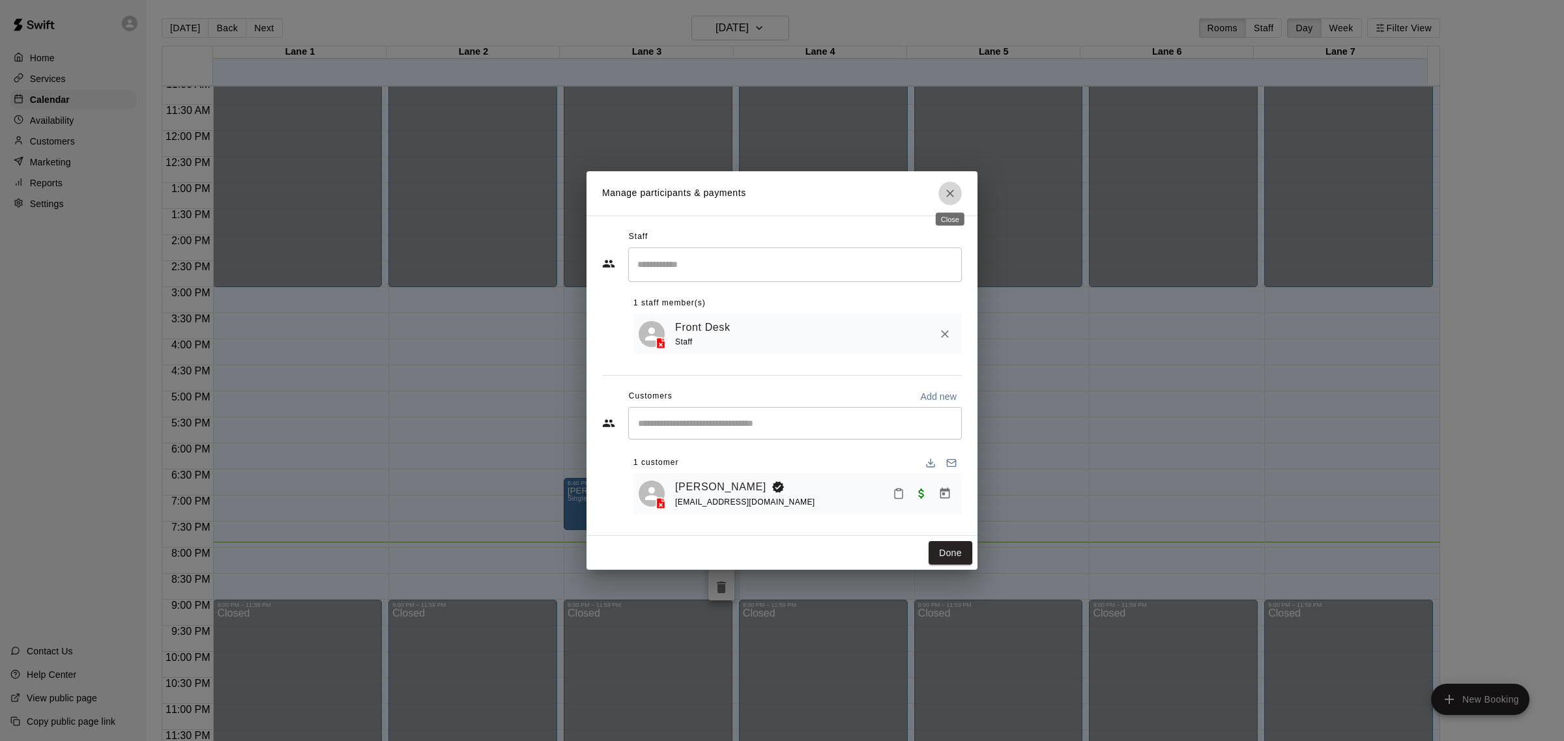
click at [943, 190] on icon "Close" at bounding box center [949, 193] width 13 height 13
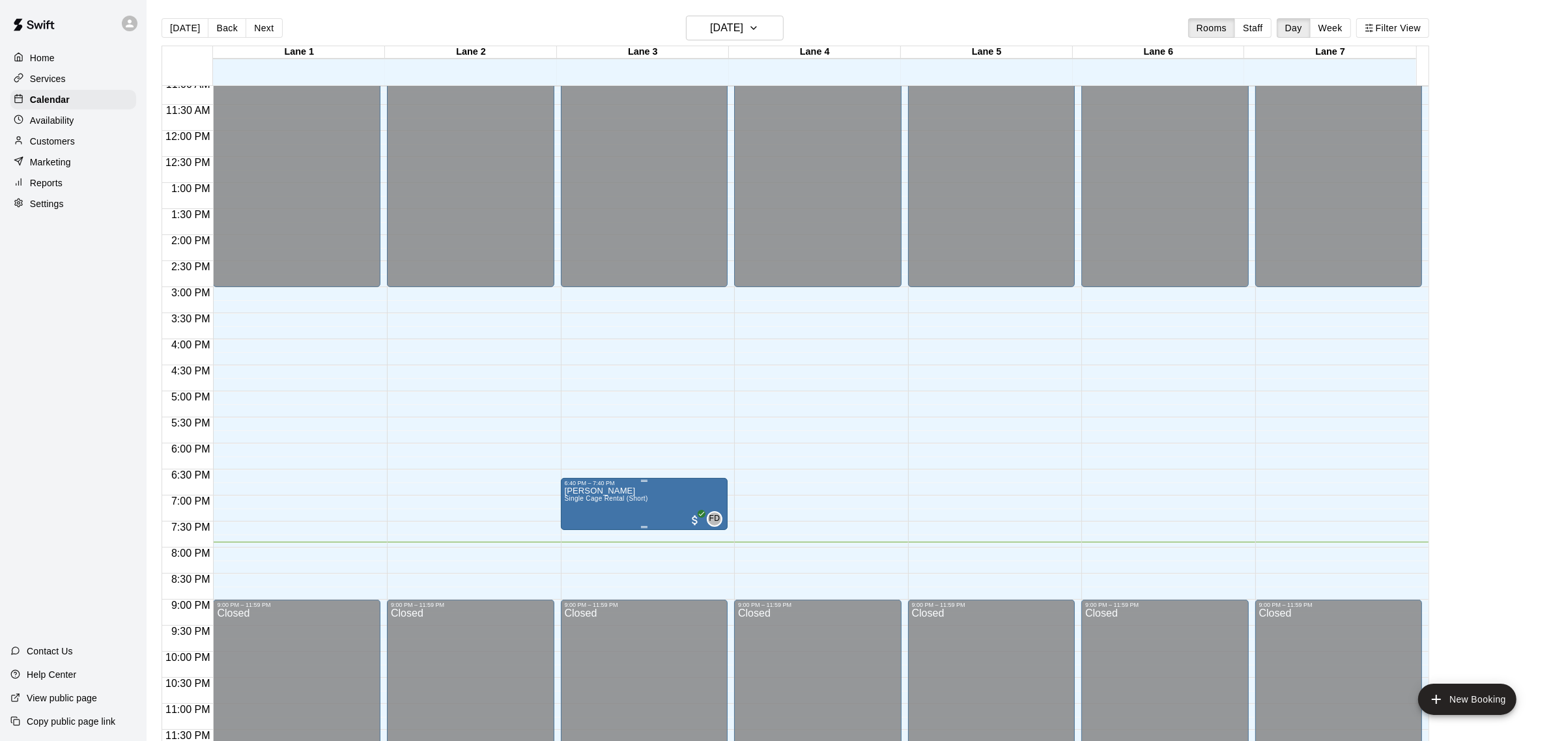
click at [622, 499] on span "Single Cage Rental (Short)" at bounding box center [606, 498] width 83 height 7
click at [582, 537] on img "edit" at bounding box center [576, 541] width 15 height 15
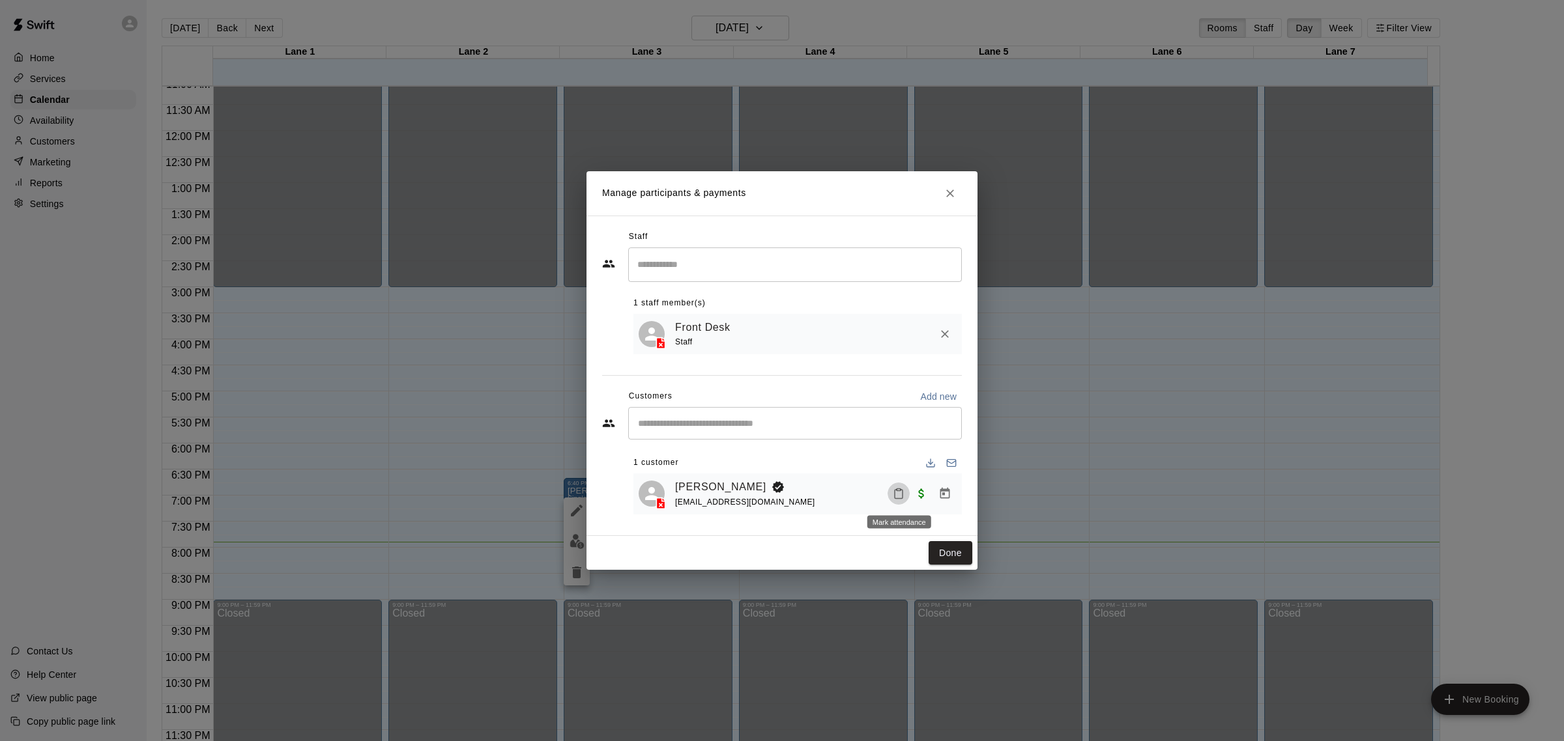
click at [893, 494] on icon "Mark attendance" at bounding box center [899, 494] width 12 height 12
click at [942, 505] on p "Mark attended" at bounding box center [987, 499] width 115 height 13
click at [948, 557] on button "Done" at bounding box center [950, 553] width 44 height 24
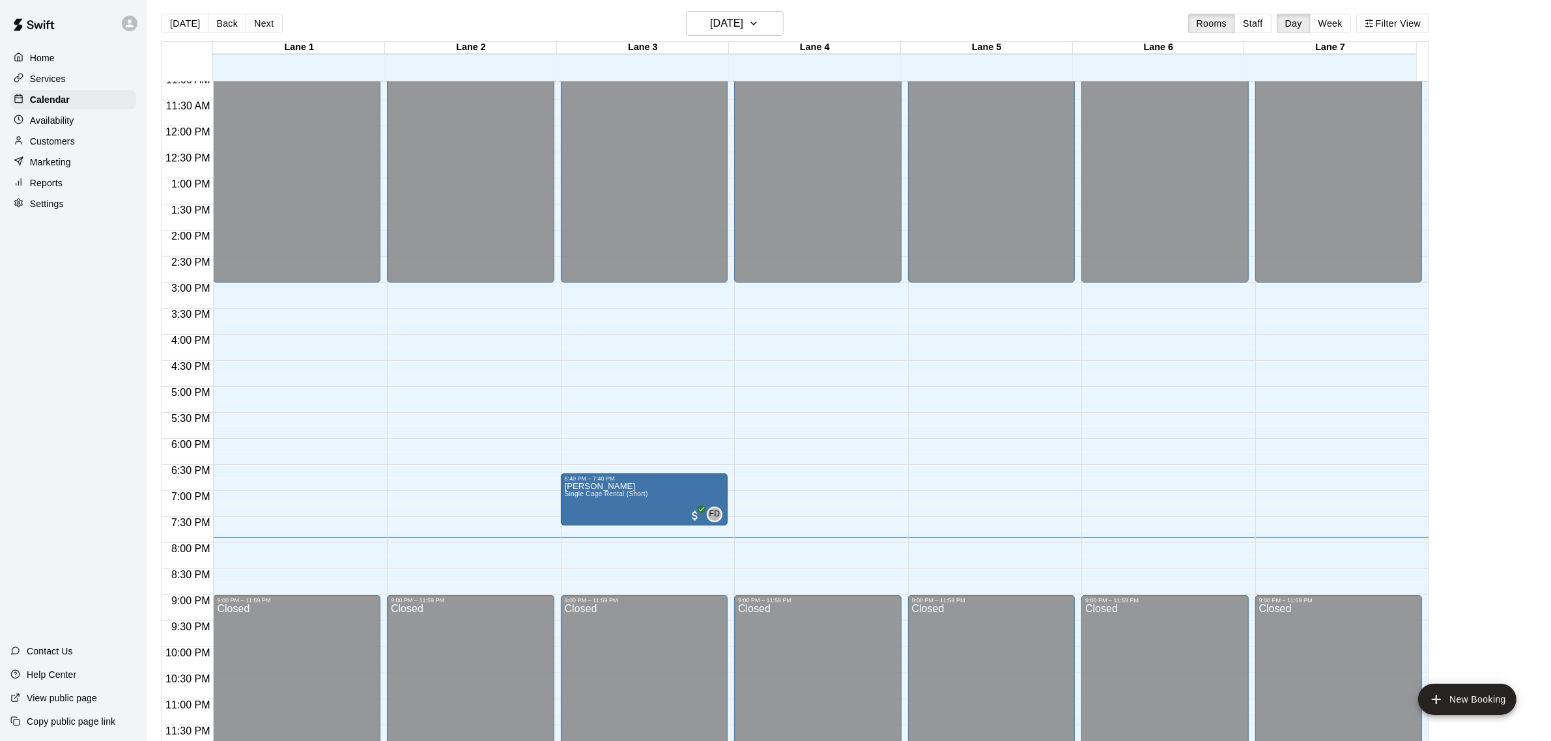
scroll to position [21, 0]
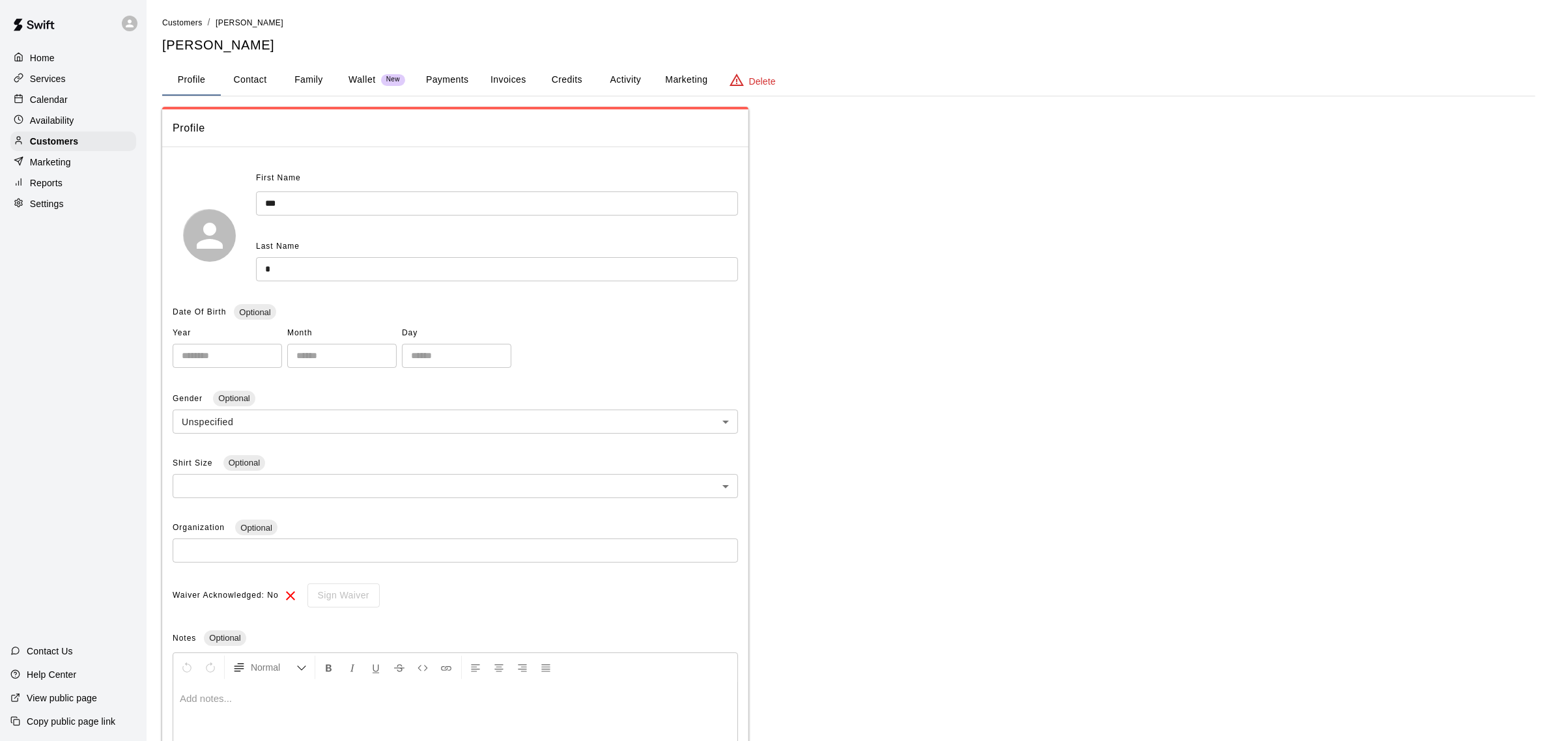
click at [373, 77] on p "Wallet" at bounding box center [362, 80] width 27 height 14
click at [394, 85] on div "Wallet New" at bounding box center [377, 80] width 57 height 14
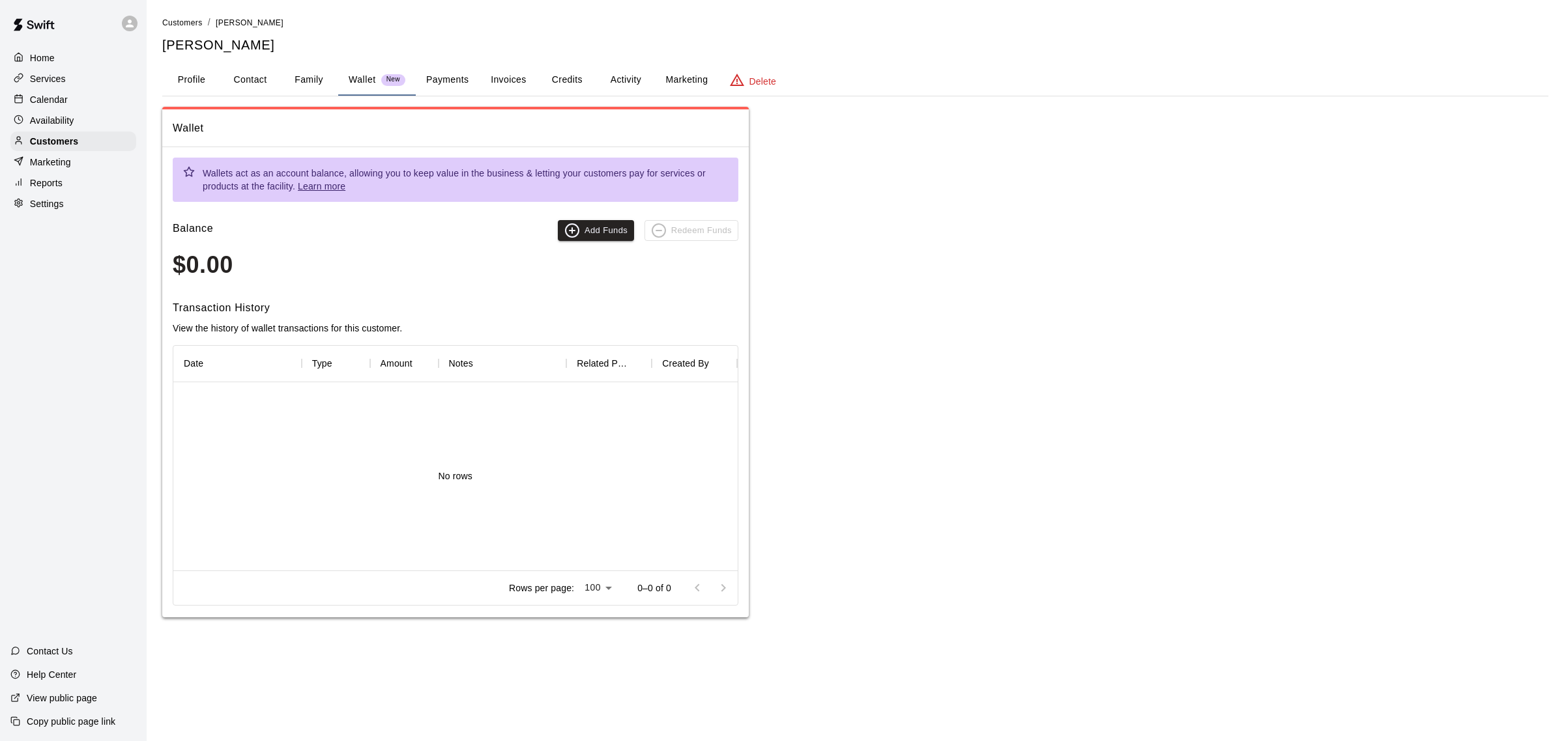
click at [199, 89] on button "Profile" at bounding box center [191, 79] width 59 height 31
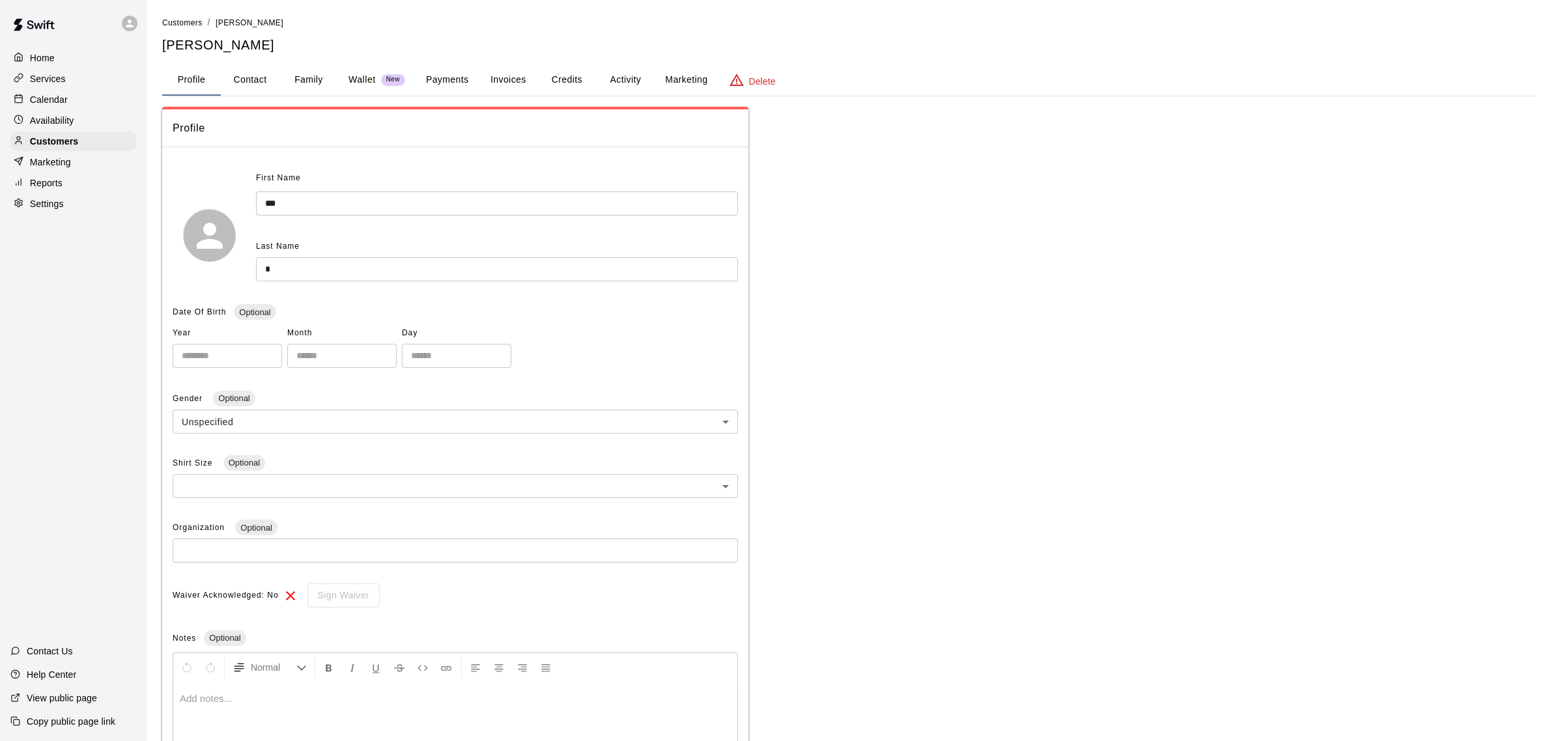
click at [380, 69] on button "Wallet New" at bounding box center [377, 79] width 78 height 31
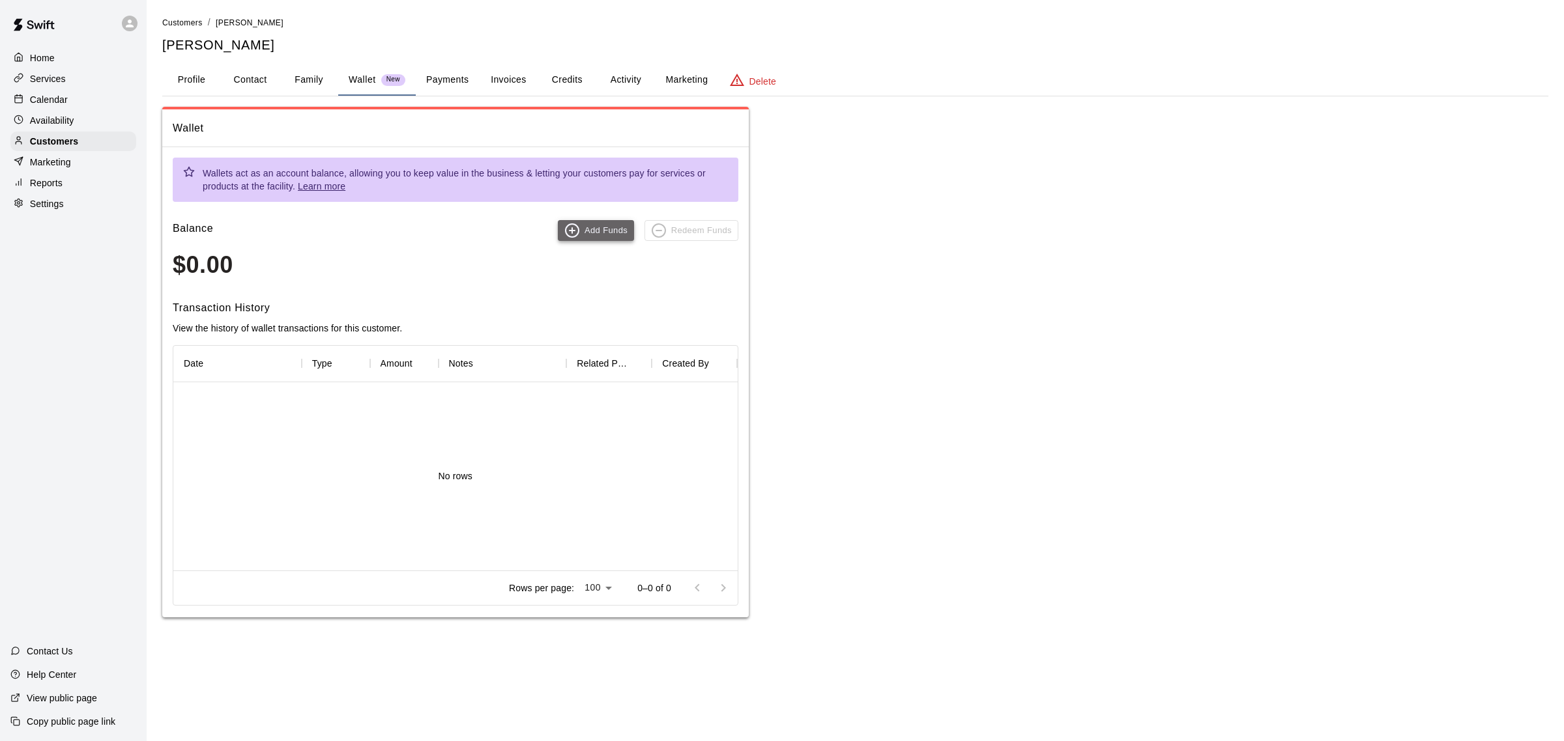
click at [614, 233] on button "Add Funds" at bounding box center [596, 230] width 76 height 21
click at [21, 717] on icon "button" at bounding box center [13, 725] width 16 height 16
click at [951, 229] on div "Wallet Wallets act as an account balance, allowing you to keep value in the bus…" at bounding box center [855, 362] width 1386 height 511
